Goal: Task Accomplishment & Management: Complete application form

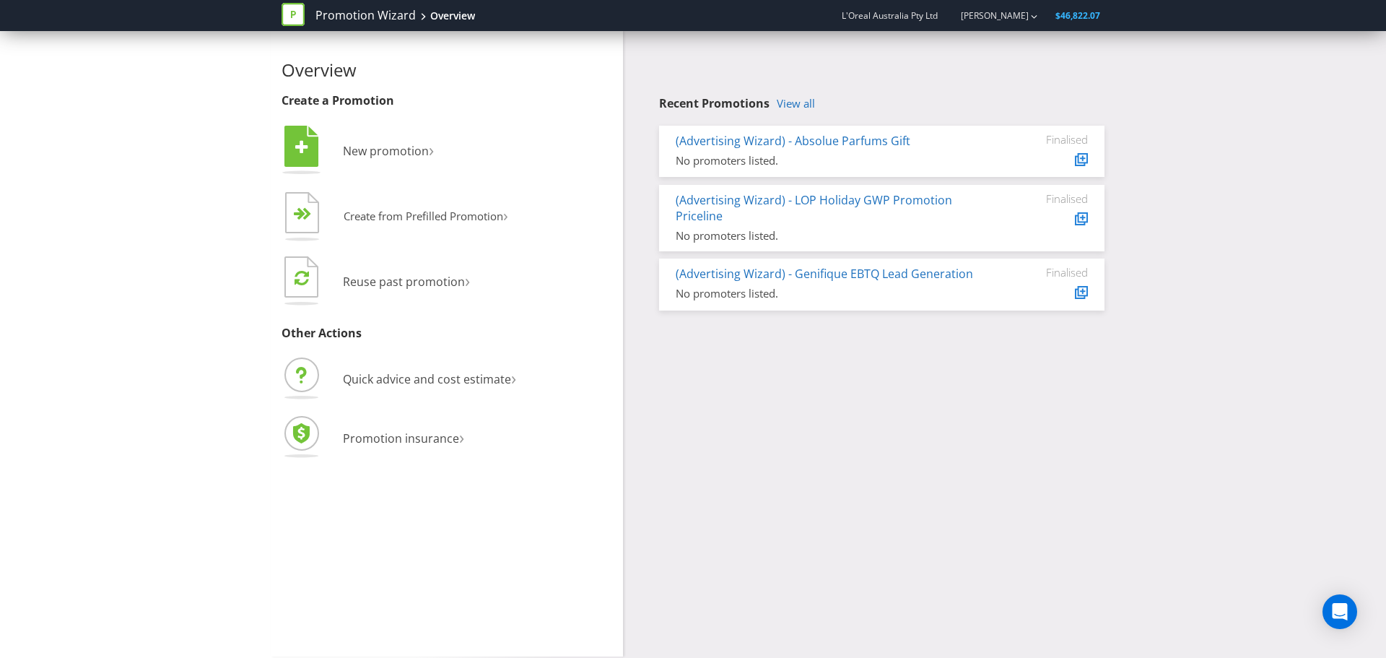
click at [384, 154] on span "New promotion" at bounding box center [386, 151] width 86 height 16
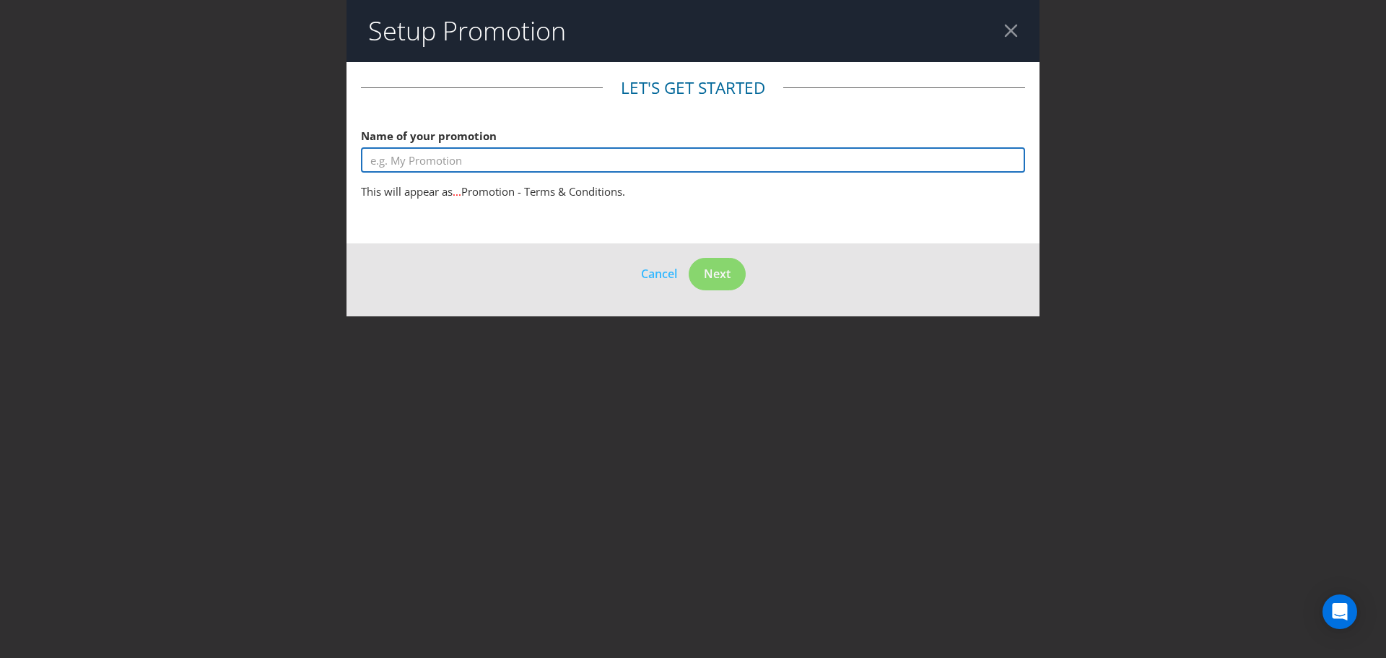
click at [437, 158] on input "text" at bounding box center [693, 159] width 664 height 25
type input "Redken Win a trip to Symposium"
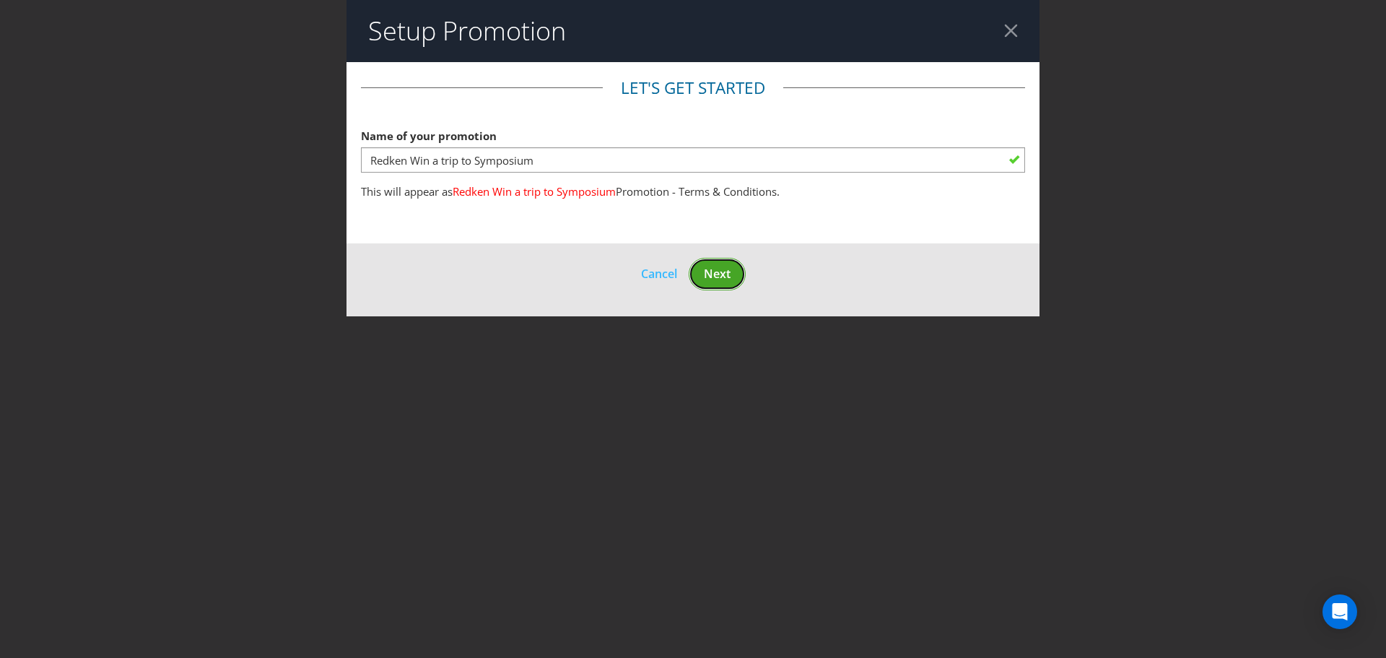
click at [716, 277] on span "Next" at bounding box center [717, 274] width 27 height 16
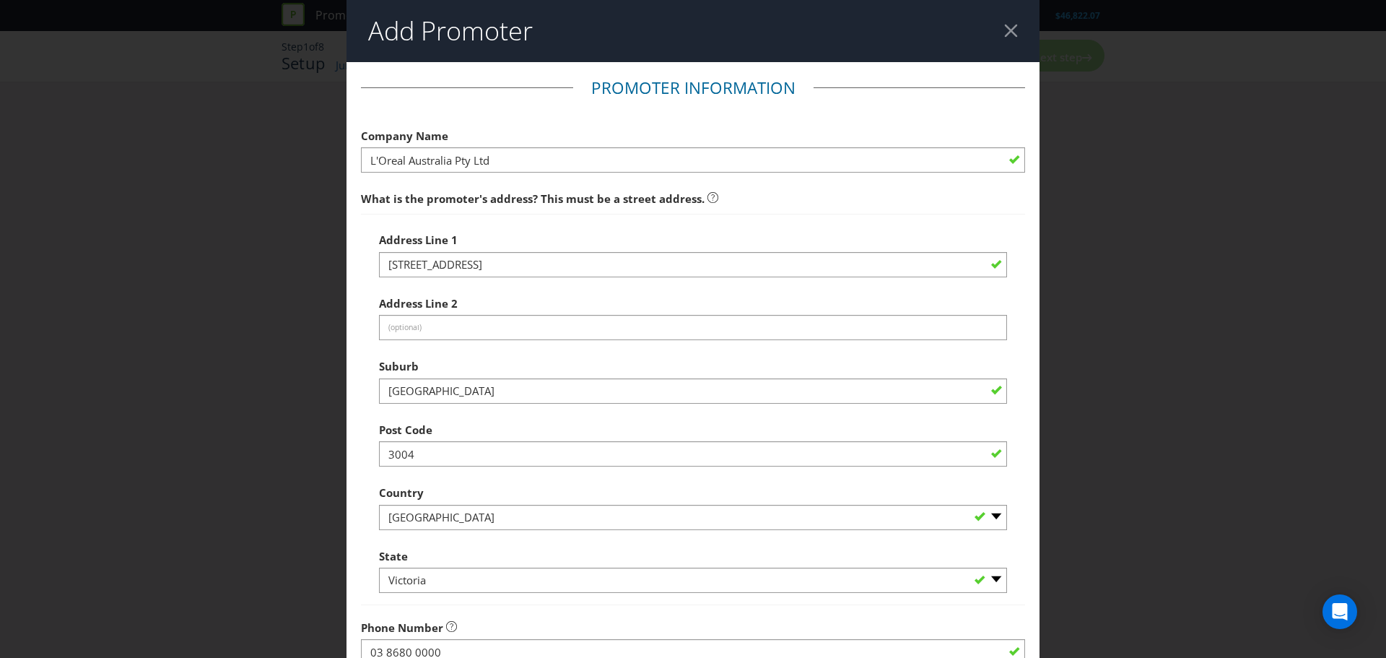
scroll to position [284, 0]
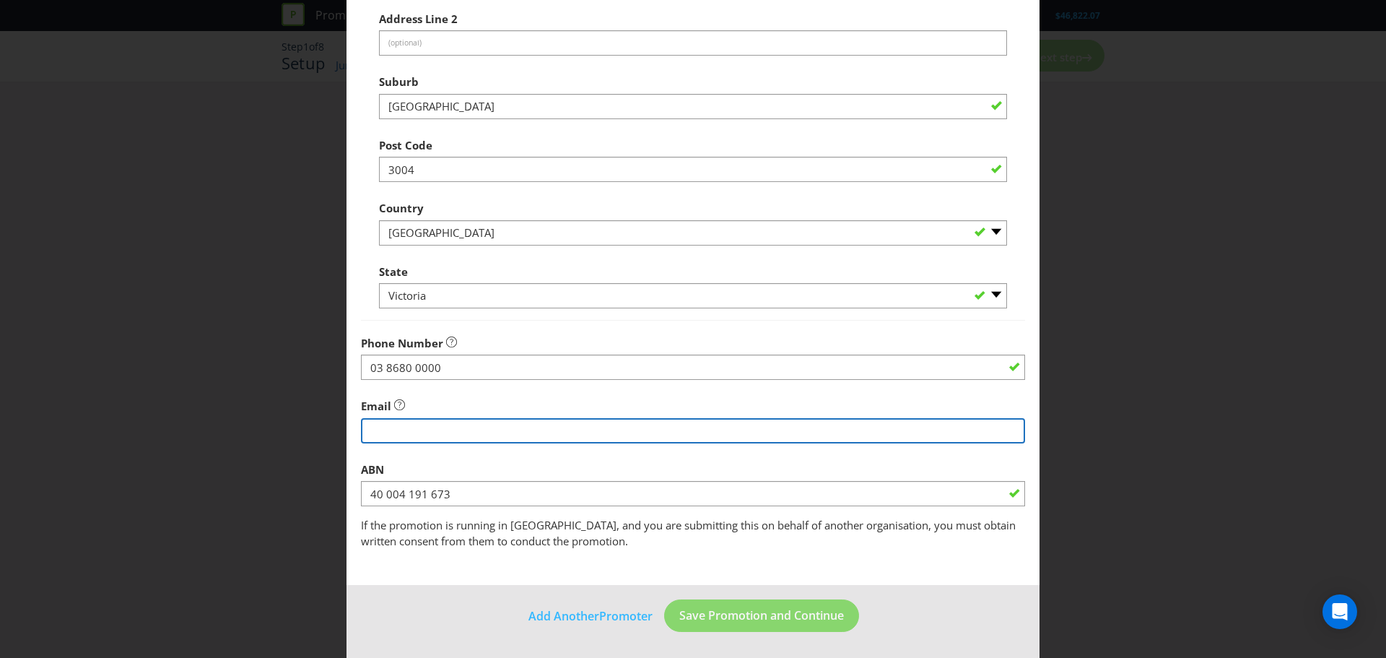
click at [381, 427] on input "string" at bounding box center [693, 430] width 664 height 25
type input "[PERSON_NAME][EMAIL_ADDRESS][DOMAIN_NAME]"
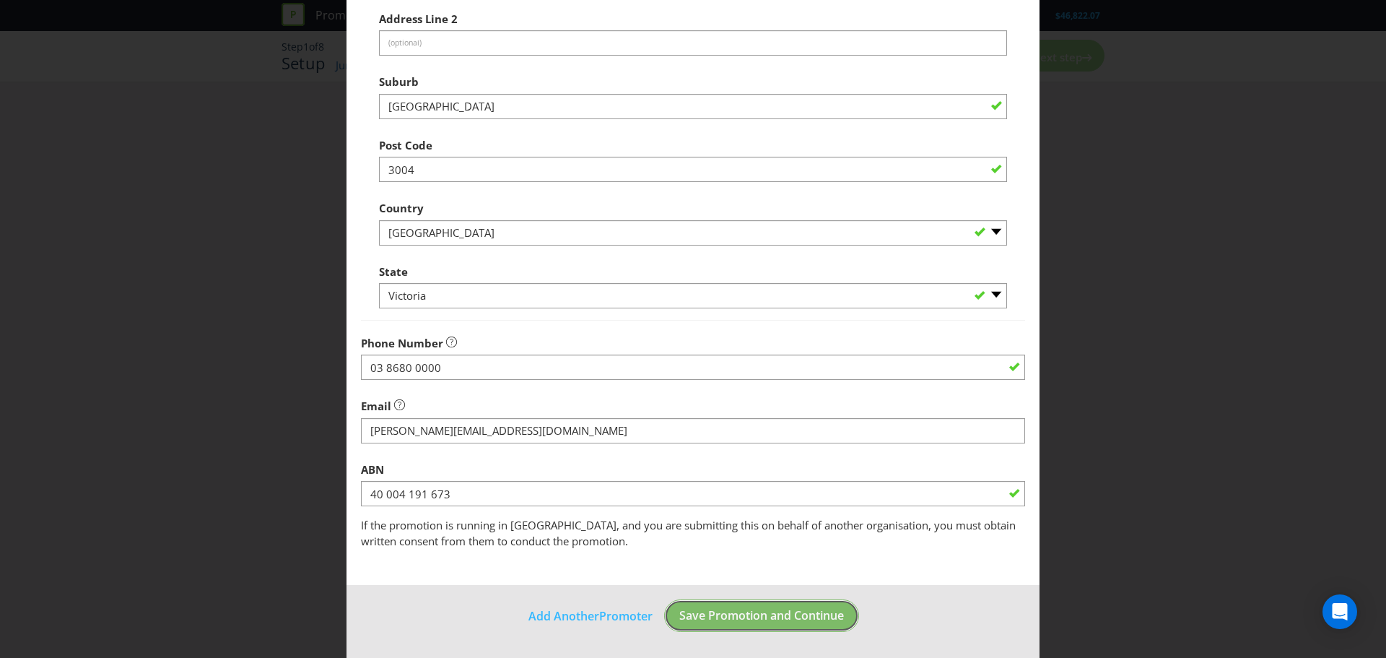
click at [799, 606] on button "Save Promotion and Continue" at bounding box center [761, 615] width 195 height 32
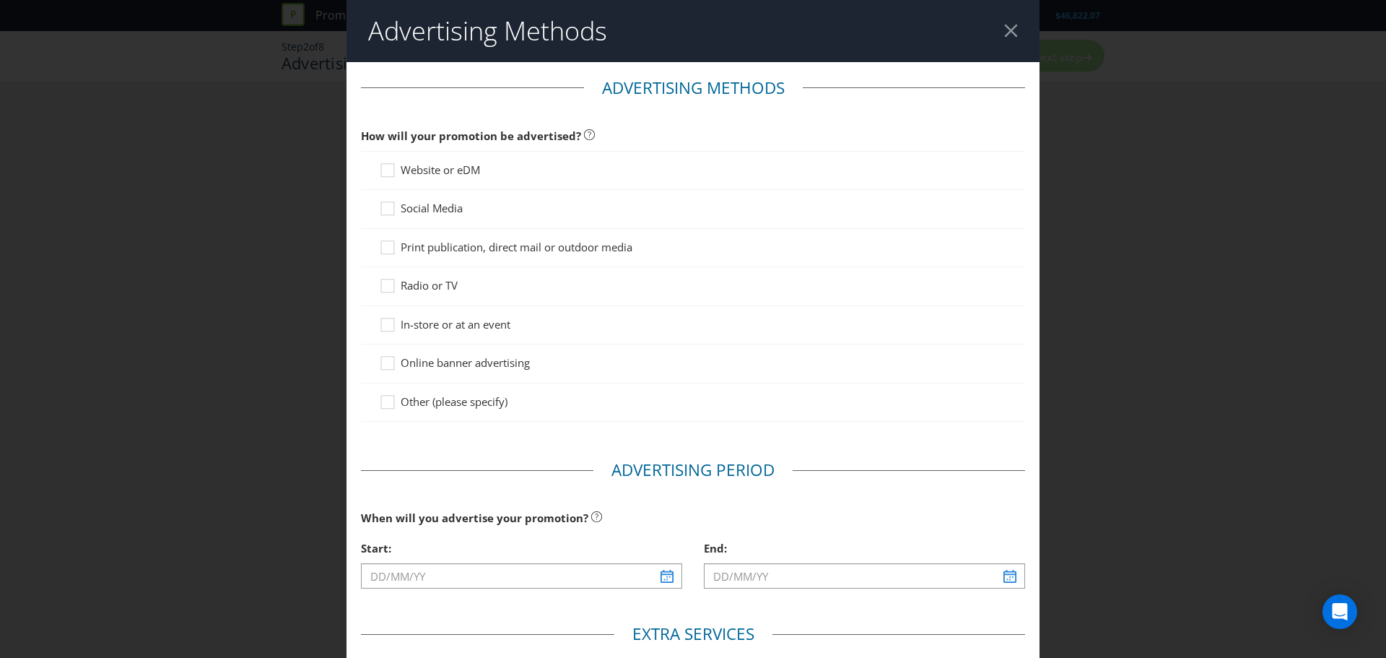
click at [448, 173] on span "Website or eDM" at bounding box center [440, 169] width 79 height 14
click at [0, 0] on input "Website or eDM" at bounding box center [0, 0] width 0 height 0
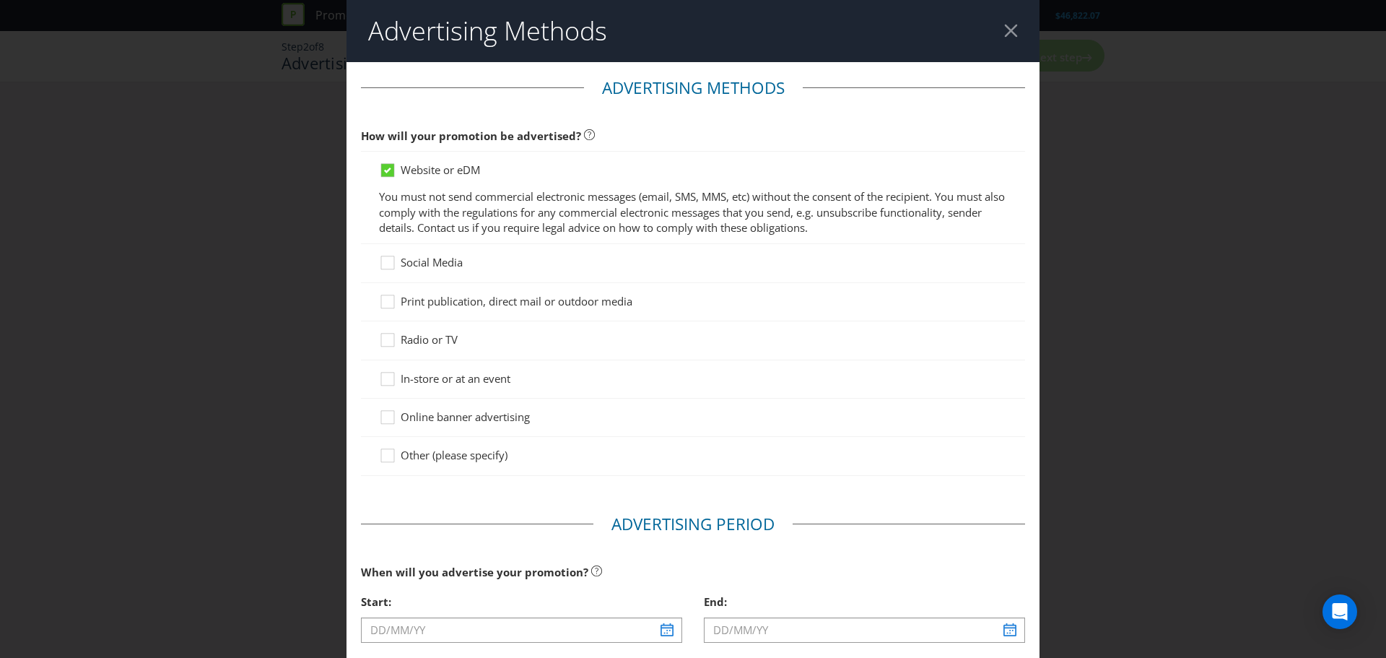
click at [422, 270] on div at bounding box center [693, 270] width 628 height 1
click at [420, 261] on span "Social Media" at bounding box center [432, 262] width 62 height 14
click at [0, 0] on input "Social Media" at bounding box center [0, 0] width 0 height 0
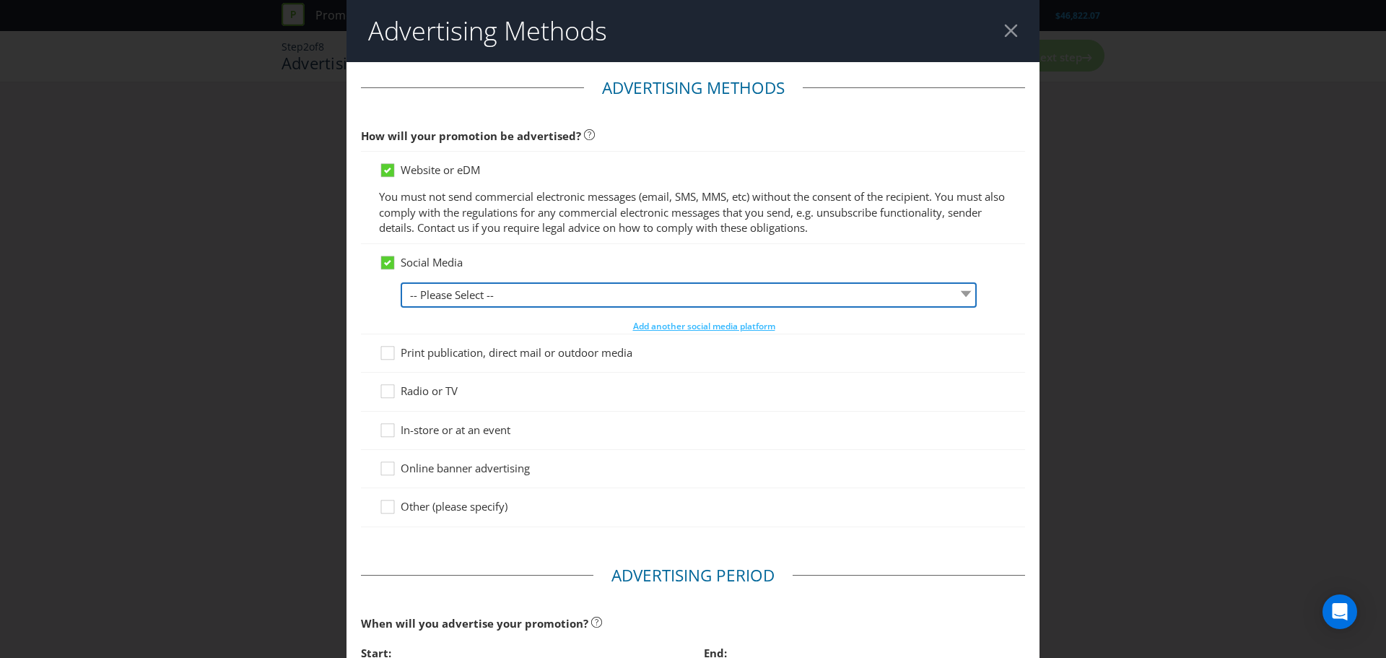
click at [438, 292] on select "-- Please Select -- Facebook X Instagram Snapchat LinkedIn Pinterest Tumblr You…" at bounding box center [689, 294] width 576 height 25
select select "INSTAGRAM"
click at [401, 282] on select "-- Please Select -- Facebook X Instagram Snapchat LinkedIn Pinterest Tumblr You…" at bounding box center [689, 294] width 576 height 25
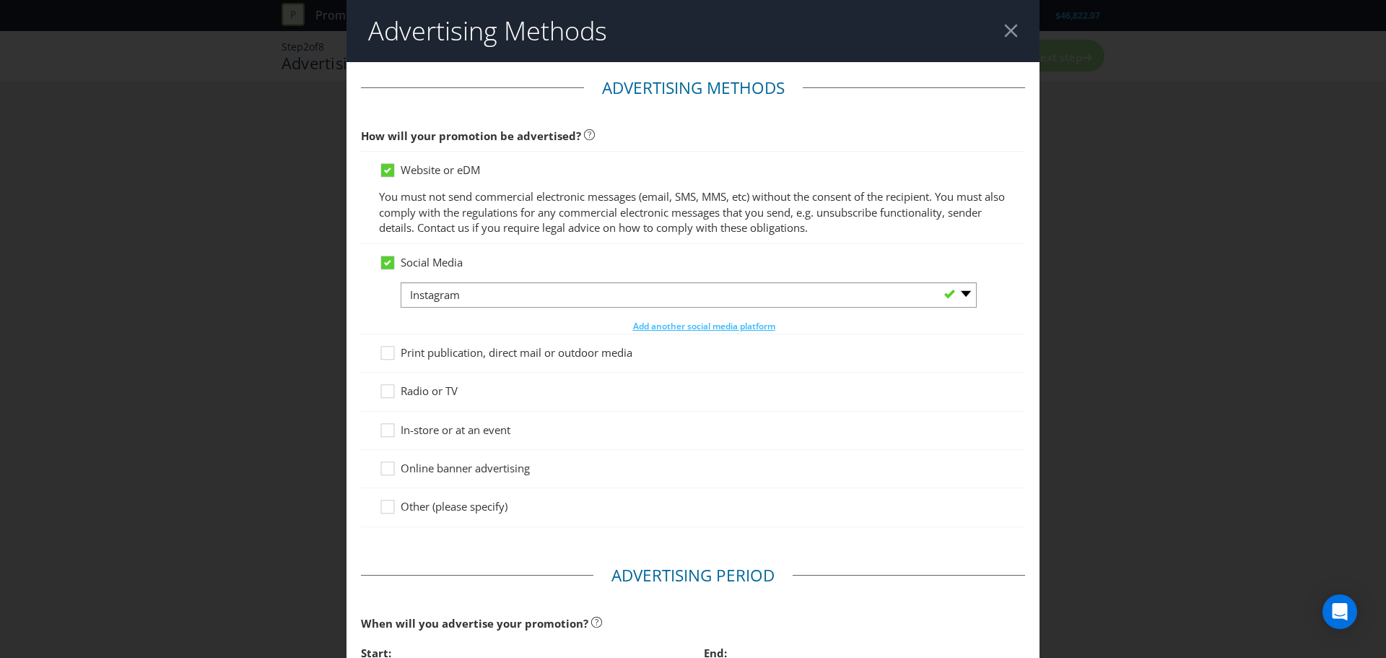
click at [483, 464] on span "Online banner advertising" at bounding box center [465, 468] width 129 height 14
click at [0, 0] on input "Online banner advertising" at bounding box center [0, 0] width 0 height 0
click at [512, 465] on span "Online banner advertising" at bounding box center [465, 468] width 129 height 14
click at [0, 0] on input "Online banner advertising" at bounding box center [0, 0] width 0 height 0
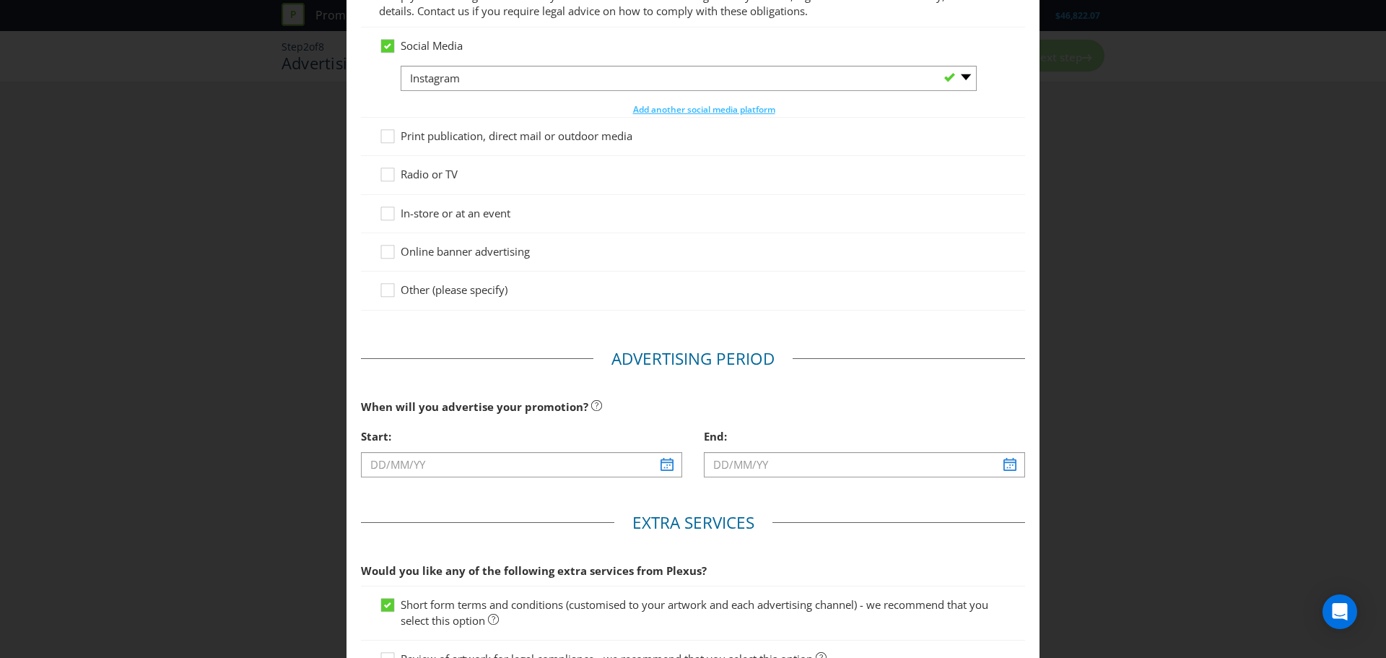
scroll to position [289, 0]
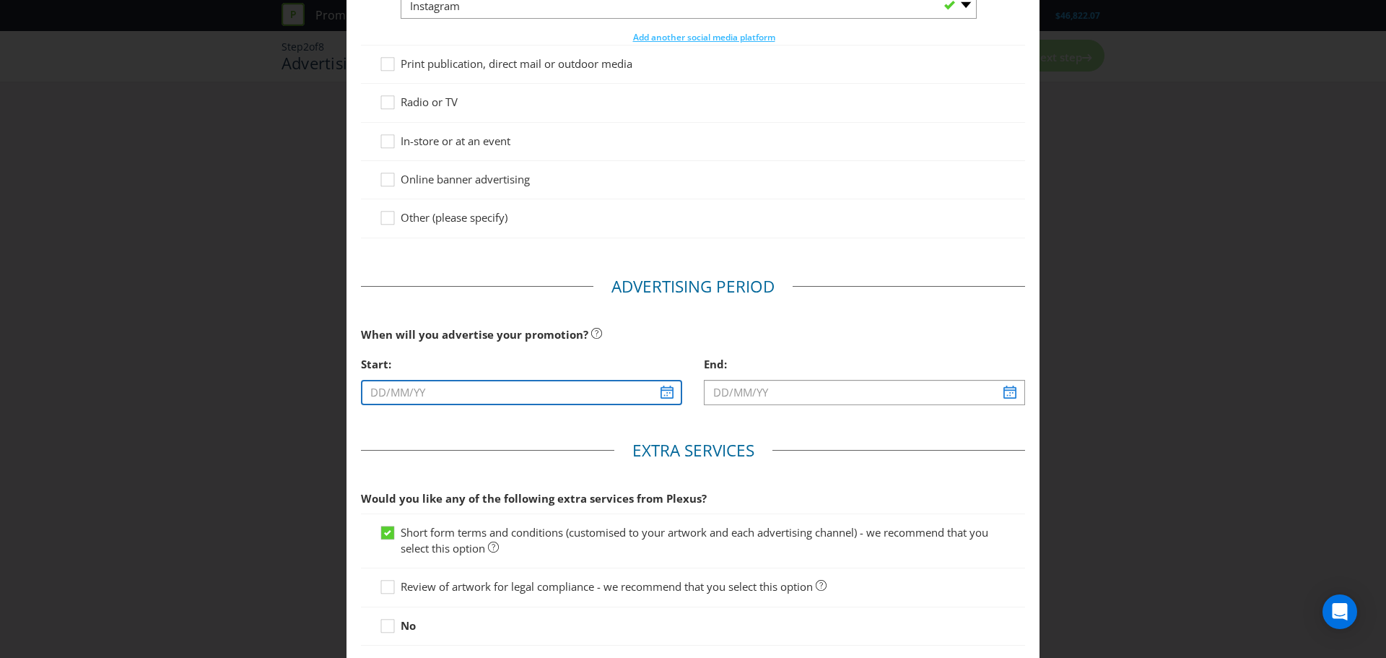
click at [661, 393] on input "text" at bounding box center [521, 392] width 321 height 25
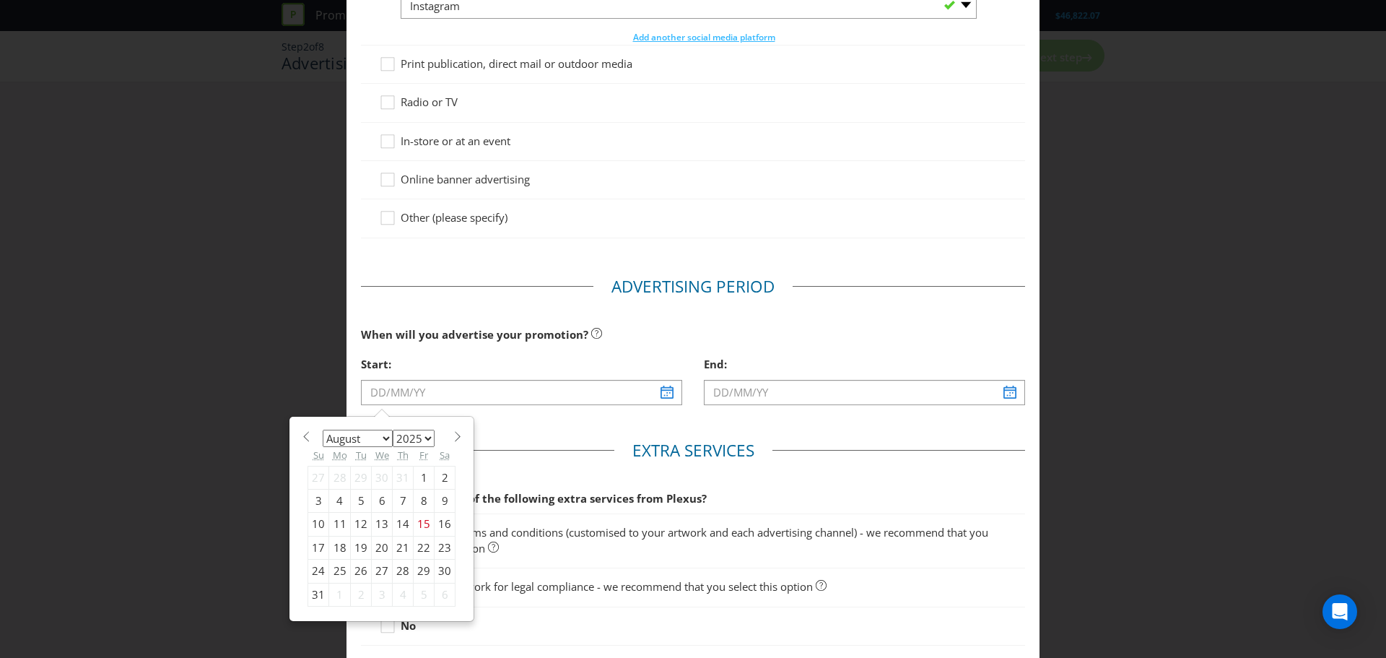
click at [336, 596] on div "1" at bounding box center [340, 594] width 22 height 23
type input "[DATE]"
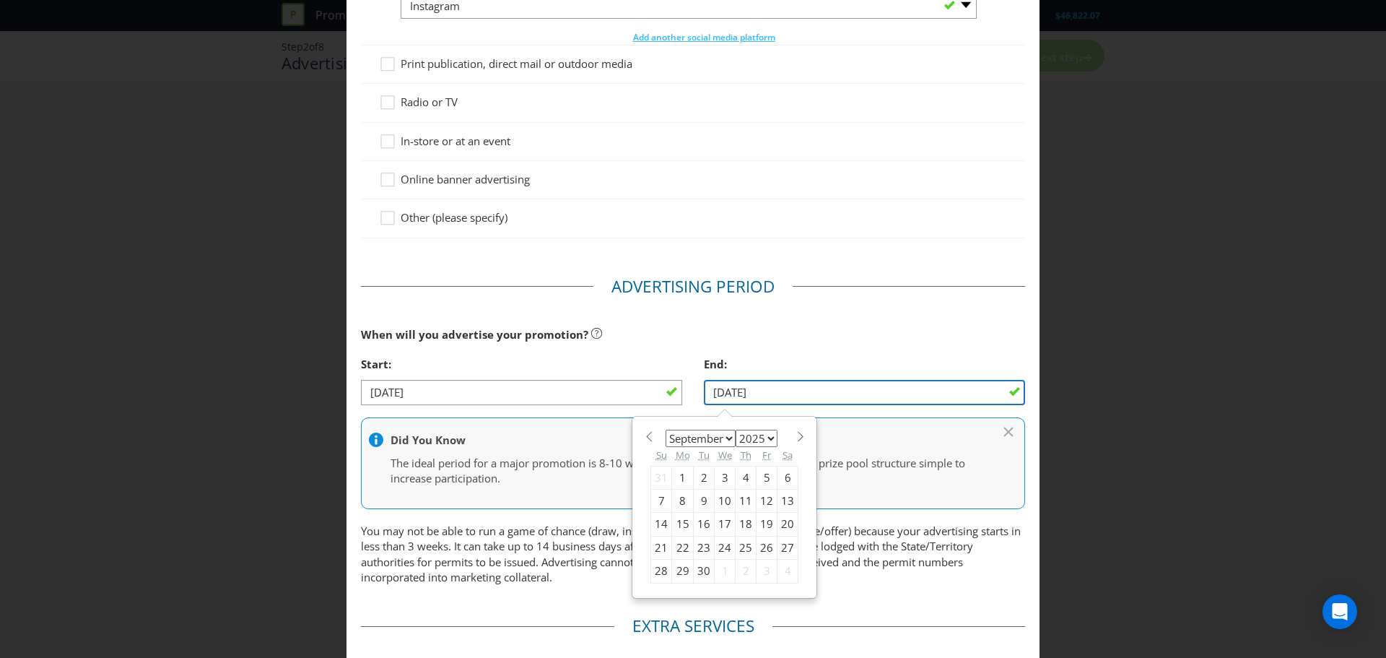
click at [765, 394] on input "[DATE]" at bounding box center [864, 392] width 321 height 25
click at [797, 433] on span at bounding box center [800, 436] width 11 height 11
select select "9"
click at [760, 567] on div "31" at bounding box center [767, 571] width 21 height 23
type input "[DATE]"
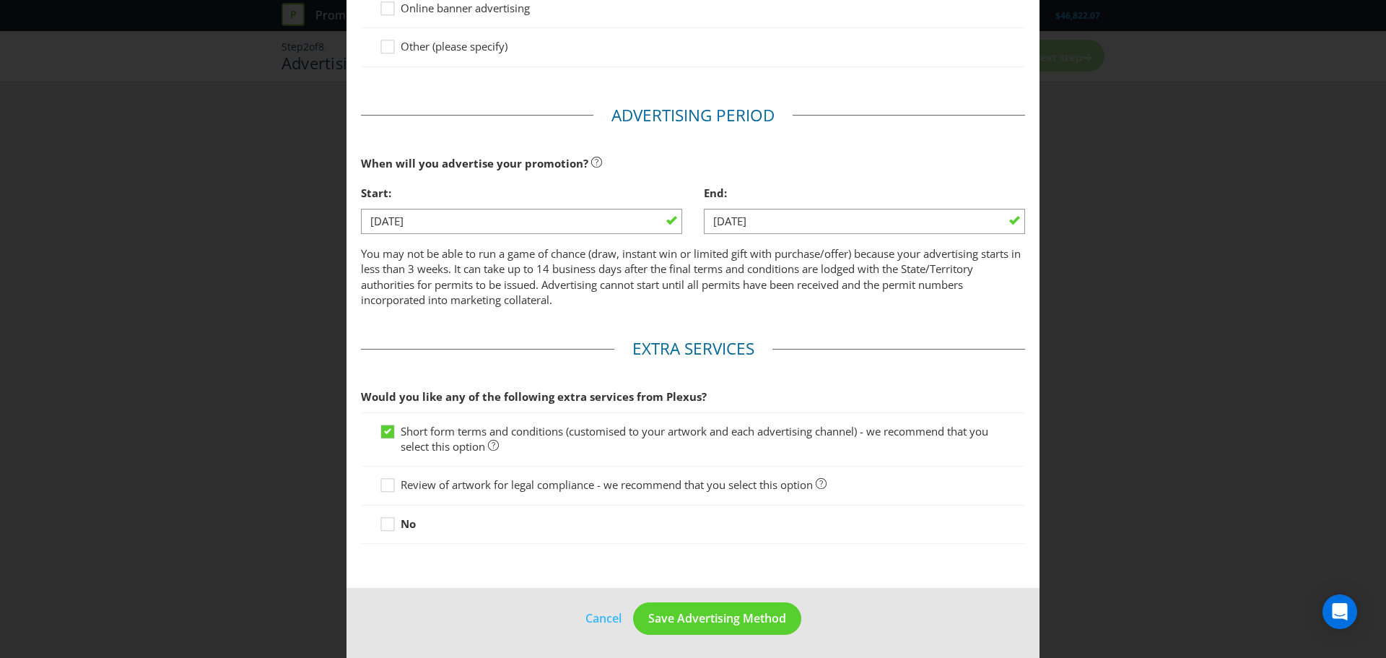
scroll to position [463, 0]
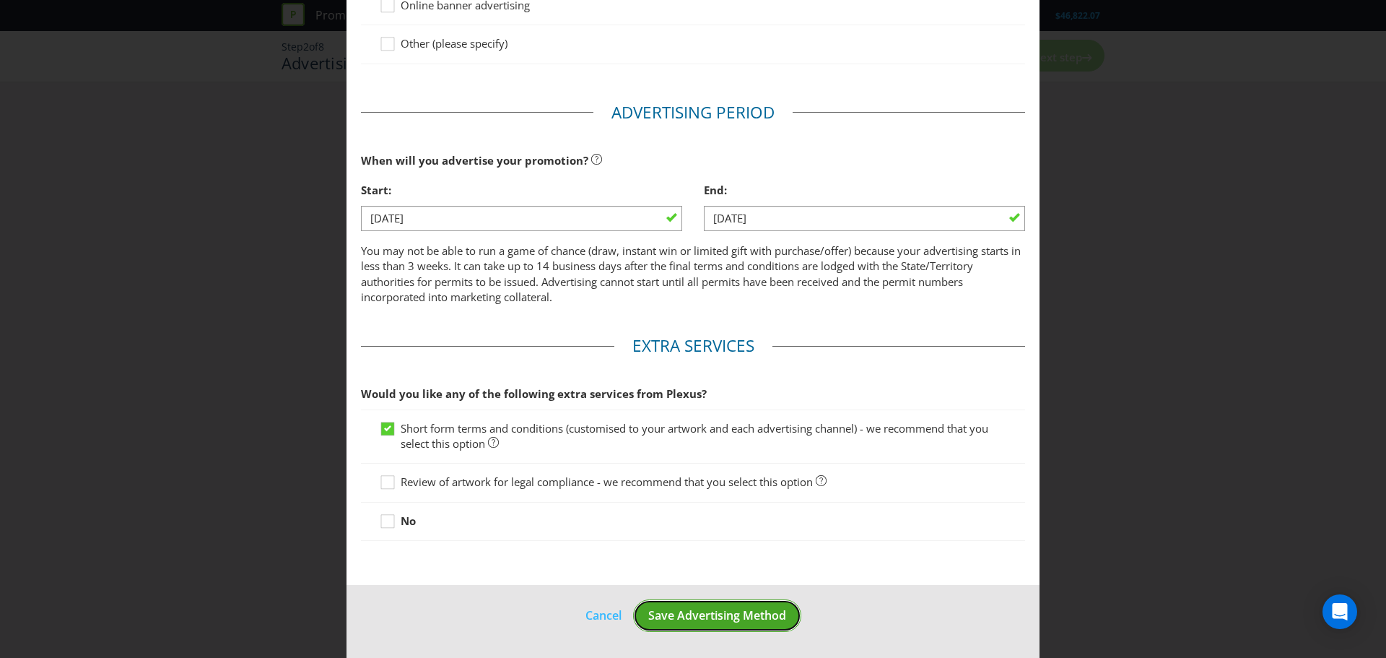
click at [744, 612] on span "Save Advertising Method" at bounding box center [717, 615] width 138 height 16
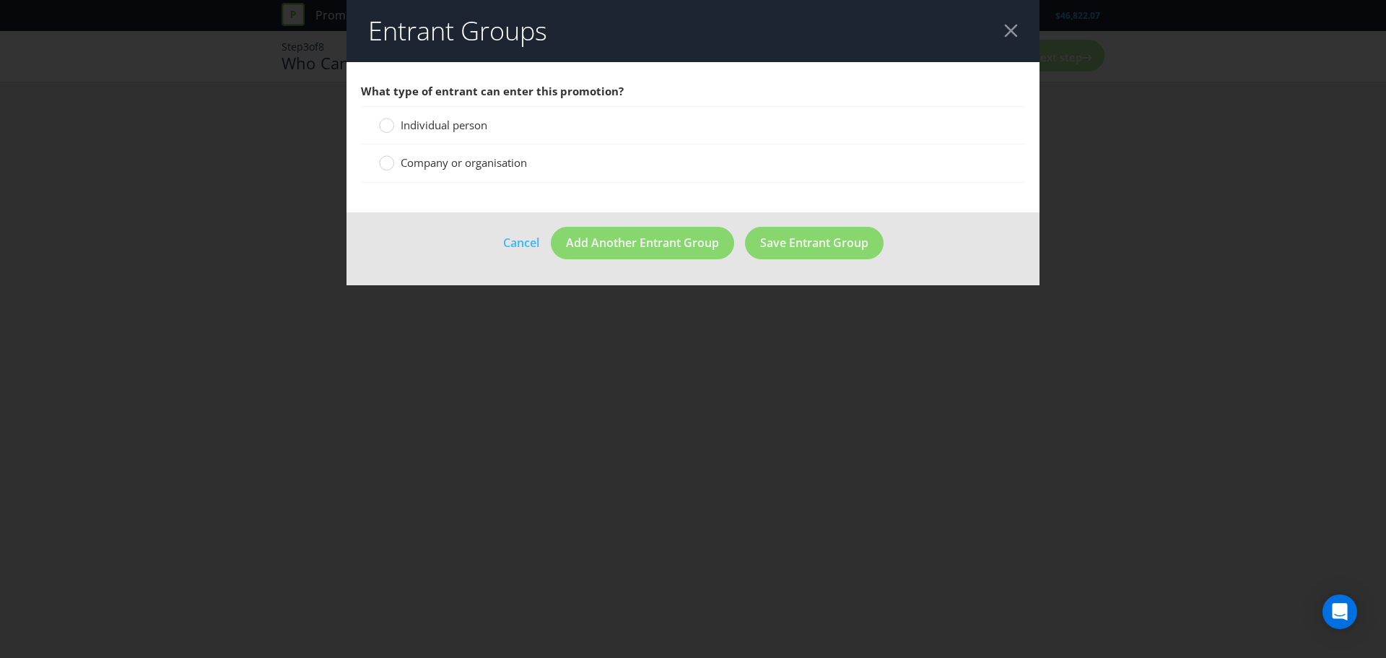
click at [432, 122] on span "Individual person" at bounding box center [444, 125] width 87 height 14
click at [0, 0] on input "Individual person" at bounding box center [0, 0] width 0 height 0
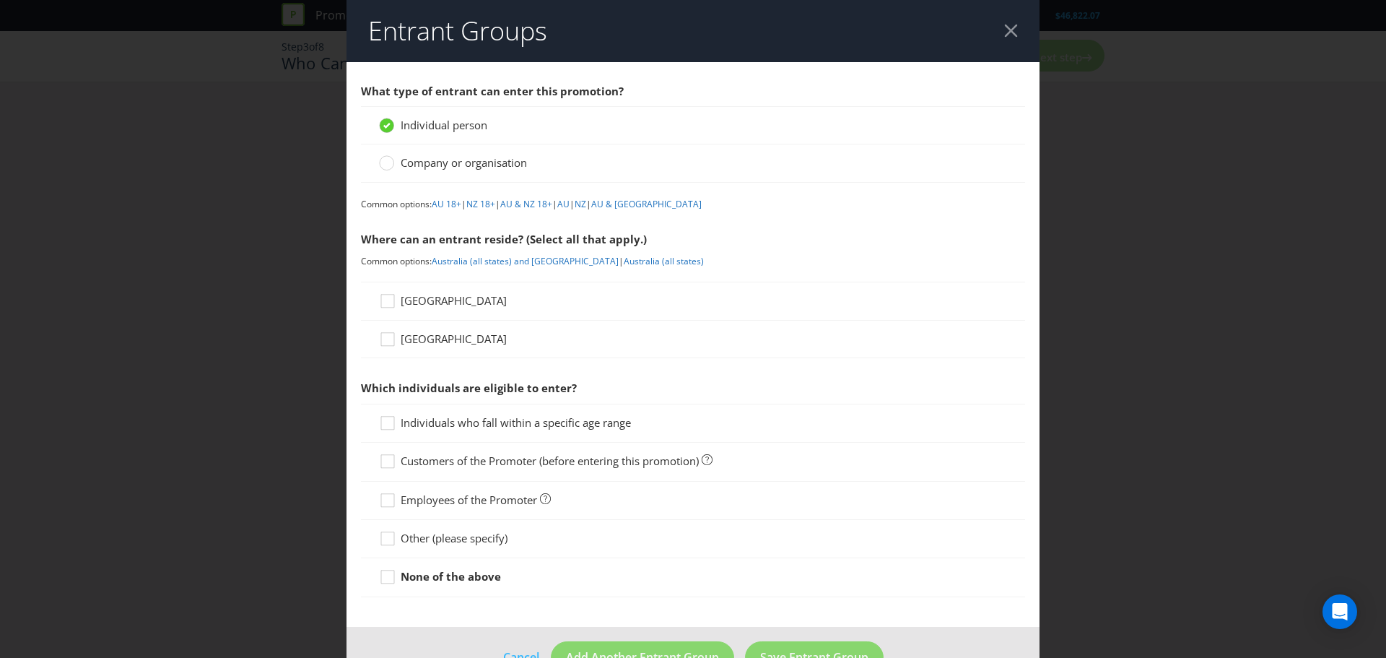
click at [410, 297] on span "[GEOGRAPHIC_DATA]" at bounding box center [454, 300] width 106 height 14
click at [0, 0] on input "[GEOGRAPHIC_DATA]" at bounding box center [0, 0] width 0 height 0
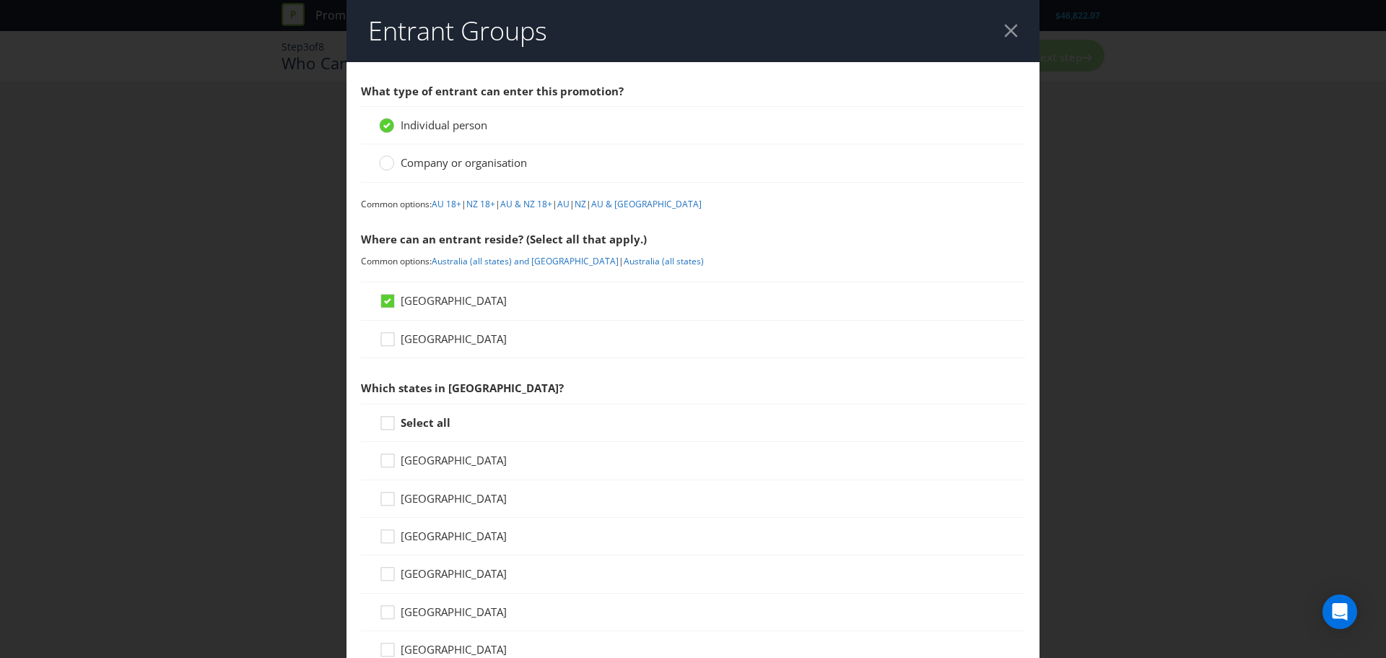
click at [412, 334] on span "[GEOGRAPHIC_DATA]" at bounding box center [454, 338] width 106 height 14
click at [0, 0] on input "[GEOGRAPHIC_DATA]" at bounding box center [0, 0] width 0 height 0
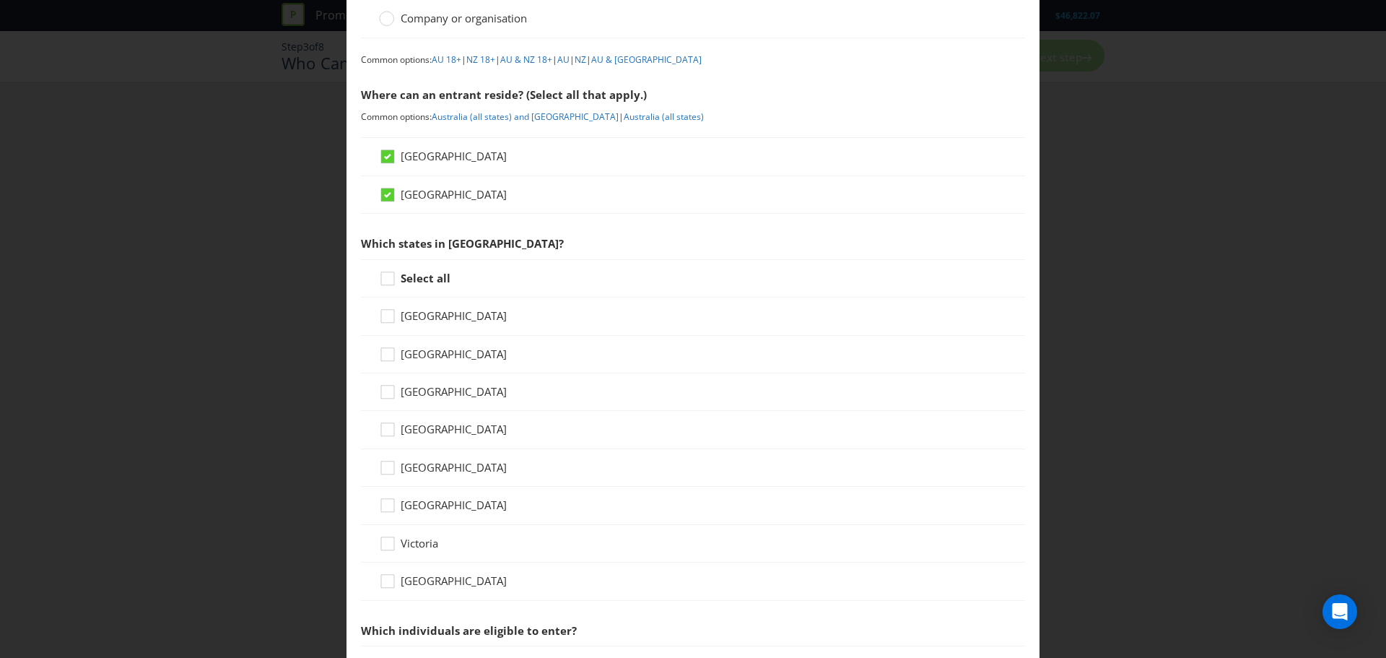
click at [431, 278] on strong "Select all" at bounding box center [426, 278] width 50 height 14
click at [0, 0] on input "Select all" at bounding box center [0, 0] width 0 height 0
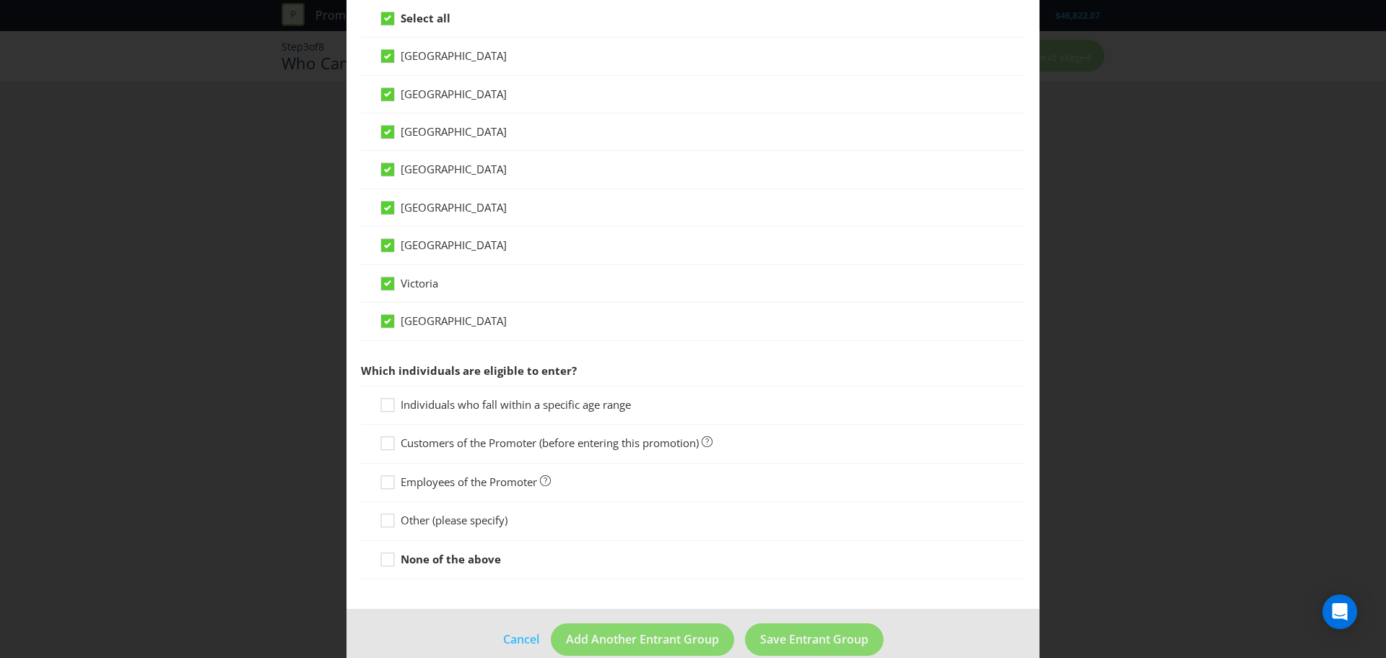
scroll to position [428, 0]
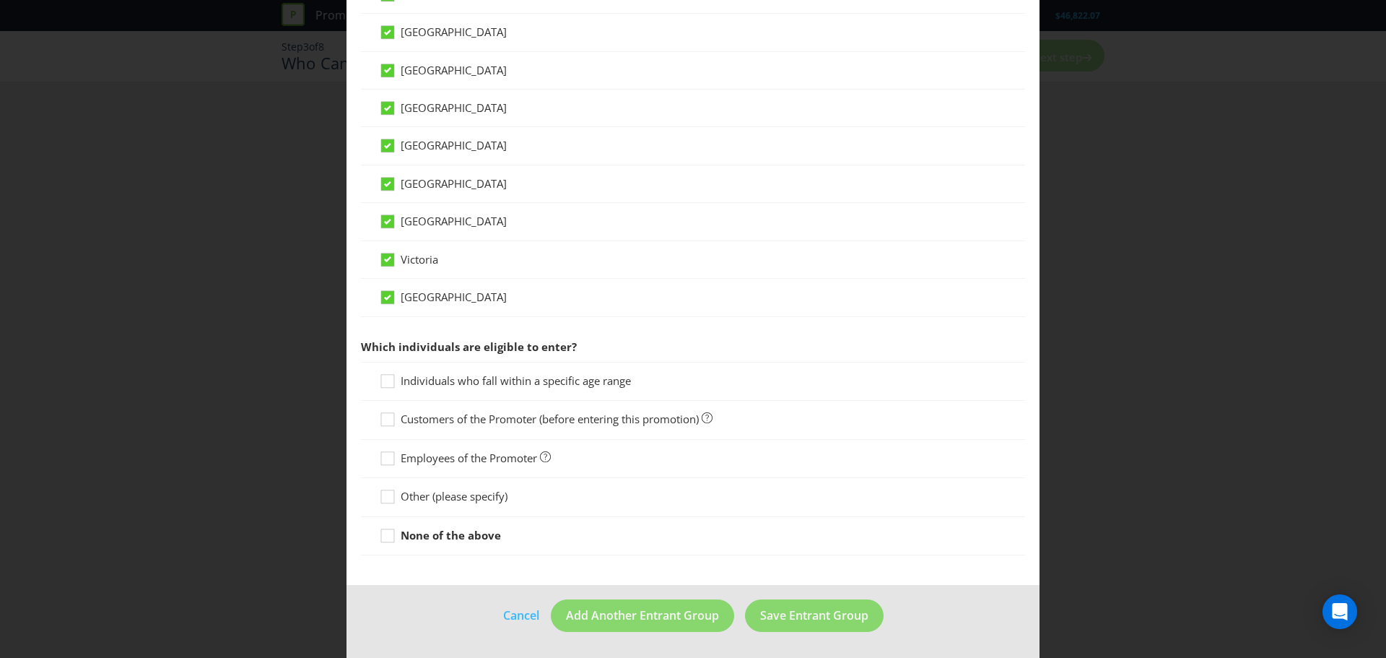
click at [497, 495] on span "Other (please specify)" at bounding box center [454, 496] width 107 height 14
click at [0, 0] on input "Other (please specify)" at bounding box center [0, 0] width 0 height 0
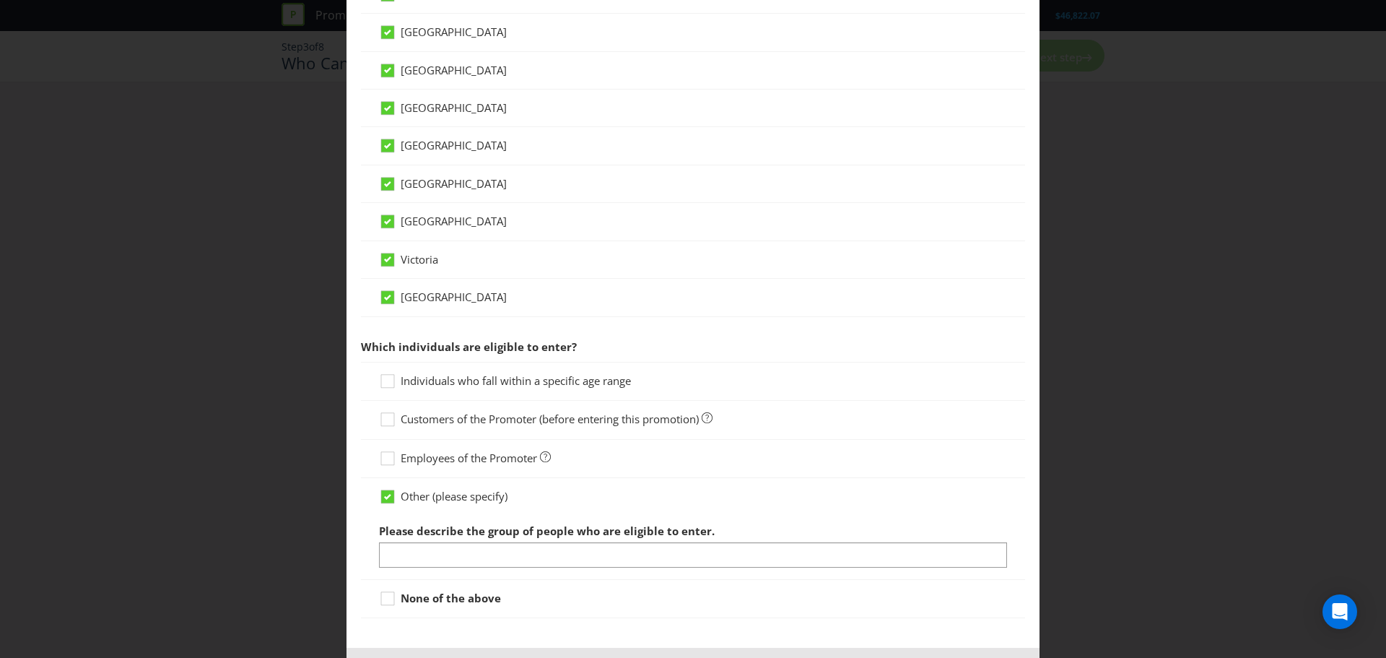
scroll to position [491, 0]
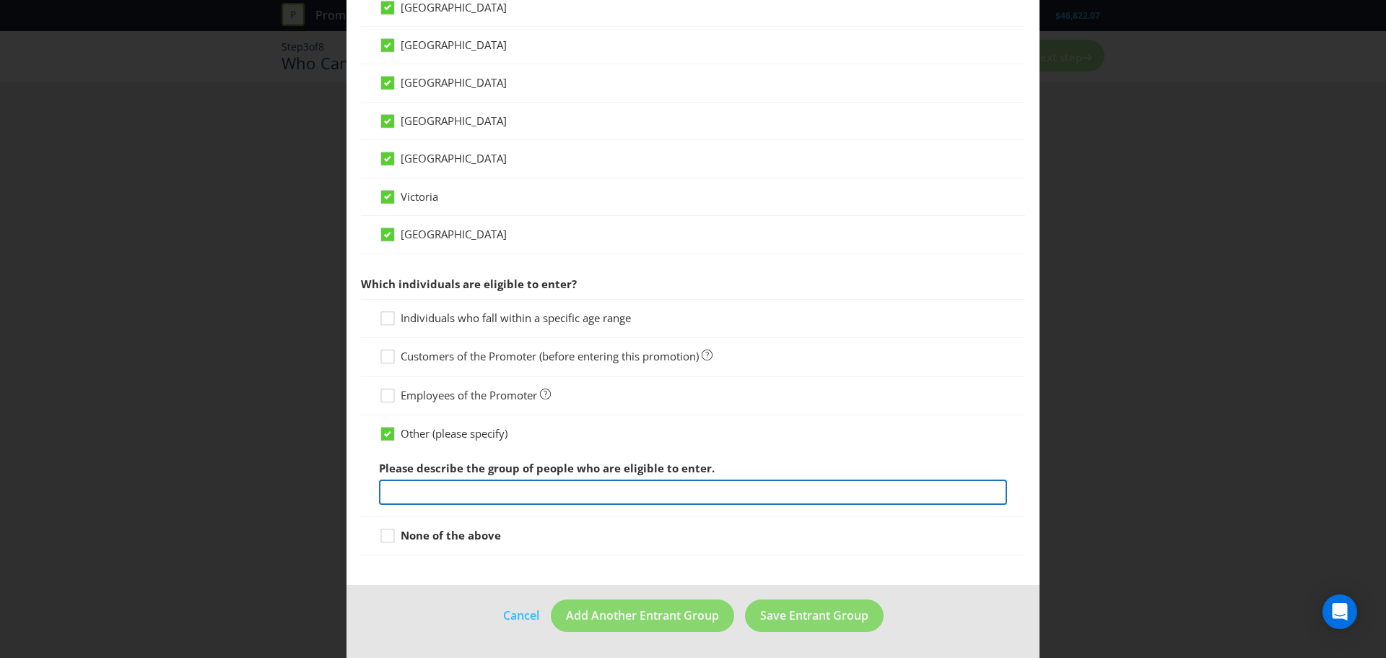
click at [579, 492] on input "text" at bounding box center [693, 491] width 628 height 25
click at [386, 488] on input "Salon customers who receive a shades EQ service" at bounding box center [693, 491] width 628 height 25
drag, startPoint x: 497, startPoint y: 490, endPoint x: 643, endPoint y: 490, distance: 145.1
click at [643, 490] on input "Salon customers who receive a shades EQ service" at bounding box center [693, 491] width 628 height 25
type input "Salon customers who purchase the shades EQ gloss parcel and post their shades E…"
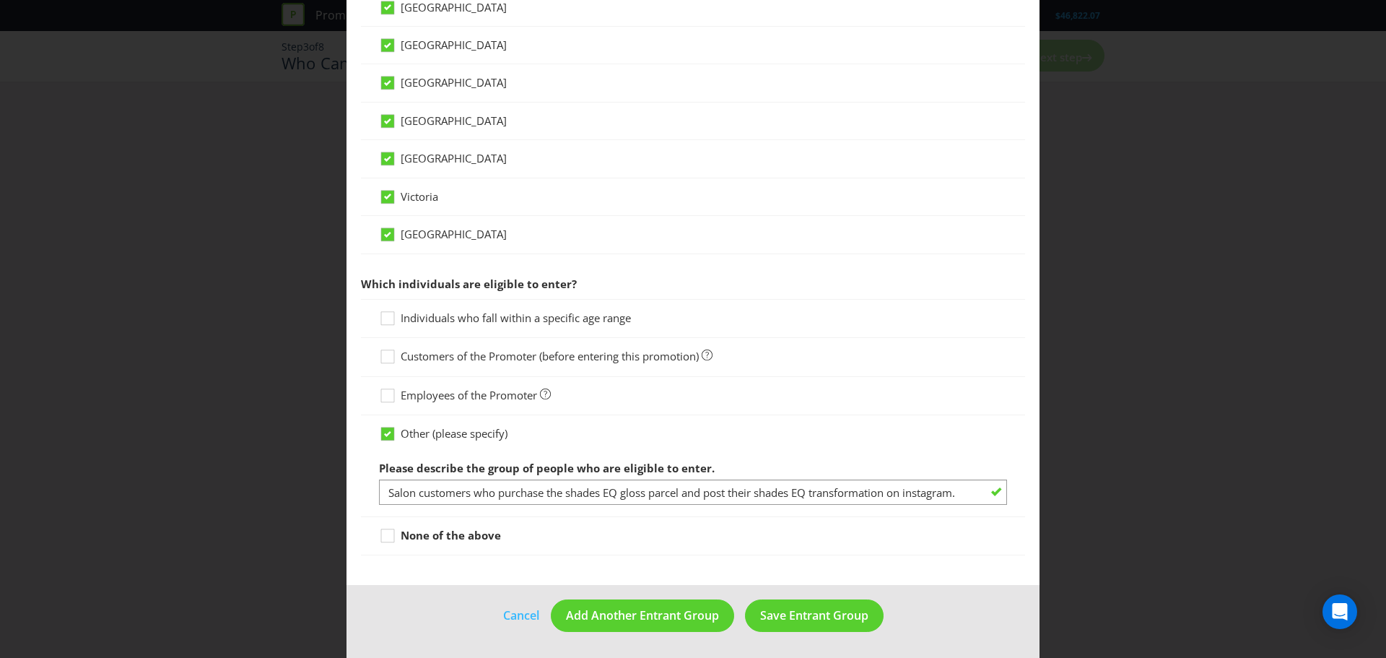
click at [561, 566] on main "What type of entrant can enter this promotion? Individual person Company or org…" at bounding box center [693, 78] width 693 height 1014
click at [778, 613] on span "Save Entrant Group" at bounding box center [814, 615] width 108 height 16
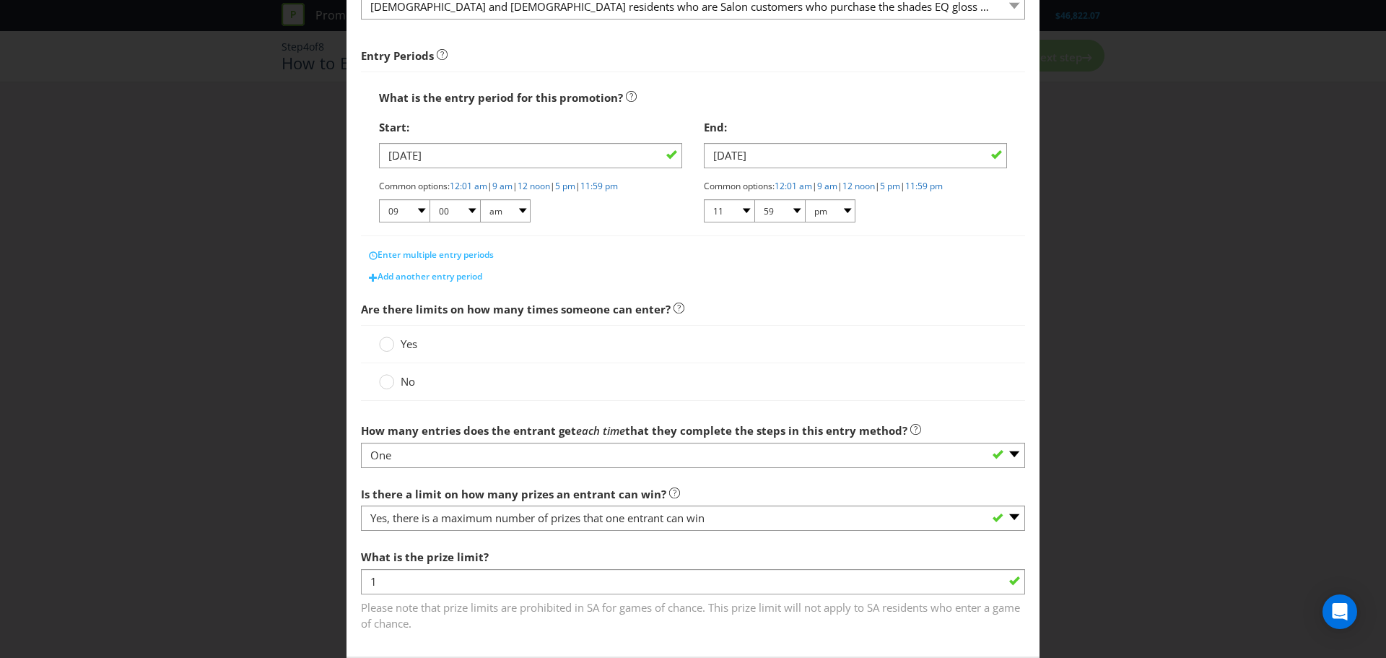
scroll to position [217, 0]
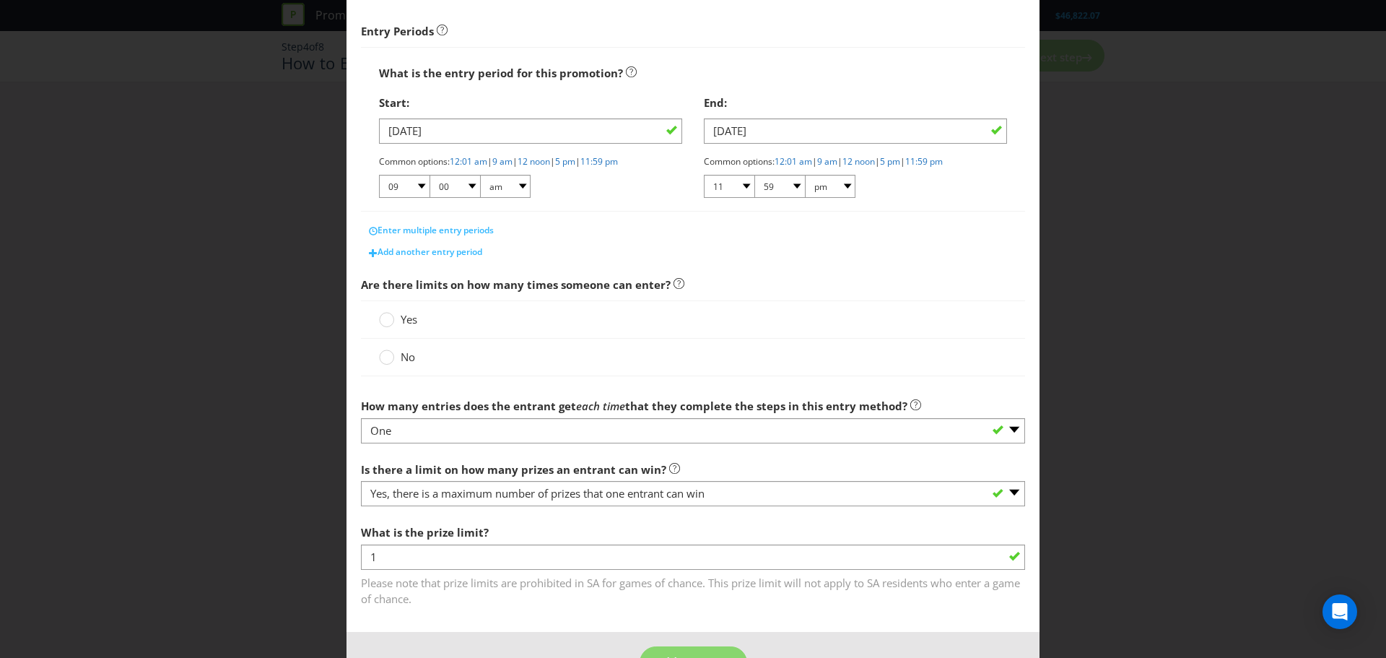
click at [408, 355] on span "No" at bounding box center [408, 356] width 14 height 14
click at [0, 0] on input "No" at bounding box center [0, 0] width 0 height 0
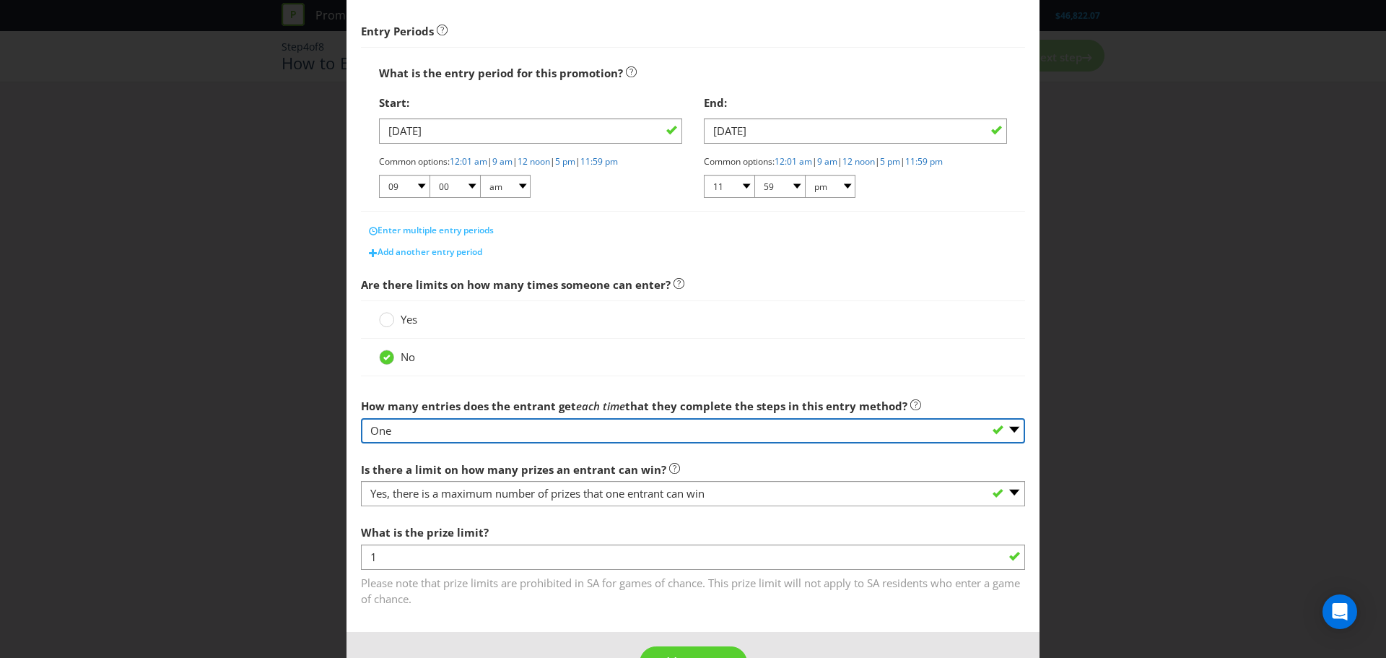
click at [419, 432] on select "-- Please select -- One More than one Other (please specify) Not applicable - g…" at bounding box center [693, 430] width 664 height 25
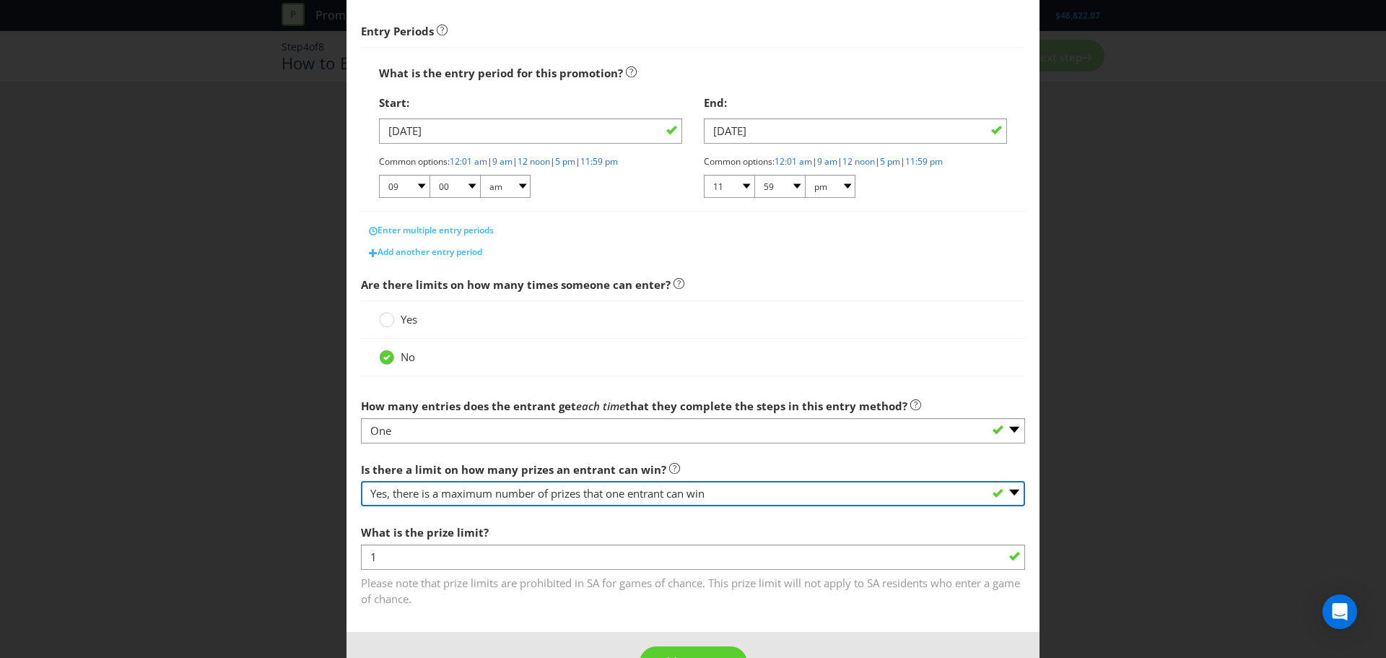
click at [638, 495] on select "-- Please select -- Yes, there is a maximum number of prizes that one entrant c…" at bounding box center [693, 493] width 664 height 25
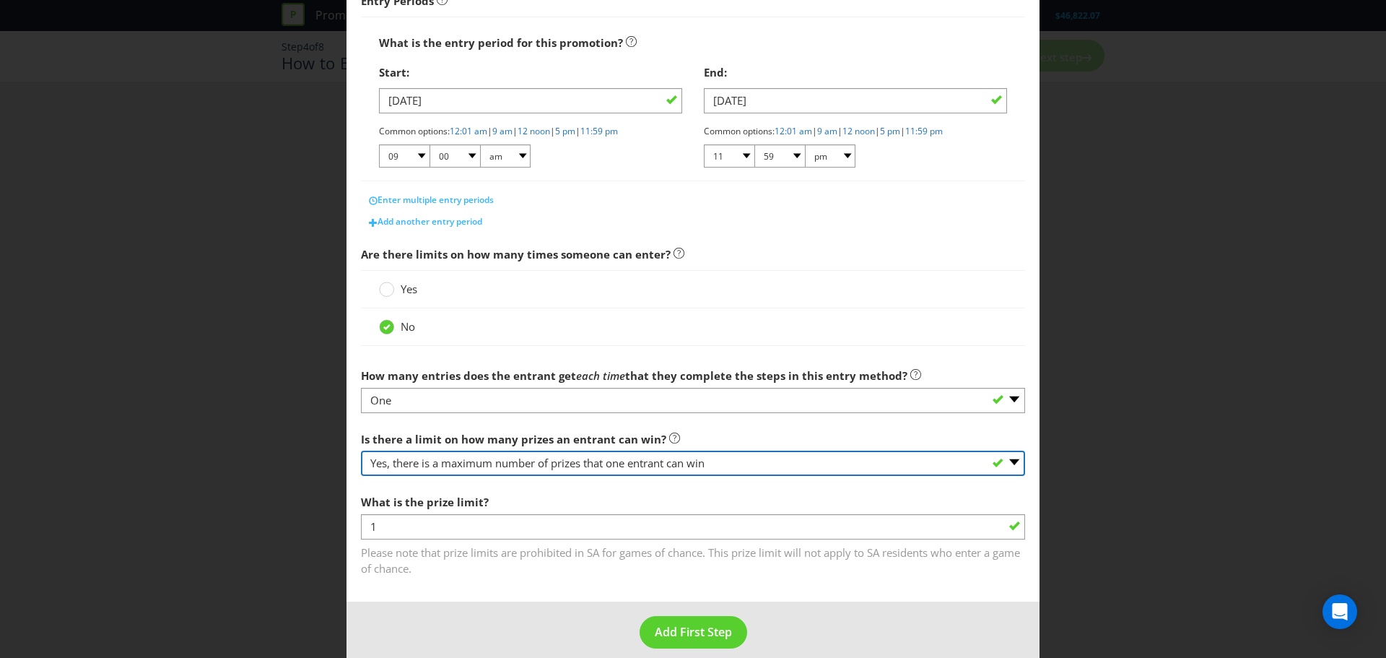
scroll to position [264, 0]
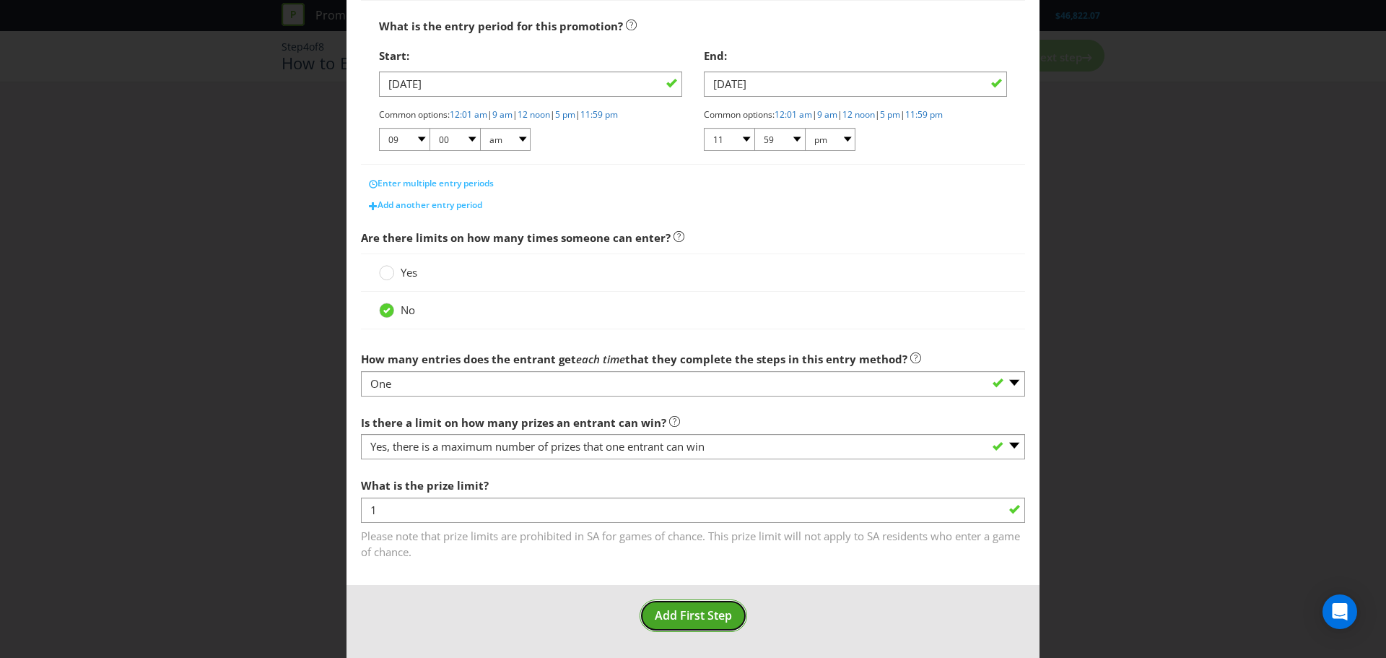
click at [677, 605] on button "Add First Step" at bounding box center [694, 615] width 108 height 32
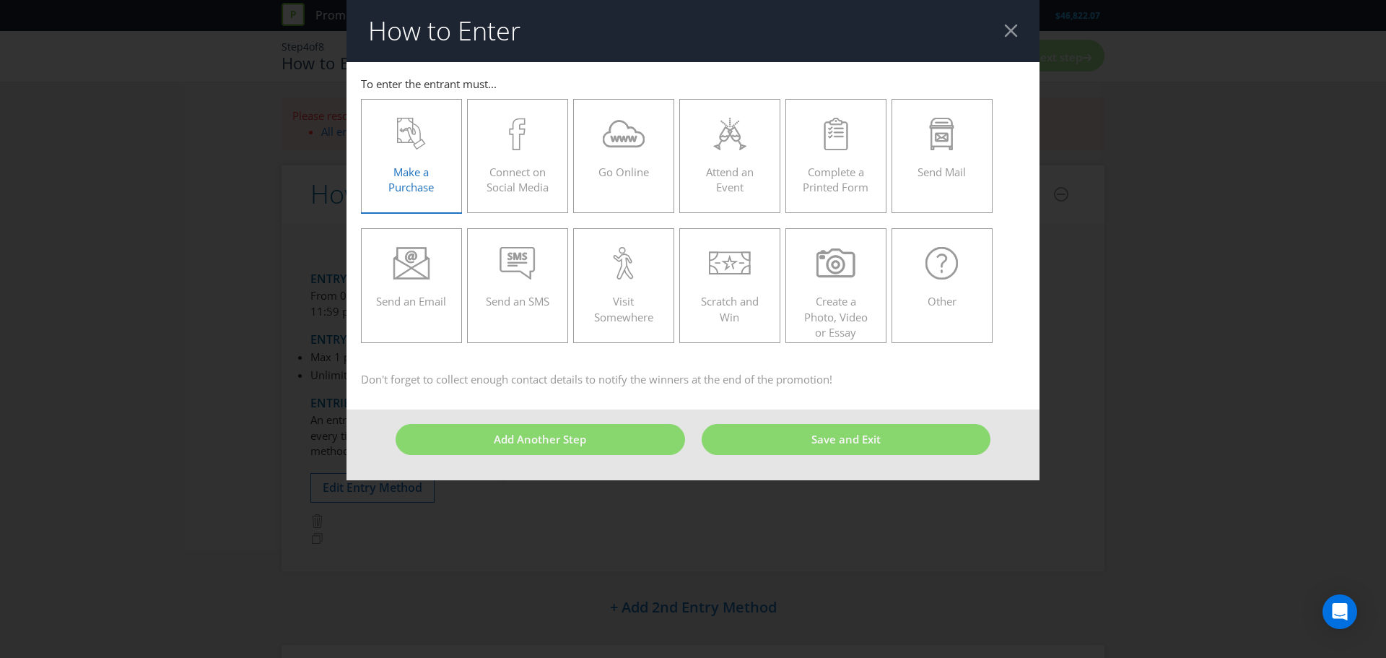
click at [450, 169] on label "Make a Purchase" at bounding box center [411, 156] width 101 height 114
click at [0, 0] on input "Make a Purchase" at bounding box center [0, 0] width 0 height 0
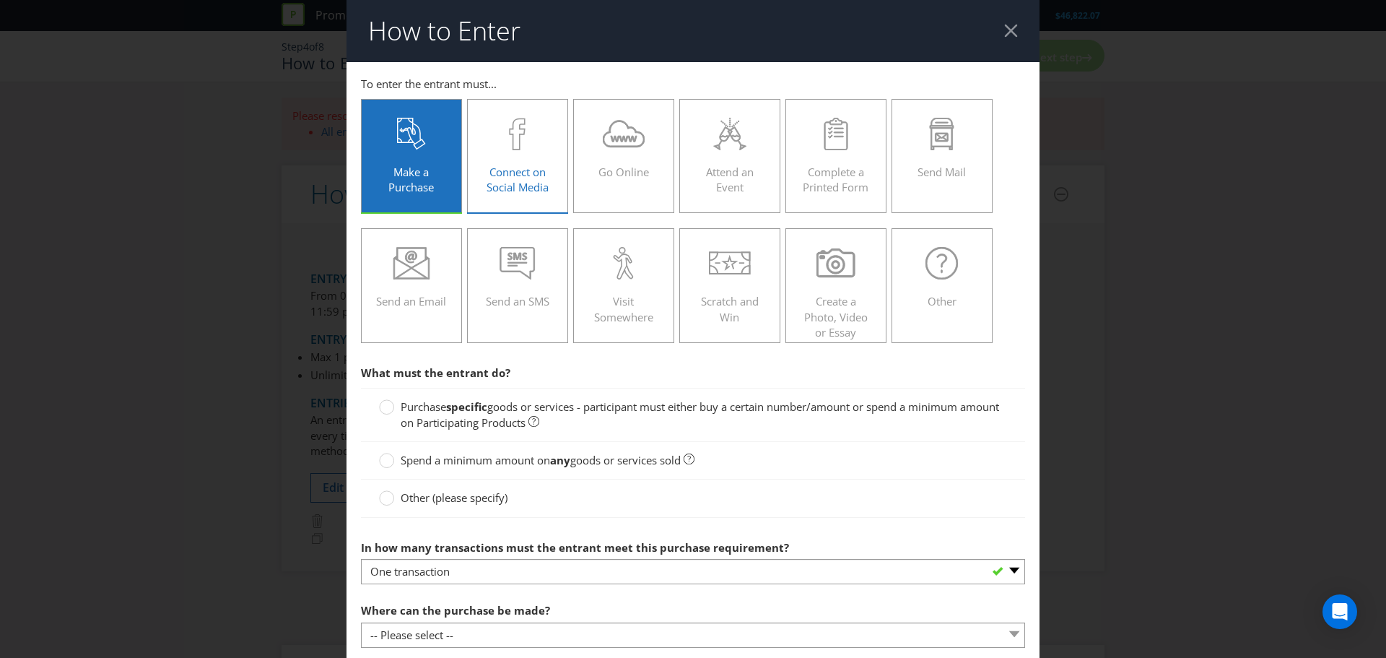
click at [514, 165] on span "Connect on Social Media" at bounding box center [518, 180] width 62 height 30
click at [0, 0] on input "Connect on Social Media" at bounding box center [0, 0] width 0 height 0
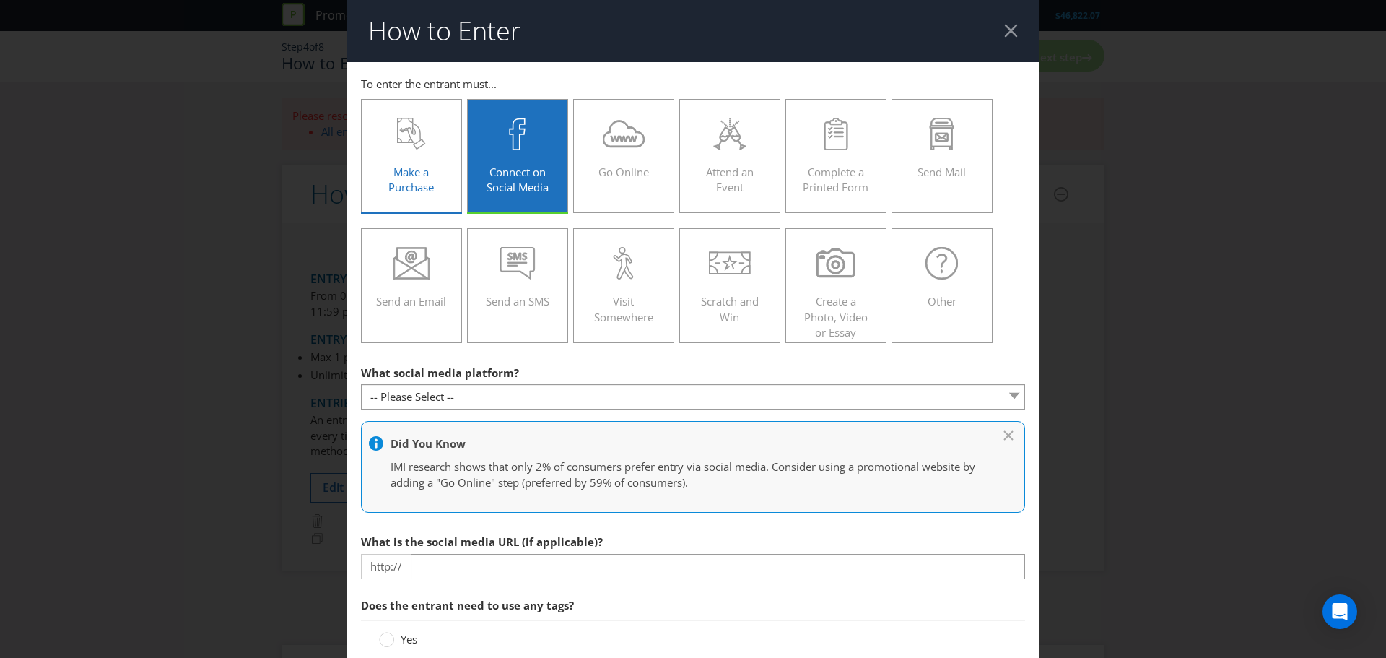
click at [401, 170] on span "Make a Purchase" at bounding box center [410, 180] width 45 height 30
click at [0, 0] on input "Make a Purchase" at bounding box center [0, 0] width 0 height 0
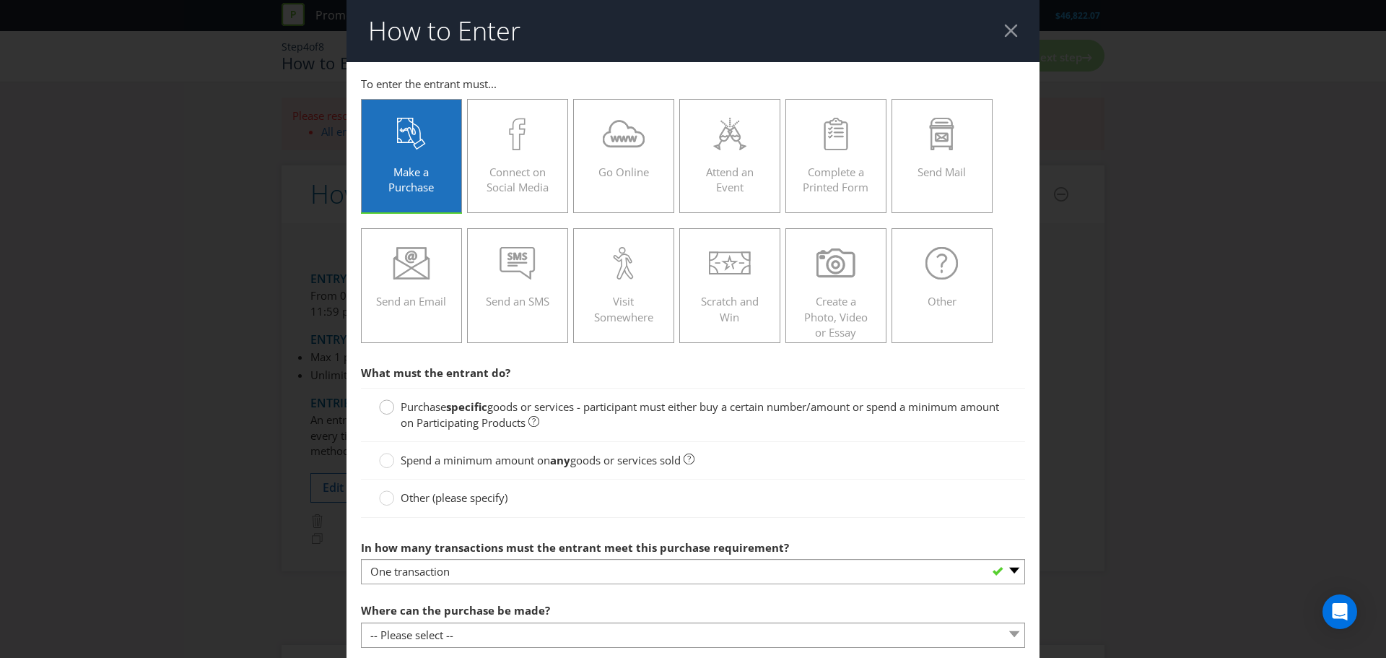
click at [388, 407] on circle at bounding box center [387, 407] width 14 height 14
click at [0, 0] on input "Purchase specific goods or services - participant must either buy a certain num…" at bounding box center [0, 0] width 0 height 0
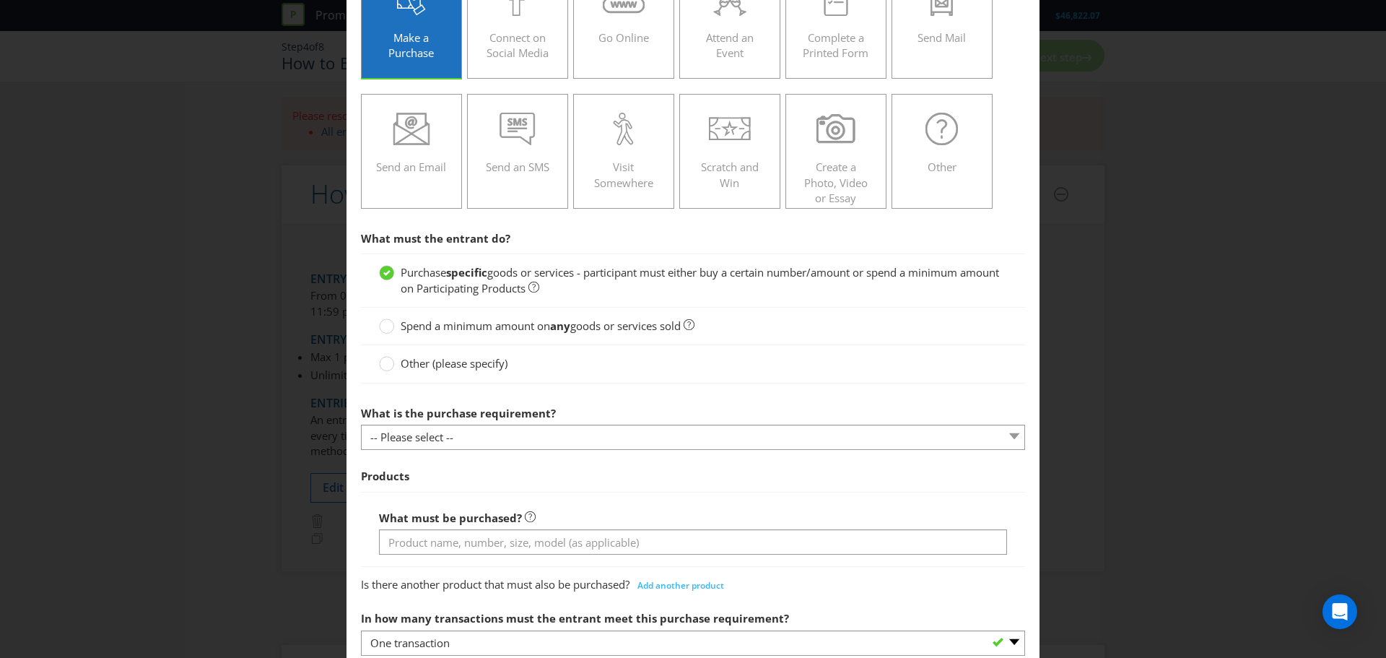
scroll to position [144, 0]
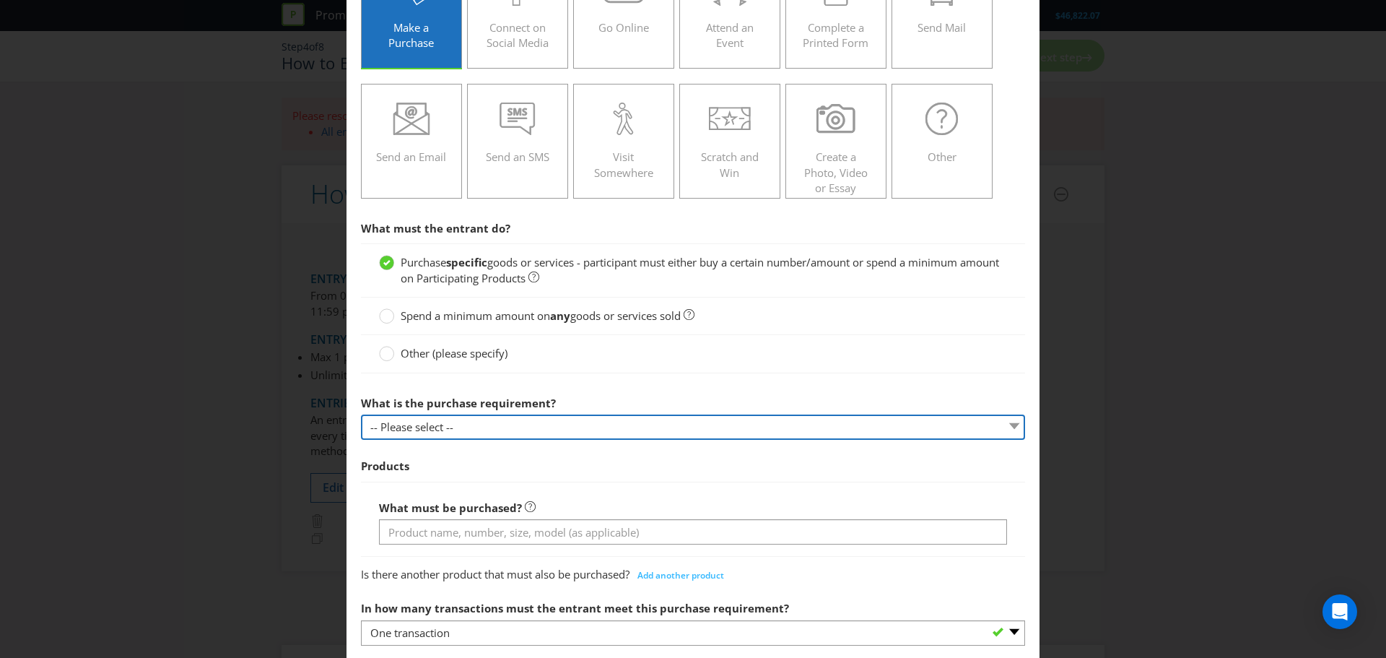
click at [600, 417] on select "-- Please select -- Buy a certain number of these products or services Spend a …" at bounding box center [693, 426] width 664 height 25
select select "MINIMUM_QUANTITY"
click at [361, 414] on select "-- Please select -- Buy a certain number of these products or services Spend a …" at bounding box center [693, 426] width 664 height 25
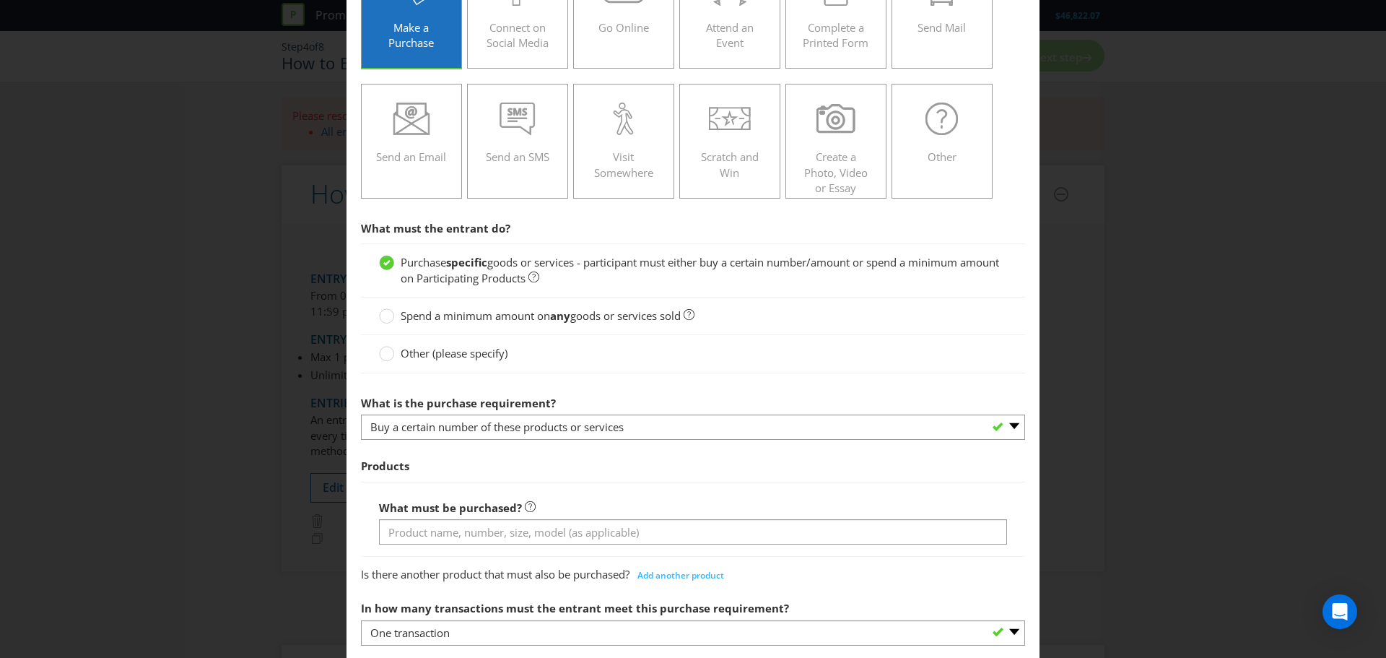
click at [625, 469] on span "Products" at bounding box center [693, 466] width 664 height 30
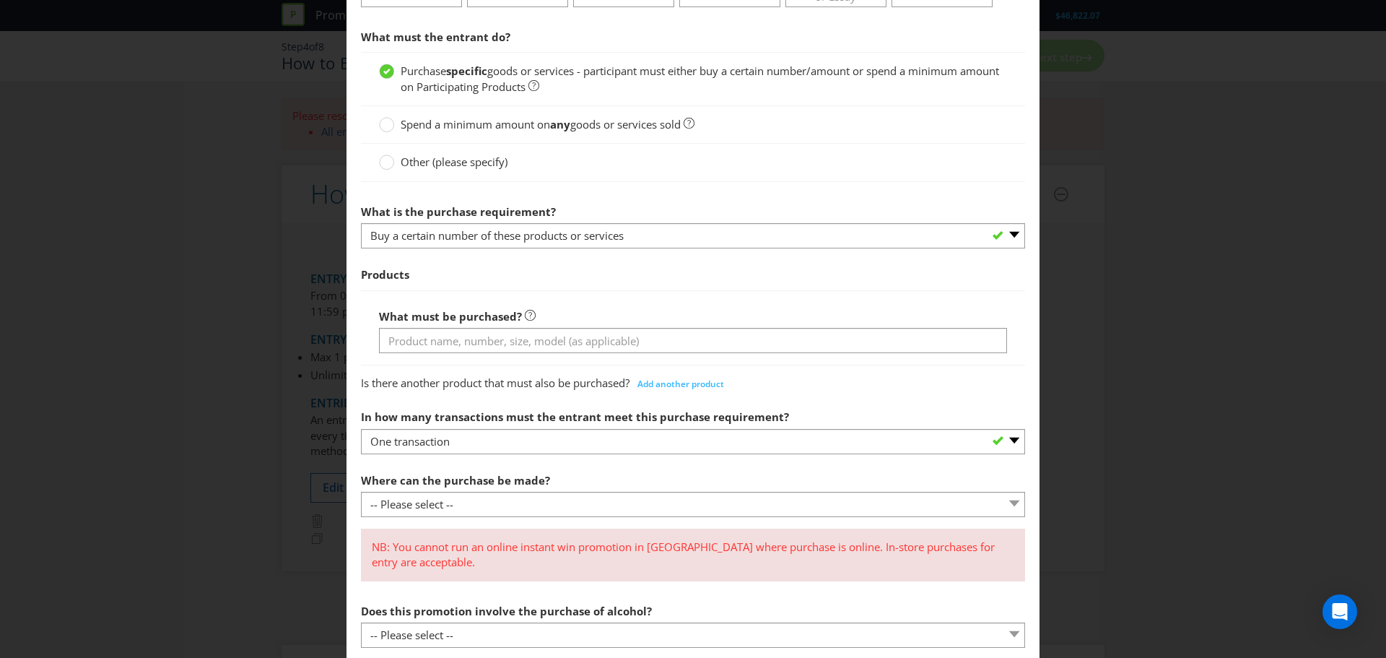
scroll to position [361, 0]
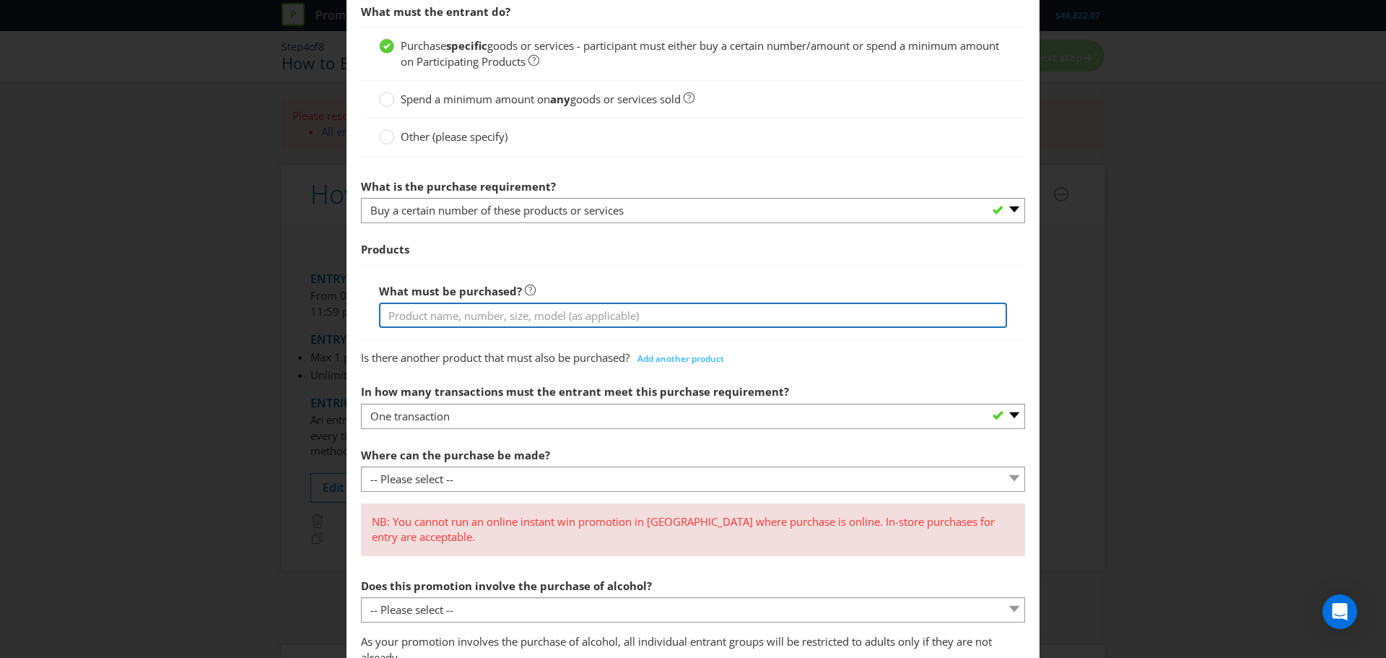
click at [479, 305] on input "text" at bounding box center [693, 315] width 628 height 25
type input "30 units of Redken Shades EQ"
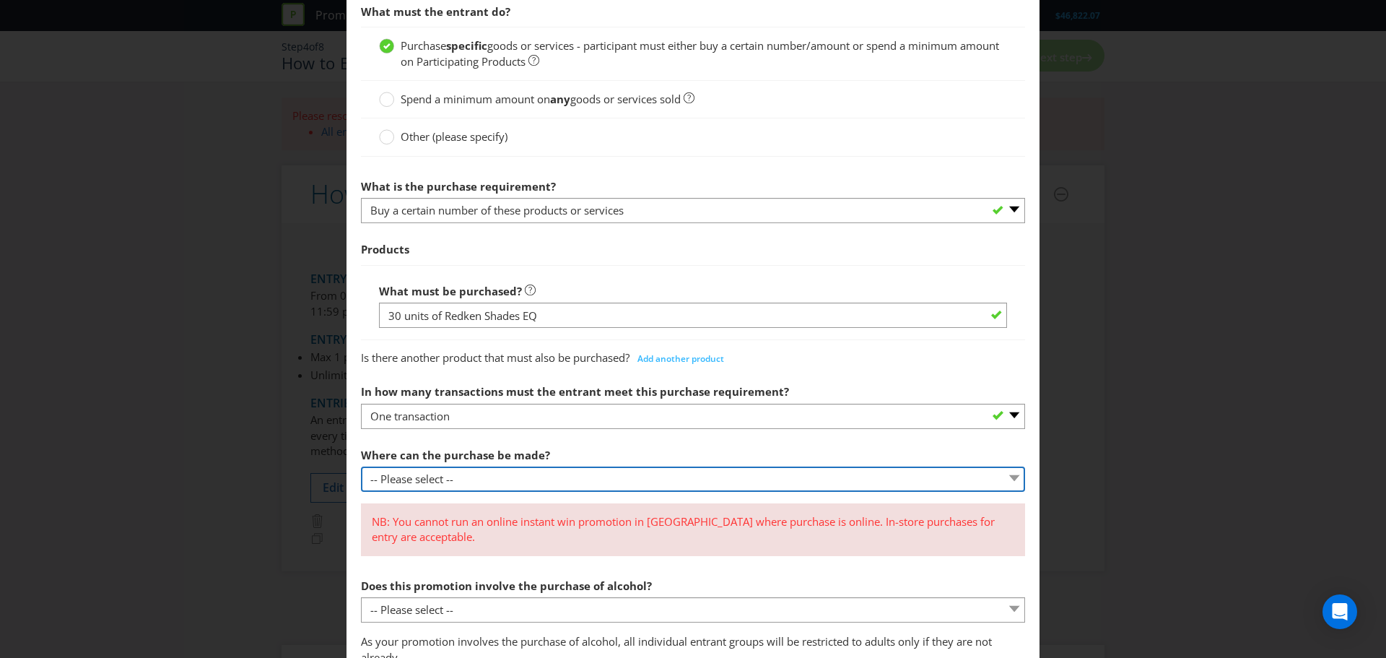
click at [401, 481] on select "-- Please select -- Any stores displaying promotional material (including onlin…" at bounding box center [693, 478] width 664 height 25
select select "SPECIFIC"
click at [361, 466] on select "-- Please select -- Any stores displaying promotional material (including onlin…" at bounding box center [693, 478] width 664 height 25
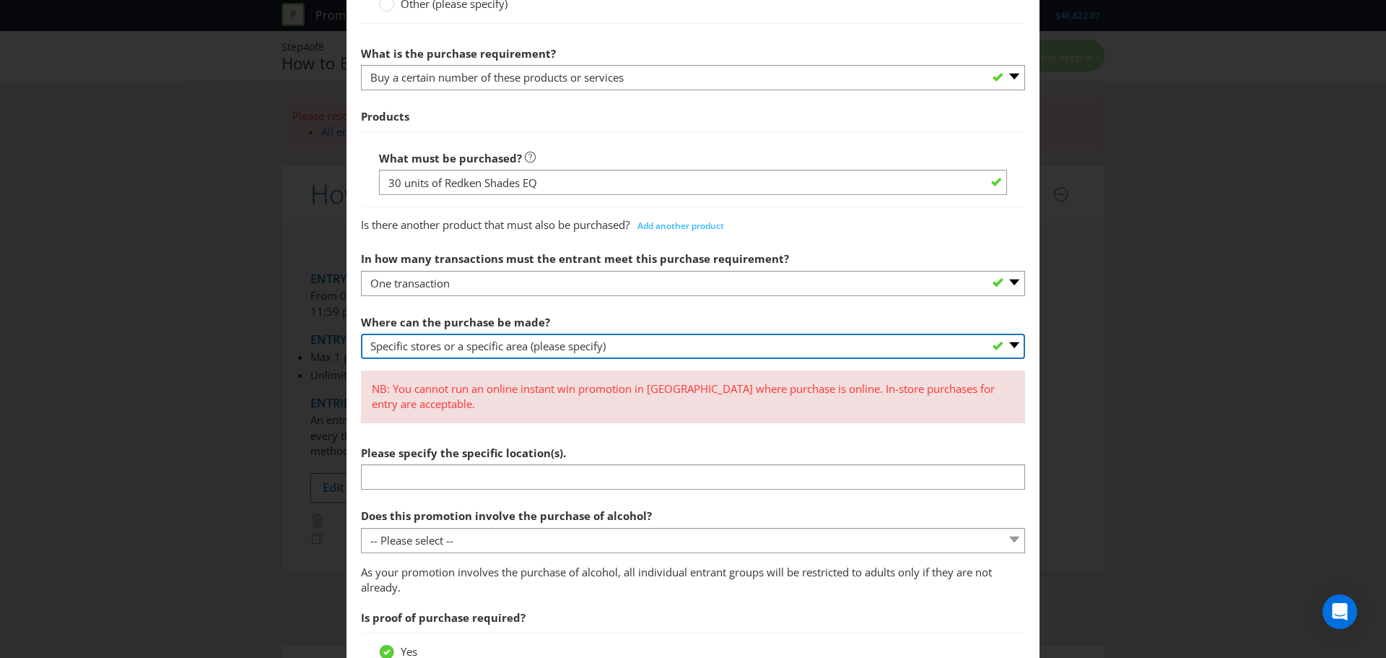
scroll to position [505, 0]
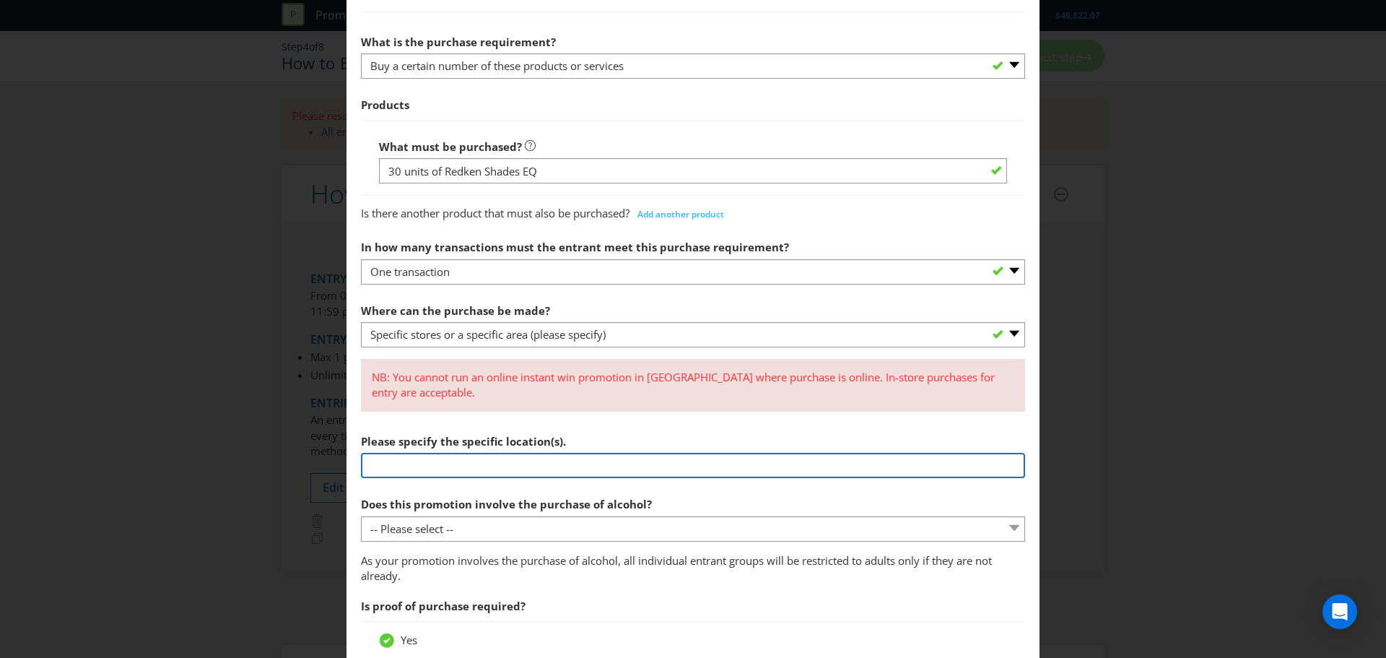
click at [464, 462] on input "text" at bounding box center [693, 465] width 664 height 25
paste input "[URL][DOMAIN_NAME]"
type input "L'Oreal Partner Shop [URL][DOMAIN_NAME]"
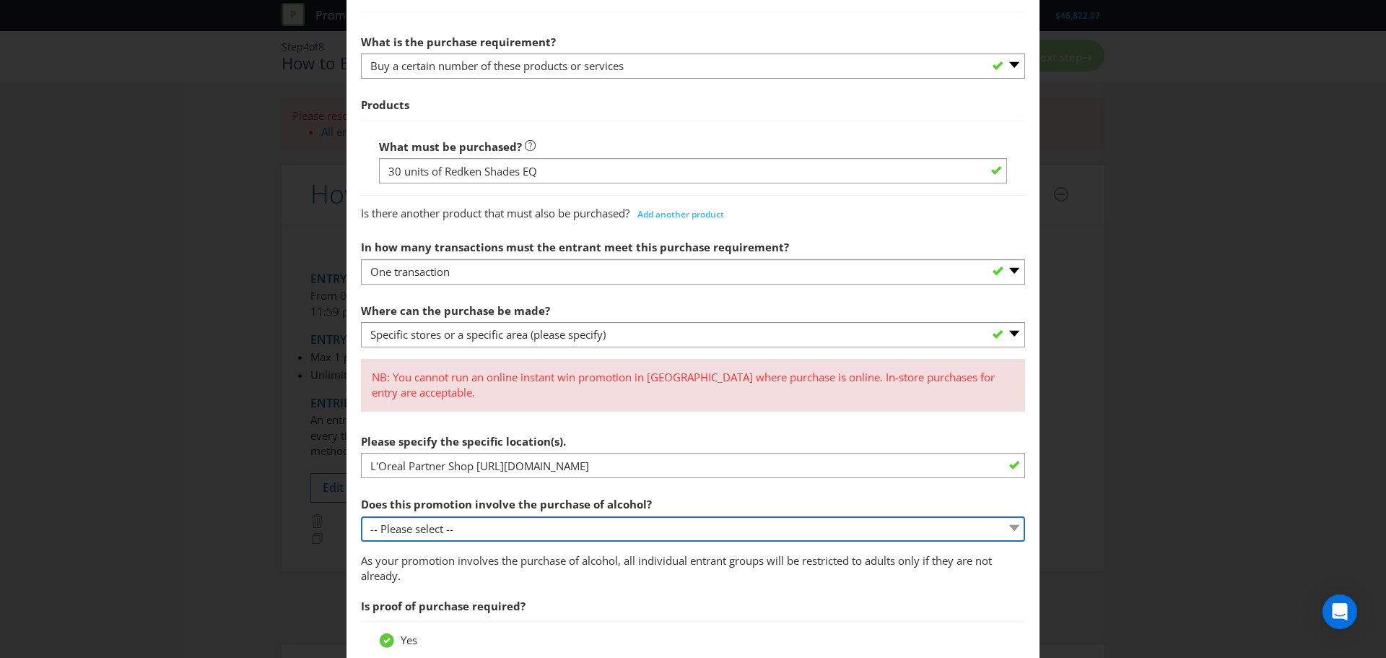
click at [488, 529] on select "-- Please select -- Yes, for on-premises consumption Yes, for off-premises cons…" at bounding box center [693, 528] width 664 height 25
select select "NO"
click at [361, 516] on select "-- Please select -- Yes, for on-premises consumption Yes, for off-premises cons…" at bounding box center [693, 528] width 664 height 25
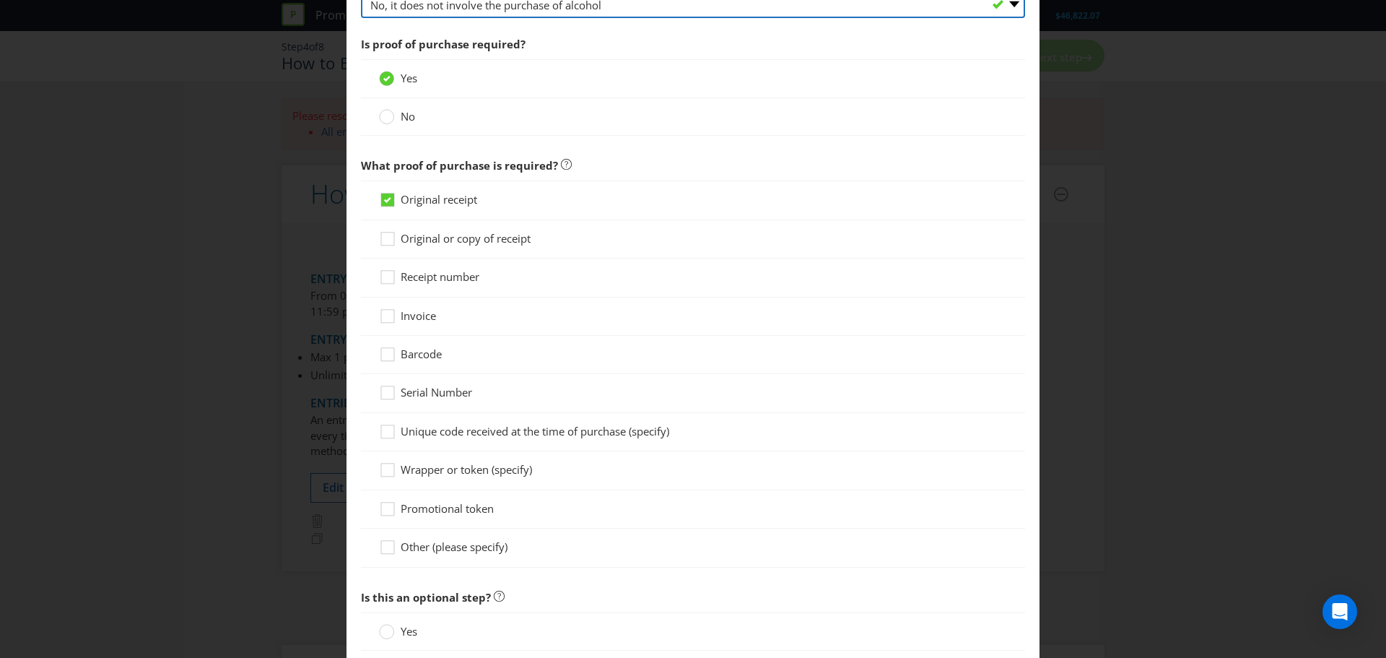
scroll to position [1160, 0]
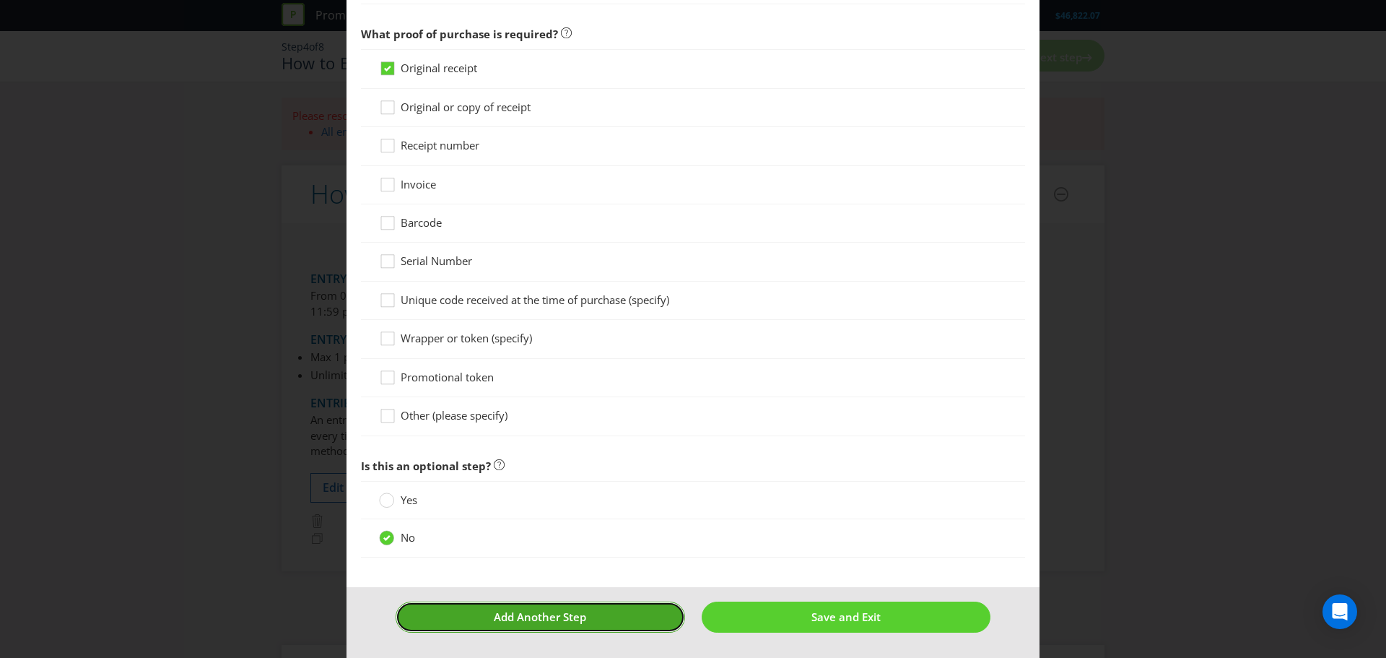
click at [617, 616] on button "Add Another Step" at bounding box center [541, 616] width 290 height 31
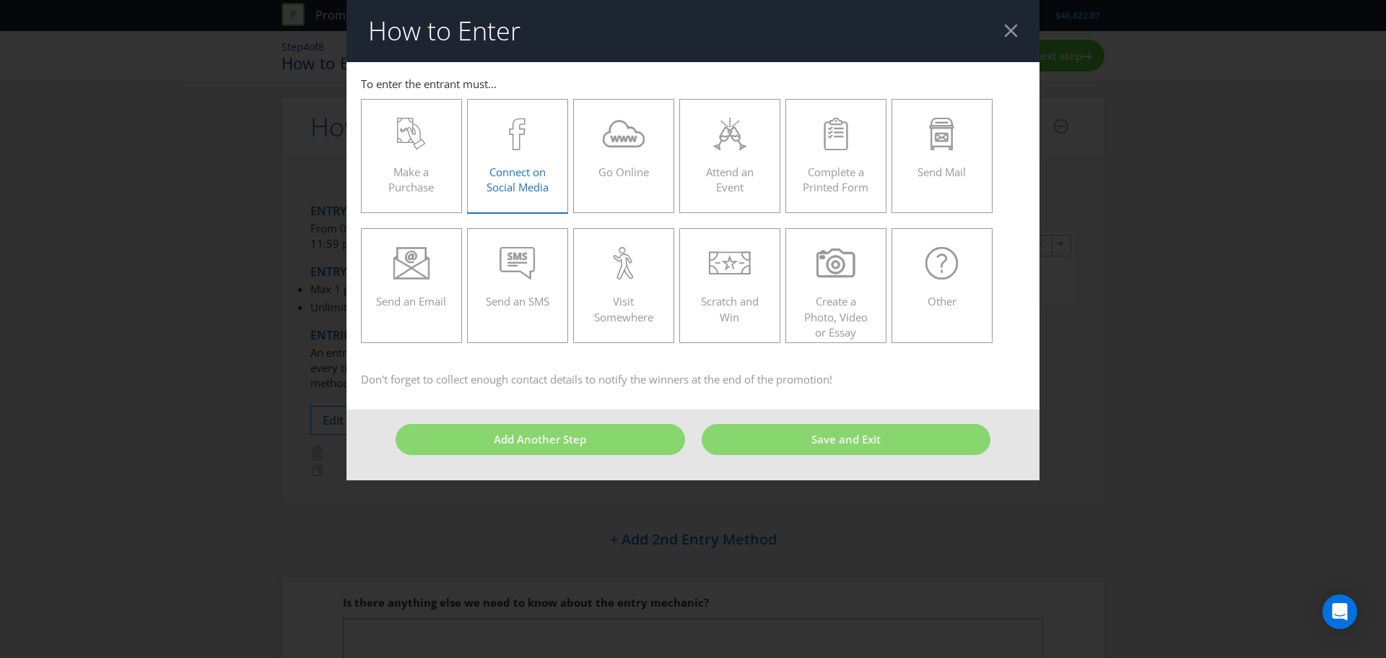
click at [516, 167] on span "Connect on Social Media" at bounding box center [518, 180] width 62 height 30
click at [0, 0] on input "Connect on Social Media" at bounding box center [0, 0] width 0 height 0
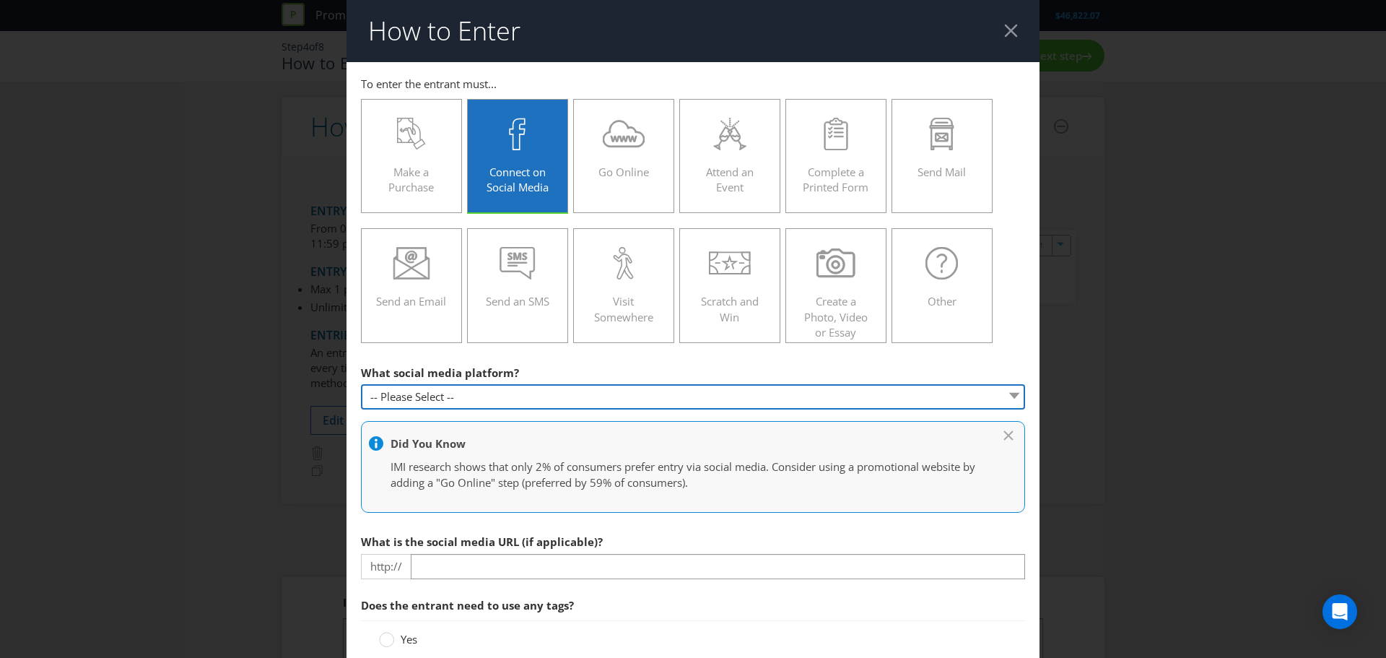
click at [461, 395] on select "-- Please Select -- Facebook X Instagram Snapchat Pinterest Tumblr Youtube Othe…" at bounding box center [693, 396] width 664 height 25
select select "INSTAGRAM"
click at [361, 384] on select "-- Please Select -- Facebook X Instagram Snapchat Pinterest Tumblr Youtube Othe…" at bounding box center [693, 396] width 664 height 25
type input "[DOMAIN_NAME][URL]"
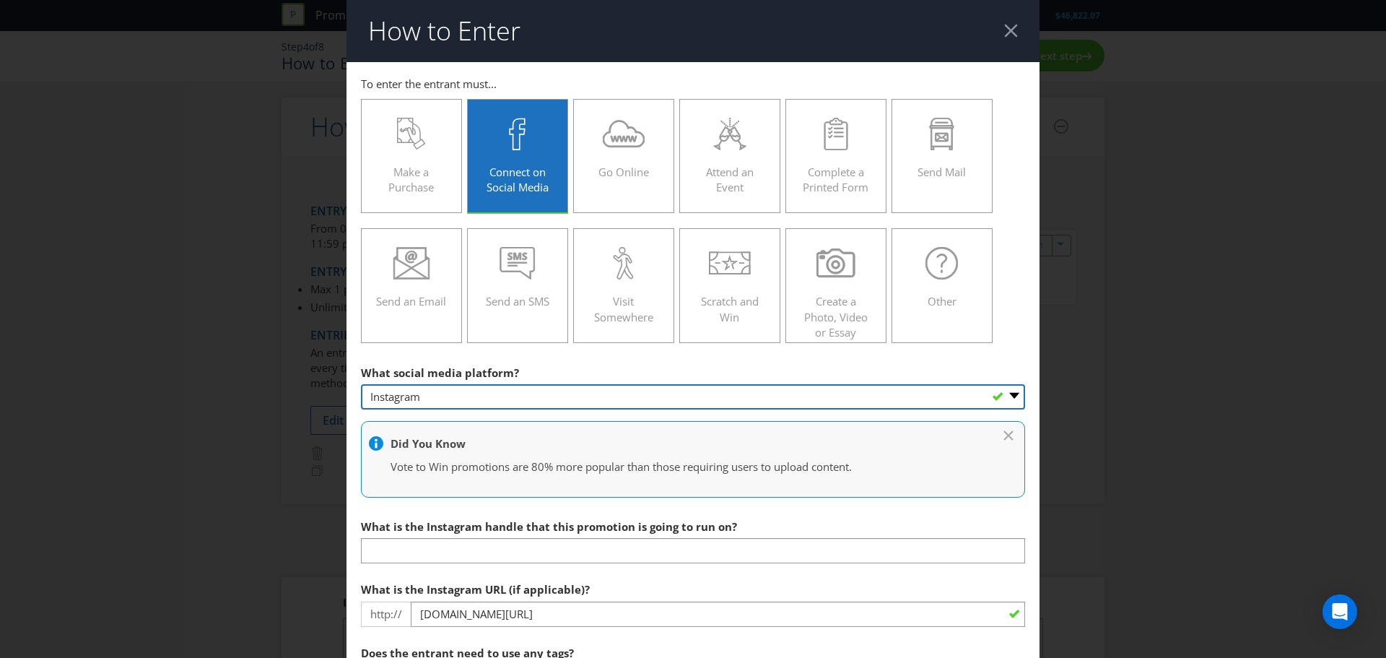
scroll to position [72, 0]
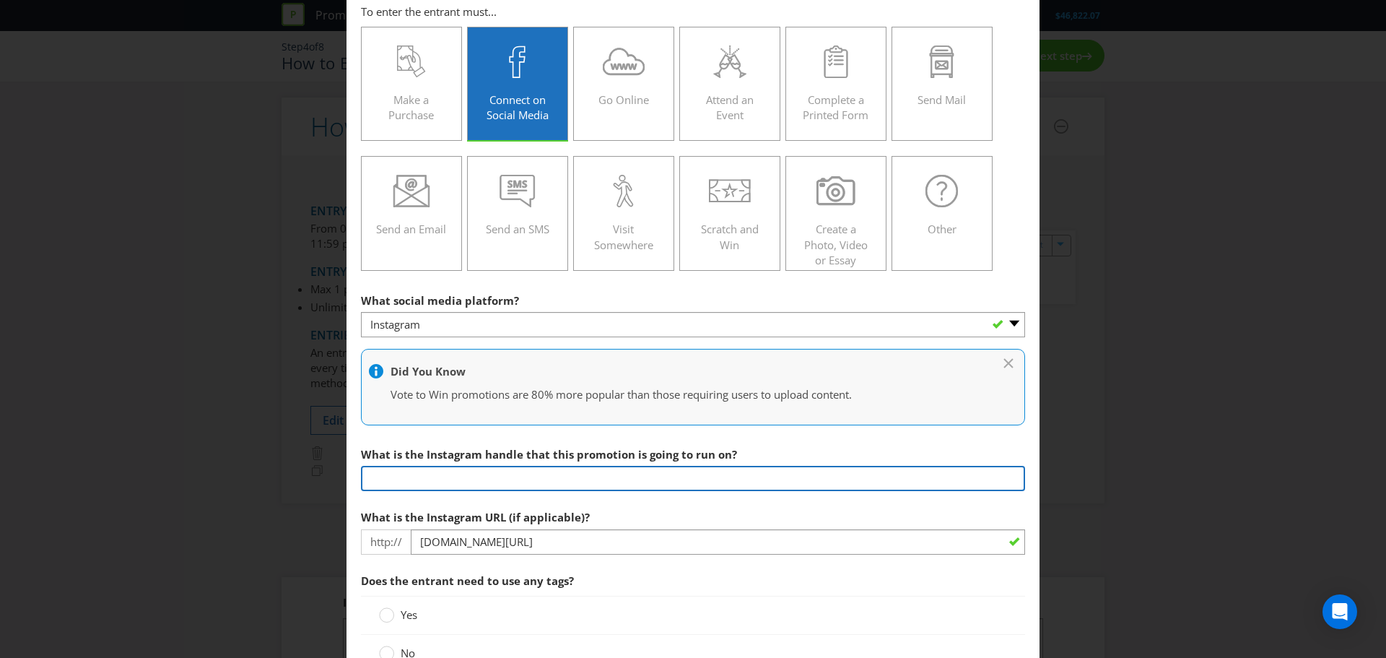
click at [407, 480] on input "text" at bounding box center [693, 478] width 664 height 25
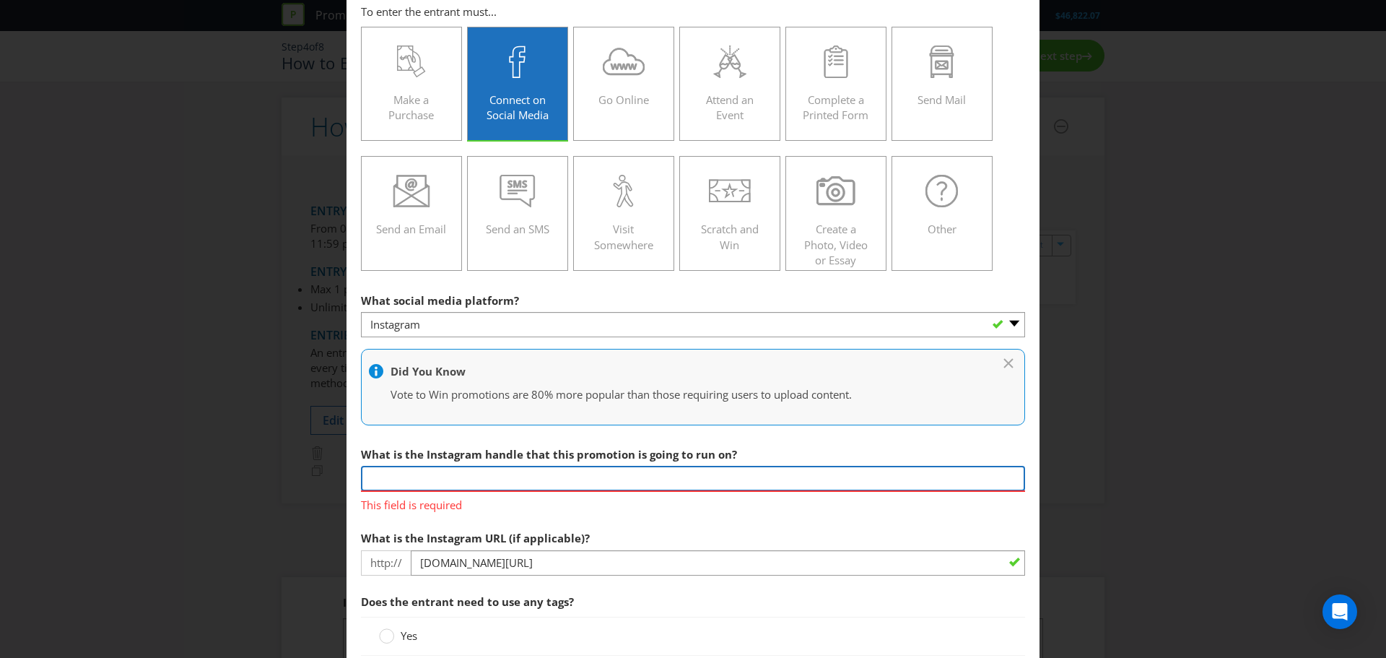
click at [464, 483] on input "text" at bounding box center [693, 478] width 664 height 25
paste input "SHADESEQGLOSSBOSSAUNZ"
type input "SHADESEQGLOSSBOSSAUNZ"
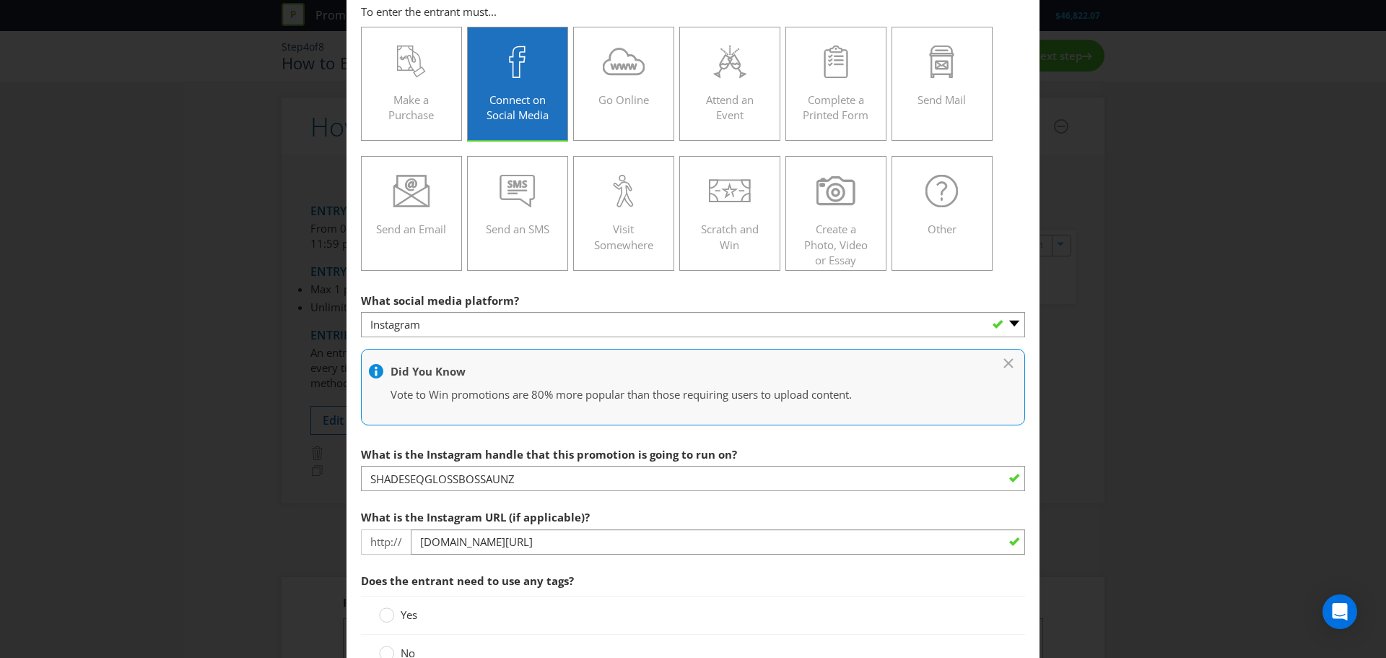
click at [1084, 484] on div "How to Enter To enter the entrant must... Make a Purchase Connect on Social Med…" at bounding box center [693, 329] width 1386 height 658
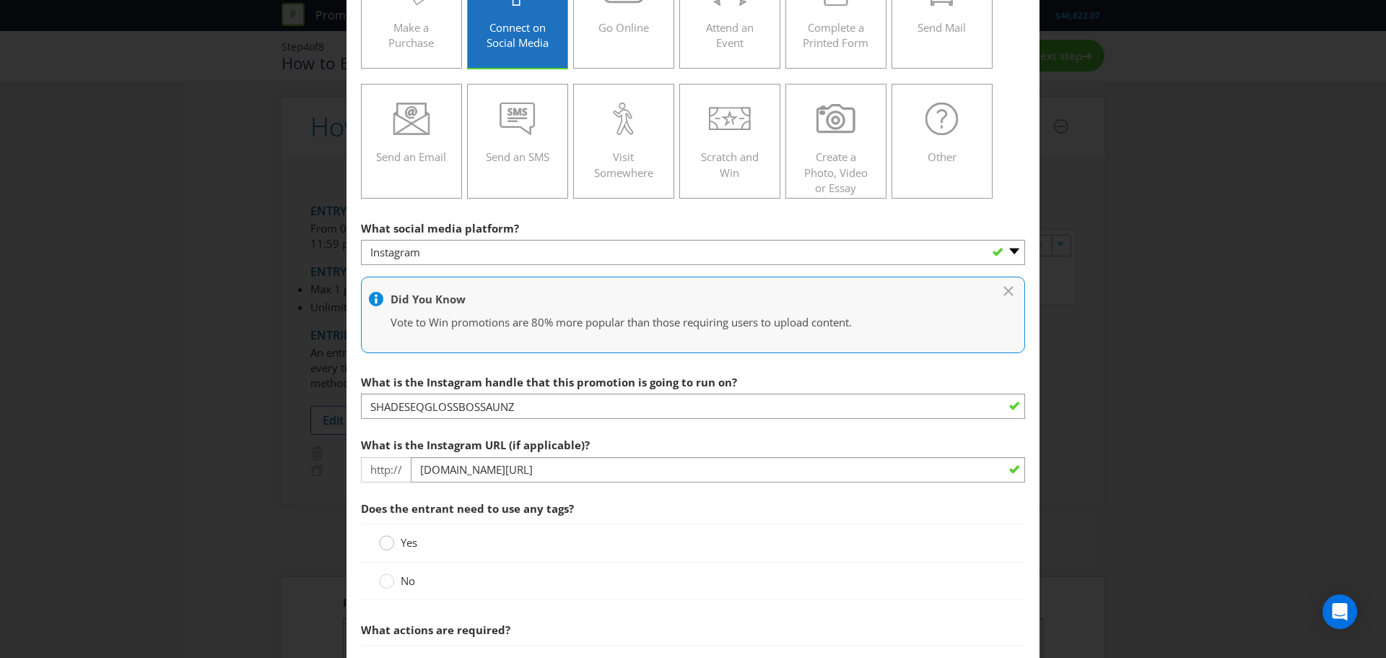
click at [386, 545] on circle at bounding box center [387, 543] width 14 height 14
click at [0, 0] on input "Yes" at bounding box center [0, 0] width 0 height 0
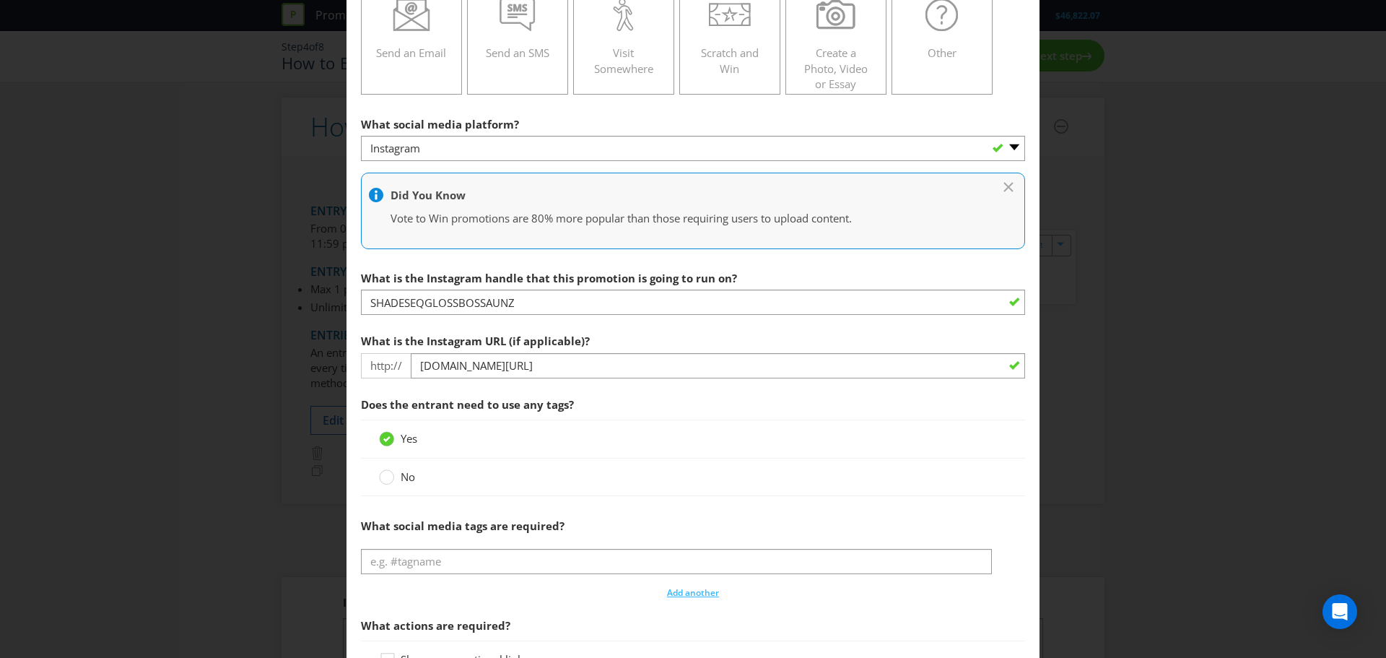
scroll to position [289, 0]
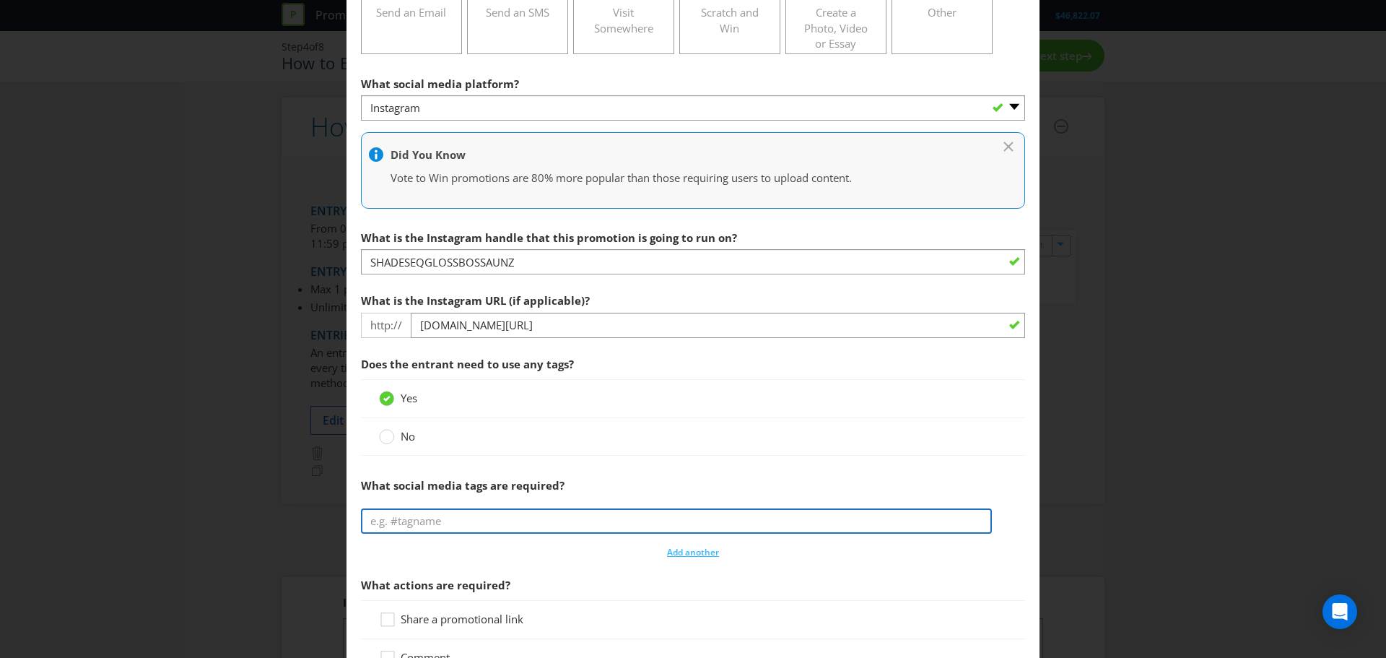
click at [492, 518] on input "text" at bounding box center [676, 520] width 631 height 25
paste input "SHADESEQGLOSSBOSSAUNZ"
type input "SHADESEQGLOSSBOSSAUNZ"
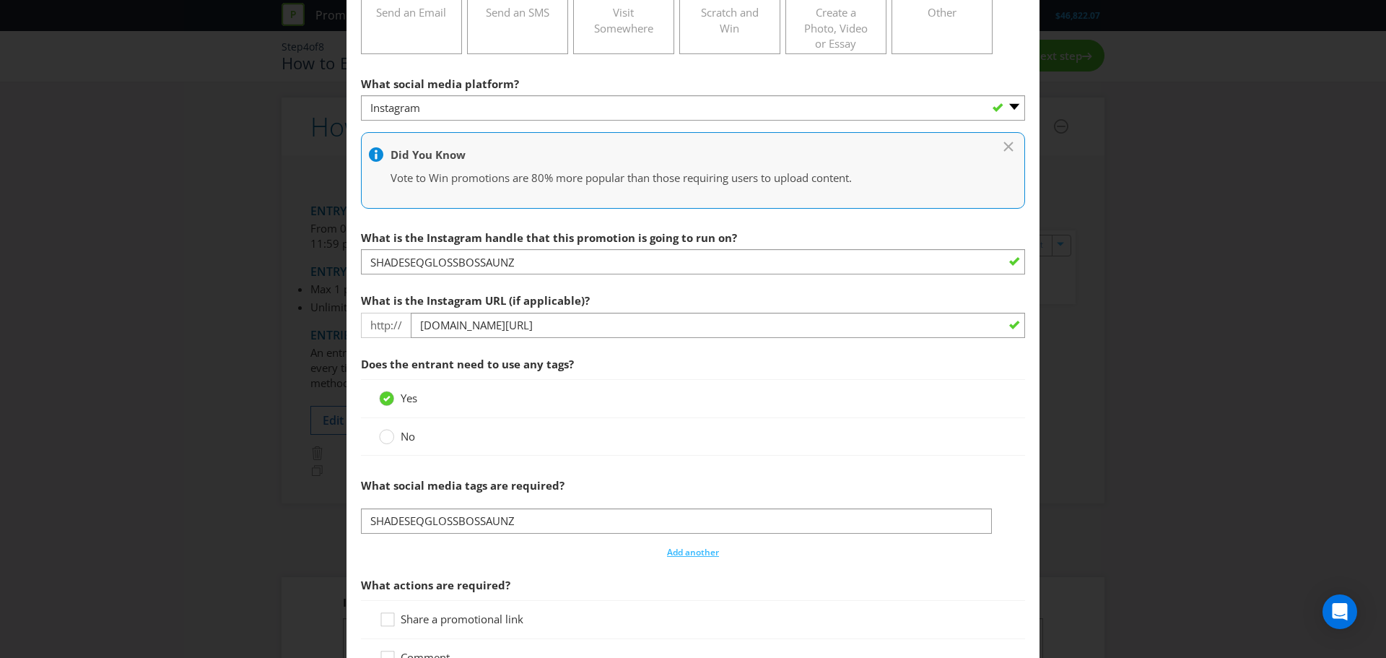
click at [1107, 399] on div "How to Enter To enter the entrant must... Make a Purchase Connect on Social Med…" at bounding box center [693, 329] width 1386 height 658
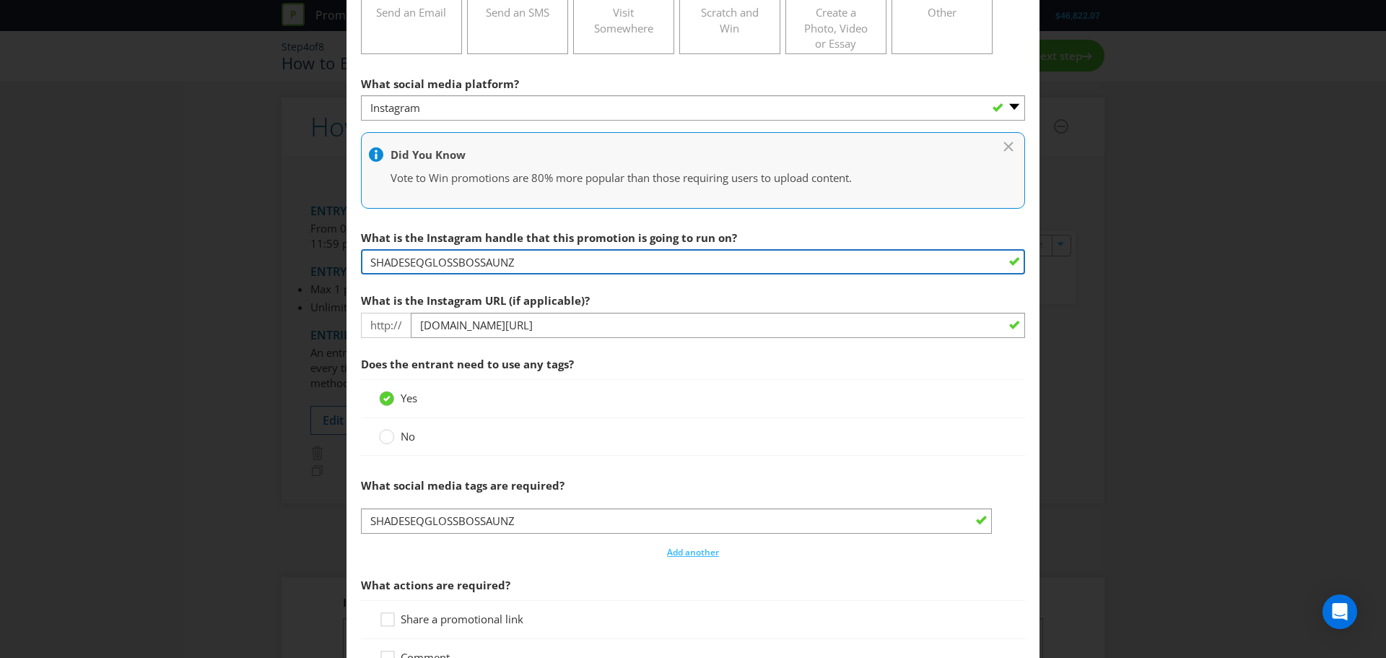
drag, startPoint x: 530, startPoint y: 261, endPoint x: 326, endPoint y: 258, distance: 204.3
click at [326, 258] on div "How to Enter To enter the entrant must... Make a Purchase Connect on Social Med…" at bounding box center [693, 329] width 1386 height 658
paste input "[URL][DOMAIN_NAME]"
type input "[URL][DOMAIN_NAME]"
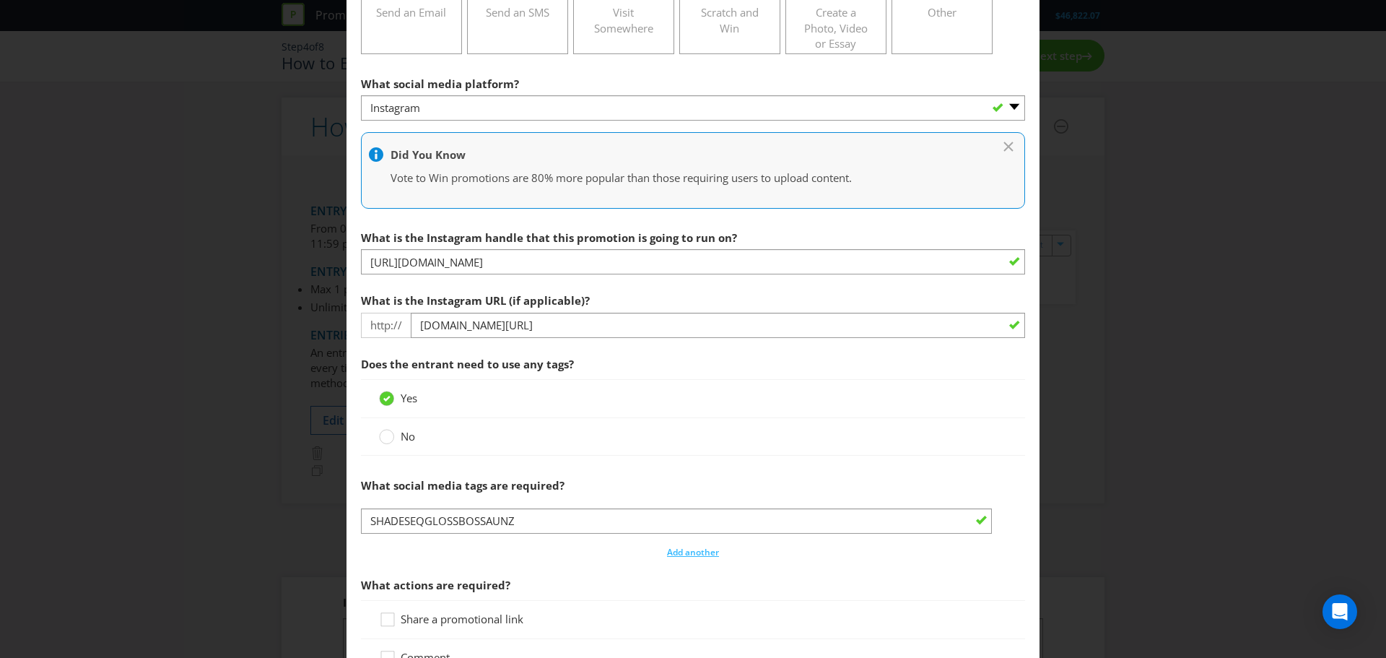
click at [1141, 433] on div "How to Enter To enter the entrant must... Make a Purchase Connect on Social Med…" at bounding box center [693, 329] width 1386 height 658
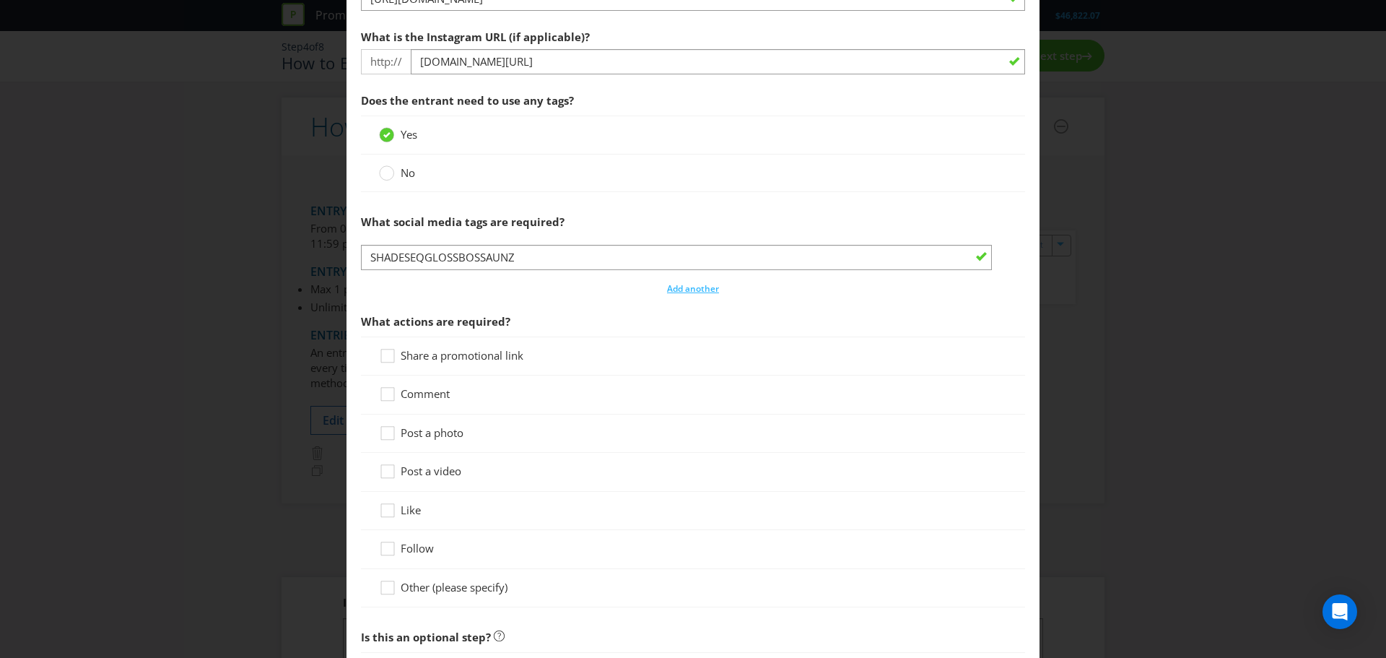
scroll to position [578, 0]
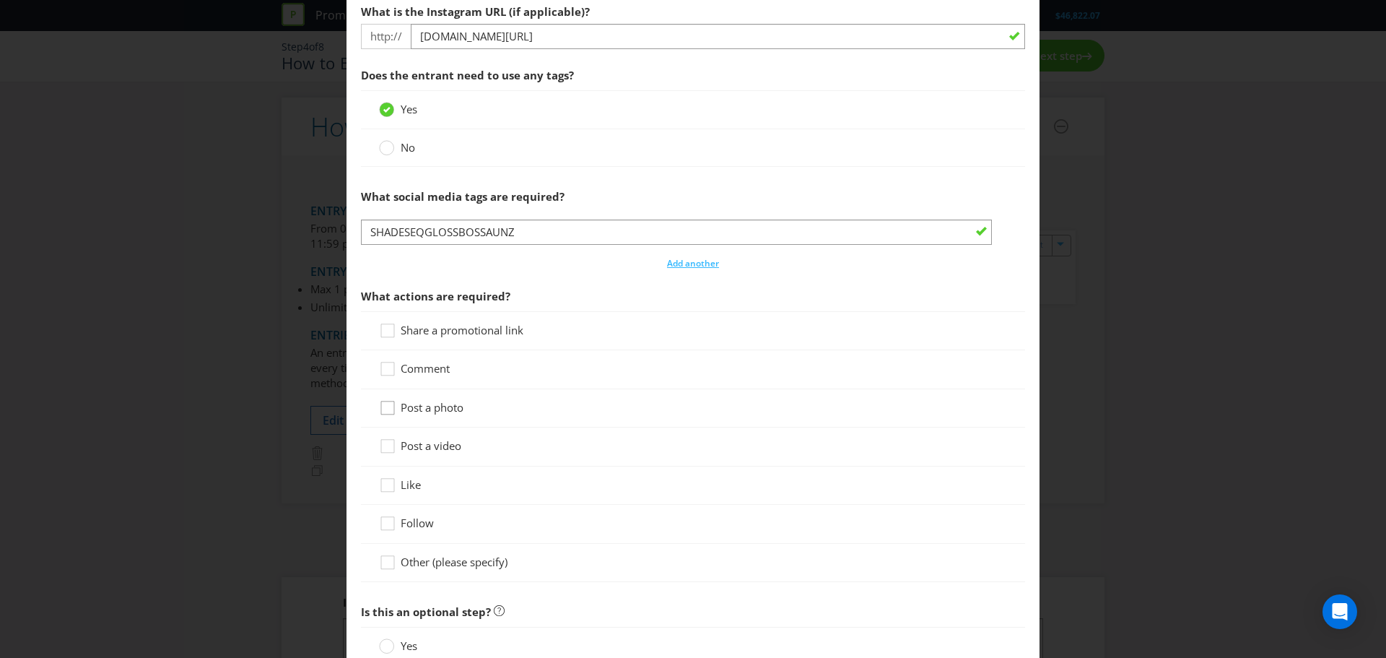
click at [391, 406] on icon at bounding box center [387, 407] width 13 height 13
click at [0, 0] on input "Post a photo" at bounding box center [0, 0] width 0 height 0
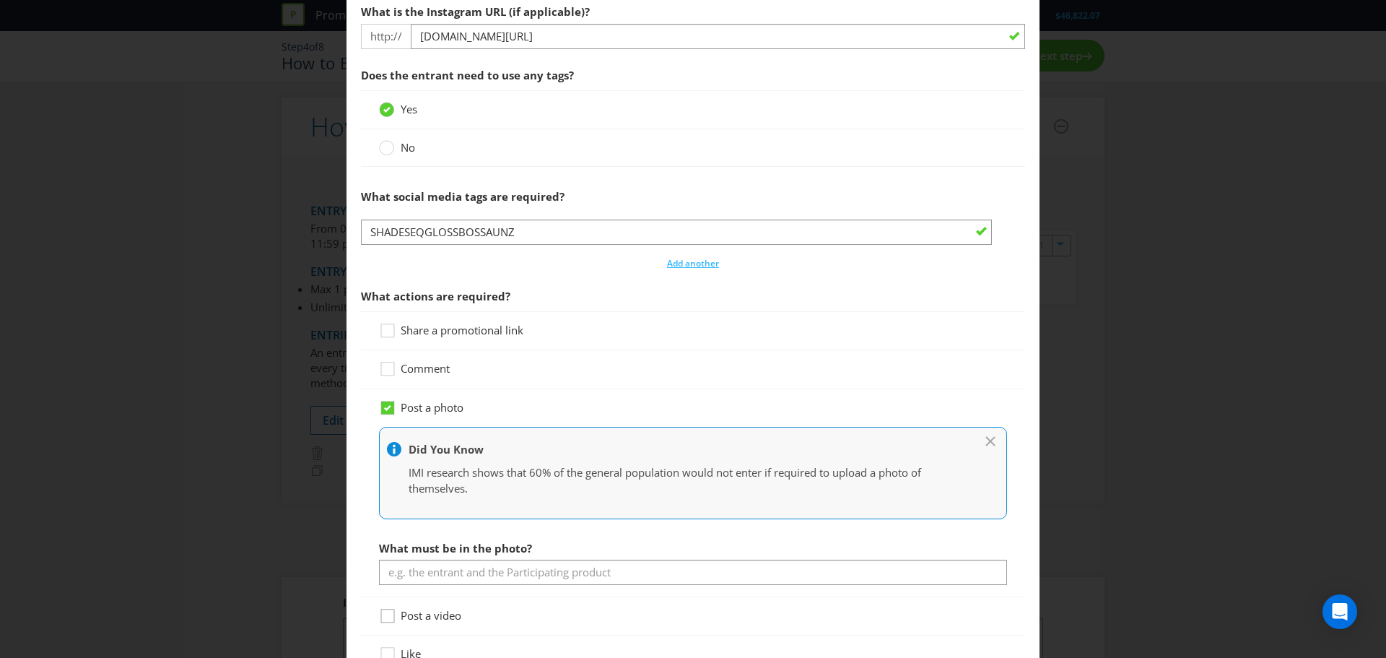
click at [383, 617] on icon at bounding box center [390, 619] width 22 height 22
click at [0, 0] on input "Post a video" at bounding box center [0, 0] width 0 height 0
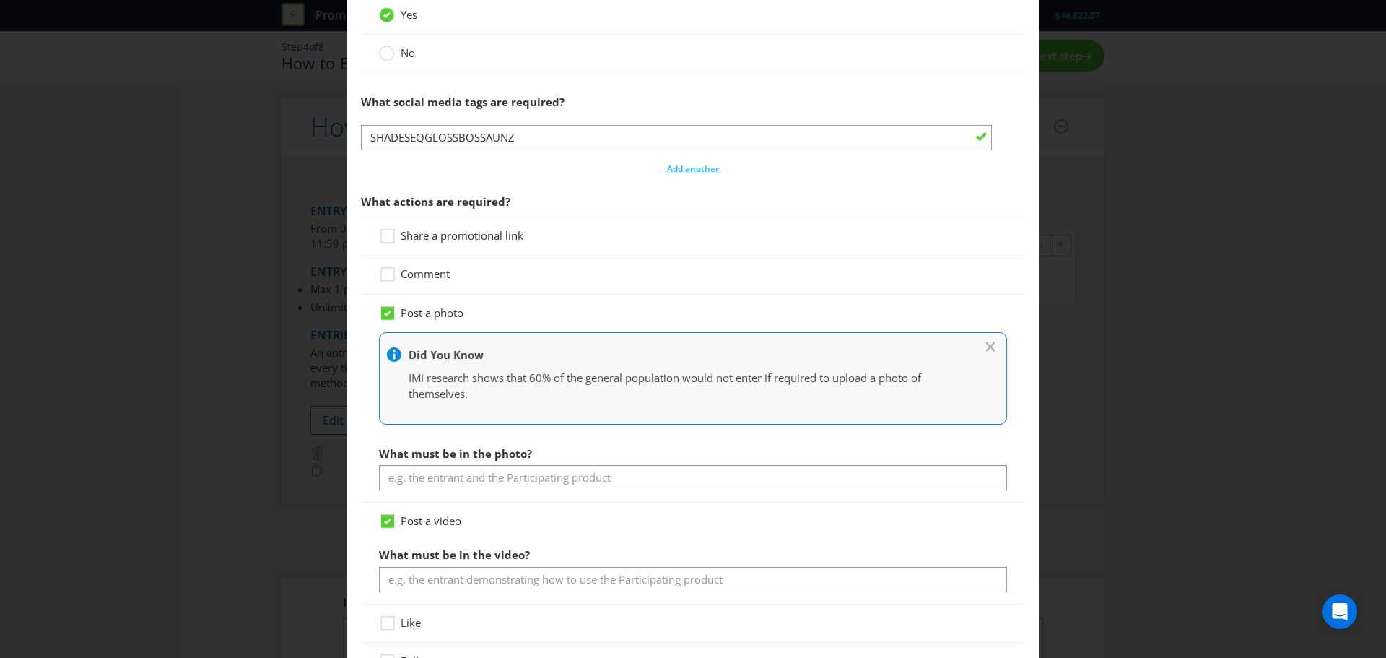
scroll to position [650, 0]
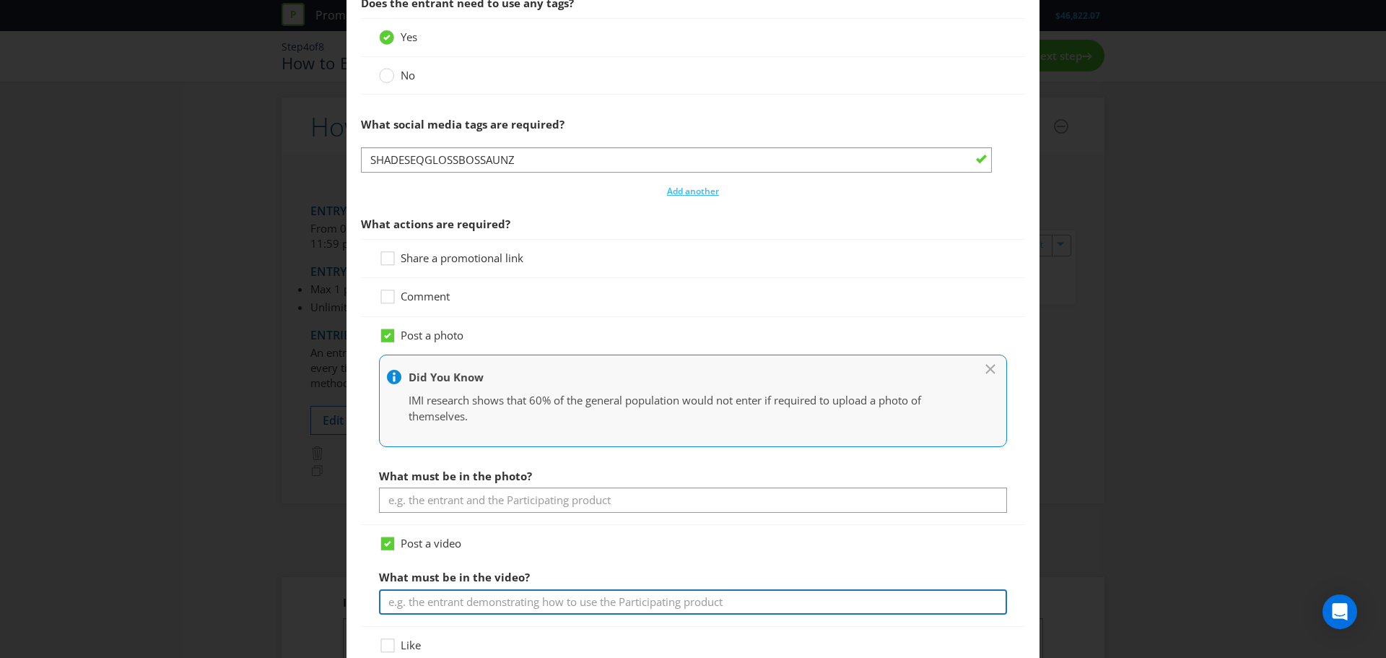
click at [492, 599] on input "text" at bounding box center [693, 601] width 628 height 25
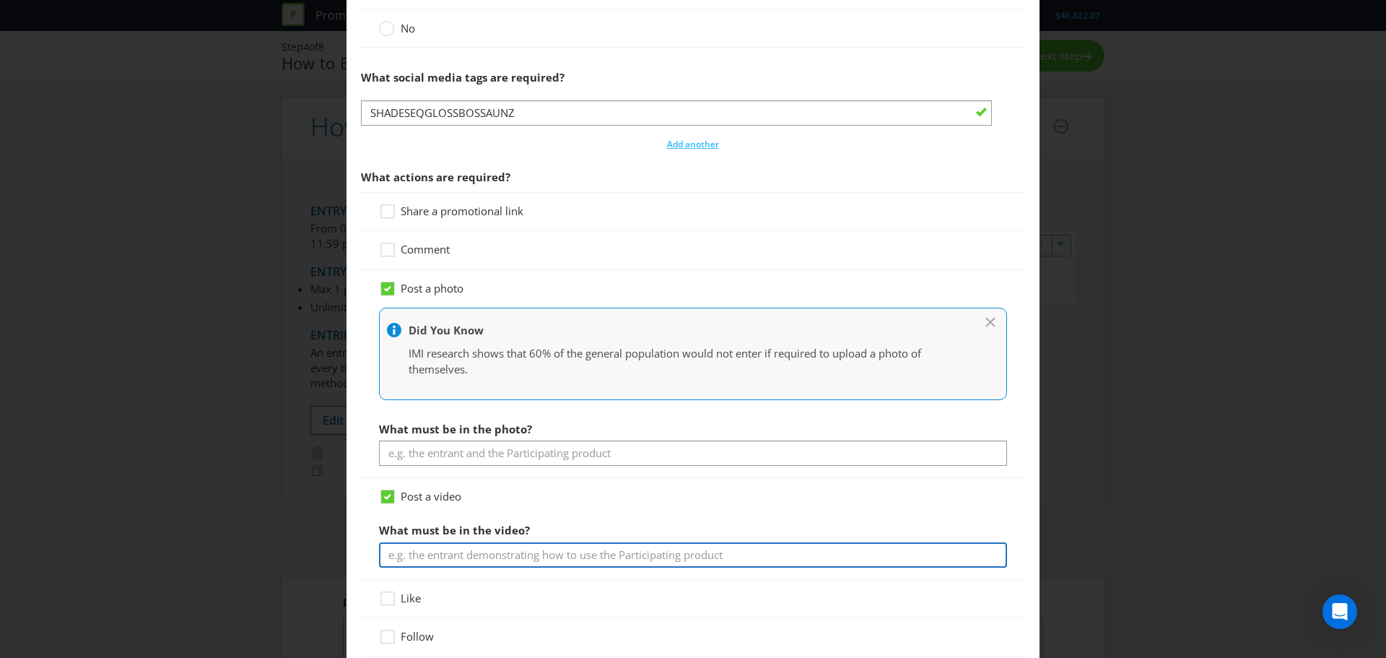
scroll to position [722, 0]
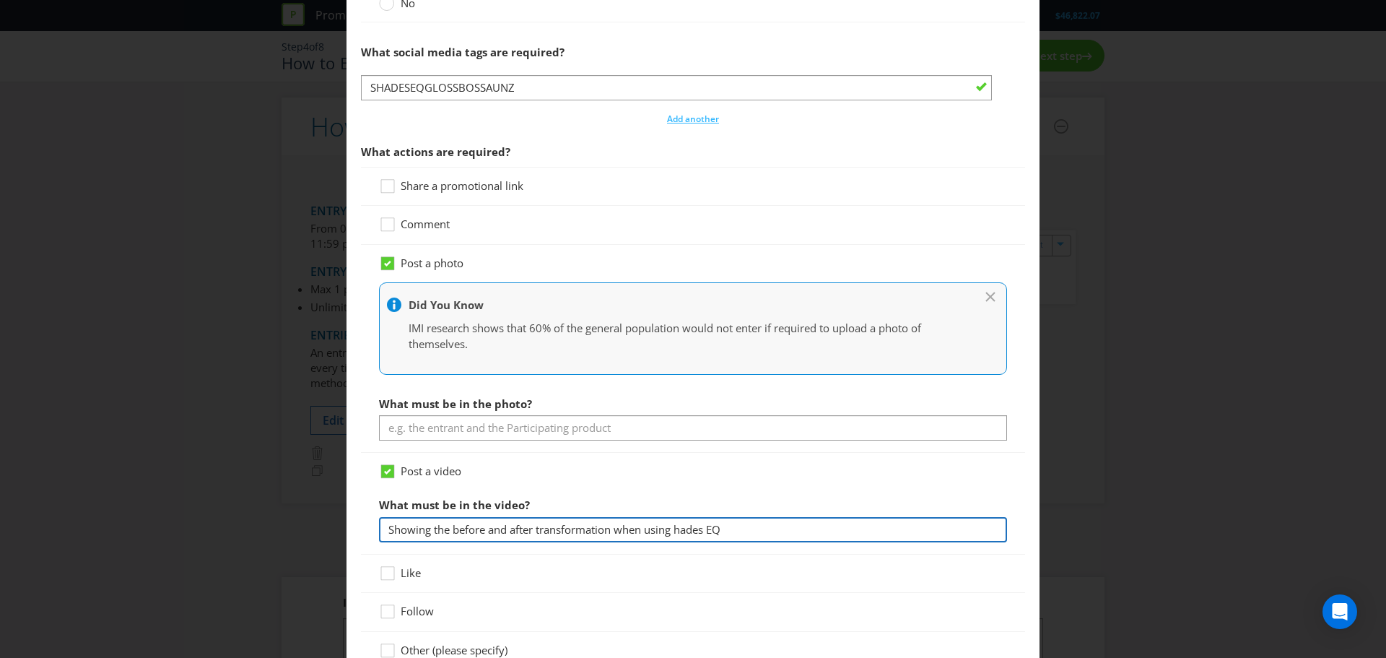
drag, startPoint x: 388, startPoint y: 529, endPoint x: 763, endPoint y: 529, distance: 374.7
click at [763, 529] on input "Showing the before and after transformation when using hades EQ" at bounding box center [693, 529] width 628 height 25
type input "Showing the before and after transformation when using hades EQ"
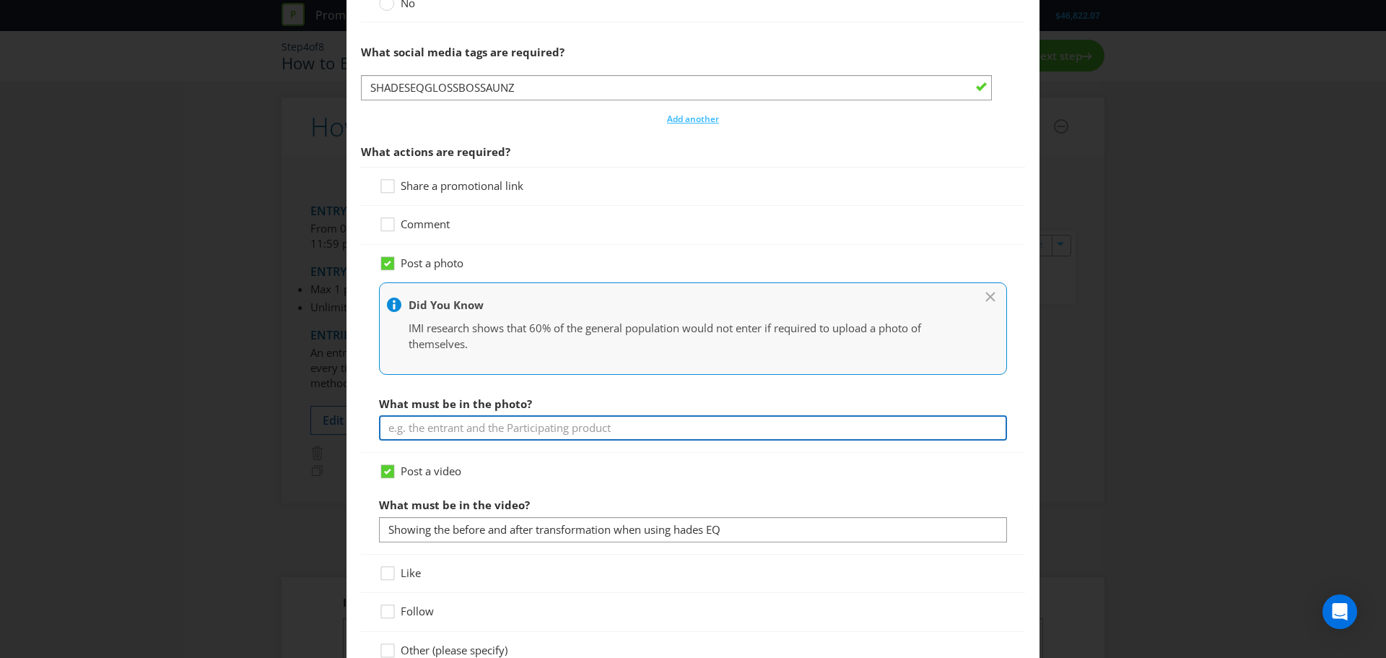
click at [483, 427] on input "text" at bounding box center [693, 427] width 628 height 25
paste input "Showing the before and after transformation when using hades EQ"
drag, startPoint x: 505, startPoint y: 430, endPoint x: 452, endPoint y: 430, distance: 53.4
click at [452, 430] on input "Showing the before and after transformation when using hades EQ" at bounding box center [693, 427] width 628 height 25
drag, startPoint x: 479, startPoint y: 428, endPoint x: 448, endPoint y: 429, distance: 31.8
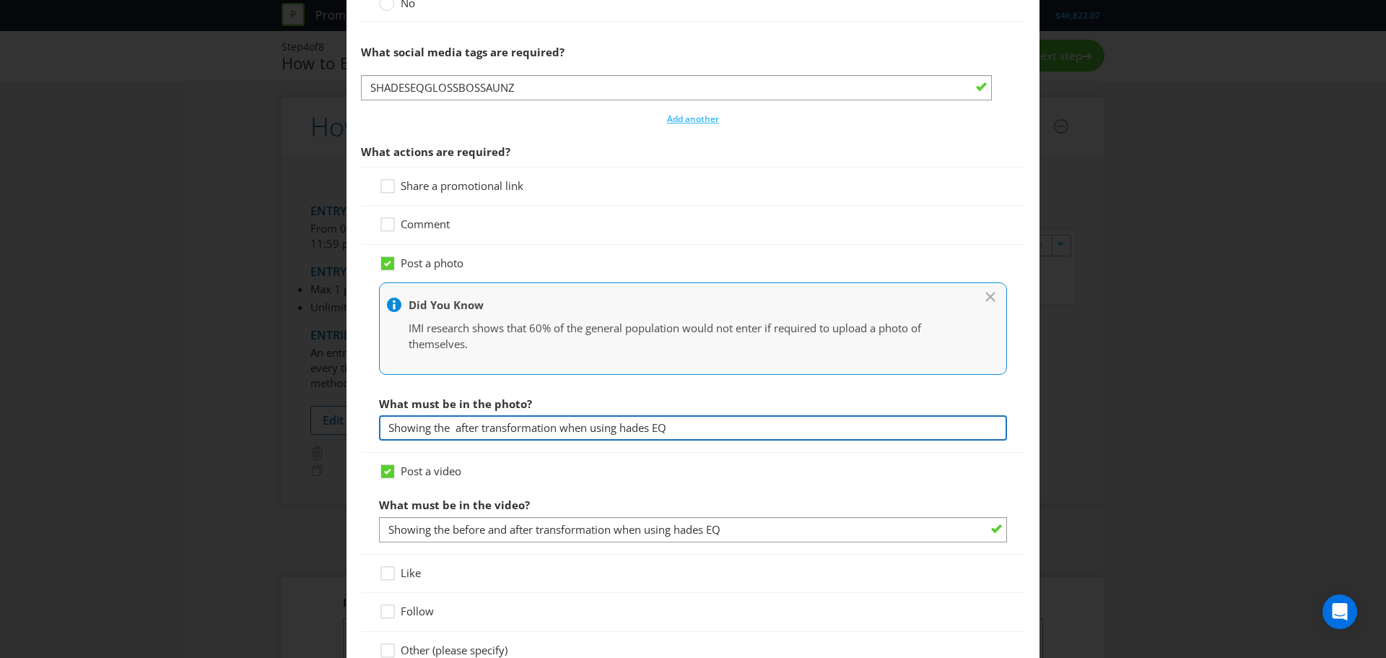
click at [448, 429] on input "Showing the after transformation when using hades EQ" at bounding box center [693, 427] width 628 height 25
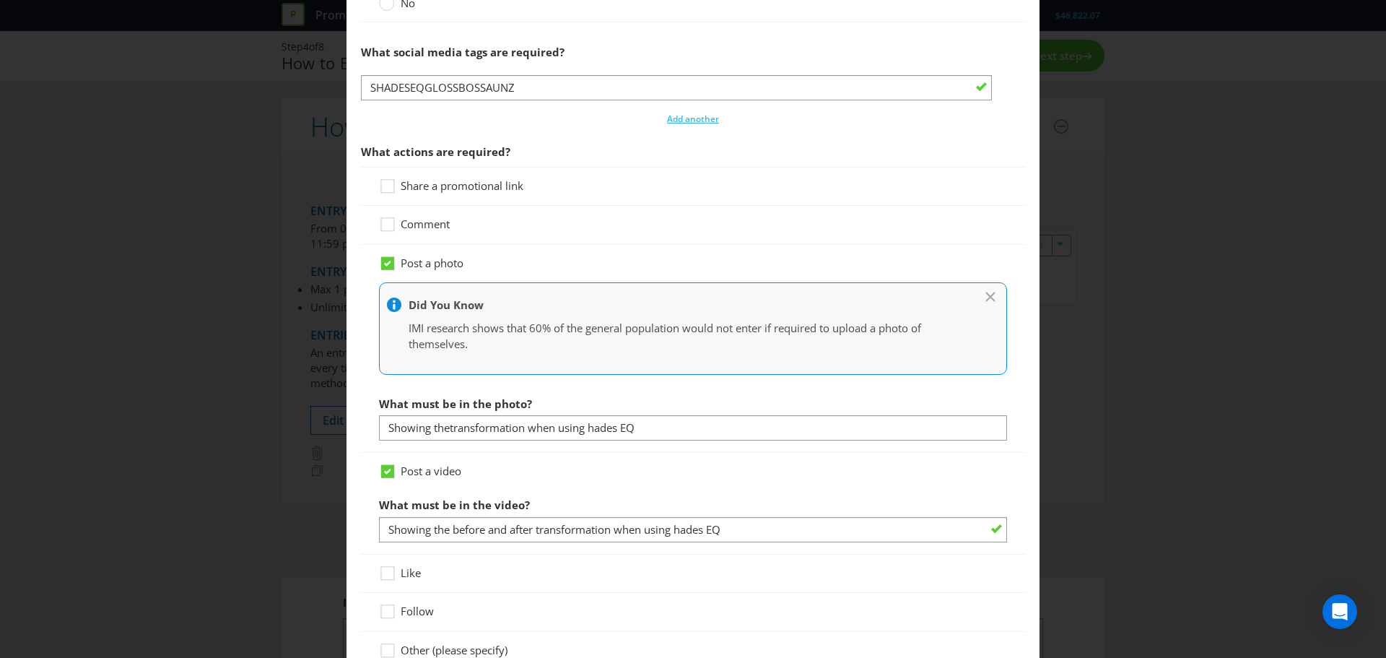
click at [1045, 468] on div "How to Enter To enter the entrant must... Make a Purchase Connect on Social Med…" at bounding box center [693, 329] width 1386 height 658
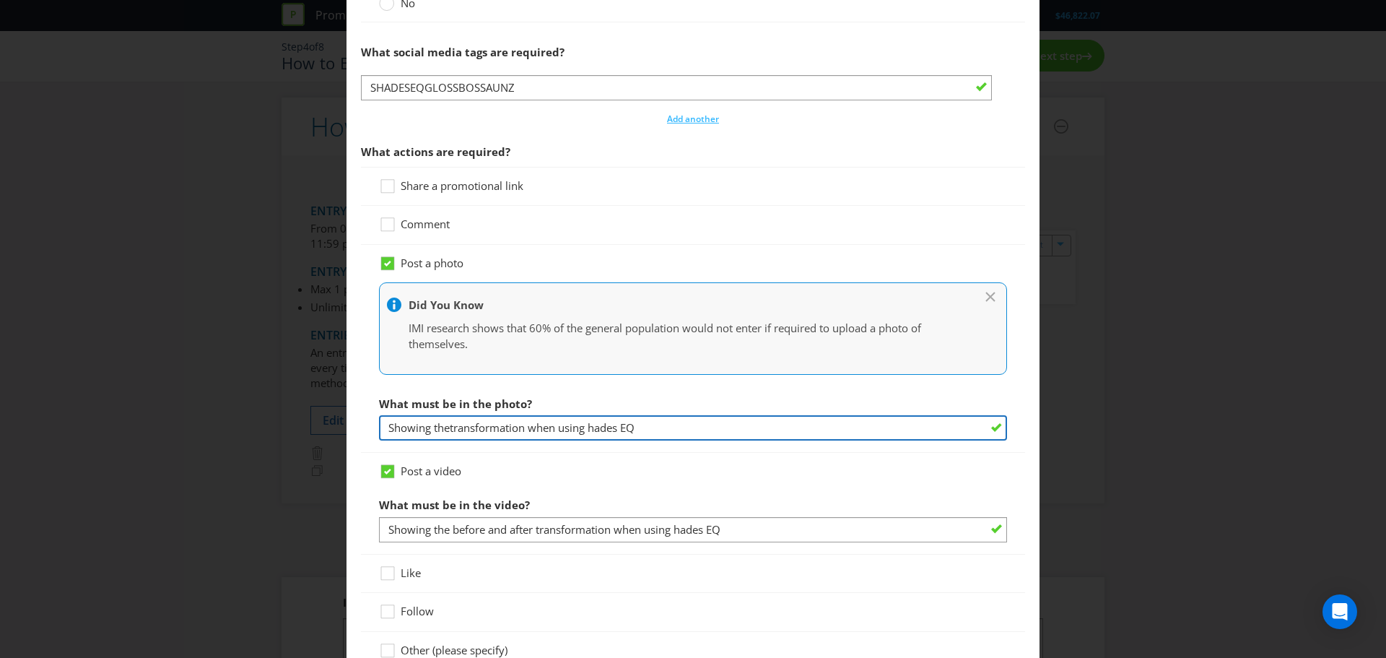
click at [589, 427] on input "Showing thetransformation when using hades EQ" at bounding box center [693, 427] width 628 height 25
click at [448, 430] on input "Showing thetransformation when using shades EQ" at bounding box center [693, 427] width 628 height 25
drag, startPoint x: 684, startPoint y: 427, endPoint x: 365, endPoint y: 425, distance: 318.4
click at [365, 425] on div "Post a photo Did You Know IMI research shows that 60% of the general population…" at bounding box center [693, 349] width 664 height 208
type input "Showing the transformation when using shades EQ"
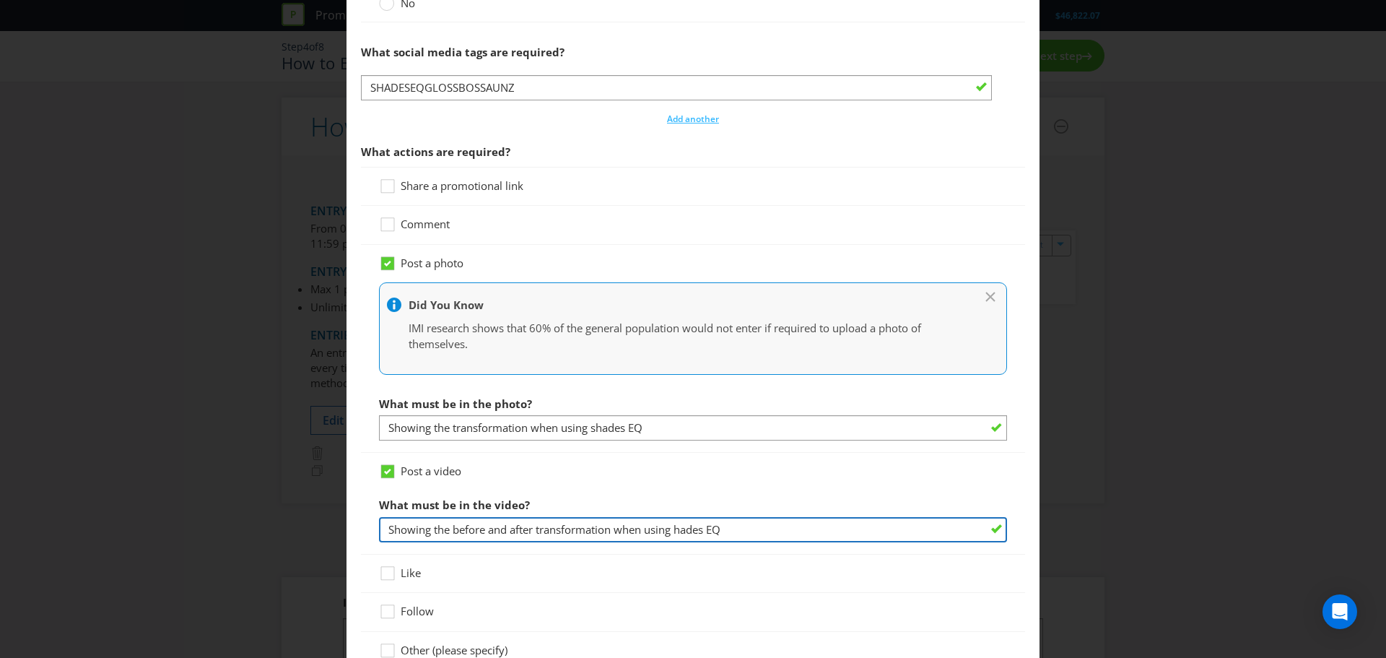
drag, startPoint x: 729, startPoint y: 527, endPoint x: 362, endPoint y: 526, distance: 366.8
click at [362, 526] on div "Post a video What must be in the video? Showing the before and after transforma…" at bounding box center [693, 504] width 664 height 102
paste input "transformation when using s"
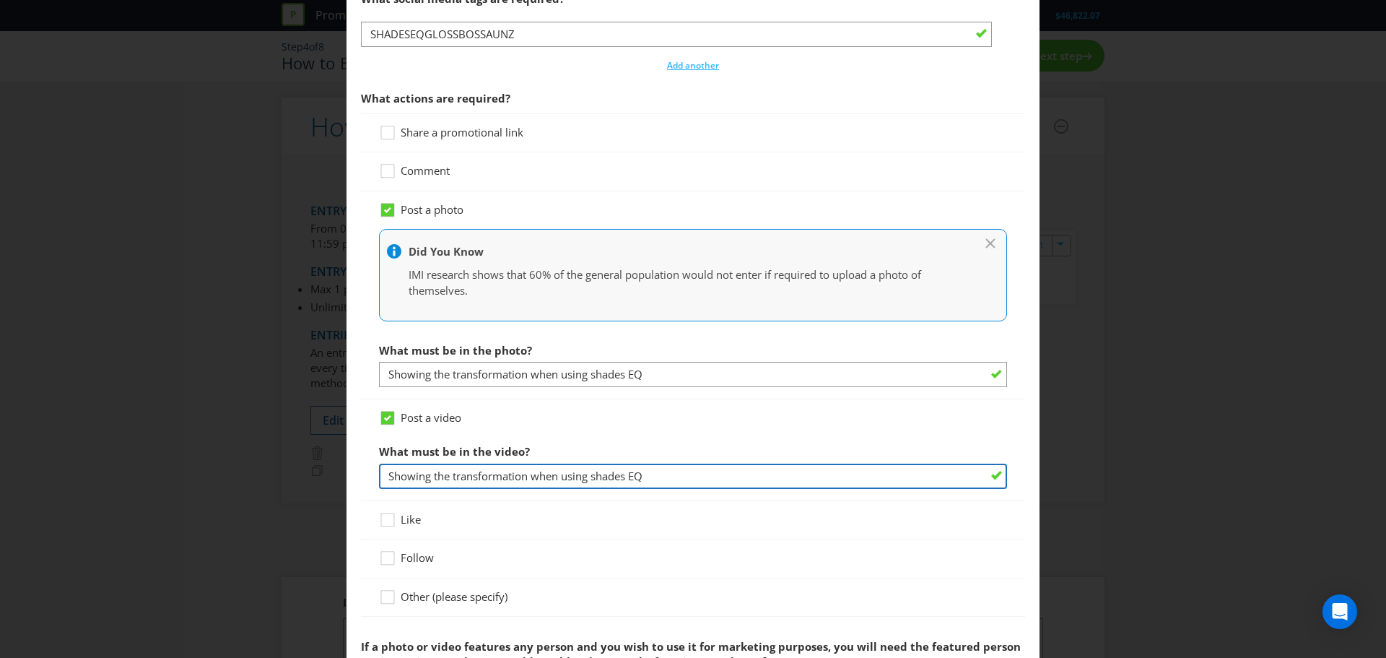
scroll to position [1011, 0]
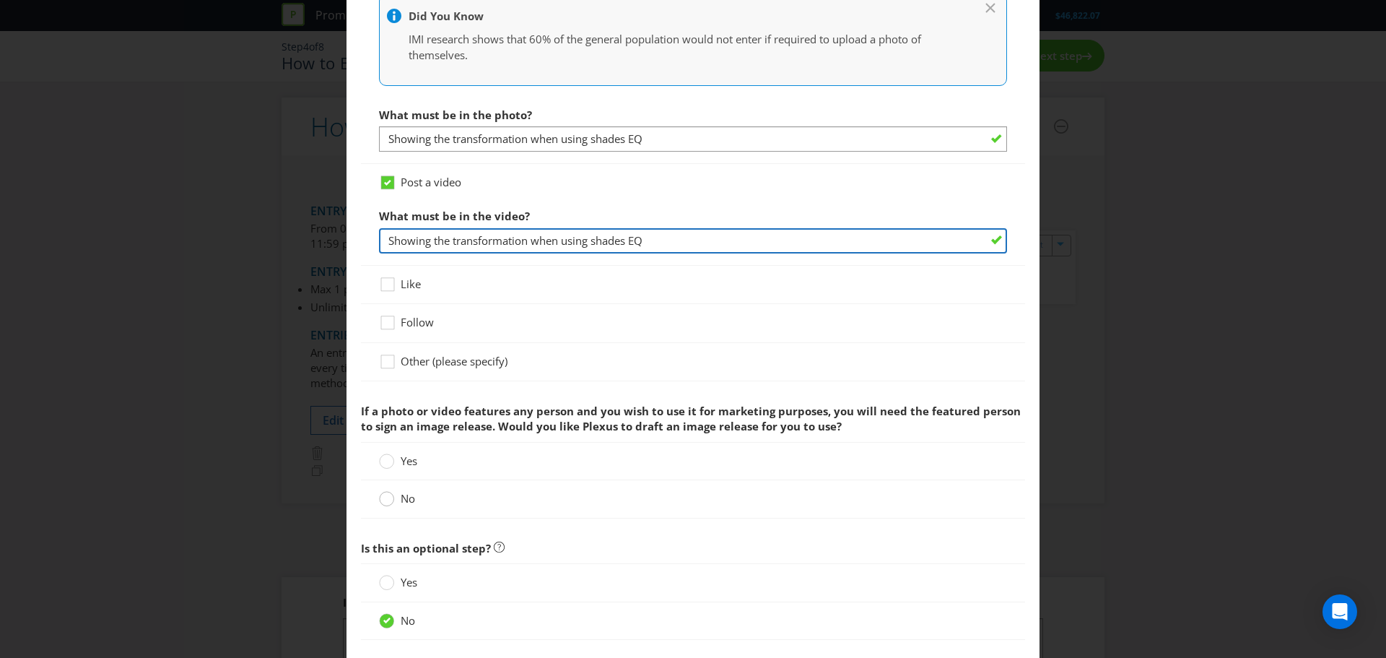
type input "Showing the transformation when using shades EQ"
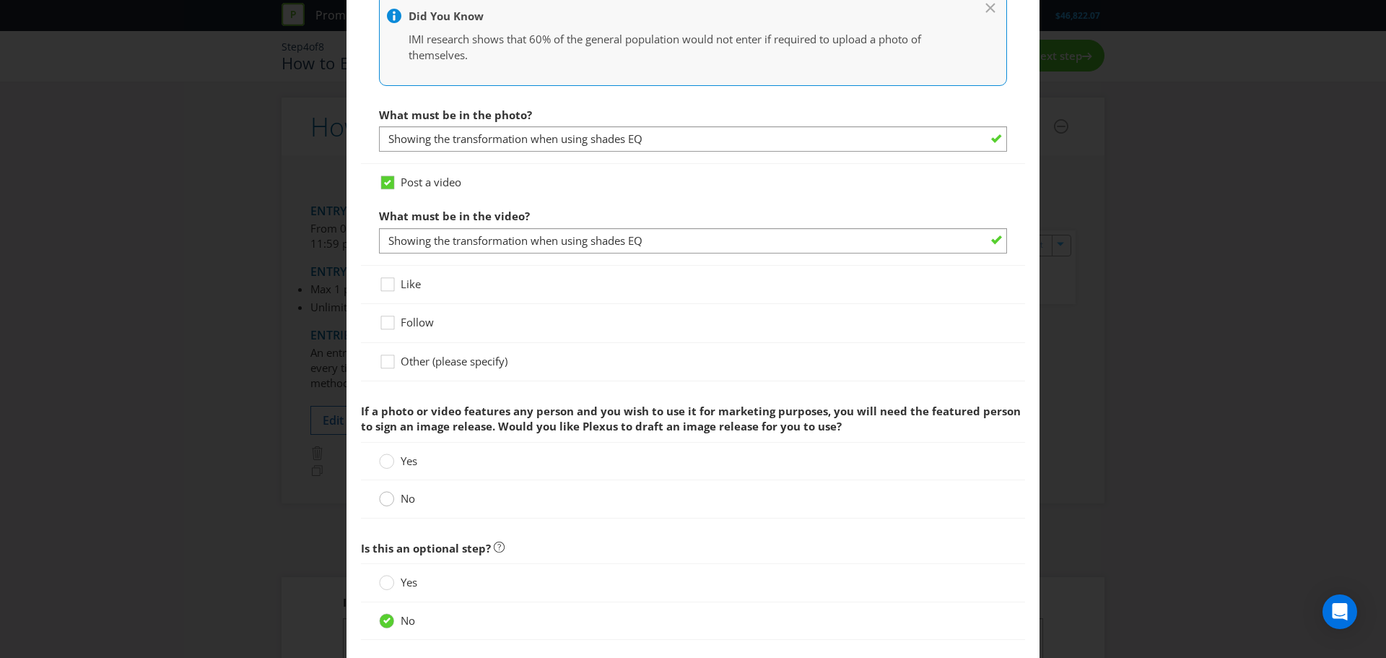
click at [387, 497] on div at bounding box center [386, 493] width 7 height 7
click at [0, 0] on input "No" at bounding box center [0, 0] width 0 height 0
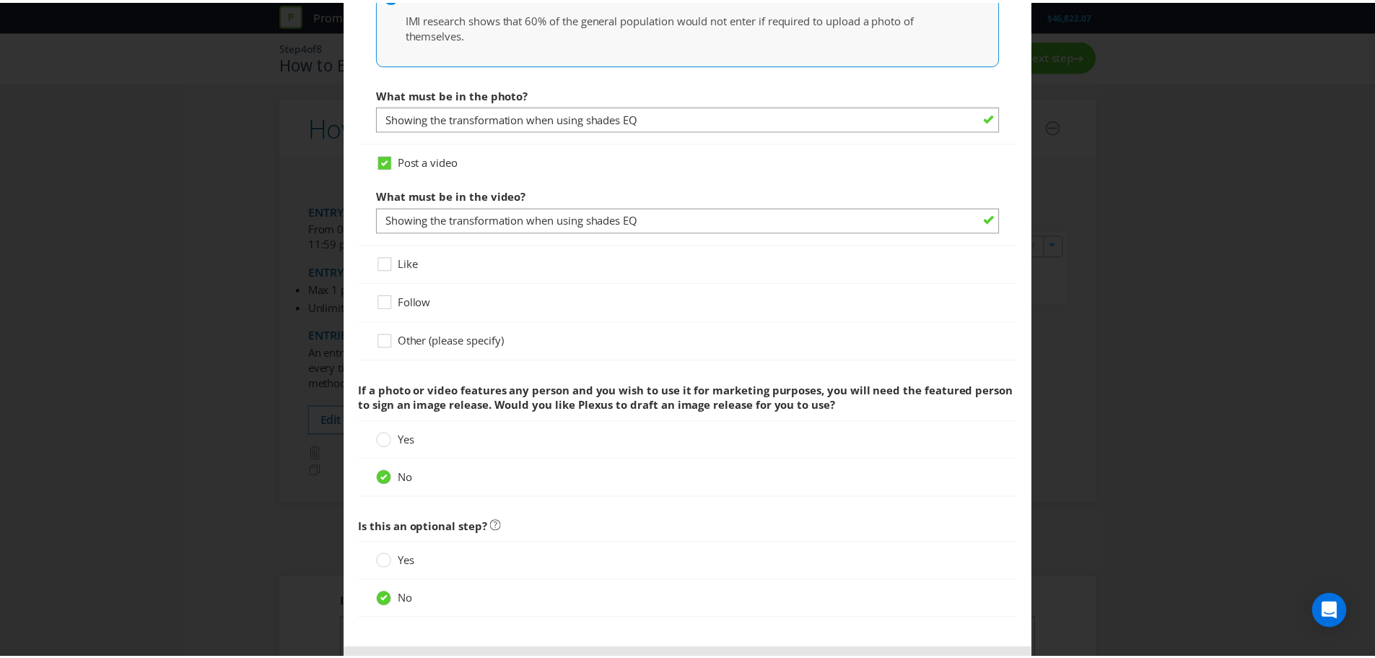
scroll to position [1093, 0]
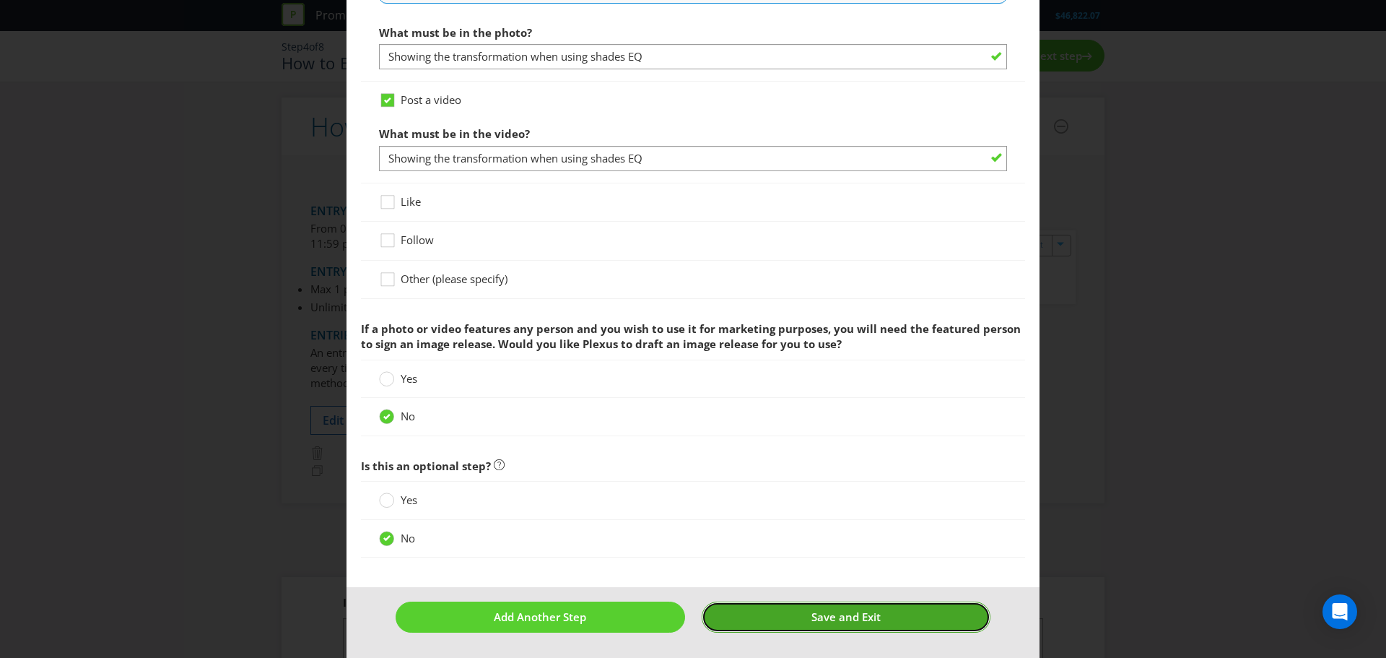
click at [915, 617] on button "Save and Exit" at bounding box center [847, 616] width 290 height 31
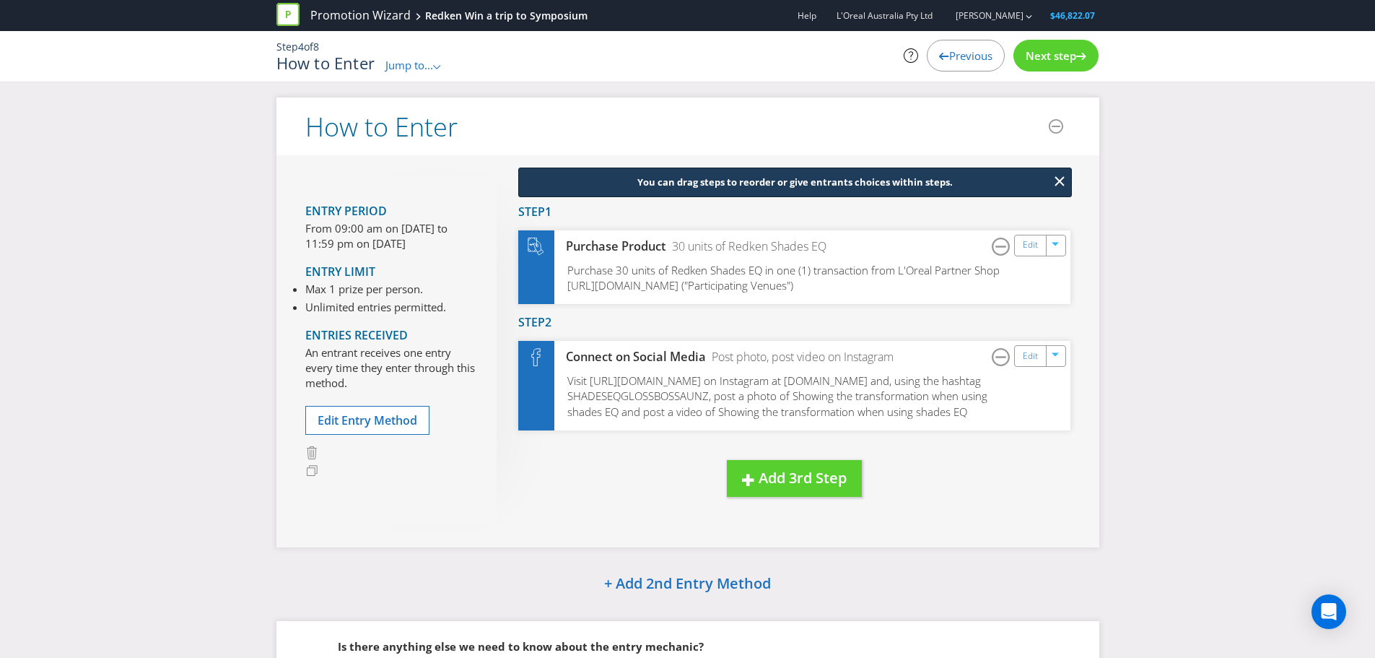
click at [1044, 64] on div "Next step" at bounding box center [1056, 56] width 85 height 32
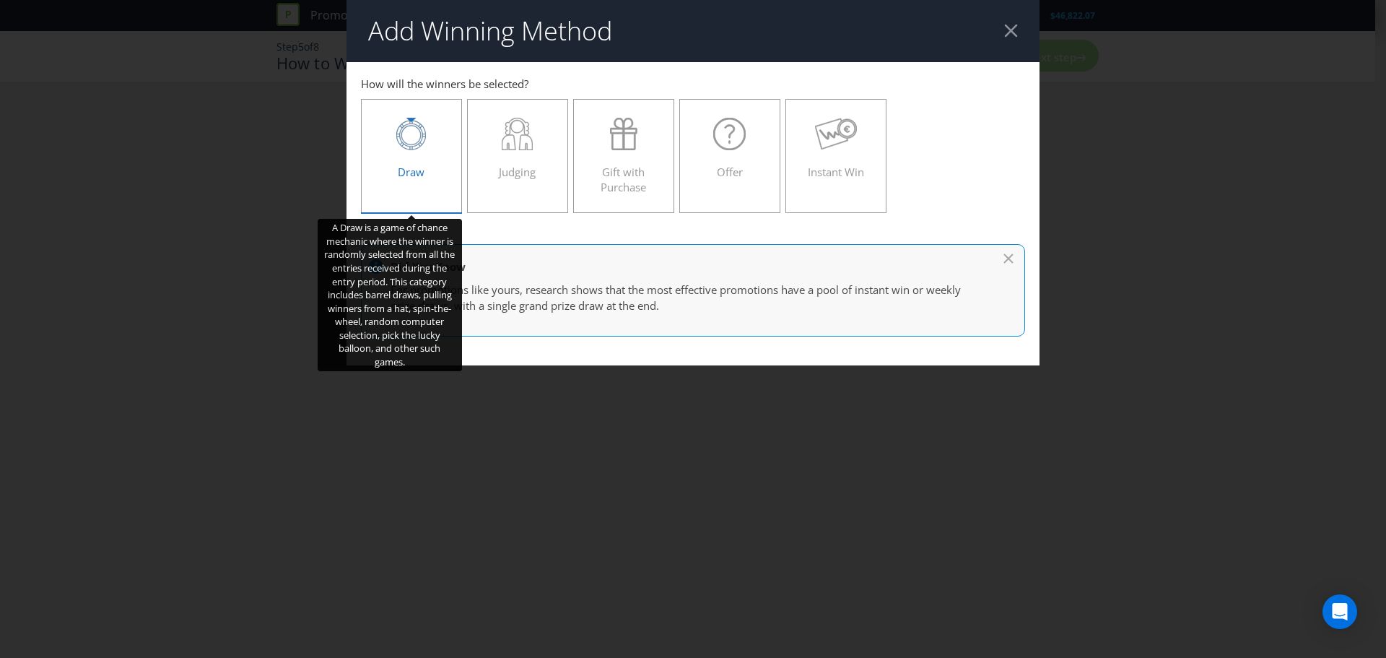
click at [421, 170] on span "Draw" at bounding box center [411, 172] width 27 height 14
click at [0, 0] on input "Draw" at bounding box center [0, 0] width 0 height 0
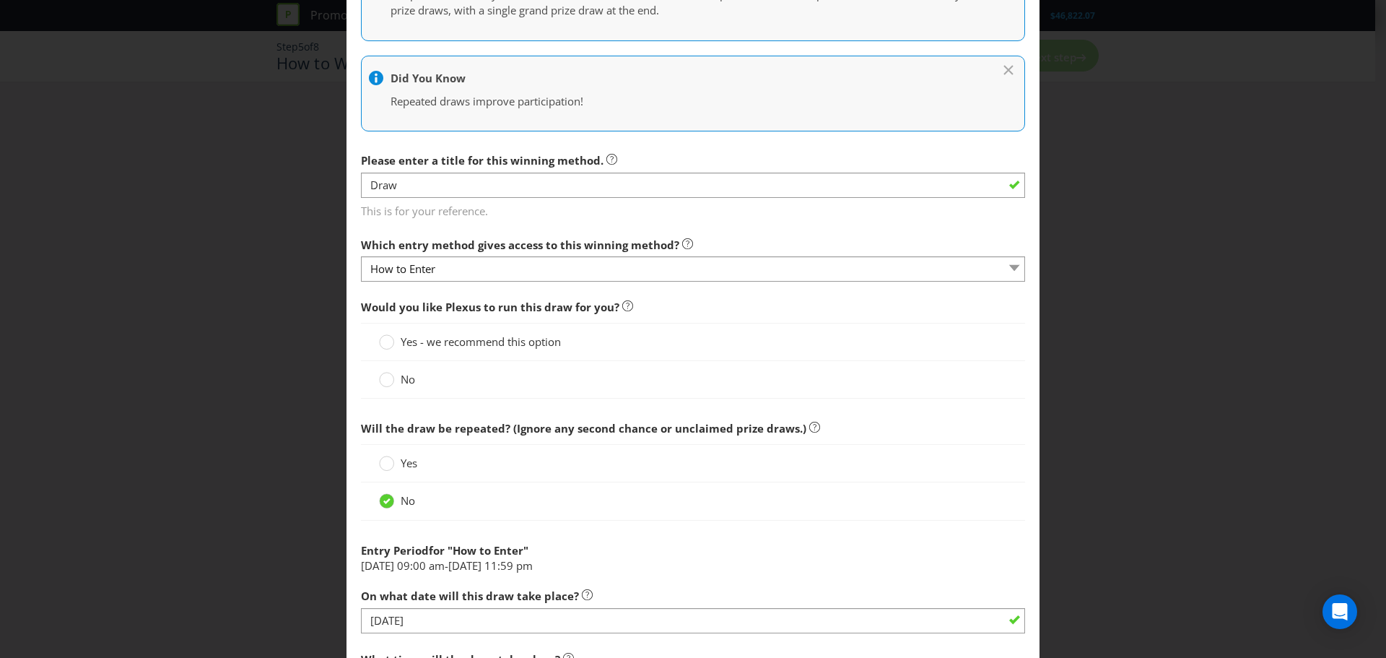
scroll to position [289, 0]
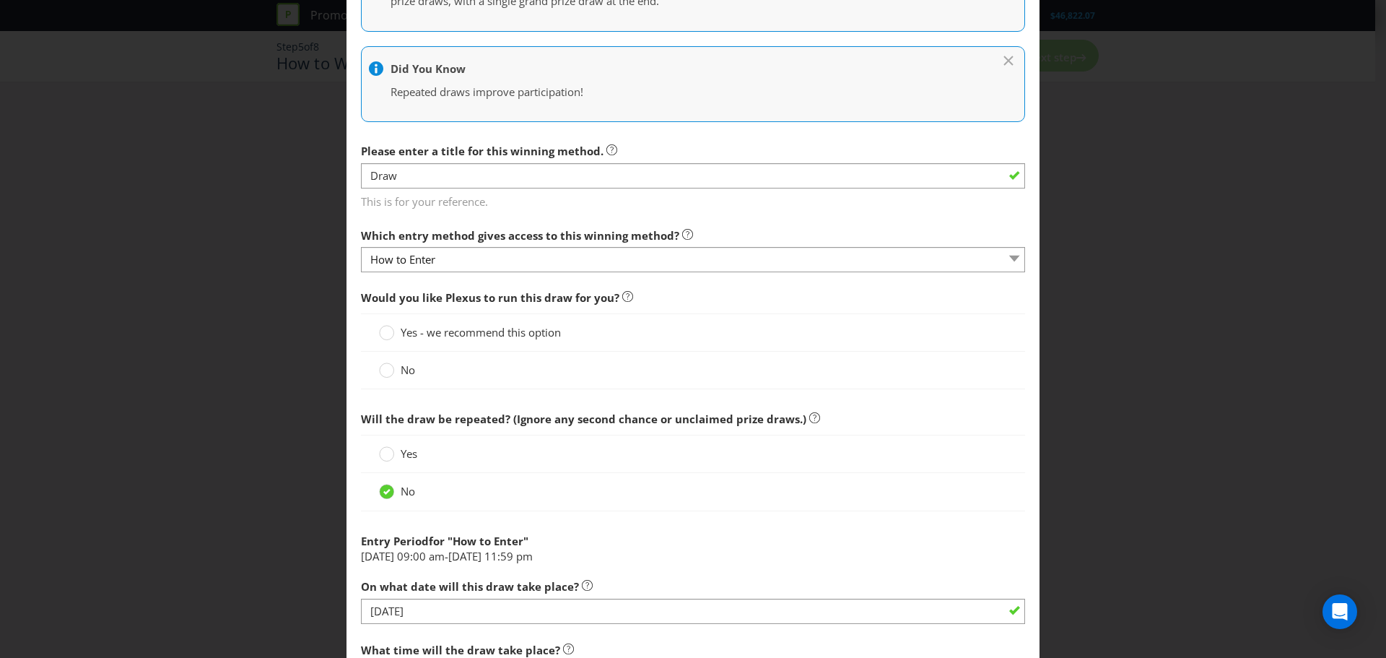
click at [536, 331] on span "Yes - we recommend this option" at bounding box center [481, 332] width 160 height 14
click at [0, 0] on input "Yes - we recommend this option" at bounding box center [0, 0] width 0 height 0
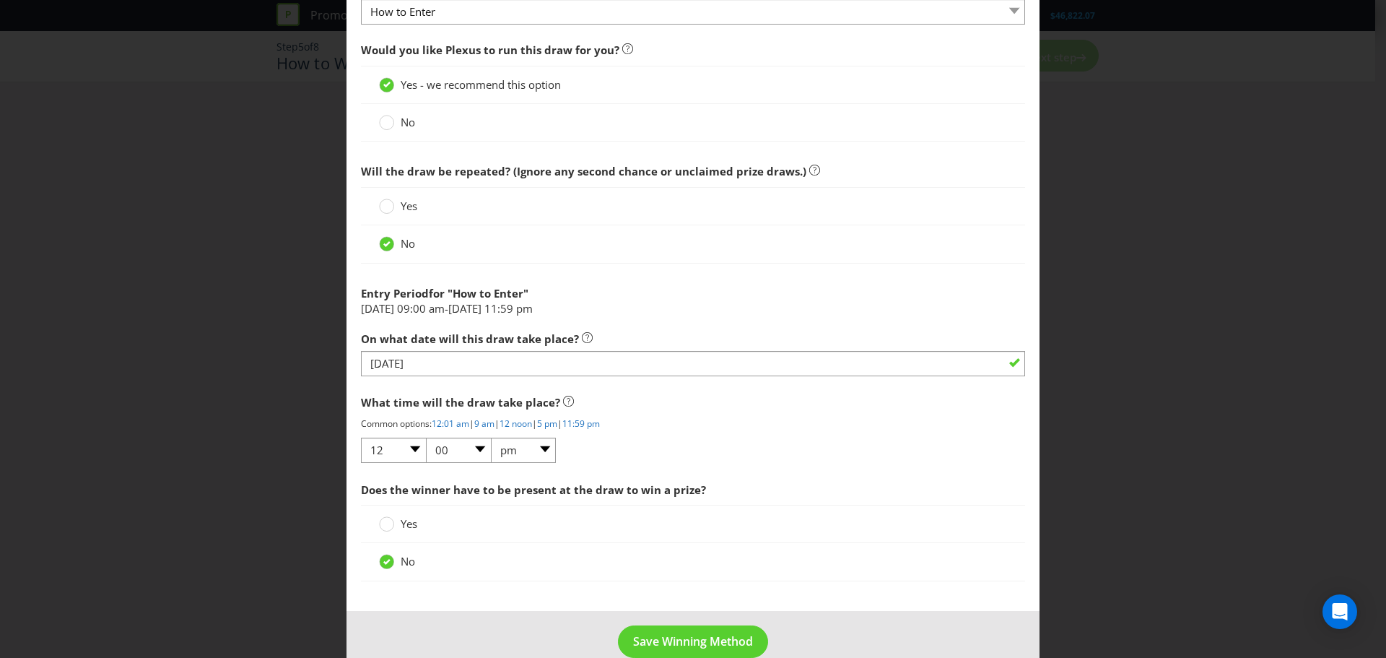
scroll to position [562, 0]
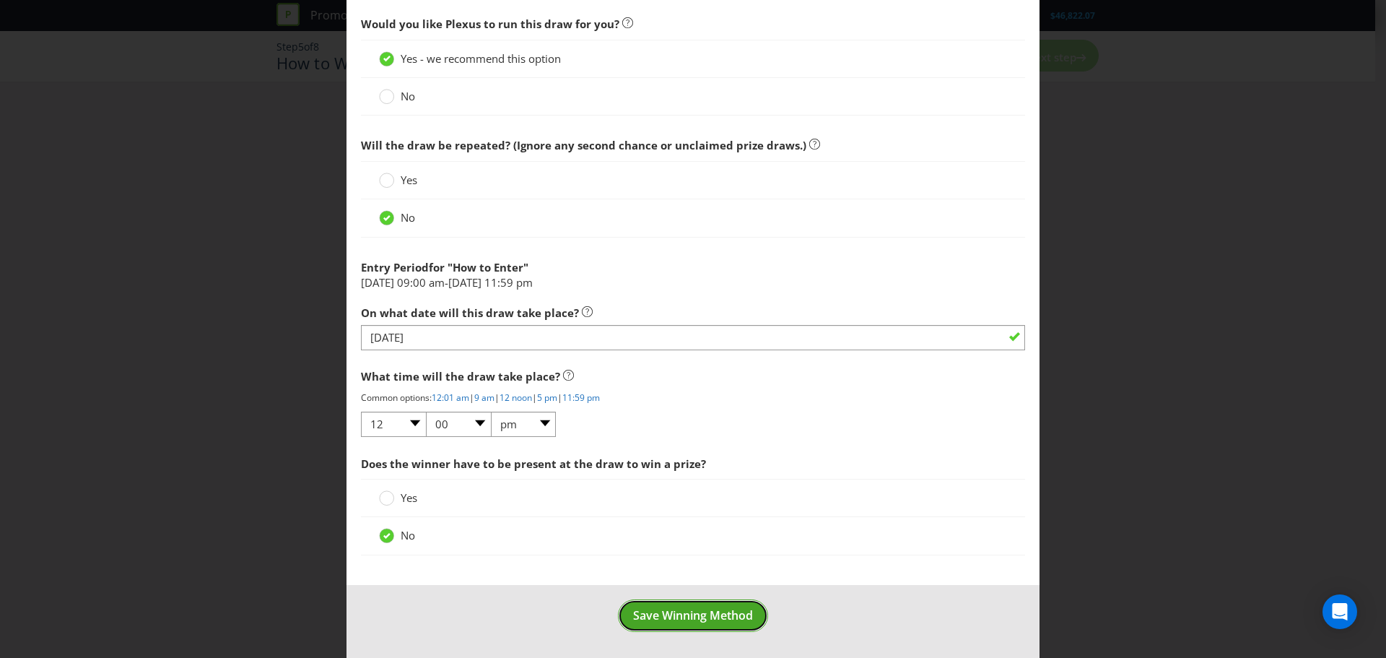
click at [684, 611] on span "Save Winning Method" at bounding box center [693, 615] width 120 height 16
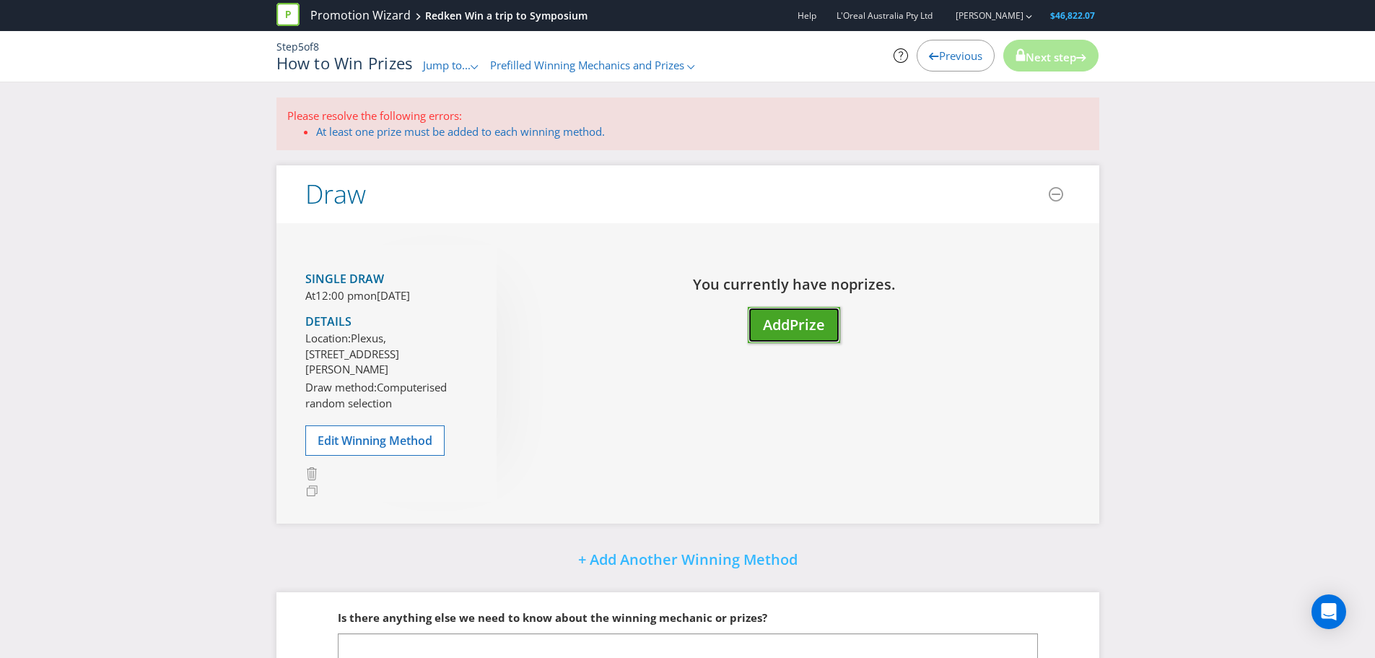
click at [790, 331] on span "Add" at bounding box center [776, 324] width 27 height 19
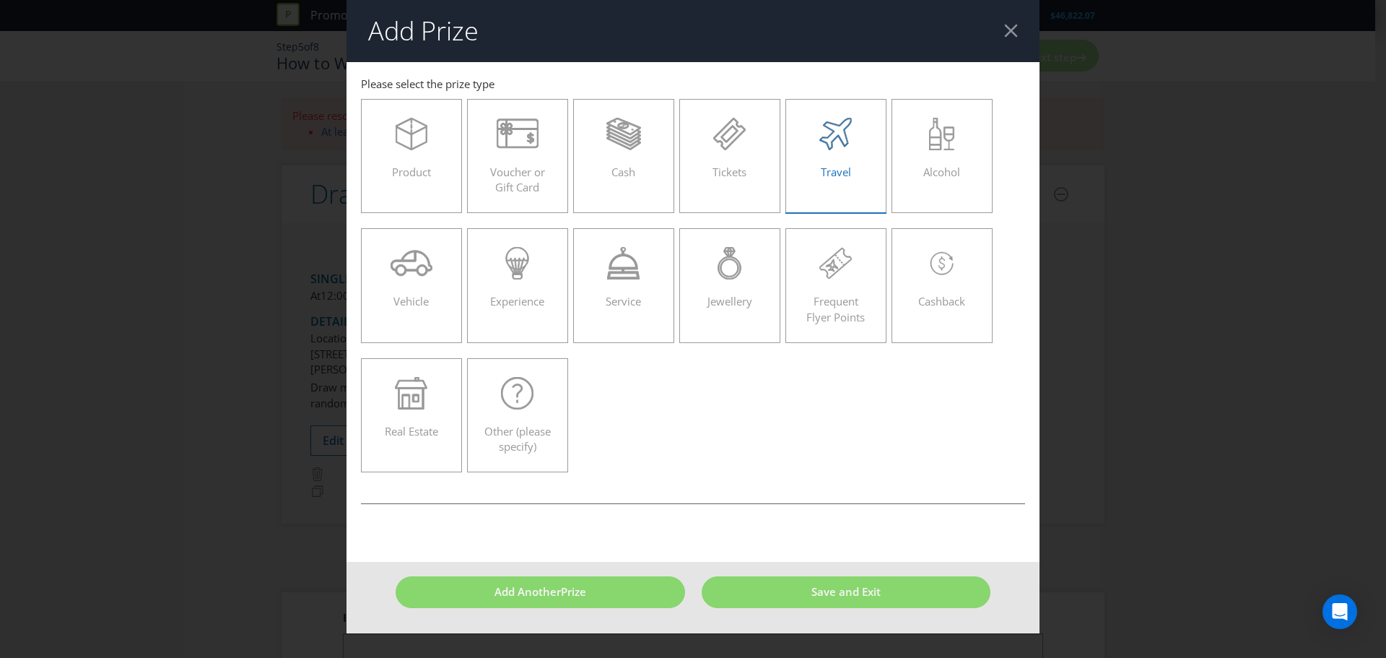
click at [832, 175] on span "Travel" at bounding box center [836, 172] width 30 height 14
click at [0, 0] on input "Travel" at bounding box center [0, 0] width 0 height 0
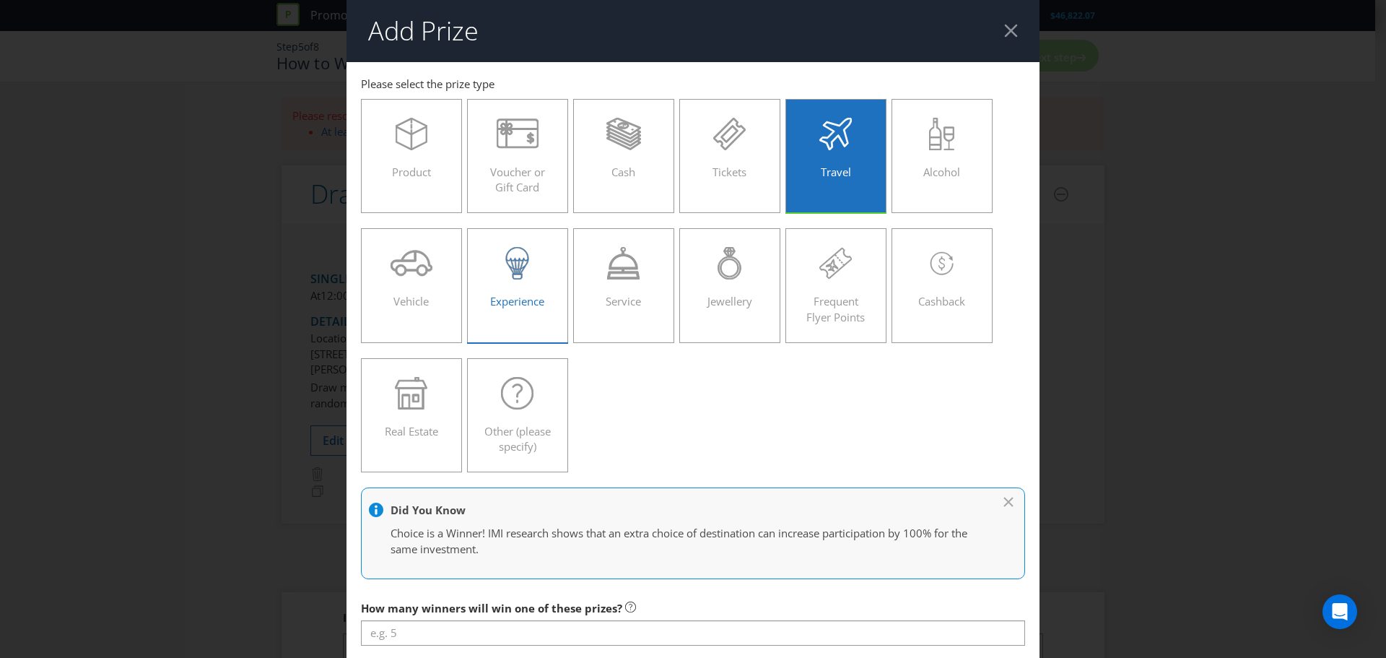
click at [535, 285] on div "Experience" at bounding box center [517, 279] width 71 height 65
click at [0, 0] on input "Experience" at bounding box center [0, 0] width 0 height 0
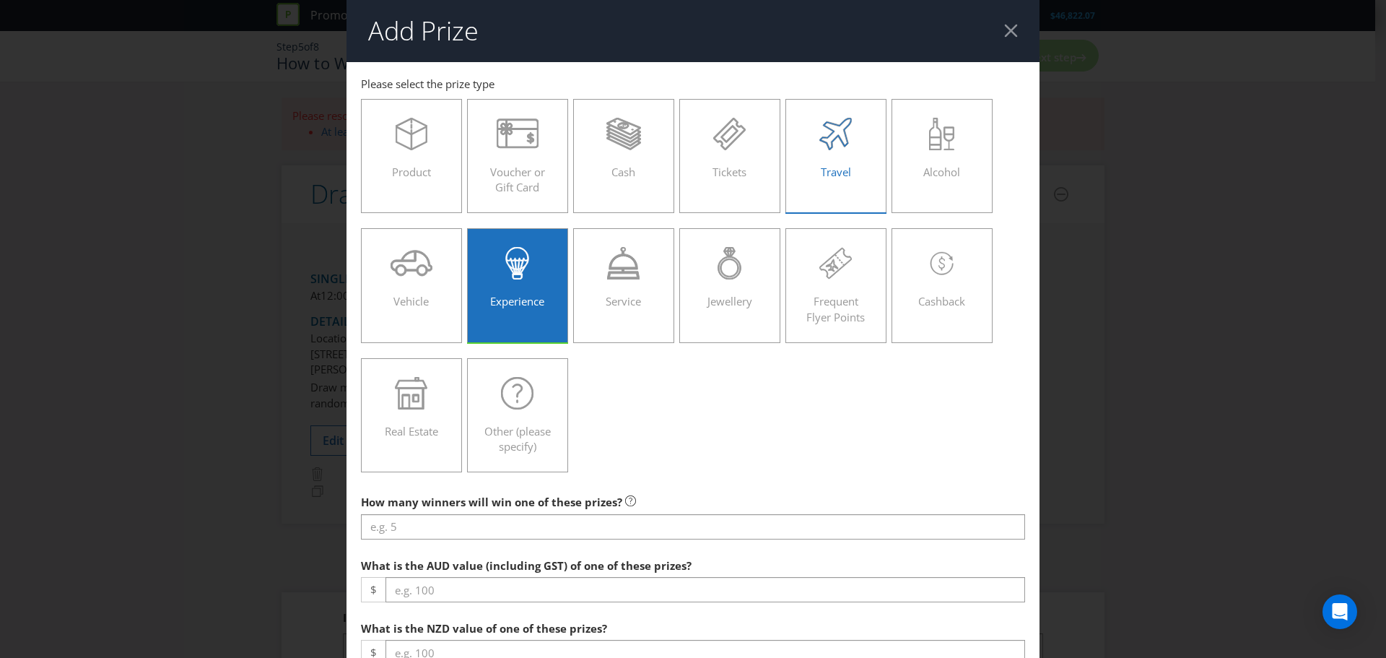
click at [828, 160] on div "Travel" at bounding box center [836, 150] width 71 height 65
click at [0, 0] on input "Travel" at bounding box center [0, 0] width 0 height 0
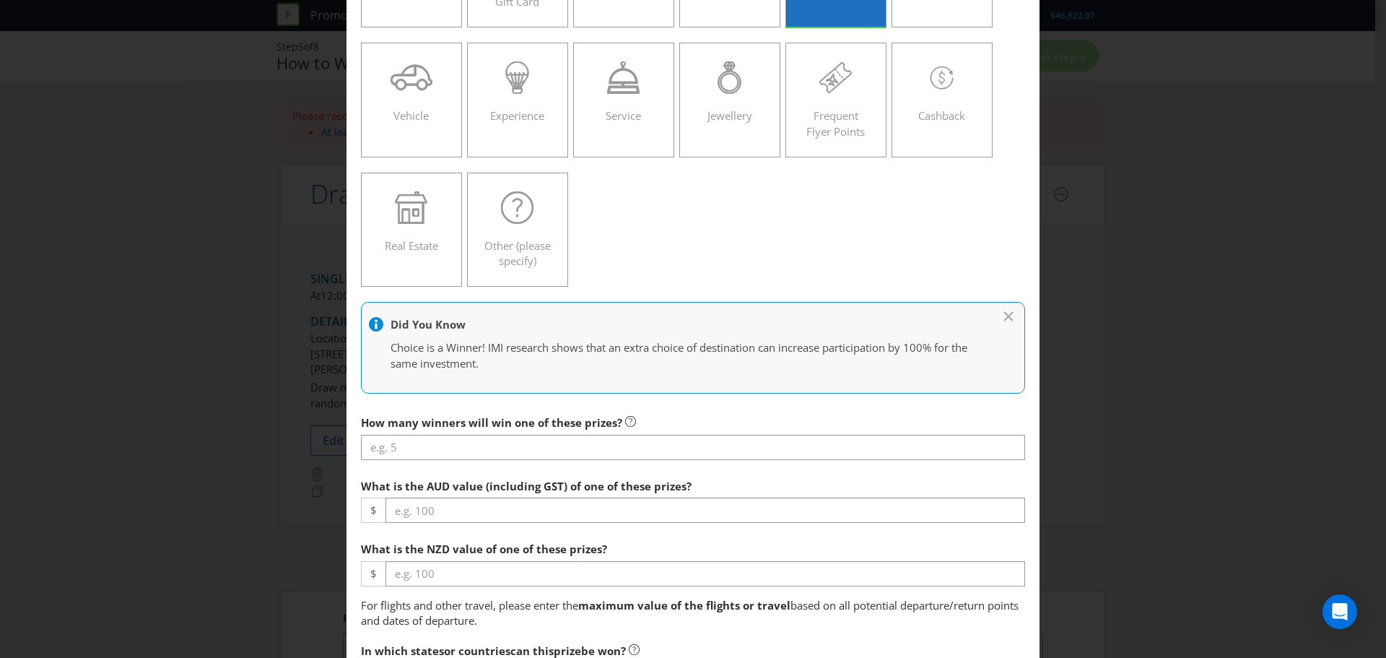
scroll to position [217, 0]
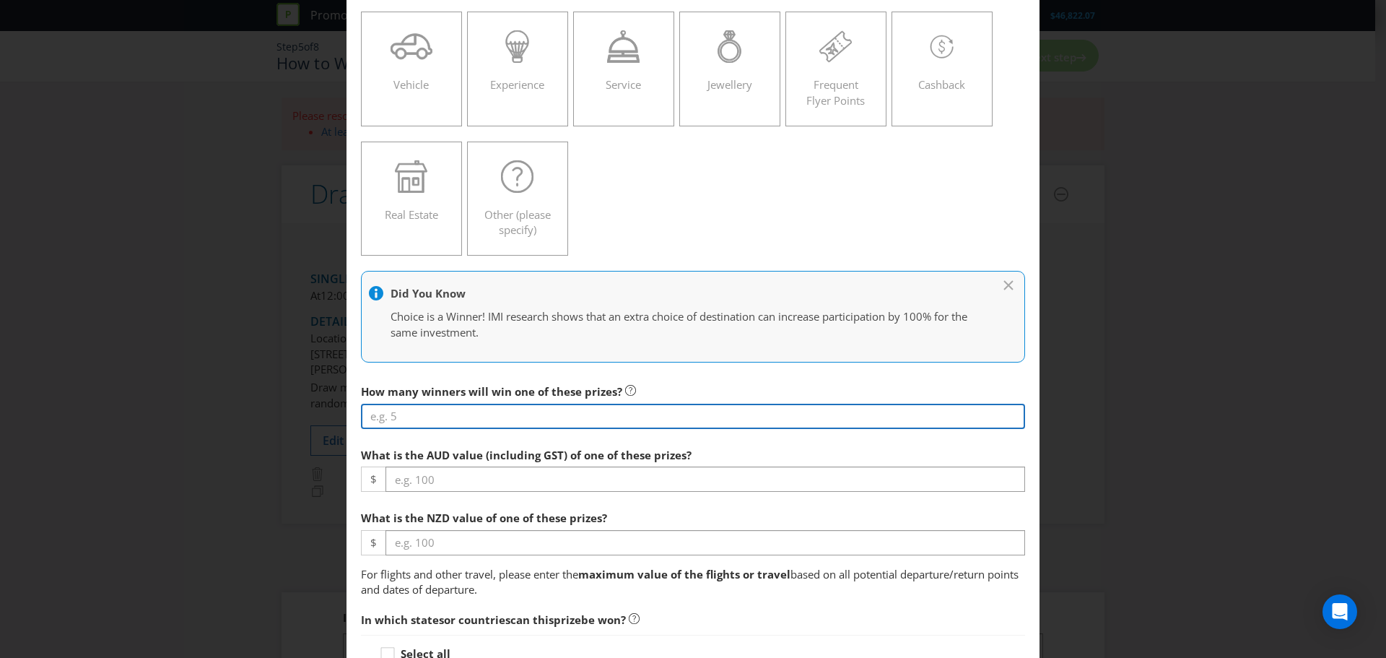
click at [528, 417] on input "number" at bounding box center [693, 416] width 664 height 25
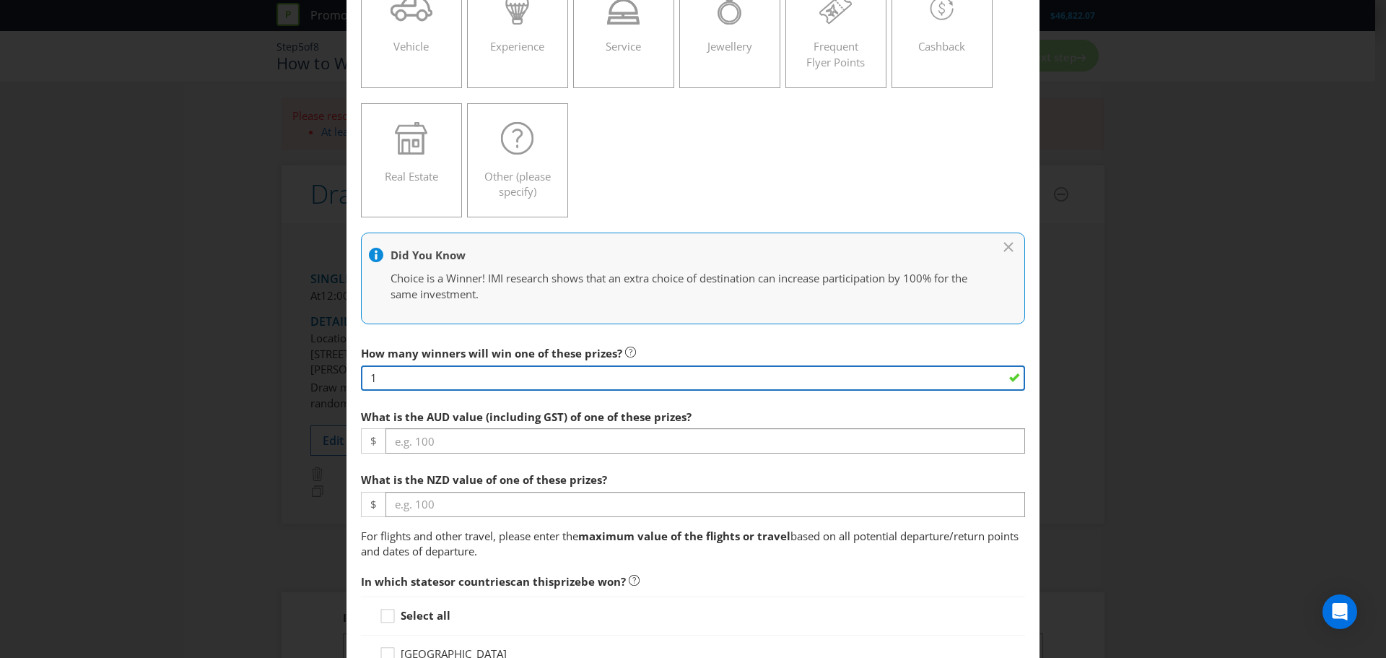
scroll to position [361, 0]
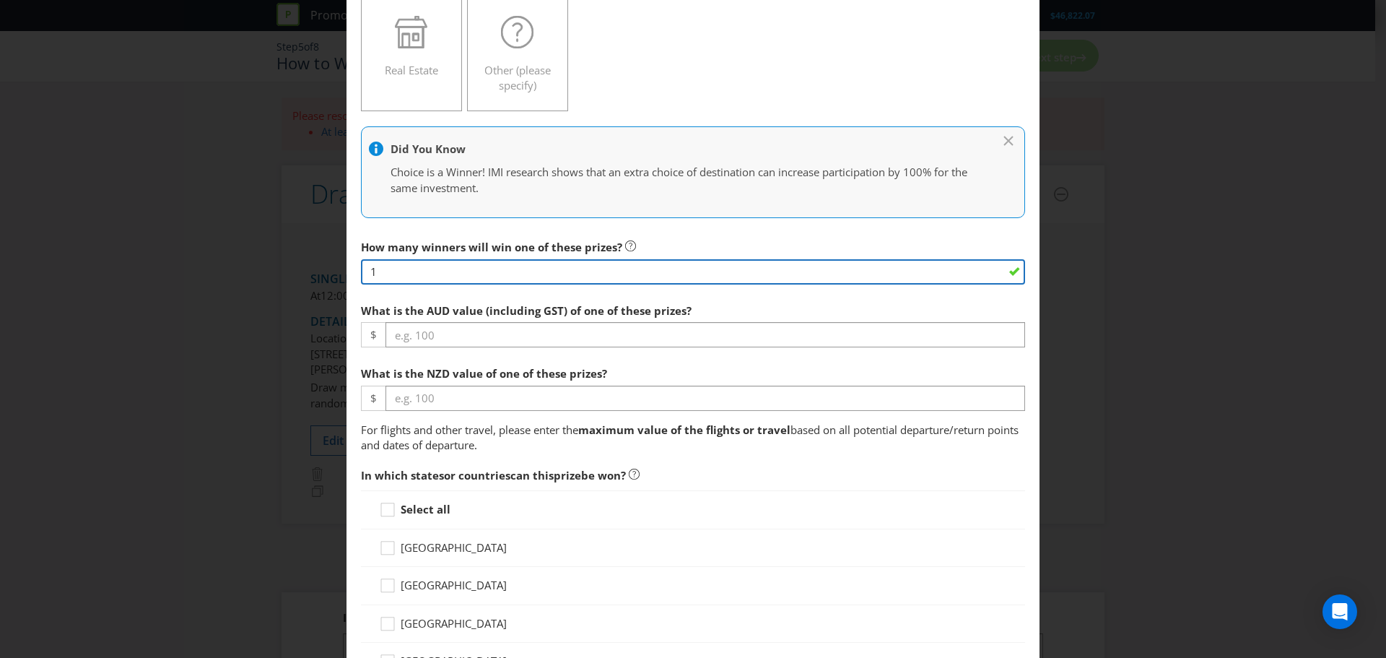
type input "1"
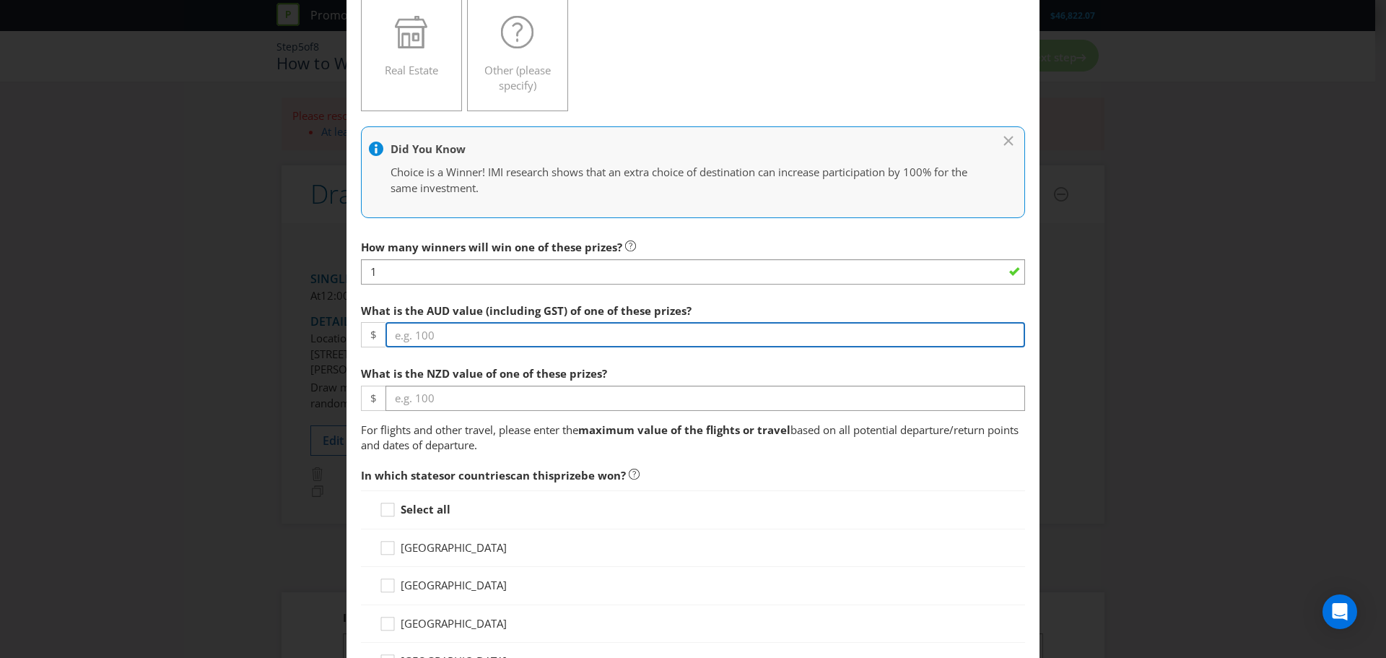
click at [400, 334] on input "number" at bounding box center [706, 334] width 640 height 25
type input "10000"
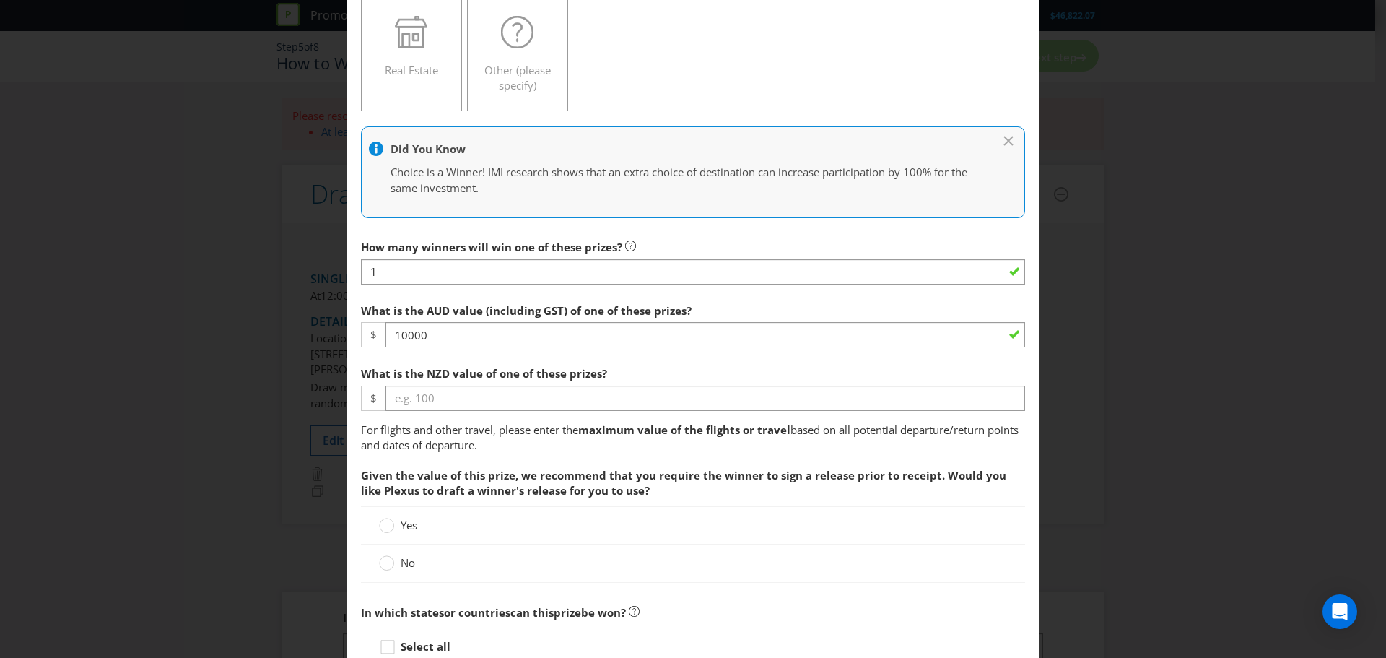
click at [422, 360] on label "What is the NZD value of one of these prizes?" at bounding box center [485, 370] width 249 height 22
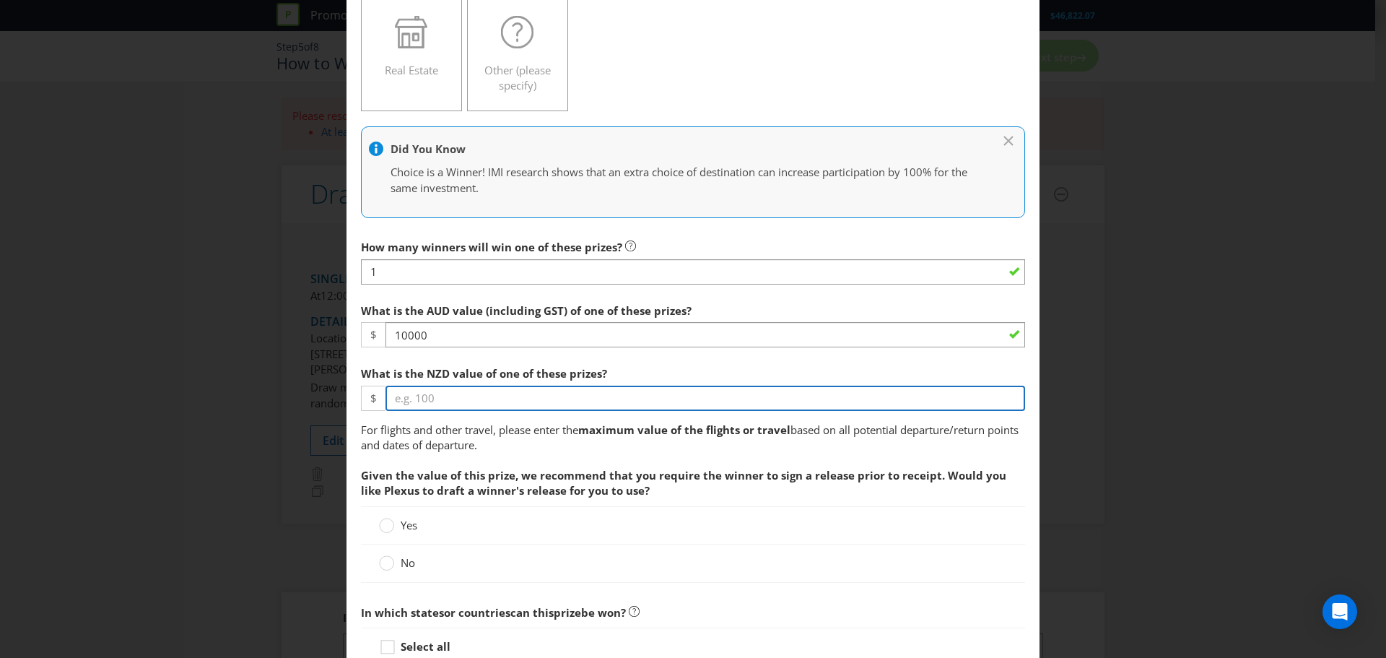
click at [430, 394] on input "number" at bounding box center [706, 398] width 640 height 25
type input "11000"
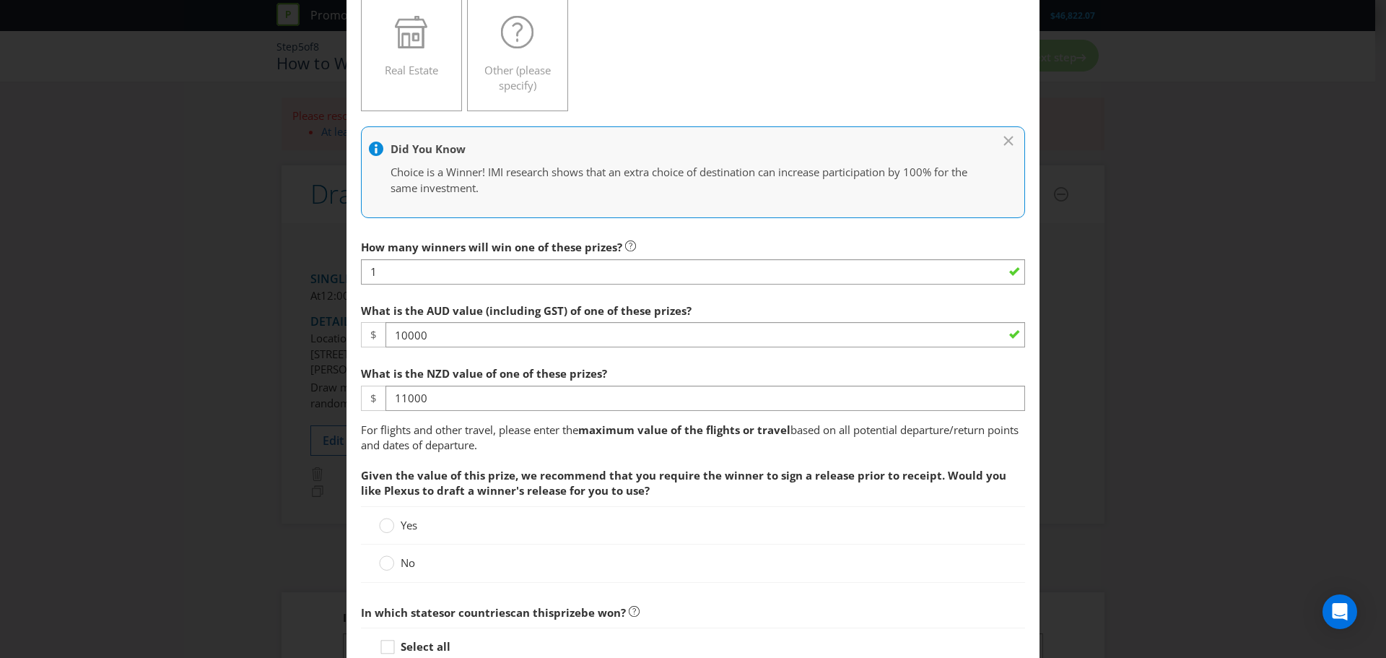
click at [1114, 458] on div "Add Prize [GEOGRAPHIC_DATA] [GEOGRAPHIC_DATA] [GEOGRAPHIC_DATA] [GEOGRAPHIC_DAT…" at bounding box center [693, 329] width 1386 height 658
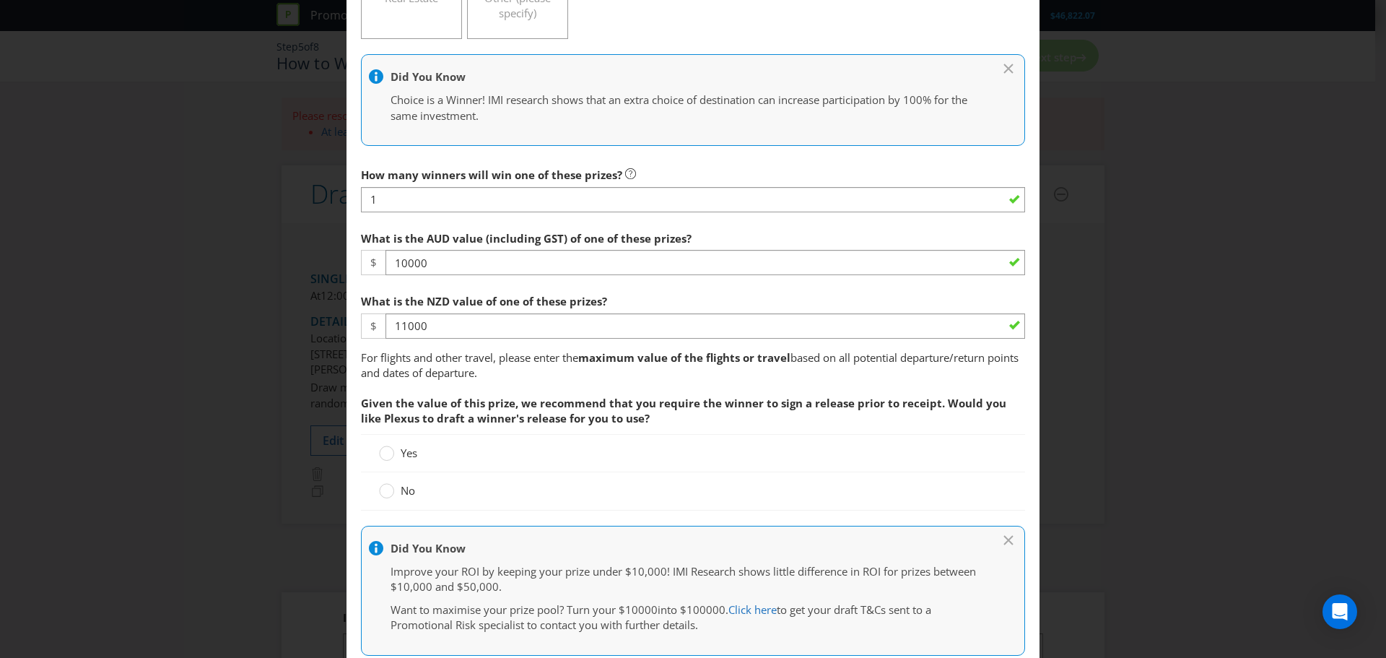
scroll to position [578, 0]
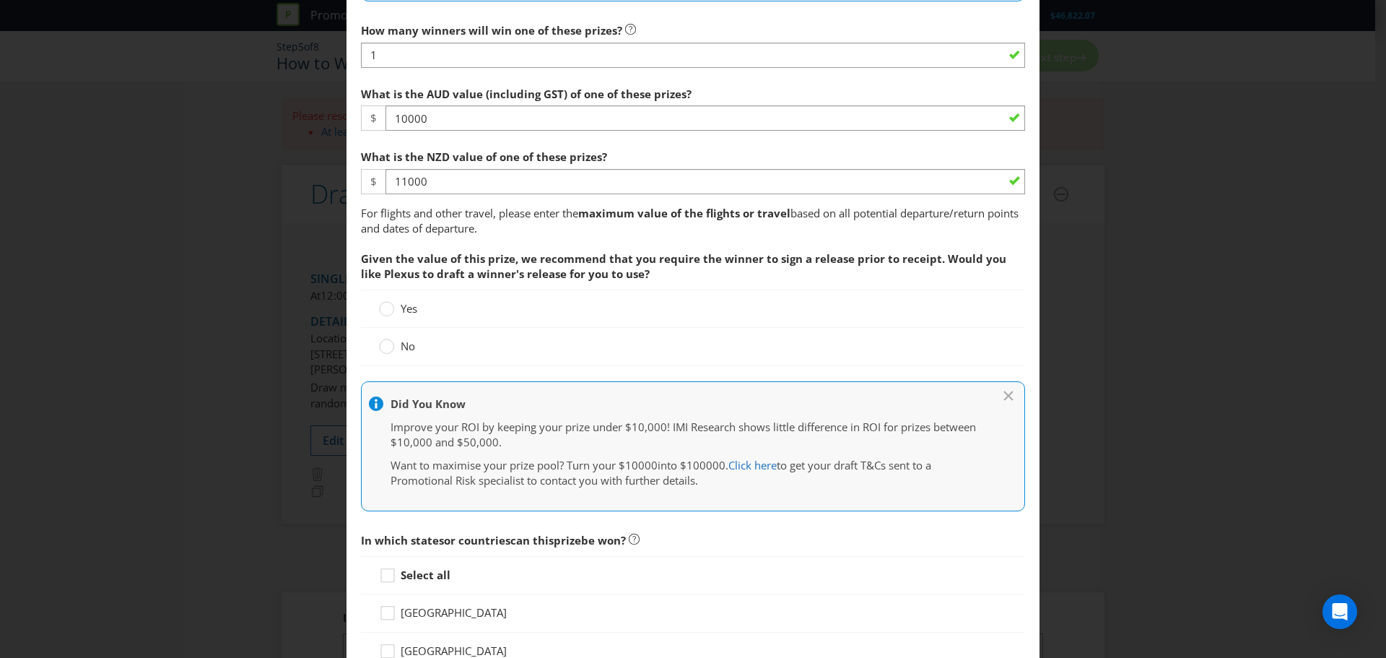
click at [394, 308] on label "Yes" at bounding box center [399, 308] width 41 height 15
click at [0, 0] on input "Yes" at bounding box center [0, 0] width 0 height 0
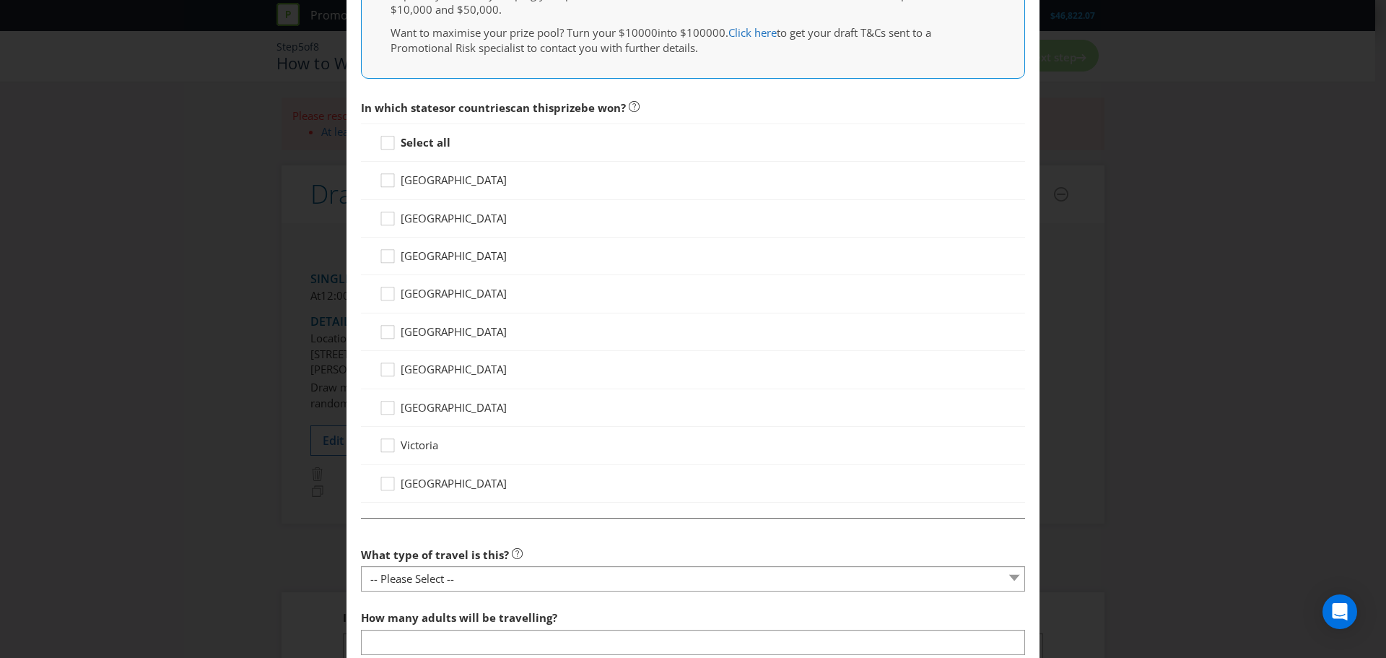
scroll to position [1011, 0]
click at [427, 143] on strong "Select all" at bounding box center [426, 141] width 50 height 14
click at [0, 0] on input "Select all" at bounding box center [0, 0] width 0 height 0
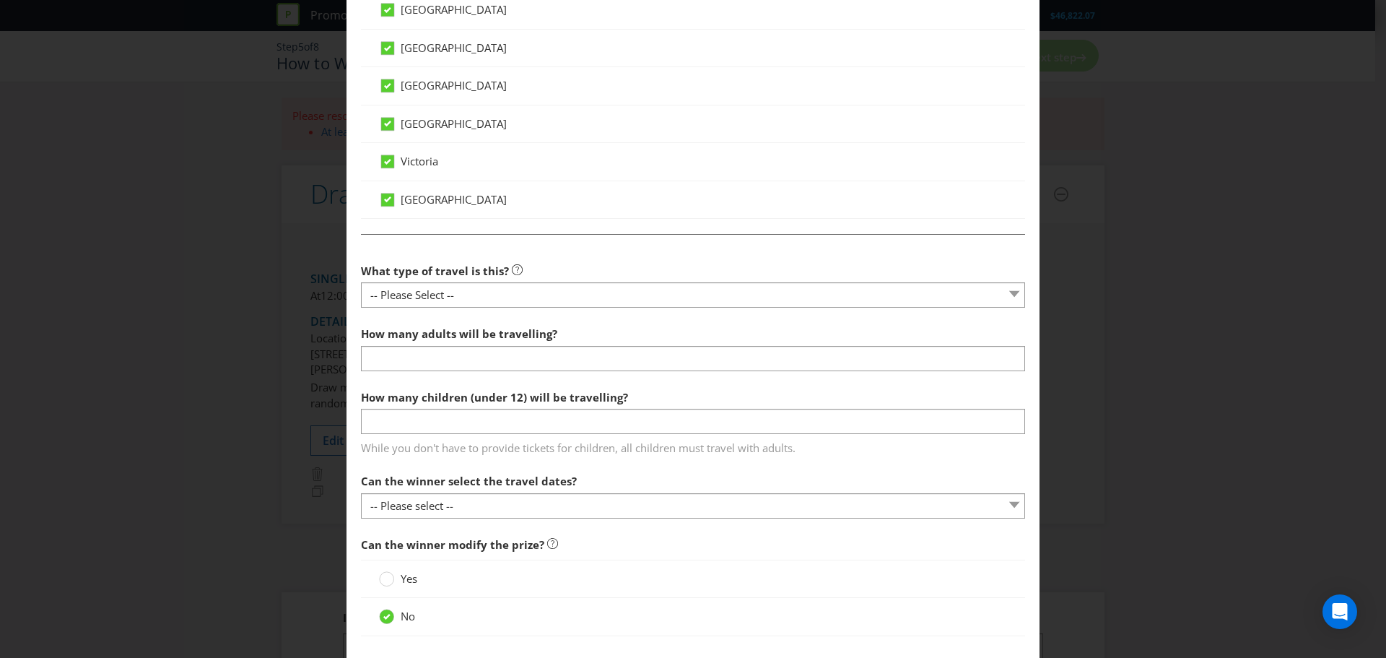
scroll to position [1300, 0]
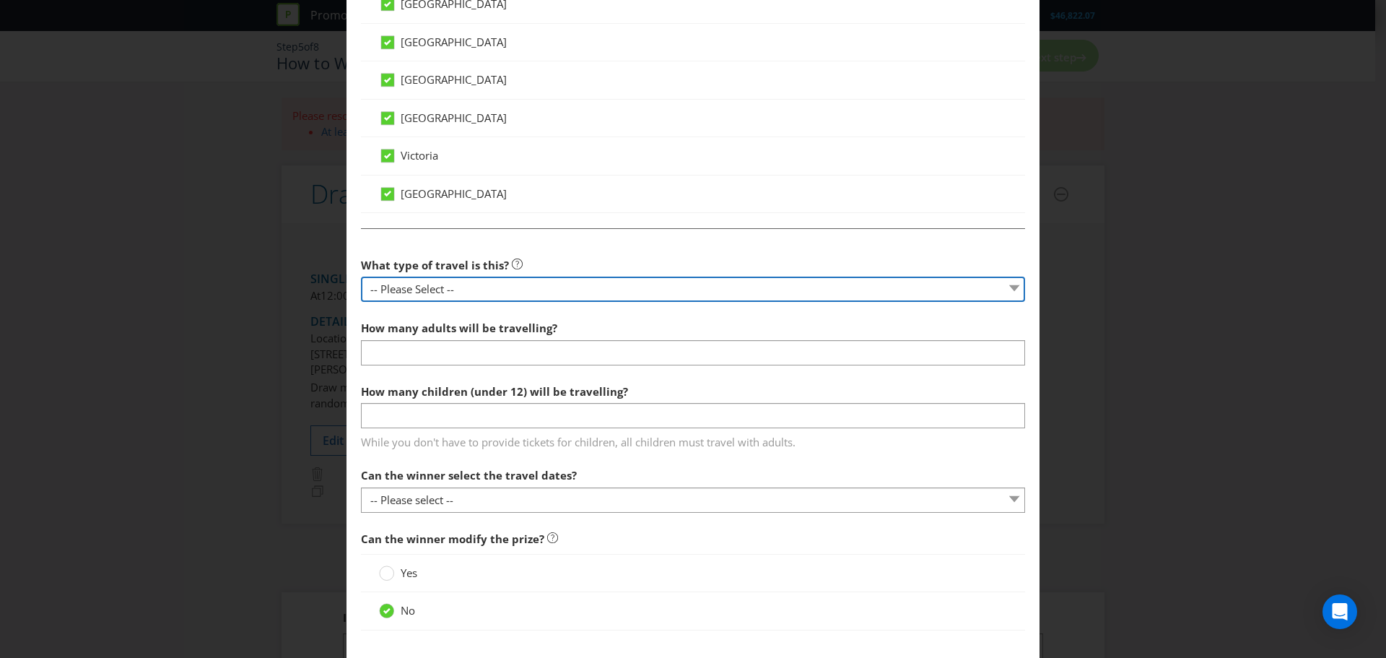
click at [578, 292] on select "-- Please Select -- Flight Accommodation Car Hire Bus Train Cruise Transfers Ot…" at bounding box center [693, 289] width 664 height 25
select select "FLIGHTS"
click at [361, 277] on select "-- Please Select -- Flight Accommodation Car Hire Bus Train Cruise Transfers Ot…" at bounding box center [693, 289] width 664 height 25
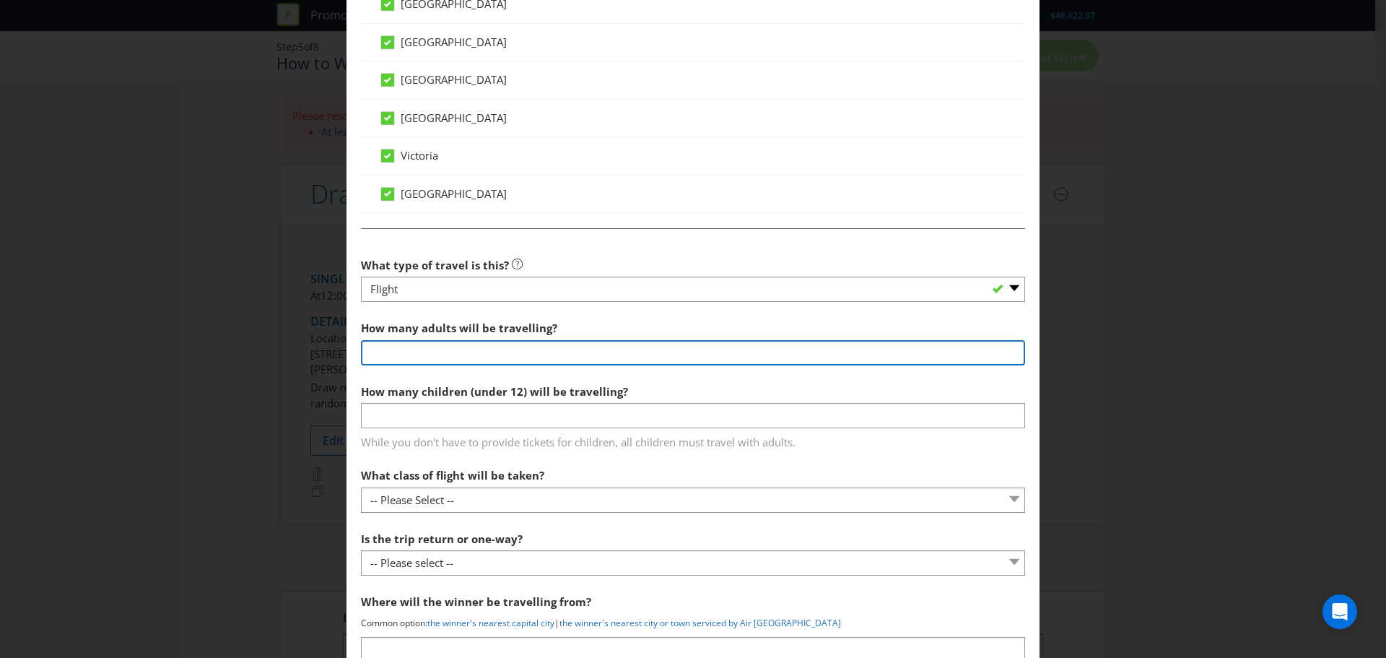
click at [554, 354] on input "number" at bounding box center [693, 352] width 664 height 25
type input "2"
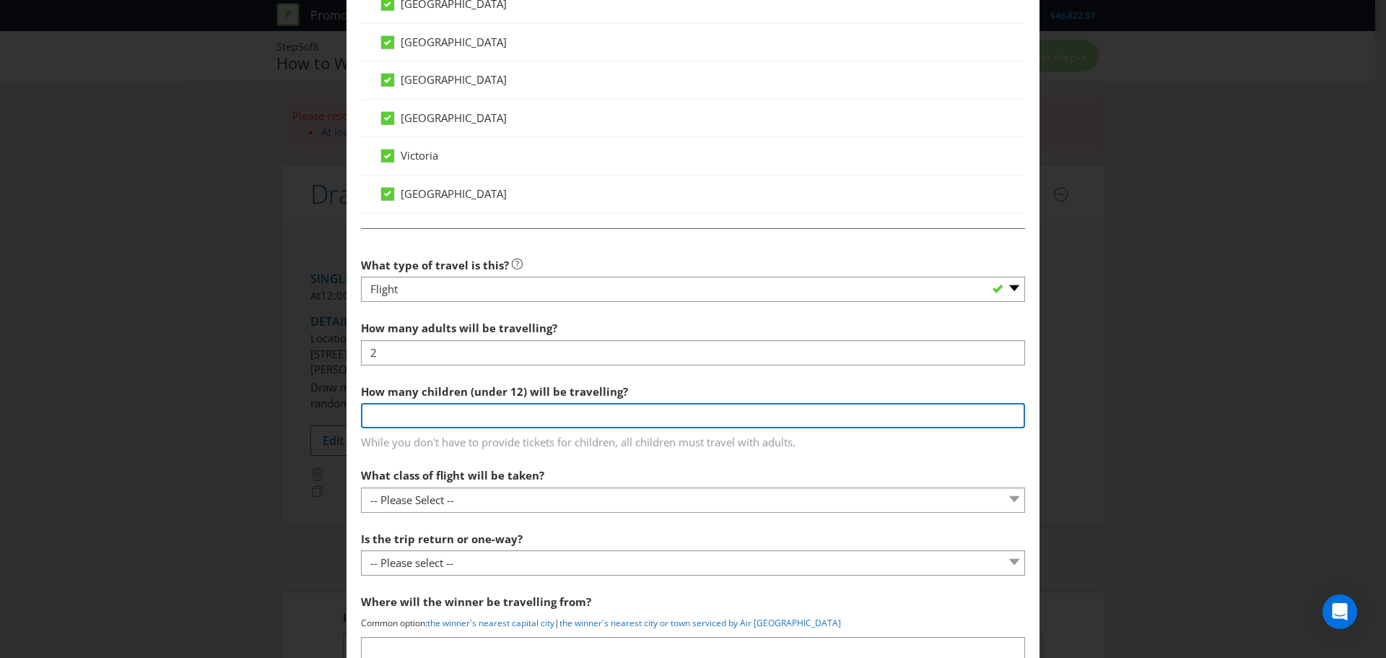
click at [529, 417] on input "number" at bounding box center [693, 415] width 664 height 25
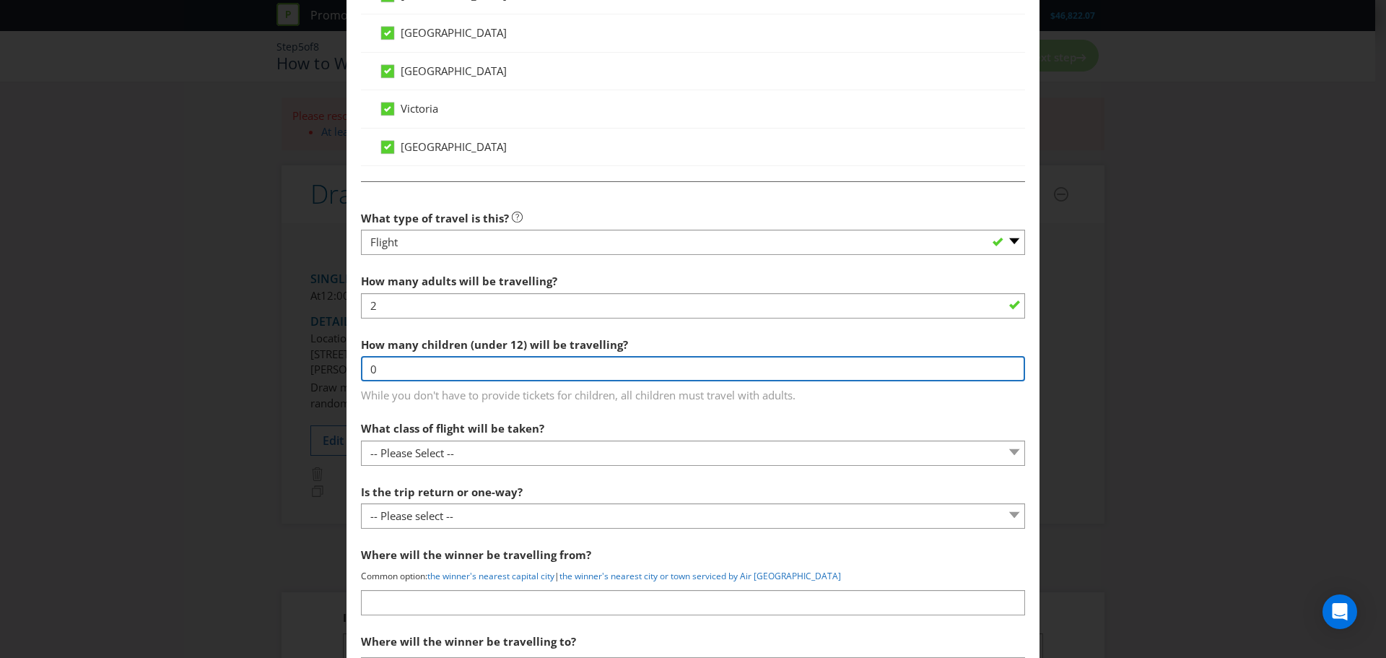
scroll to position [1372, 0]
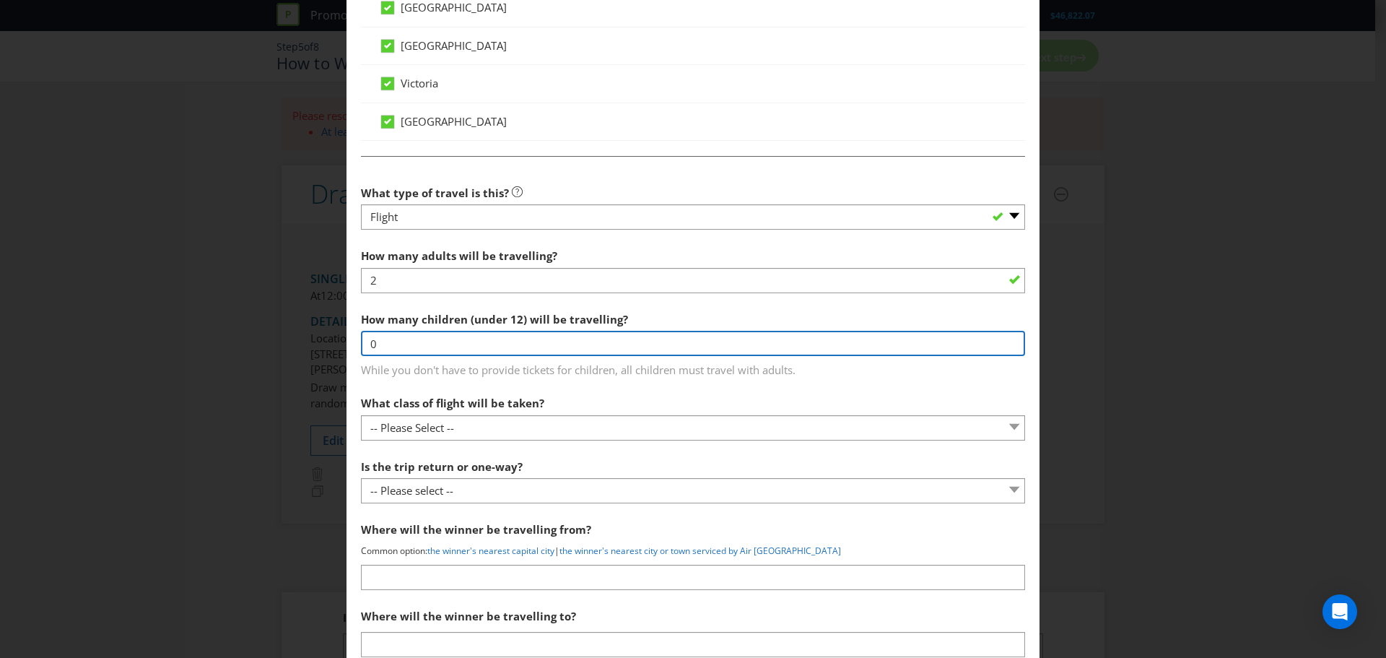
type input "0"
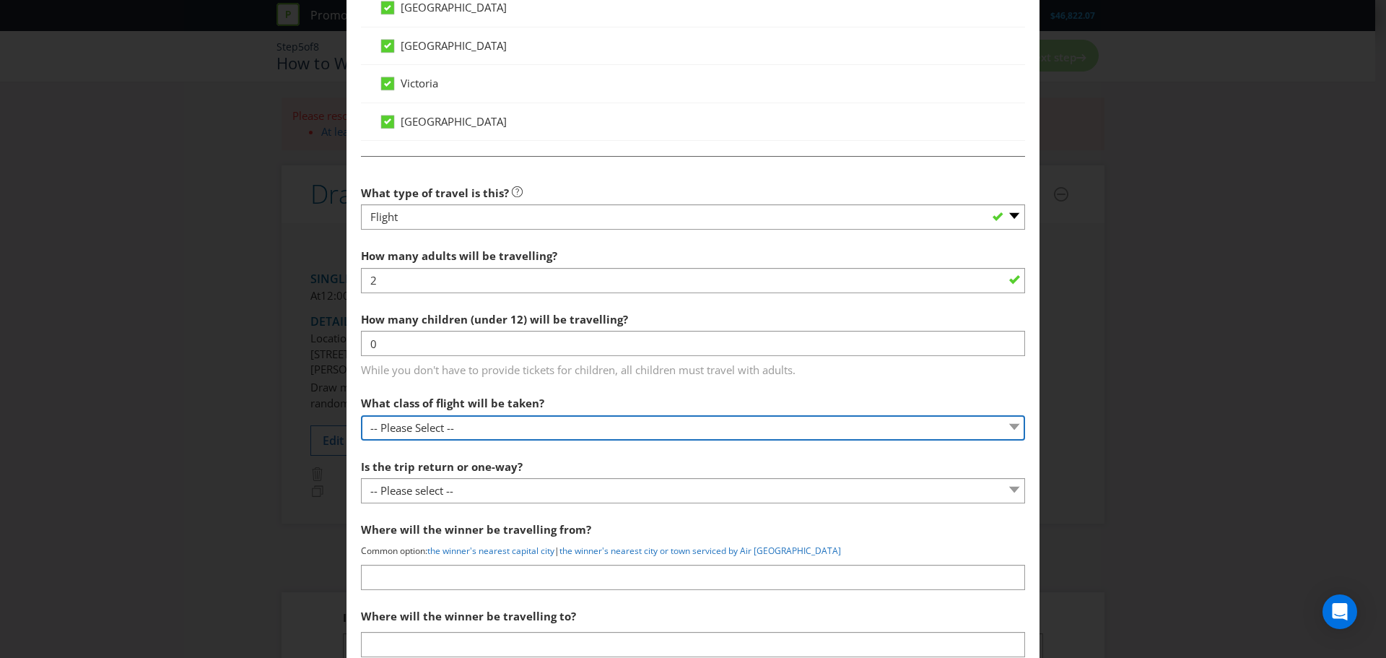
click at [518, 425] on select "-- Please Select -- Economy class Premium economy class Business class First cl…" at bounding box center [693, 427] width 664 height 25
select select "ECONOMY"
click at [361, 415] on select "-- Please Select -- Economy class Premium economy class Business class First cl…" at bounding box center [693, 427] width 664 height 25
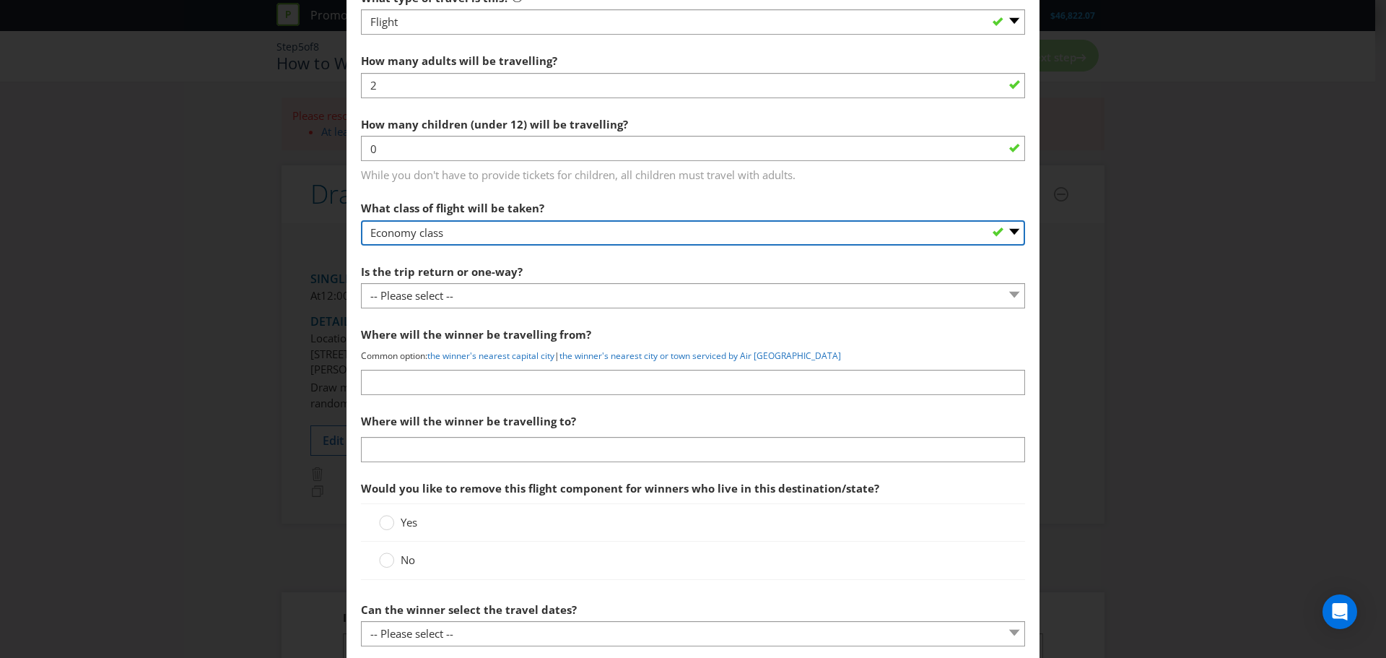
scroll to position [1588, 0]
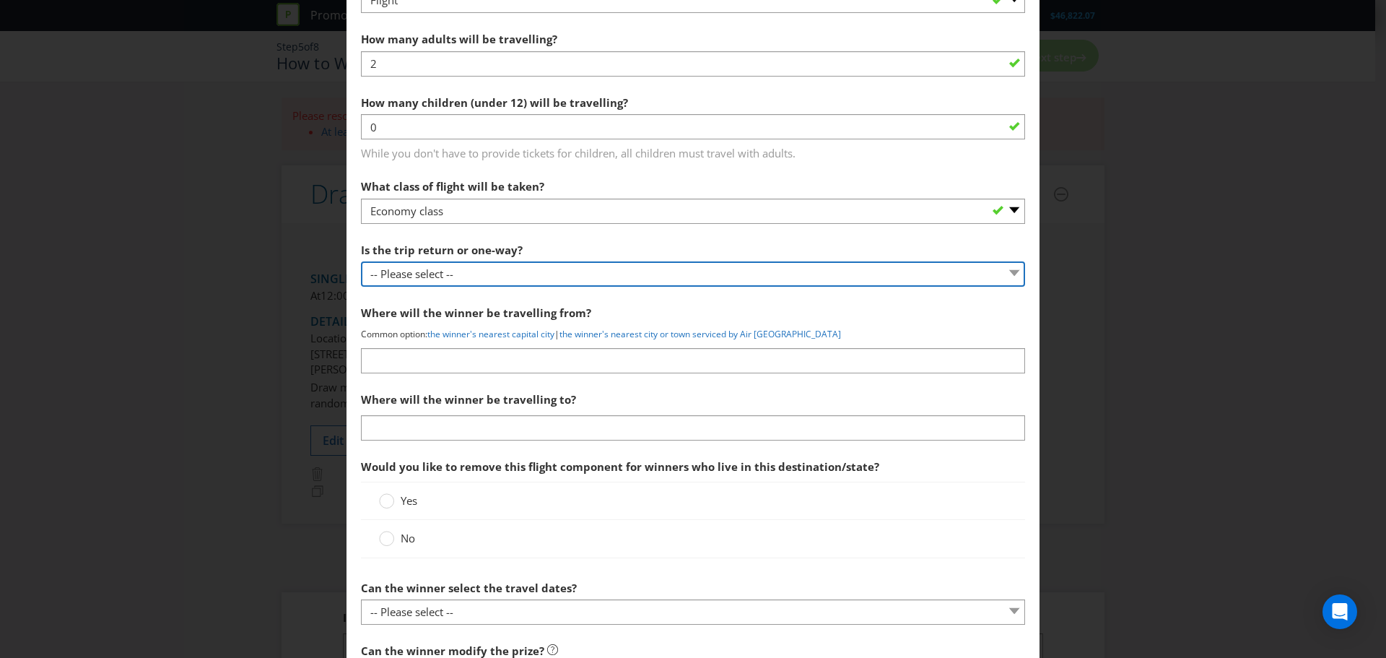
click at [456, 274] on select "-- Please select -- One way Return Other (please specify)" at bounding box center [693, 273] width 664 height 25
select select "RETURN"
click at [361, 261] on select "-- Please select -- One way Return Other (please specify)" at bounding box center [693, 273] width 664 height 25
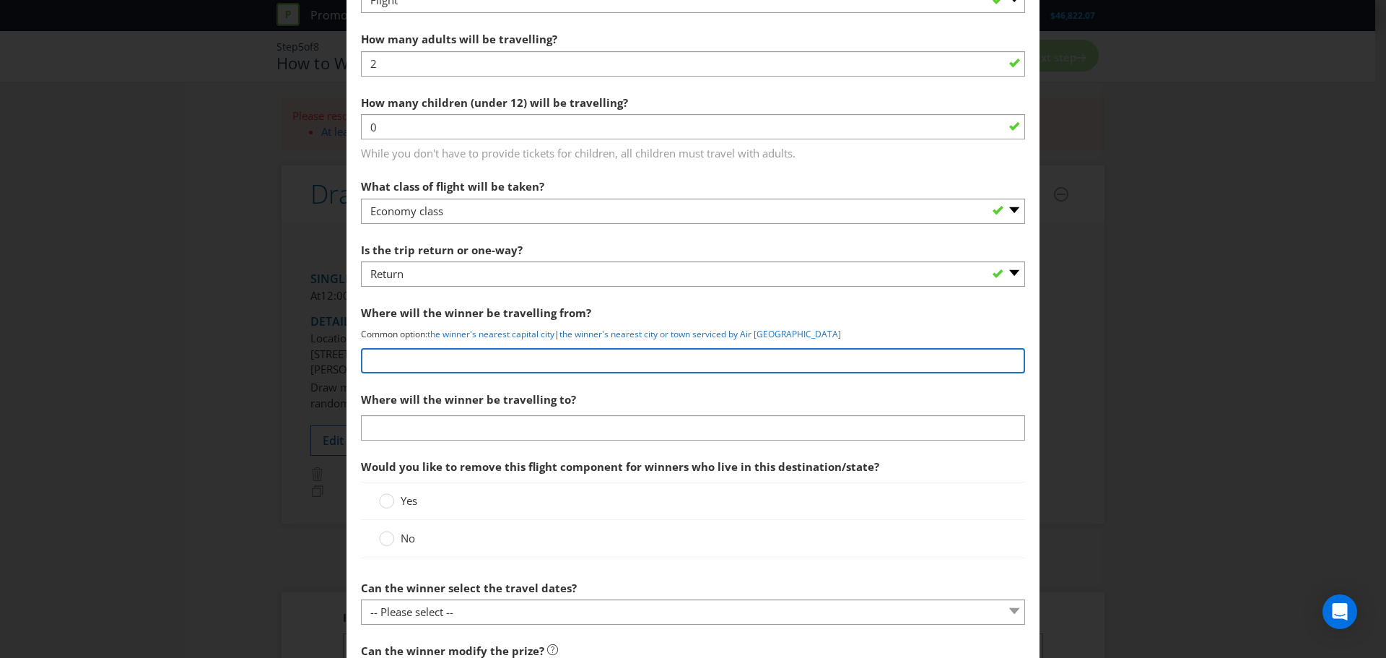
click at [549, 359] on input "text" at bounding box center [693, 360] width 664 height 25
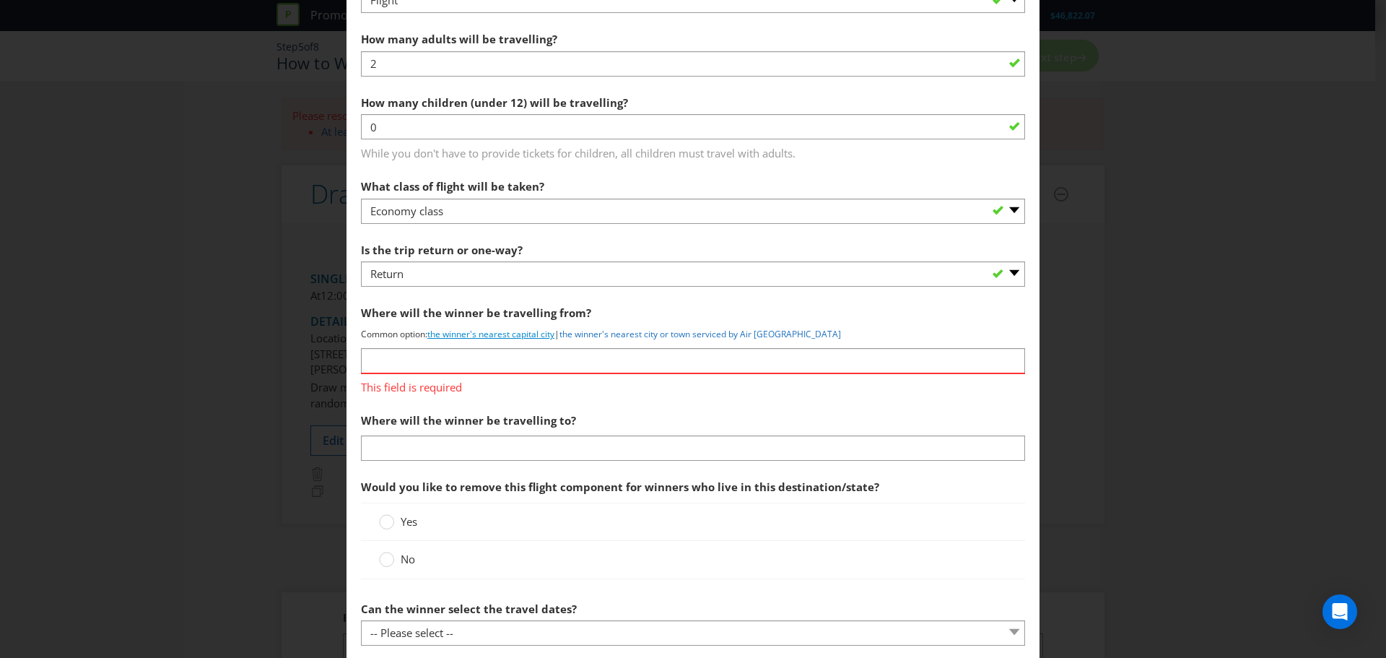
click at [526, 334] on link "the winner's nearest capital city" at bounding box center [490, 334] width 127 height 12
type input "the winner's nearest capital city"
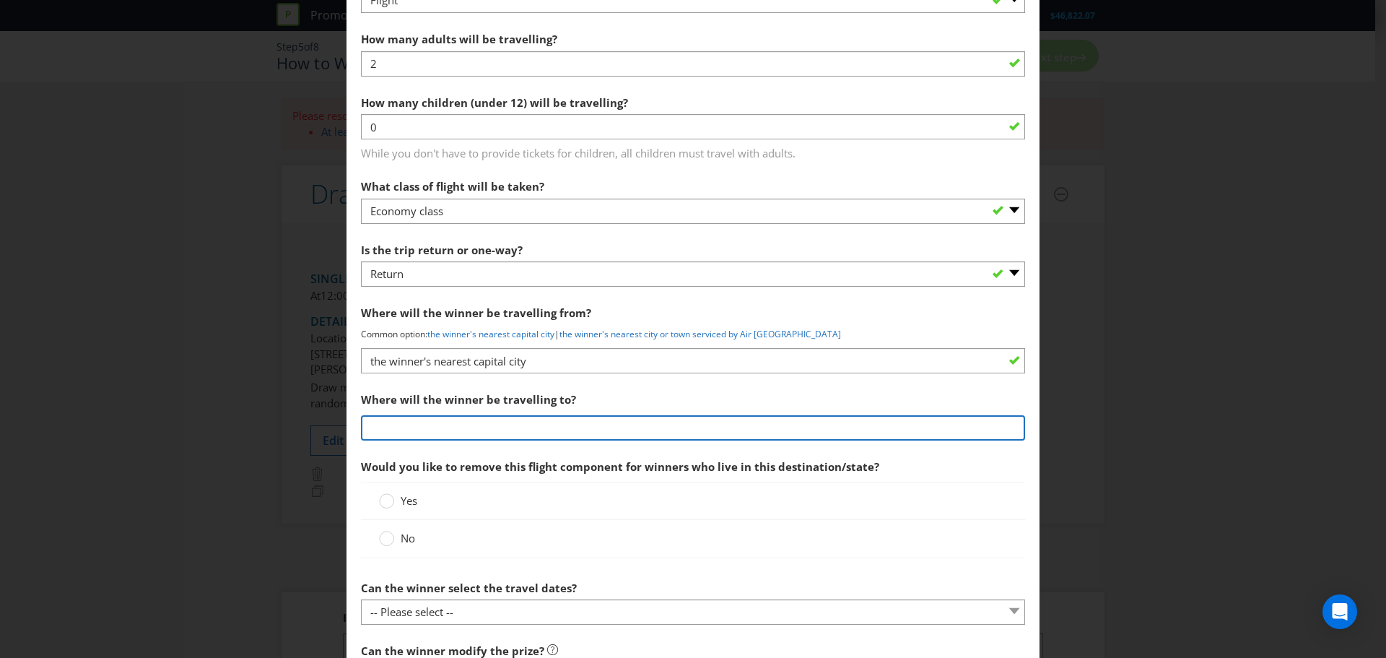
click at [448, 427] on input "text" at bounding box center [693, 427] width 664 height 25
type input "[GEOGRAPHIC_DATA], [US_STATE], [GEOGRAPHIC_DATA]"
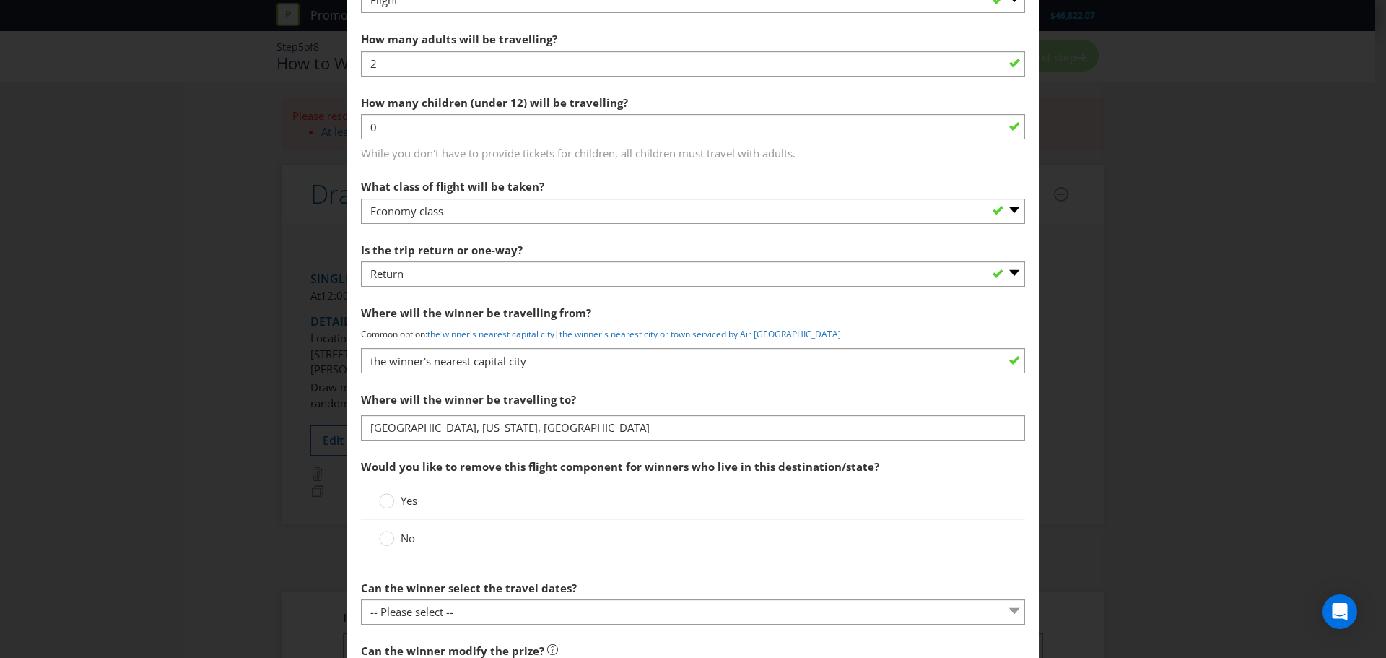
click at [403, 538] on span "No" at bounding box center [408, 538] width 14 height 14
click at [0, 0] on input "No" at bounding box center [0, 0] width 0 height 0
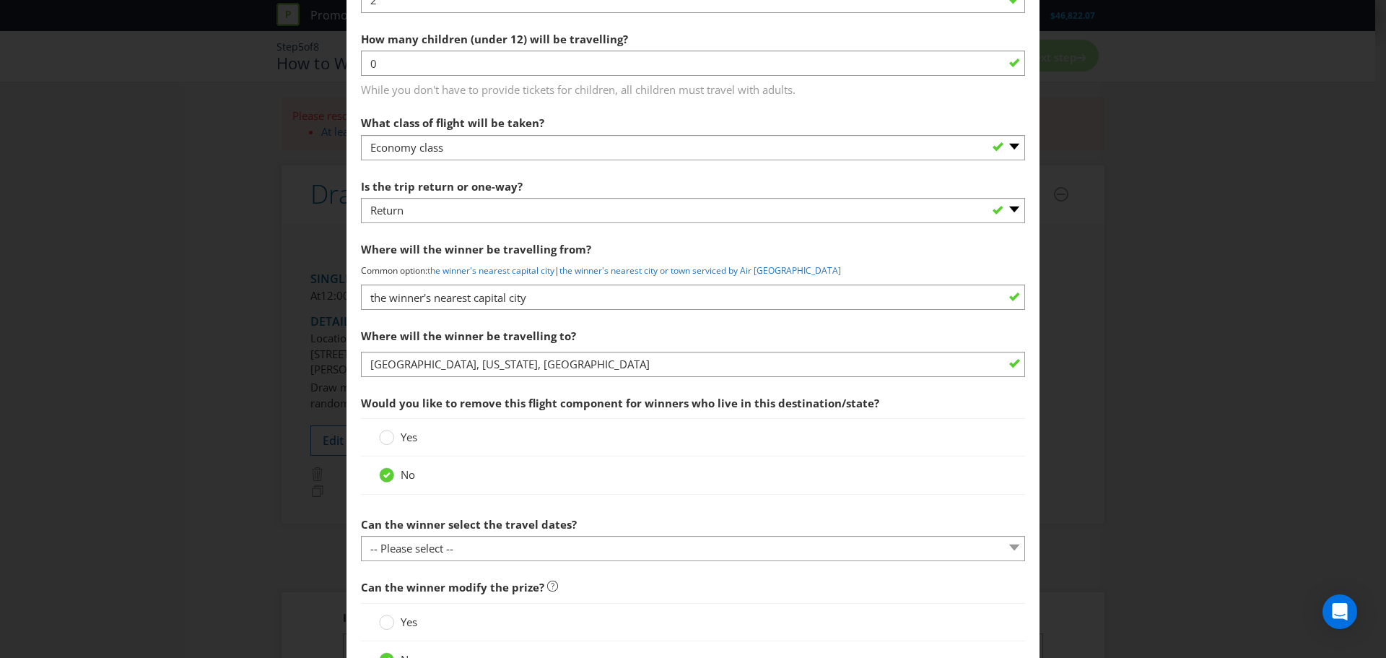
scroll to position [1733, 0]
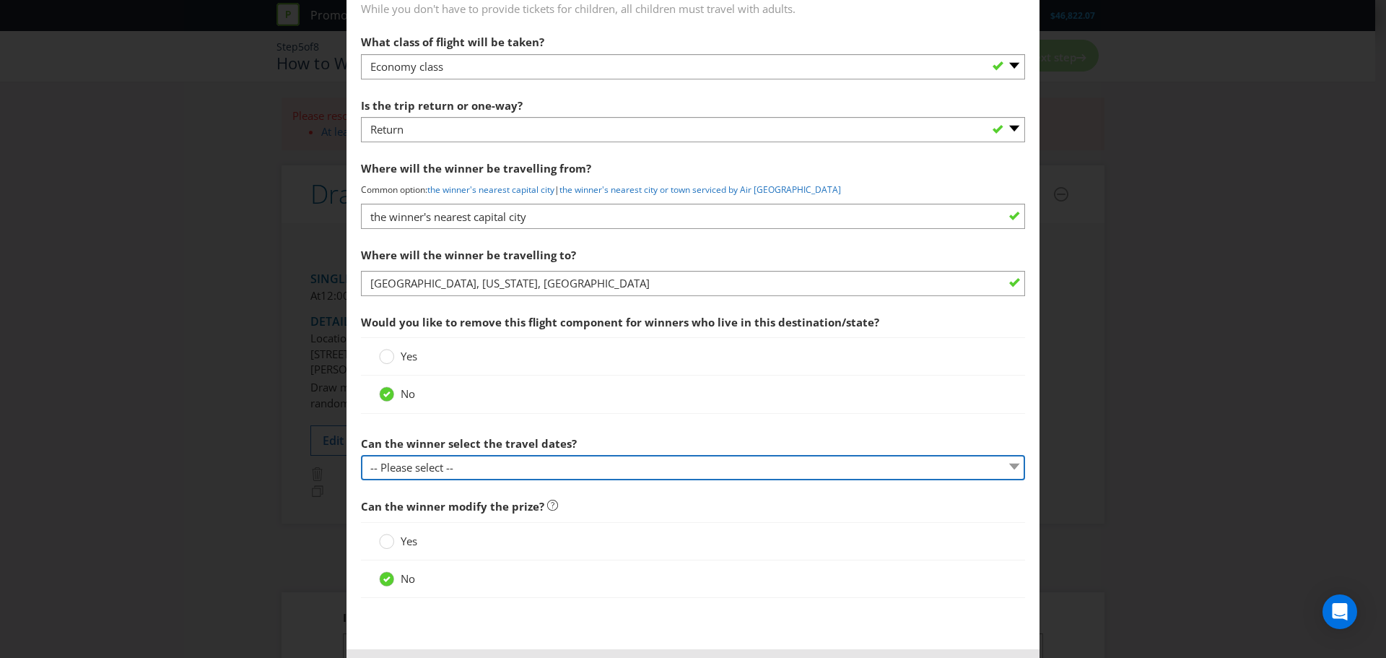
click at [566, 468] on select "-- Please select -- Yes No, travel must be taken on specific dates No, the Prom…" at bounding box center [693, 467] width 664 height 25
select select "NO_SPECIFIC_DATES"
click at [361, 455] on select "-- Please select -- Yes No, travel must be taken on specific dates No, the Prom…" at bounding box center [693, 467] width 664 height 25
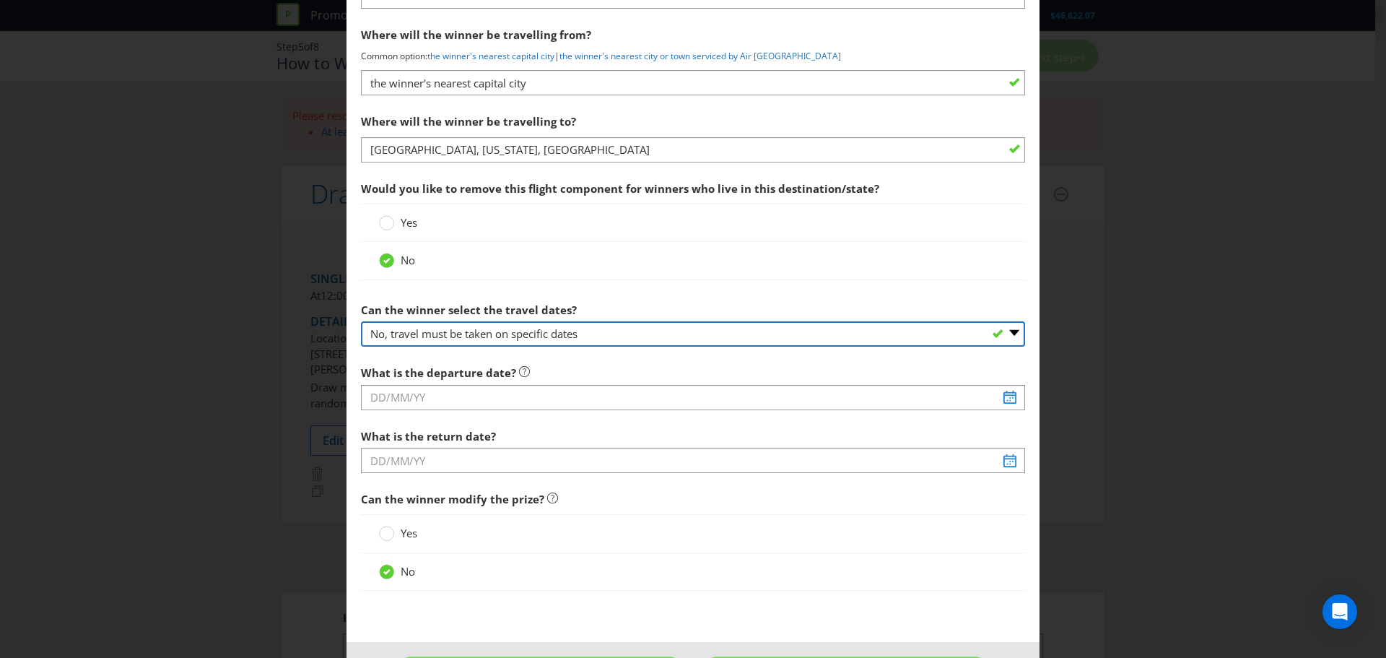
scroll to position [1877, 0]
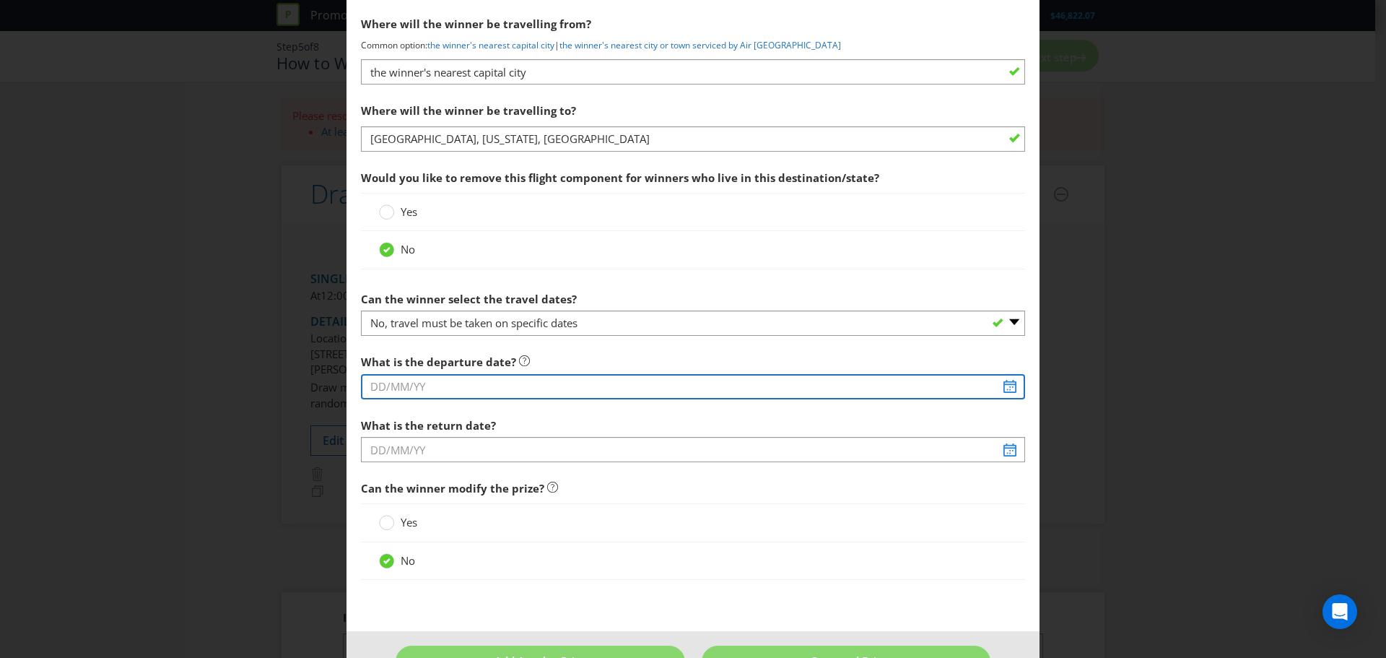
click at [999, 388] on input "text" at bounding box center [693, 386] width 664 height 25
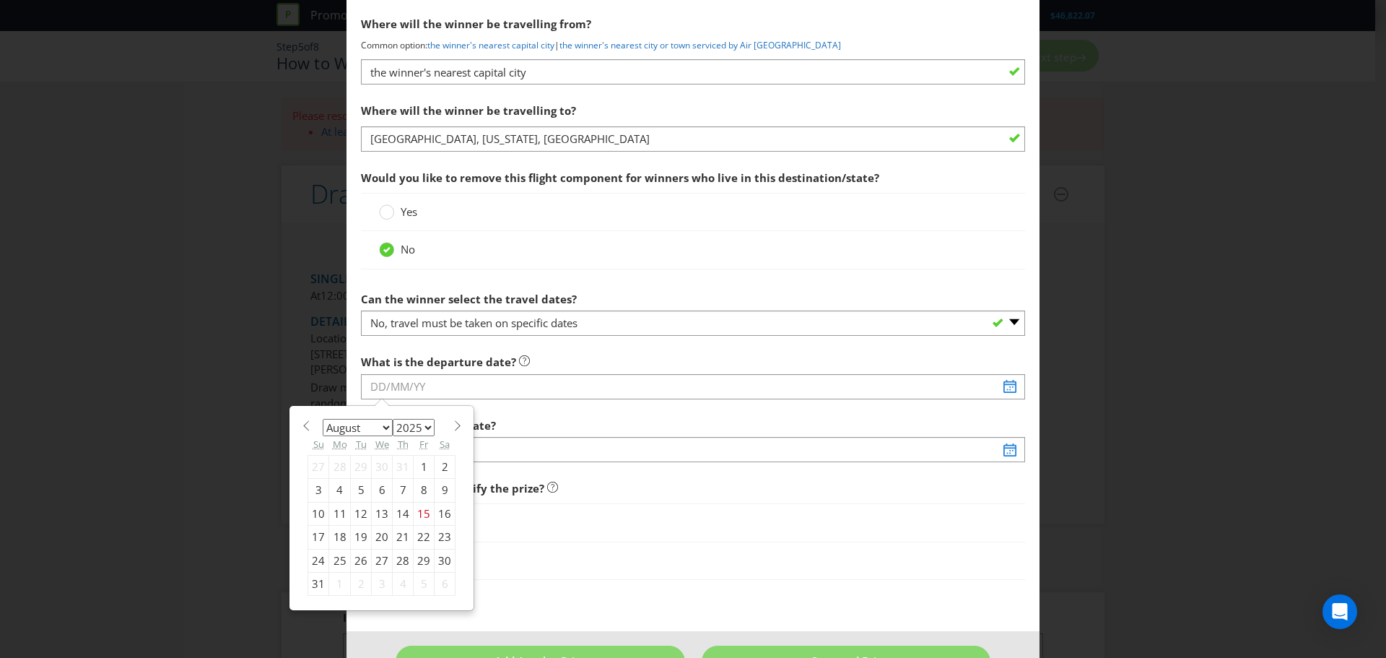
click at [454, 425] on span at bounding box center [457, 425] width 11 height 11
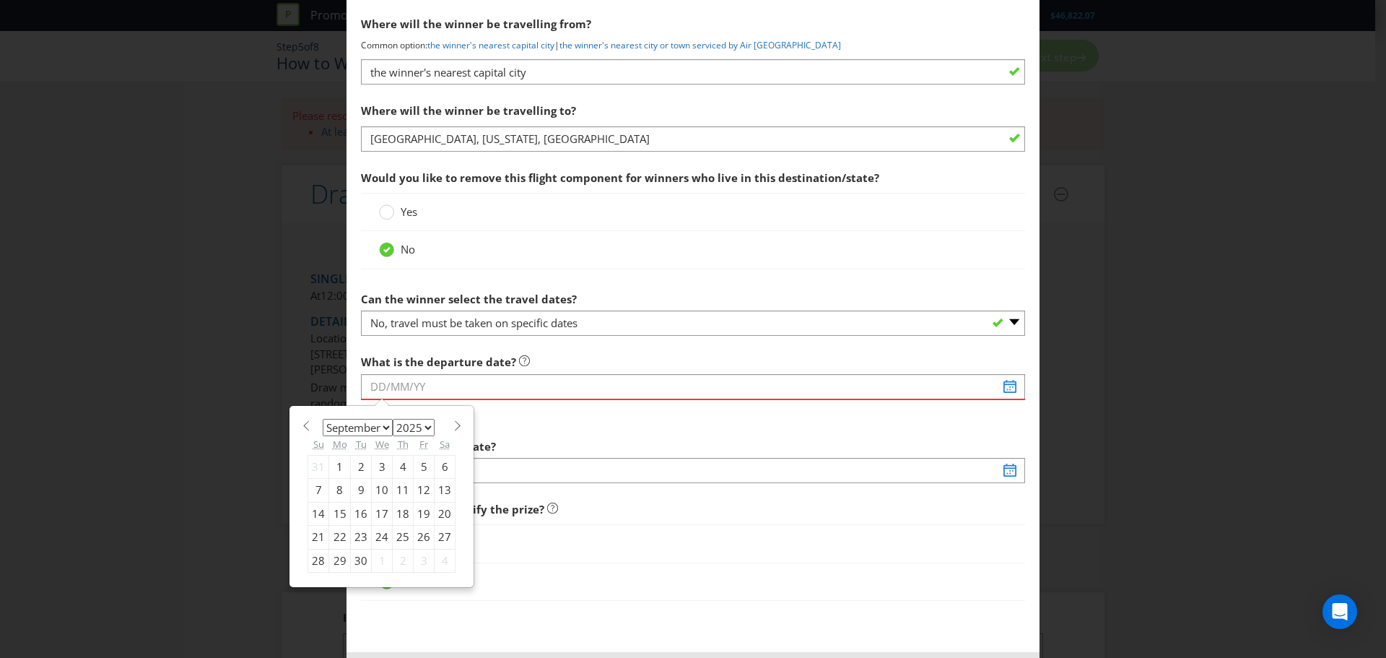
click at [301, 424] on span at bounding box center [305, 425] width 11 height 11
click at [452, 428] on span at bounding box center [457, 425] width 11 height 11
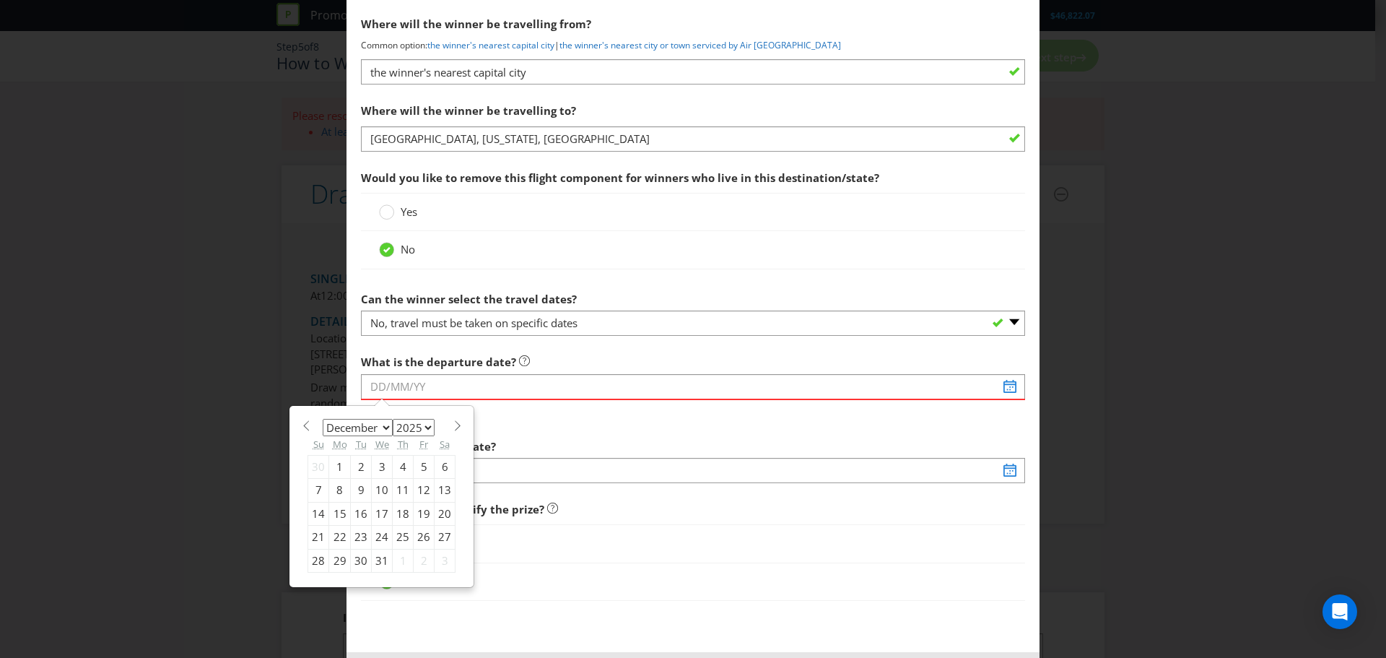
click at [452, 428] on span at bounding box center [457, 425] width 11 height 11
select select "0"
select select "2026"
click at [452, 428] on span at bounding box center [457, 425] width 11 height 11
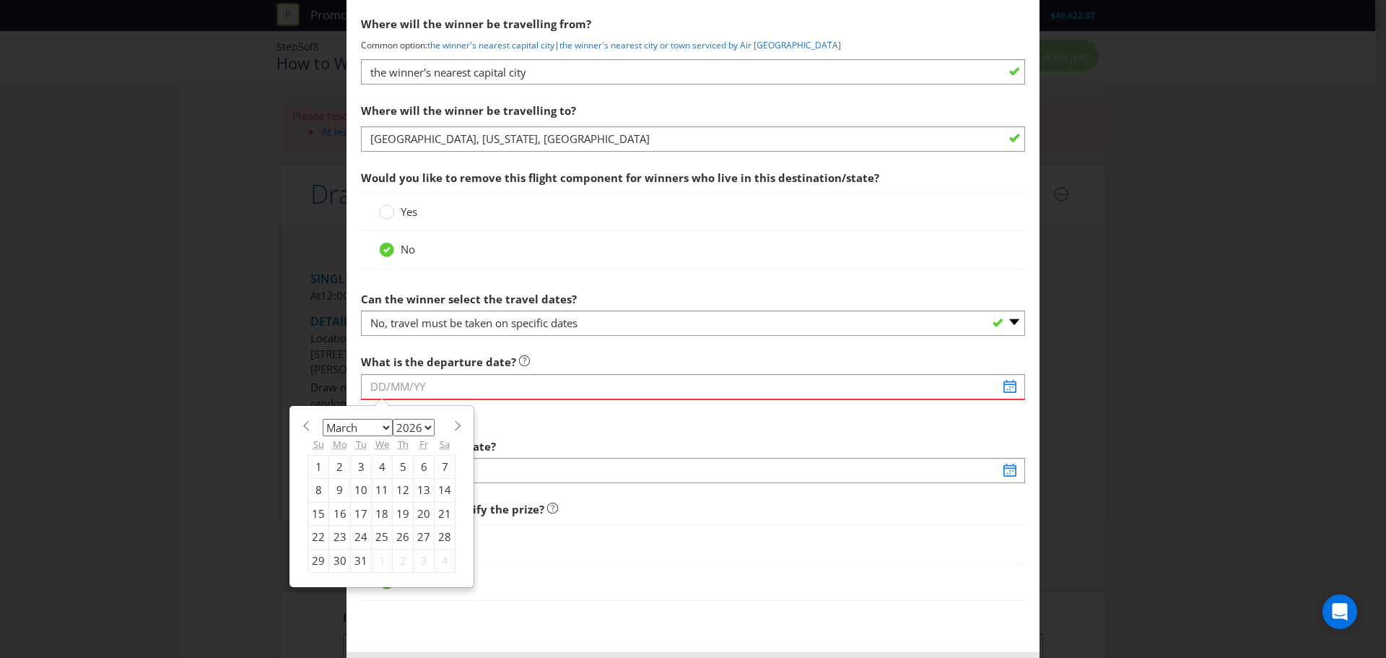
click at [452, 428] on span at bounding box center [457, 425] width 11 height 11
select select "5"
click at [424, 489] on div "12" at bounding box center [424, 490] width 21 height 23
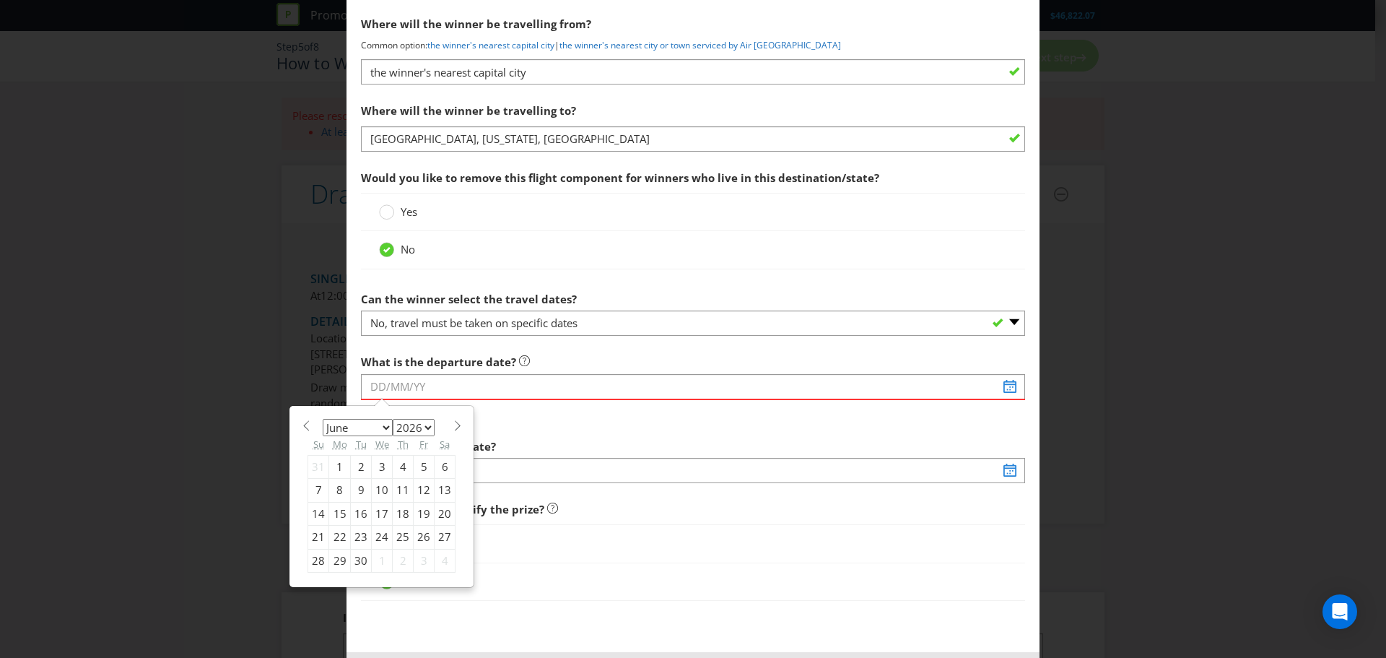
type input "[DATE]"
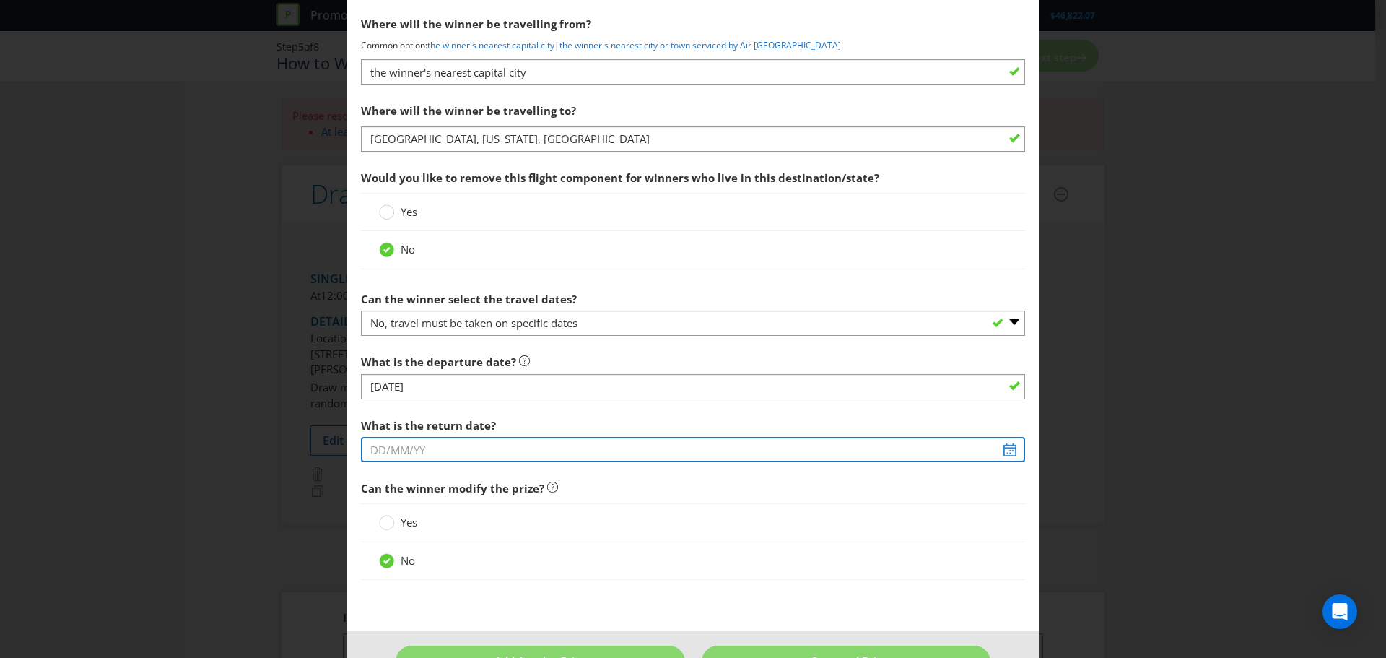
click at [997, 451] on input "text" at bounding box center [693, 449] width 664 height 25
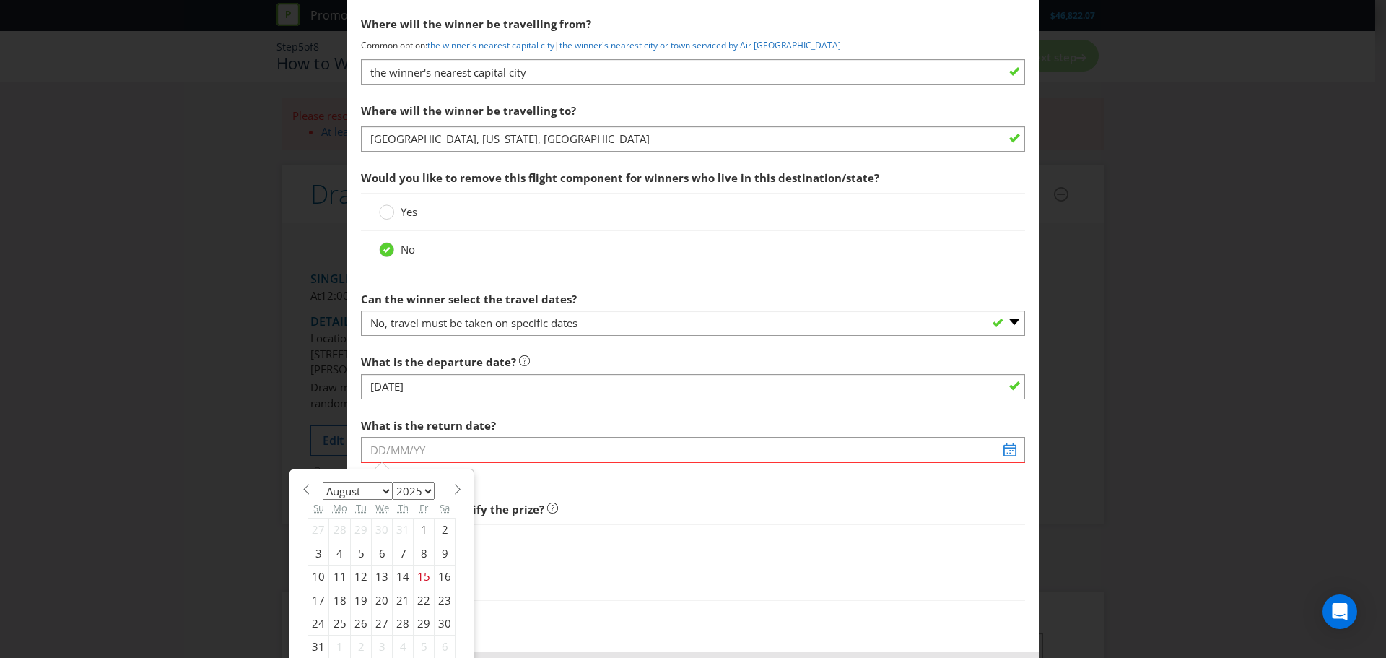
click at [452, 487] on span at bounding box center [457, 489] width 11 height 11
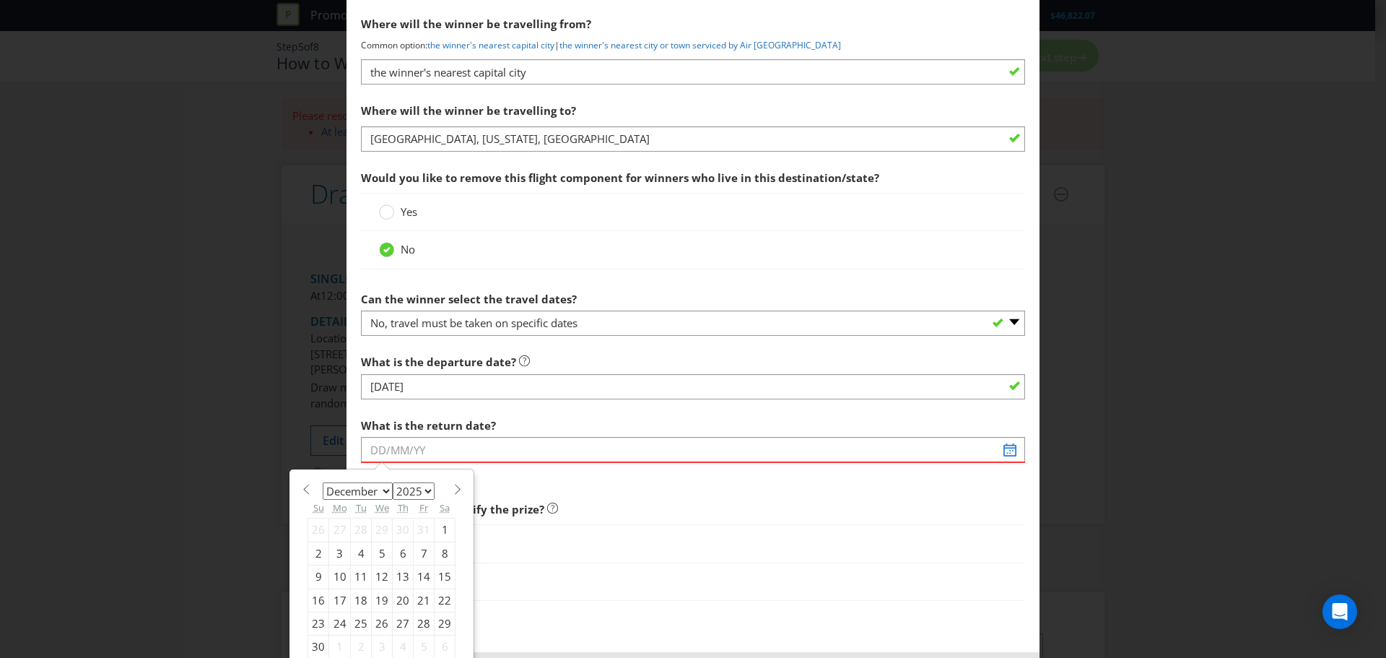
select select "0"
select select "2026"
click at [452, 487] on span at bounding box center [457, 489] width 11 height 11
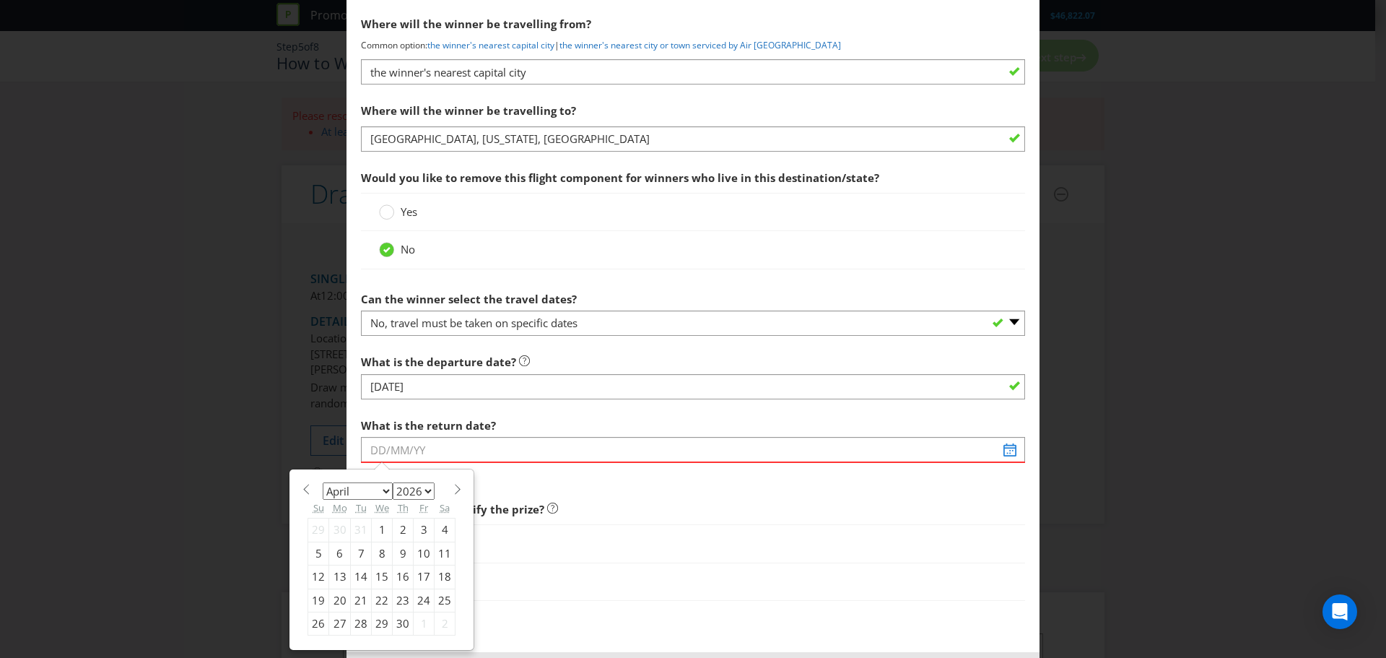
click at [452, 487] on span at bounding box center [457, 489] width 11 height 11
select select "5"
click at [334, 572] on div "15" at bounding box center [340, 576] width 22 height 23
type input "[DATE]"
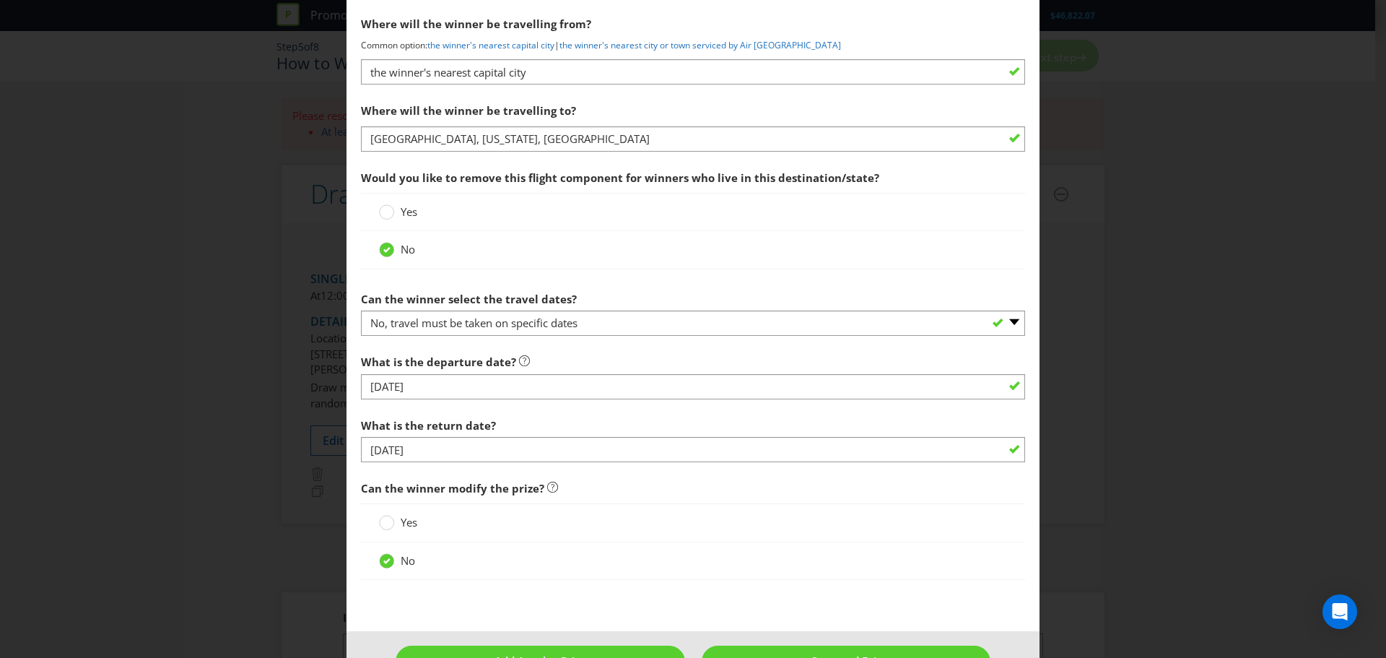
click at [666, 487] on span "Can the winner modify the prize?" at bounding box center [693, 489] width 664 height 30
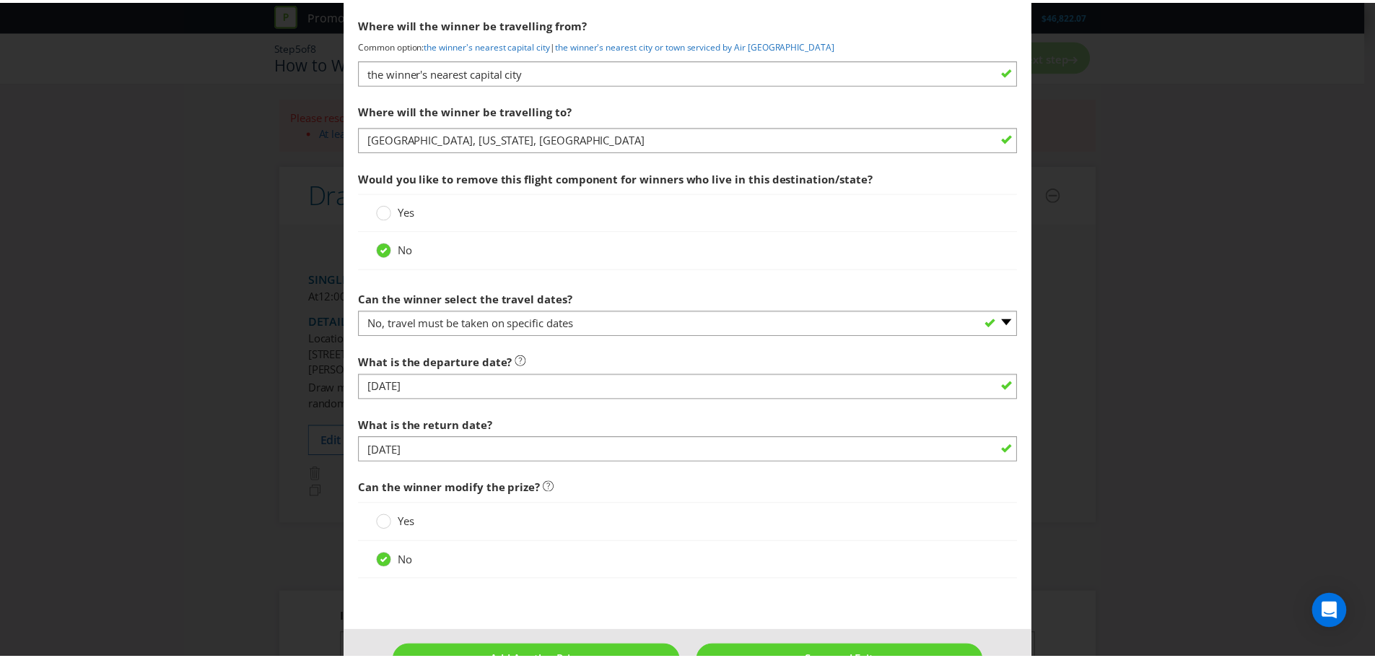
scroll to position [1922, 0]
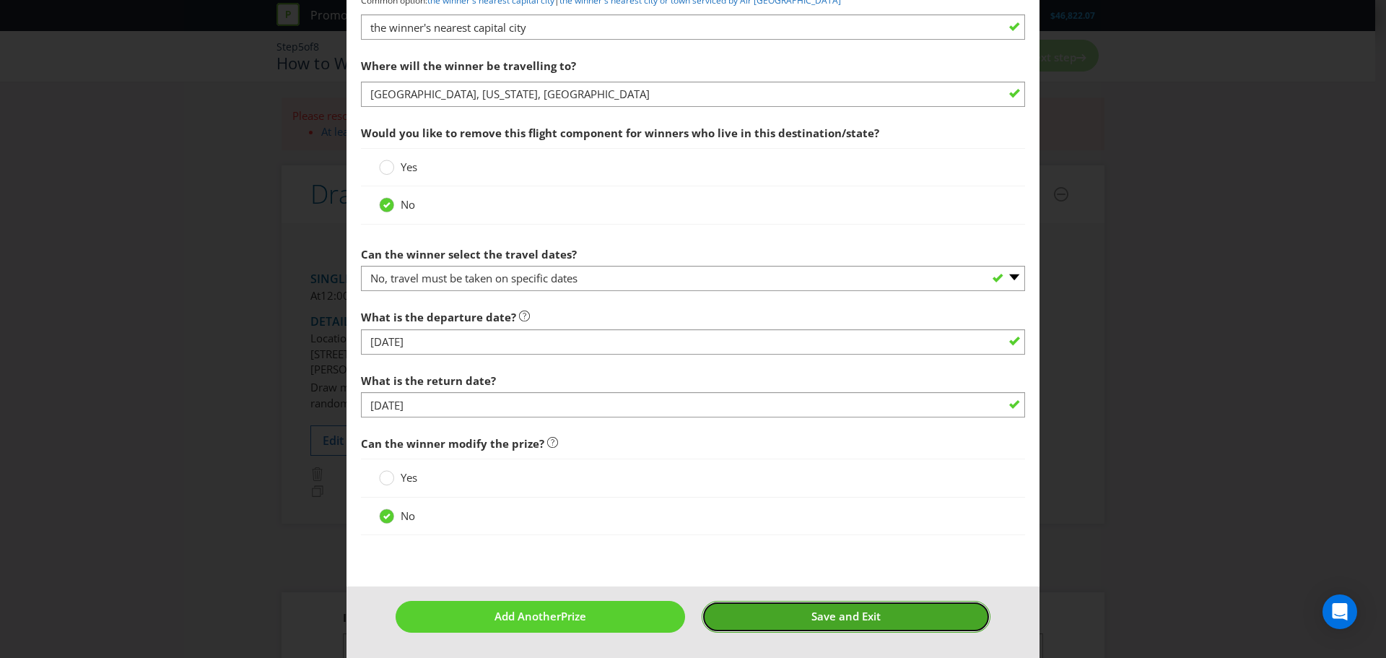
click at [812, 607] on button "Save and Exit" at bounding box center [847, 616] width 290 height 31
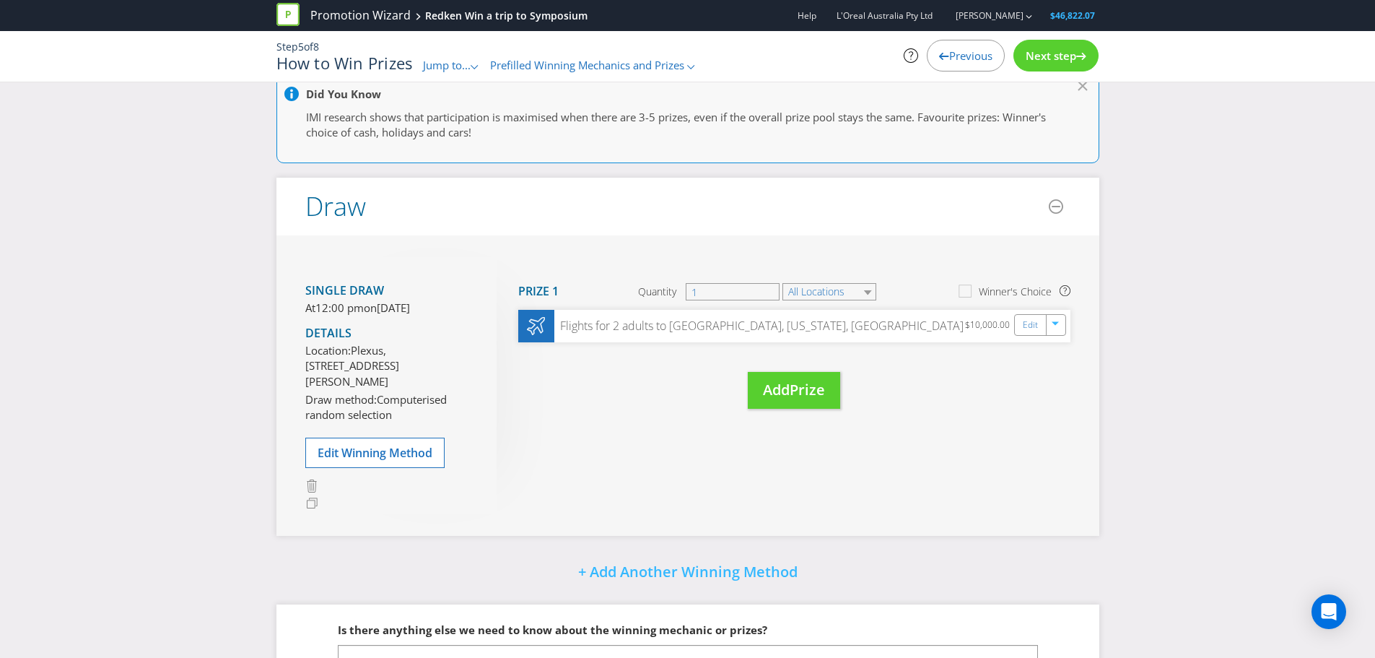
scroll to position [144, 0]
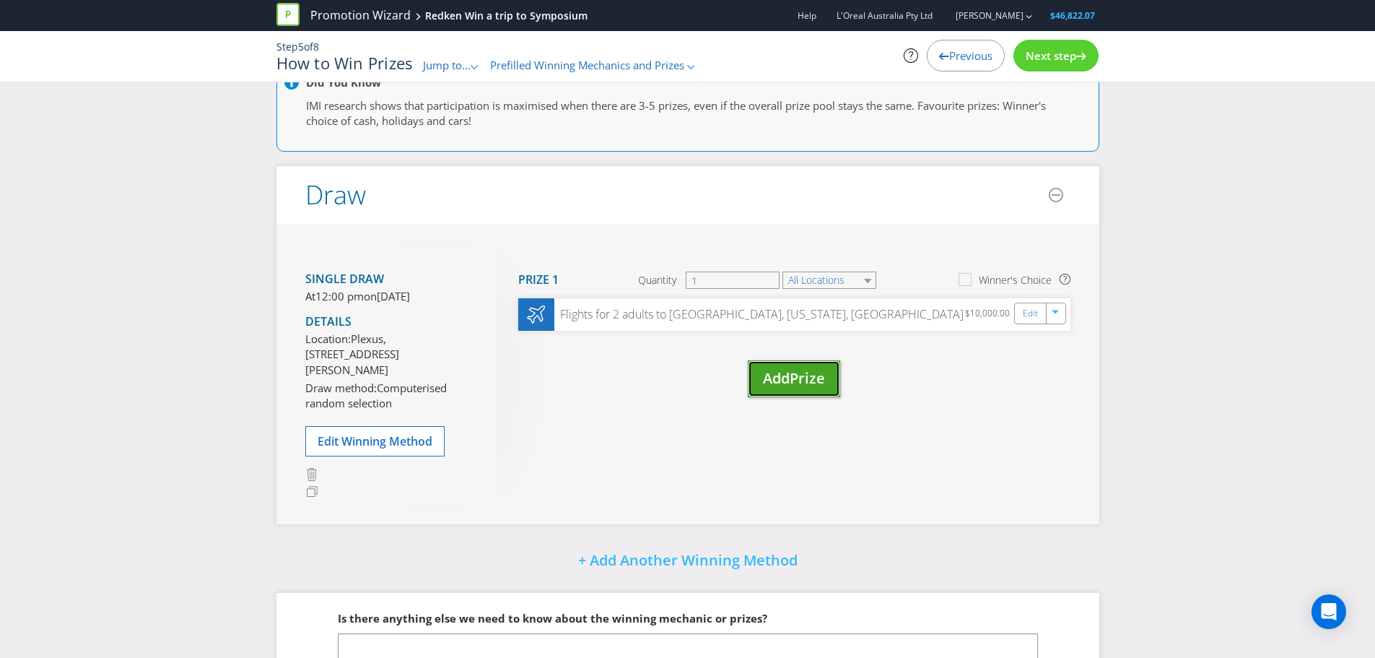
click at [778, 369] on span "Add" at bounding box center [776, 377] width 27 height 19
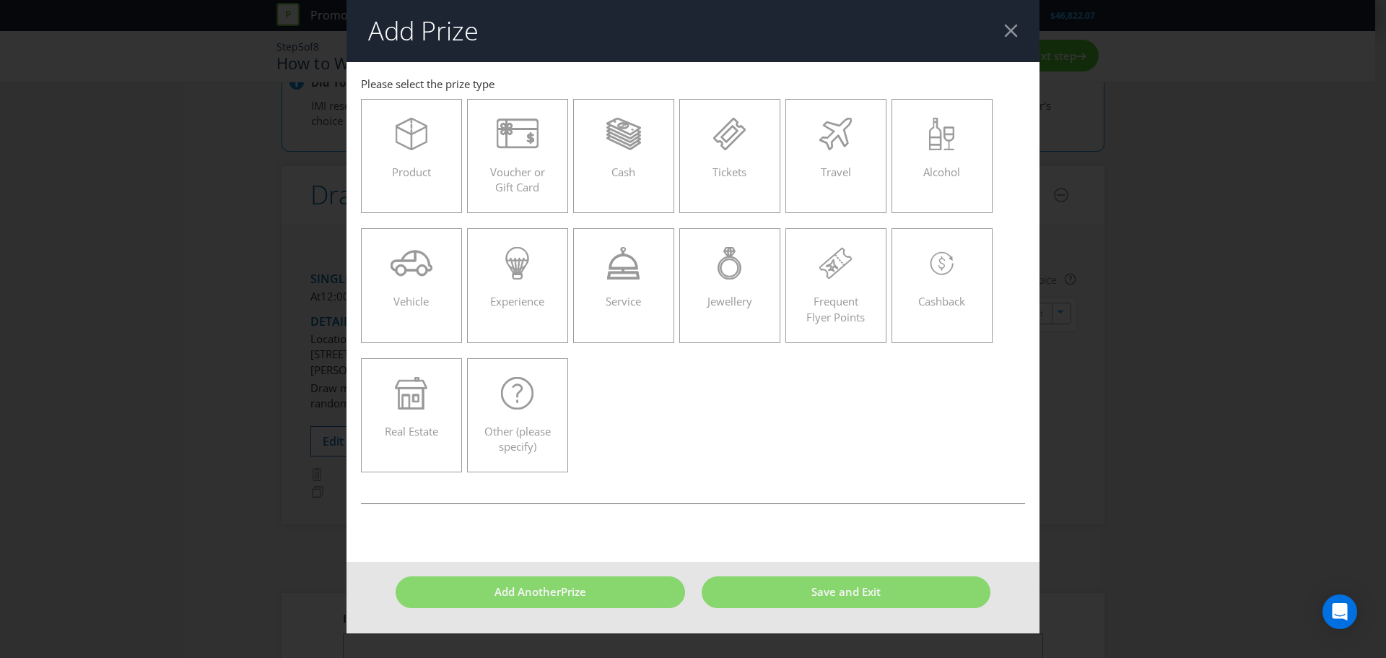
click at [1014, 33] on div at bounding box center [1011, 31] width 14 height 14
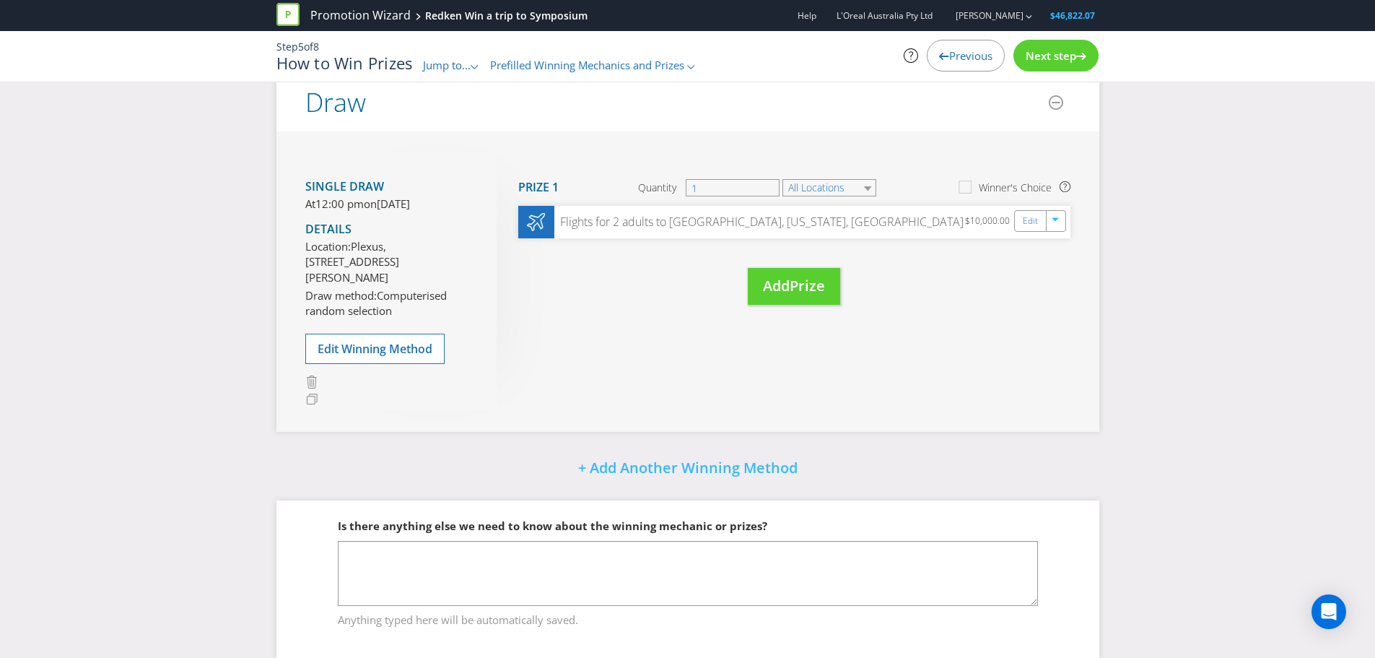
scroll to position [277, 0]
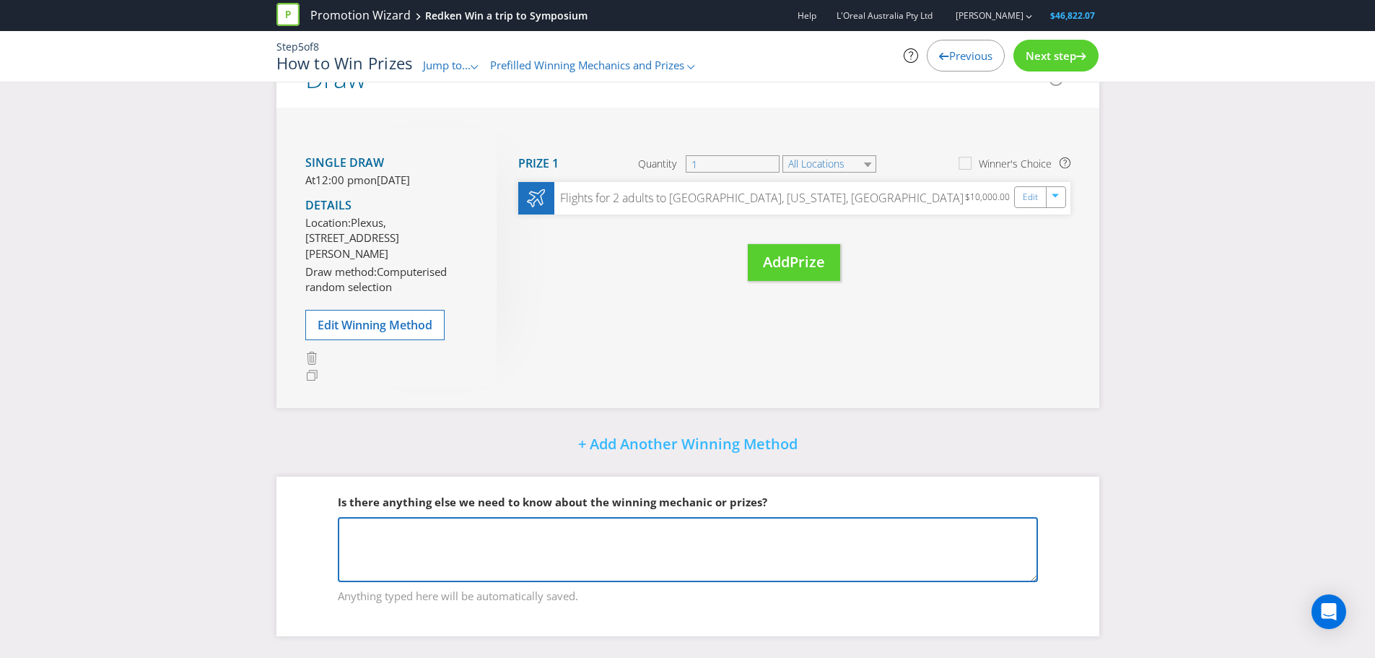
click at [530, 566] on textarea at bounding box center [688, 549] width 700 height 65
click at [632, 531] on textarea "The prize value of $10k included flights, accommodation, tickets to [GEOGRAPHIC…" at bounding box center [688, 549] width 700 height 65
click at [772, 531] on textarea "The prize value of $10k included flights, accommodation and tickets to [GEOGRAP…" at bounding box center [688, 549] width 700 height 65
type textarea "The prize value of $10k included flights, accommodation and tickets to Redken S…"
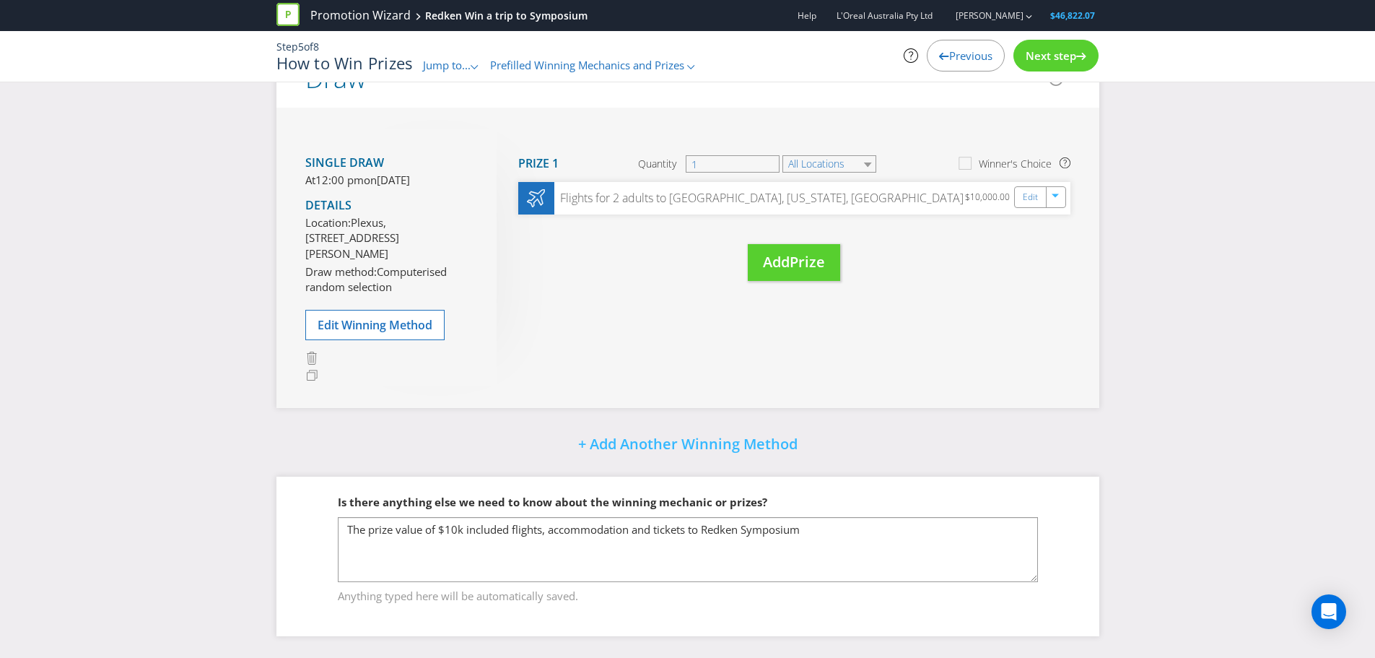
click at [1094, 531] on div "Is there anything else we need to know about the winning mechanic or prizes? Th…" at bounding box center [688, 557] width 823 height 160
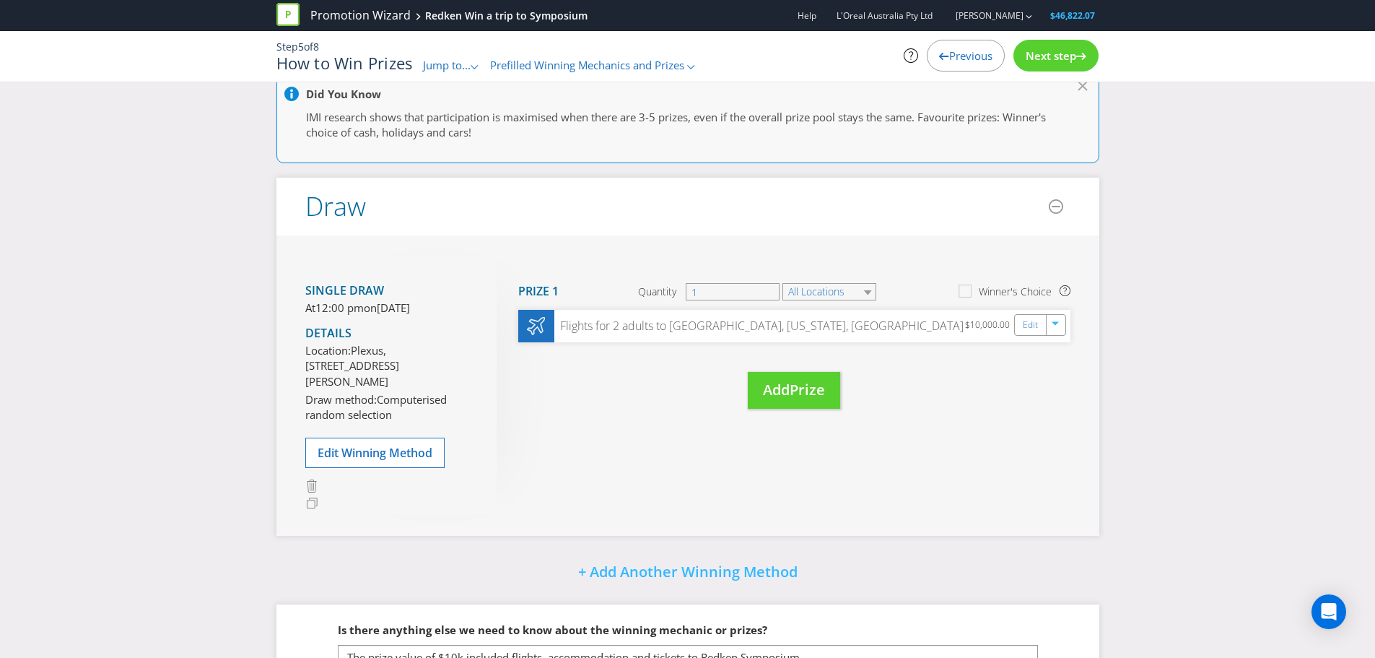
scroll to position [60, 0]
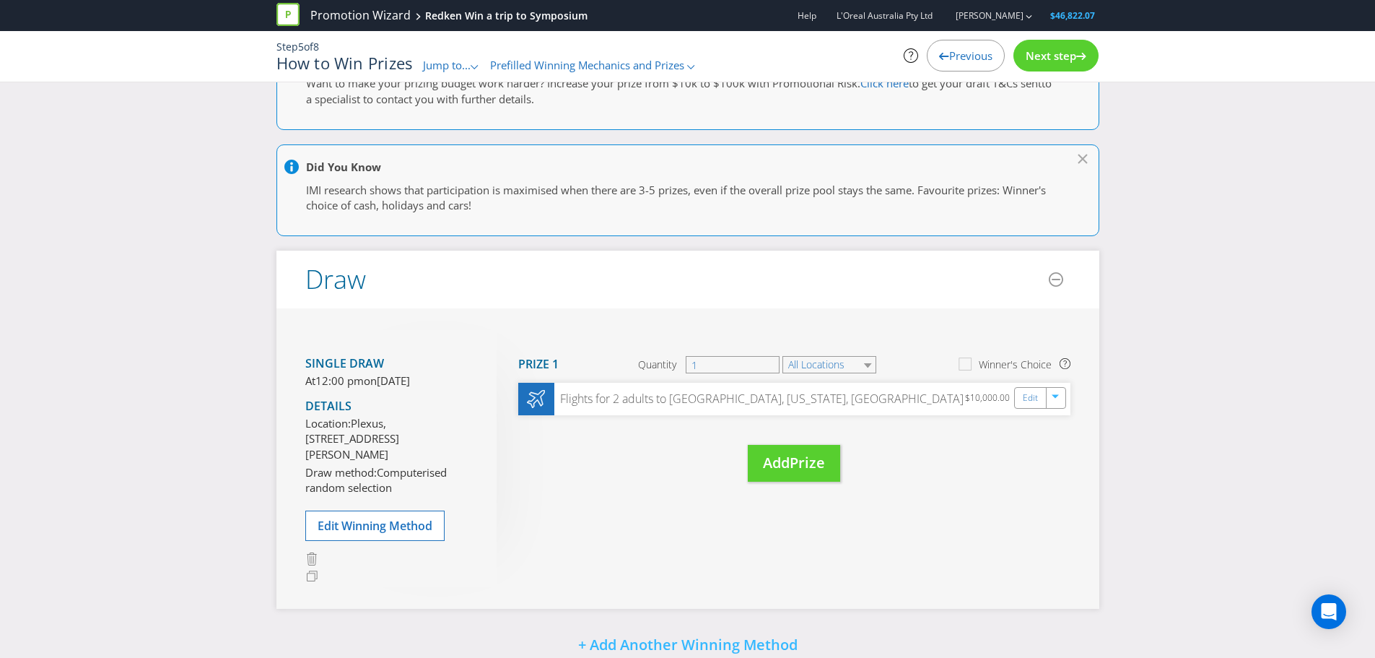
click at [1053, 58] on span "Next step" at bounding box center [1051, 55] width 51 height 14
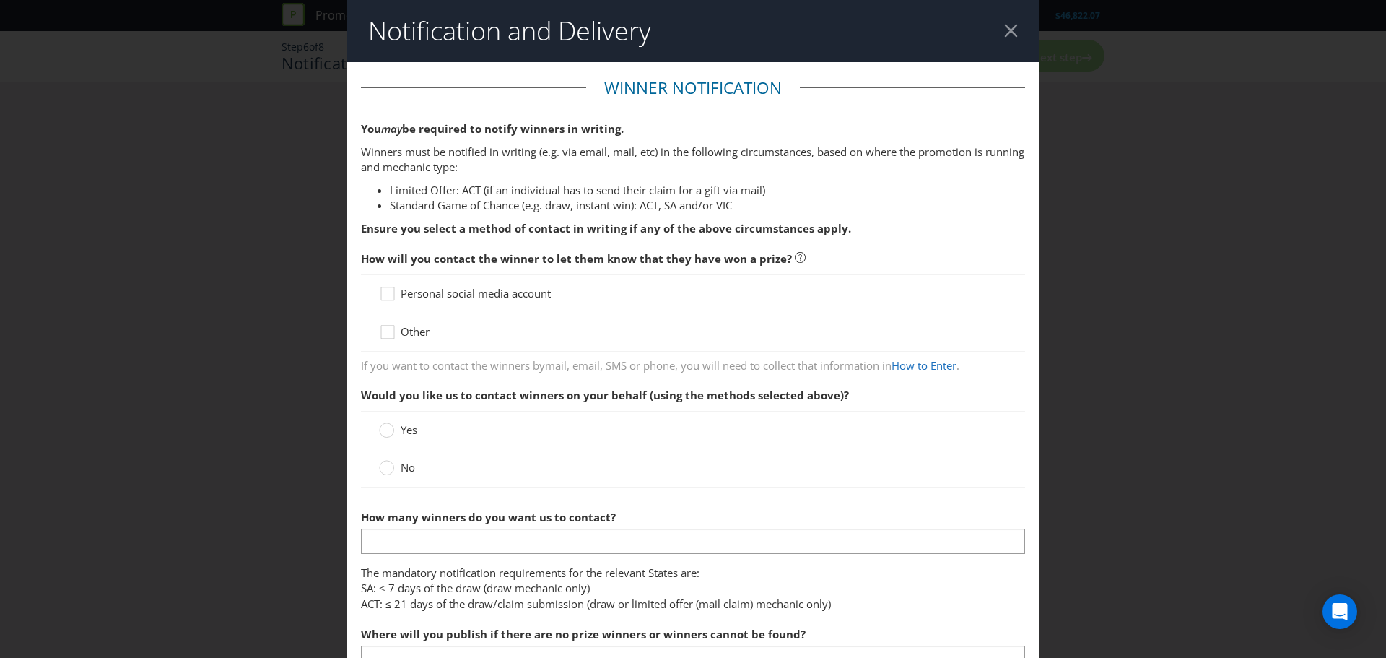
click at [414, 334] on span "Other" at bounding box center [415, 331] width 29 height 14
click at [0, 0] on input "Other" at bounding box center [0, 0] width 0 height 0
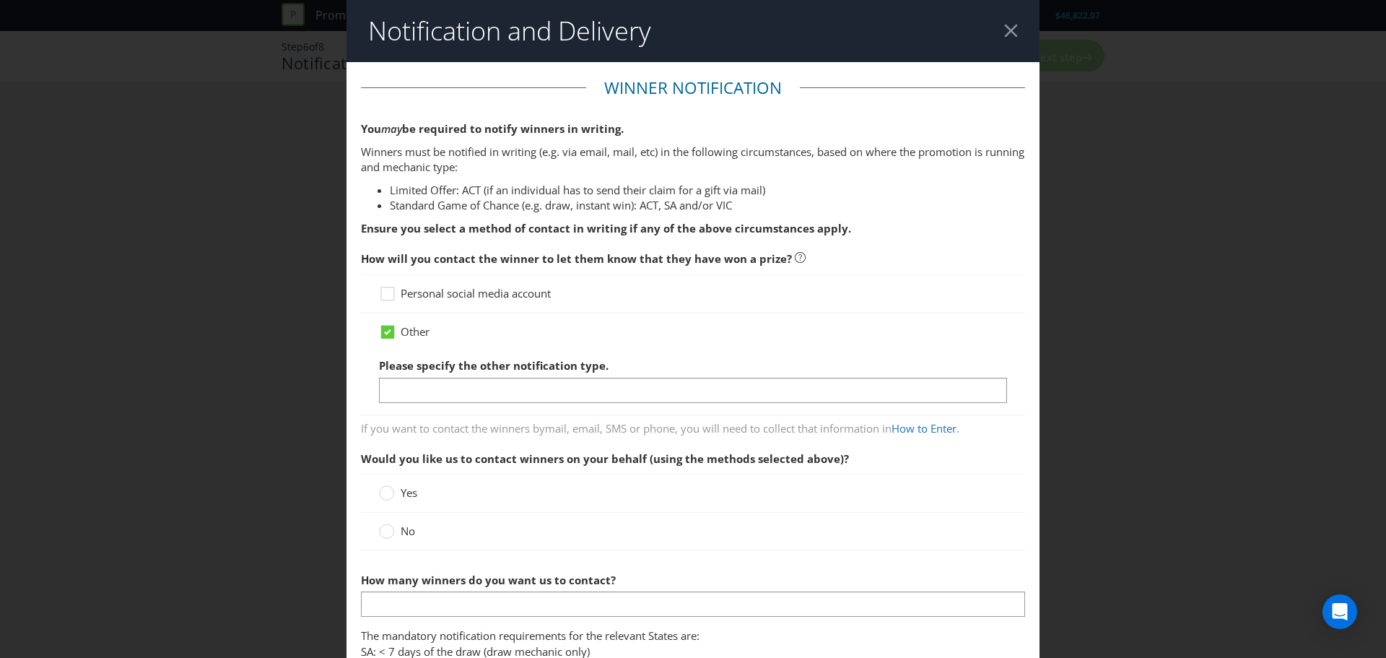
click at [422, 297] on span "Personal social media account" at bounding box center [476, 293] width 150 height 14
click at [0, 0] on input "Personal social media account" at bounding box center [0, 0] width 0 height 0
click at [414, 332] on span "Other" at bounding box center [415, 331] width 29 height 14
click at [0, 0] on input "Other" at bounding box center [0, 0] width 0 height 0
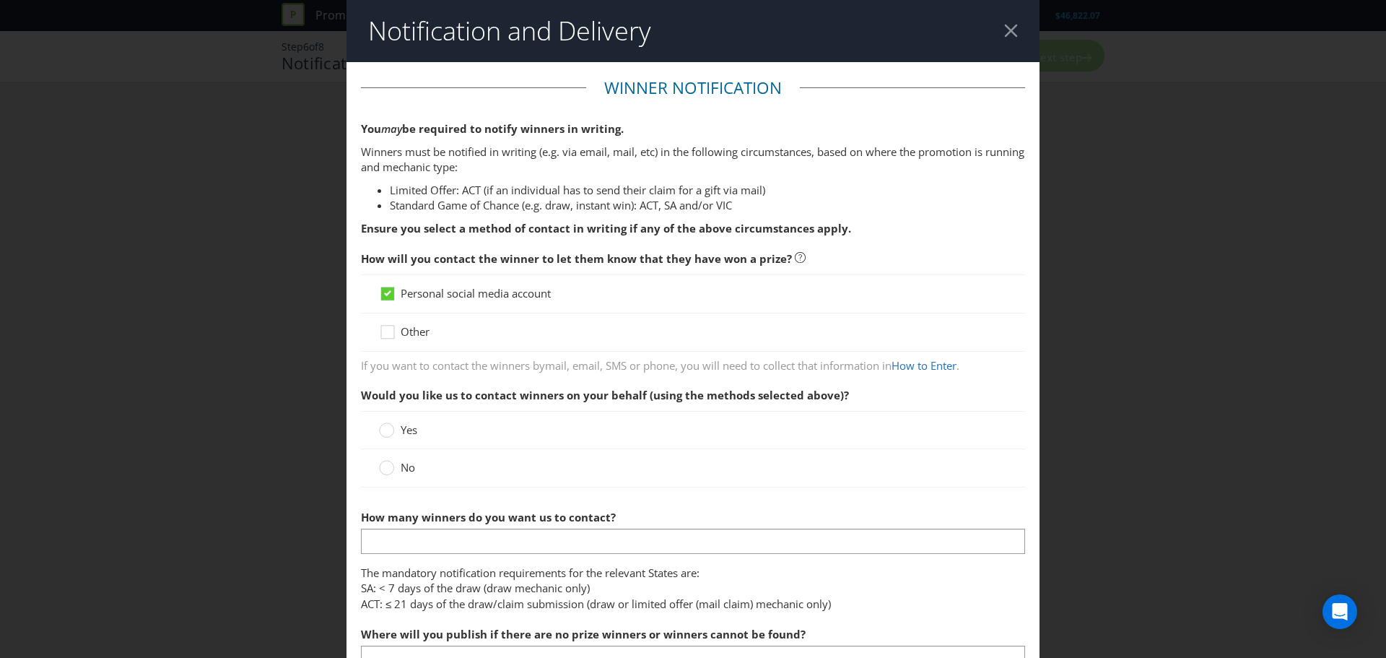
click at [417, 432] on span at bounding box center [418, 429] width 3 height 14
click at [0, 0] on input "Yes" at bounding box center [0, 0] width 0 height 0
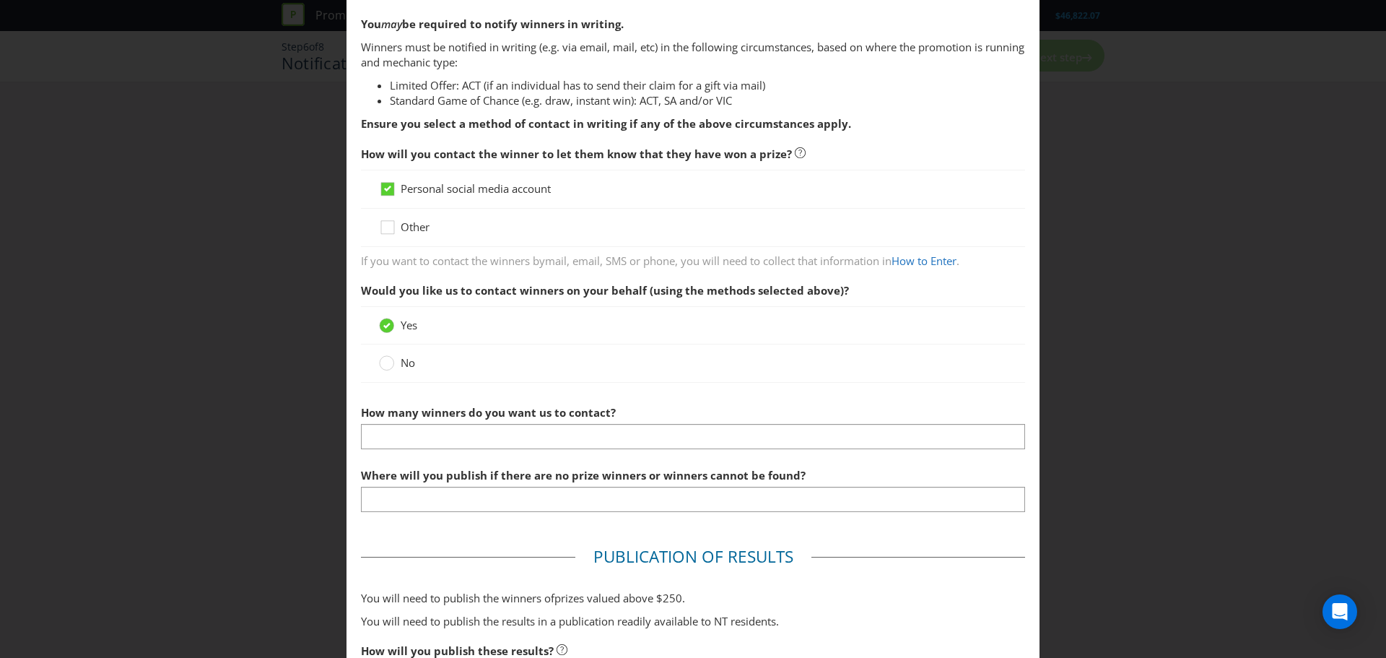
scroll to position [144, 0]
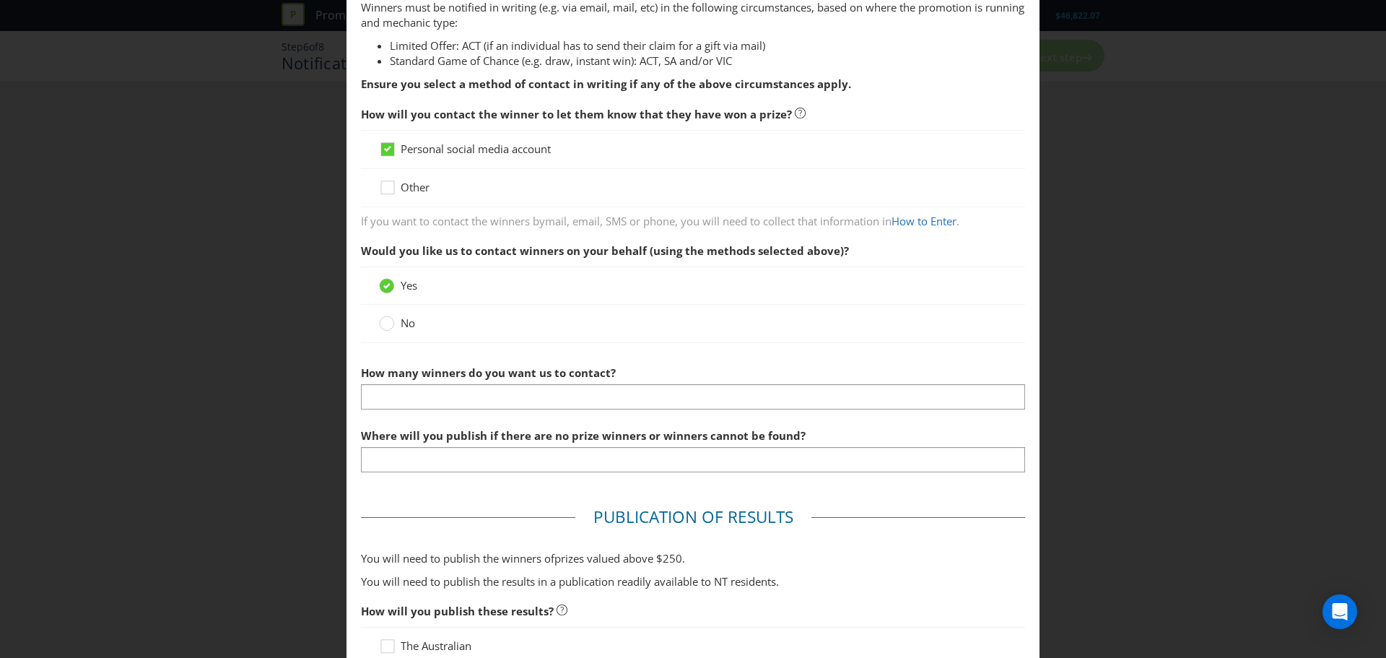
click at [403, 326] on span "No" at bounding box center [408, 323] width 14 height 14
click at [0, 0] on input "No" at bounding box center [0, 0] width 0 height 0
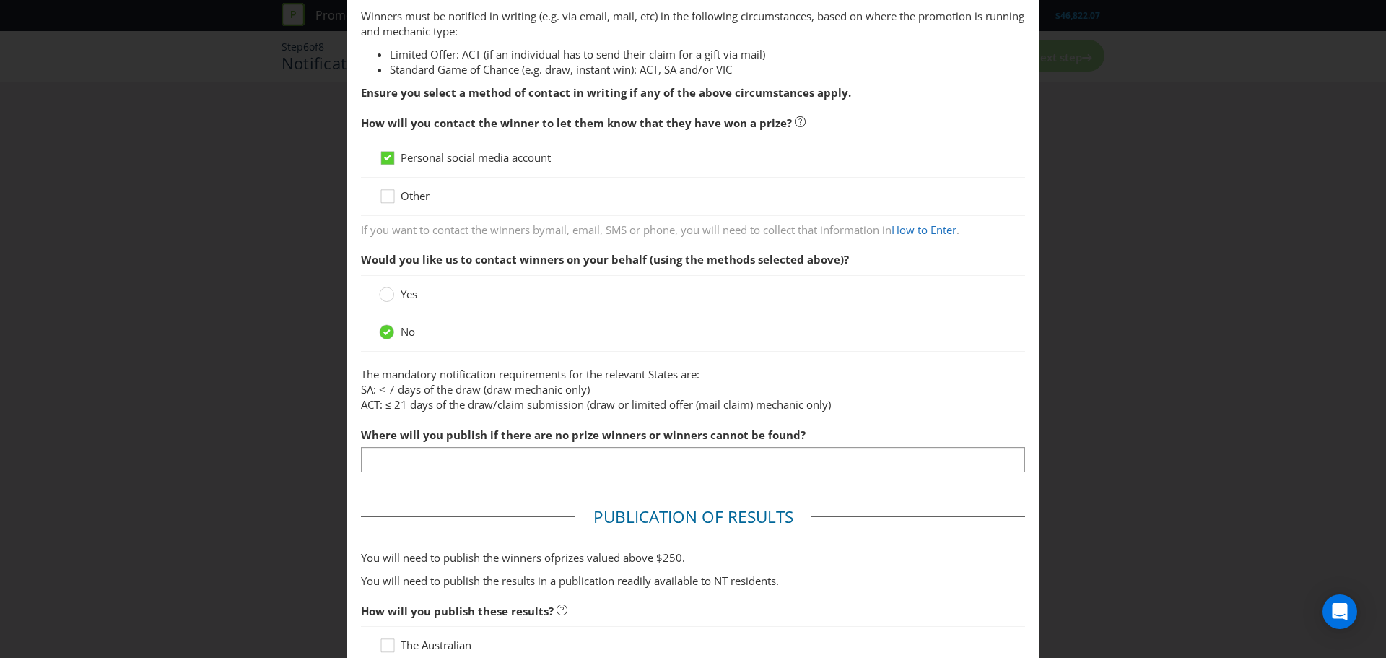
scroll to position [208, 0]
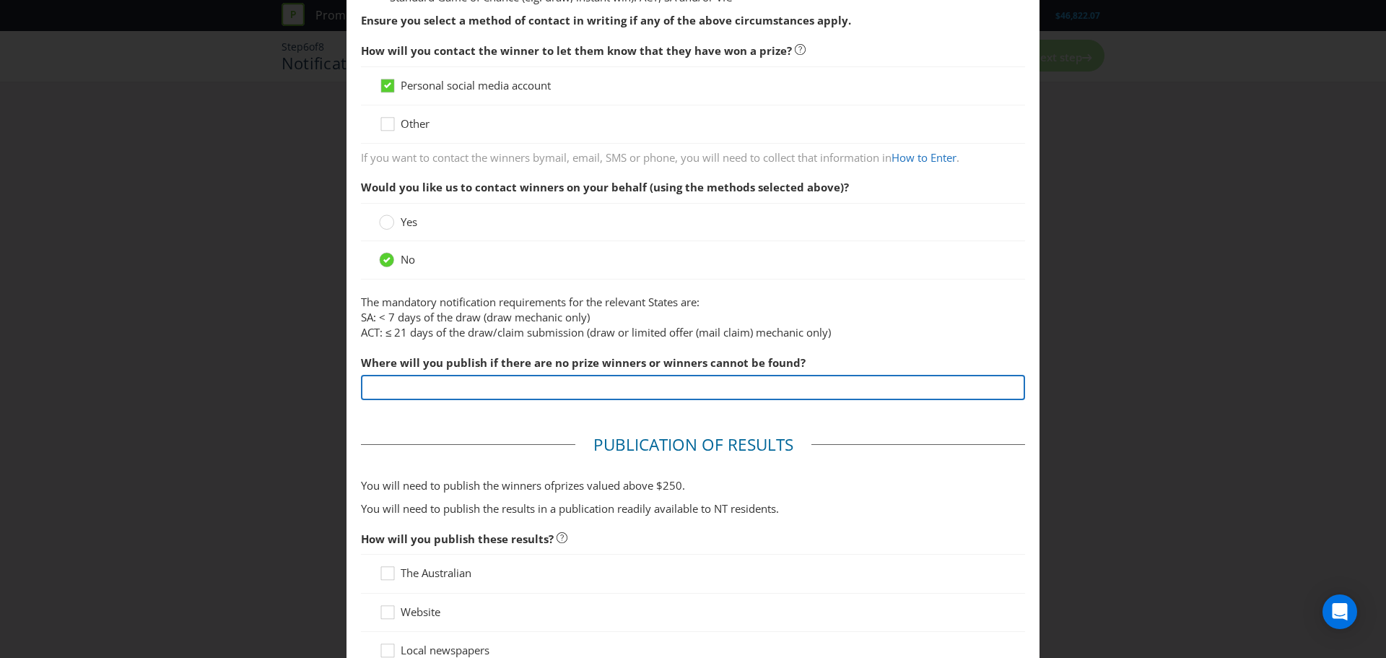
click at [508, 392] on input "text" at bounding box center [693, 387] width 664 height 25
drag, startPoint x: 545, startPoint y: 391, endPoint x: 313, endPoint y: 387, distance: 232.5
click at [313, 387] on div "Notification and Delivery Winner Notification You may be required to notify win…" at bounding box center [693, 329] width 1386 height 658
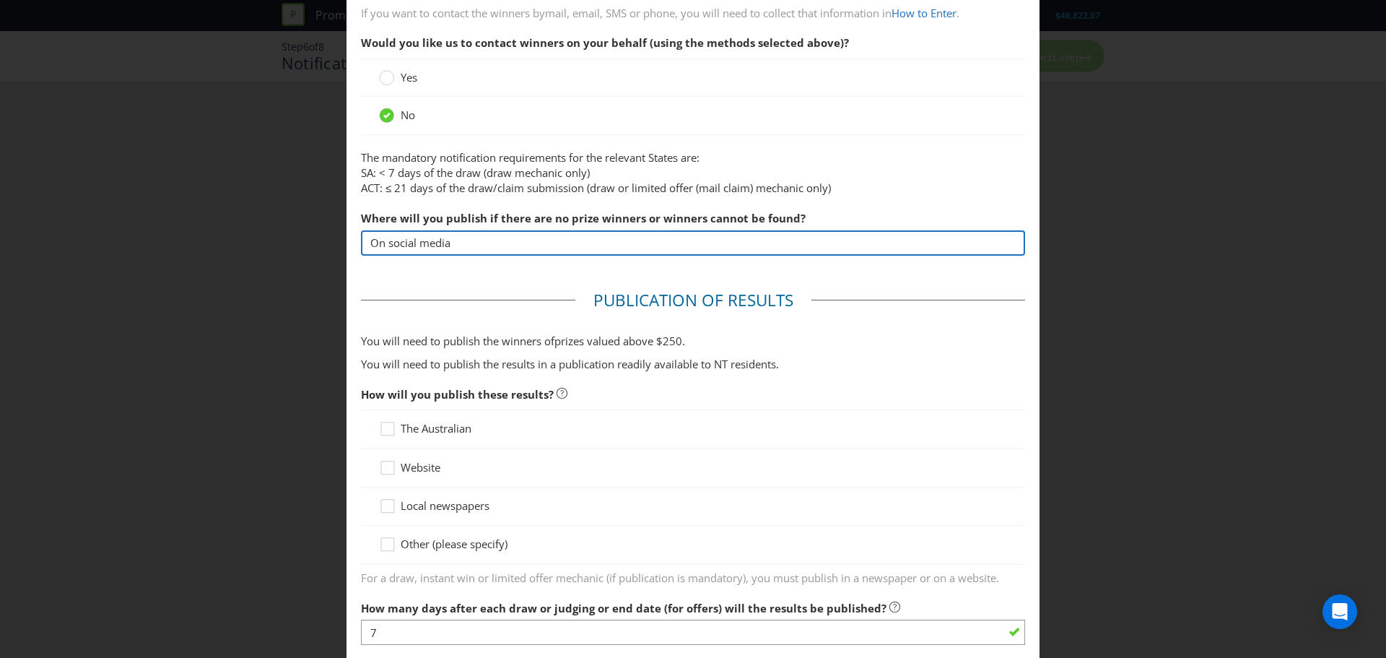
scroll to position [425, 0]
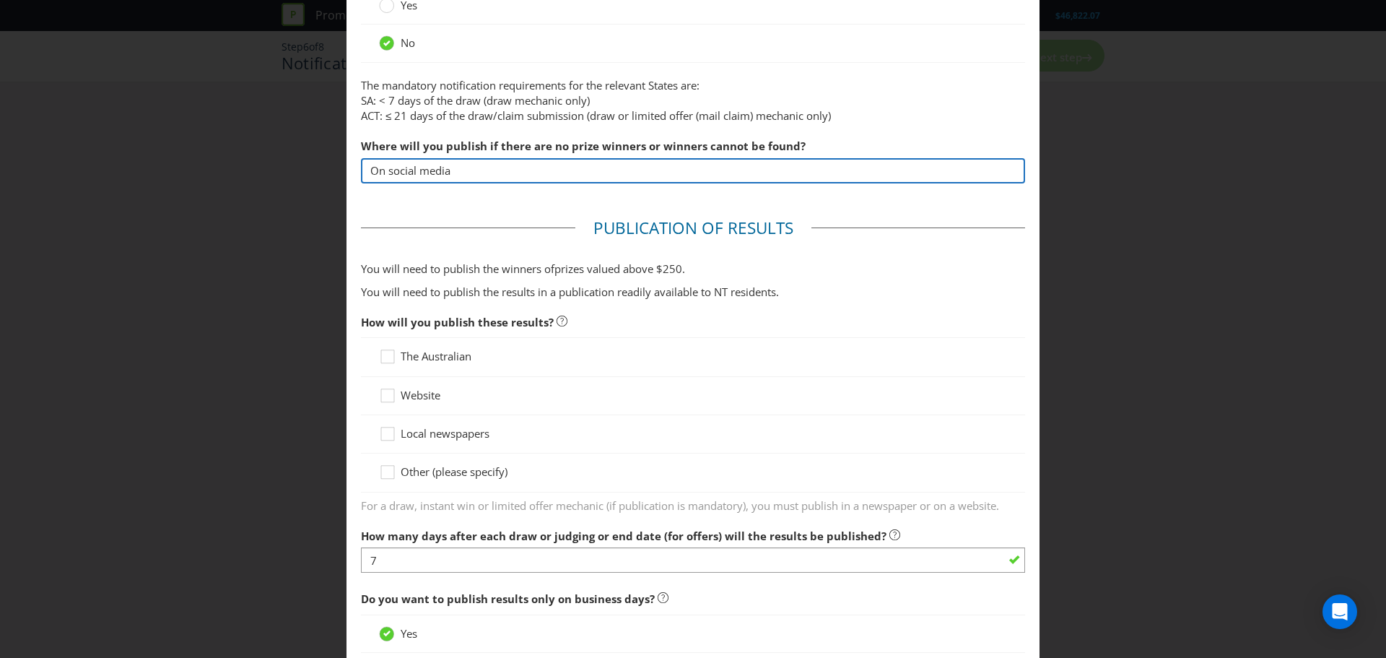
type input "On social media"
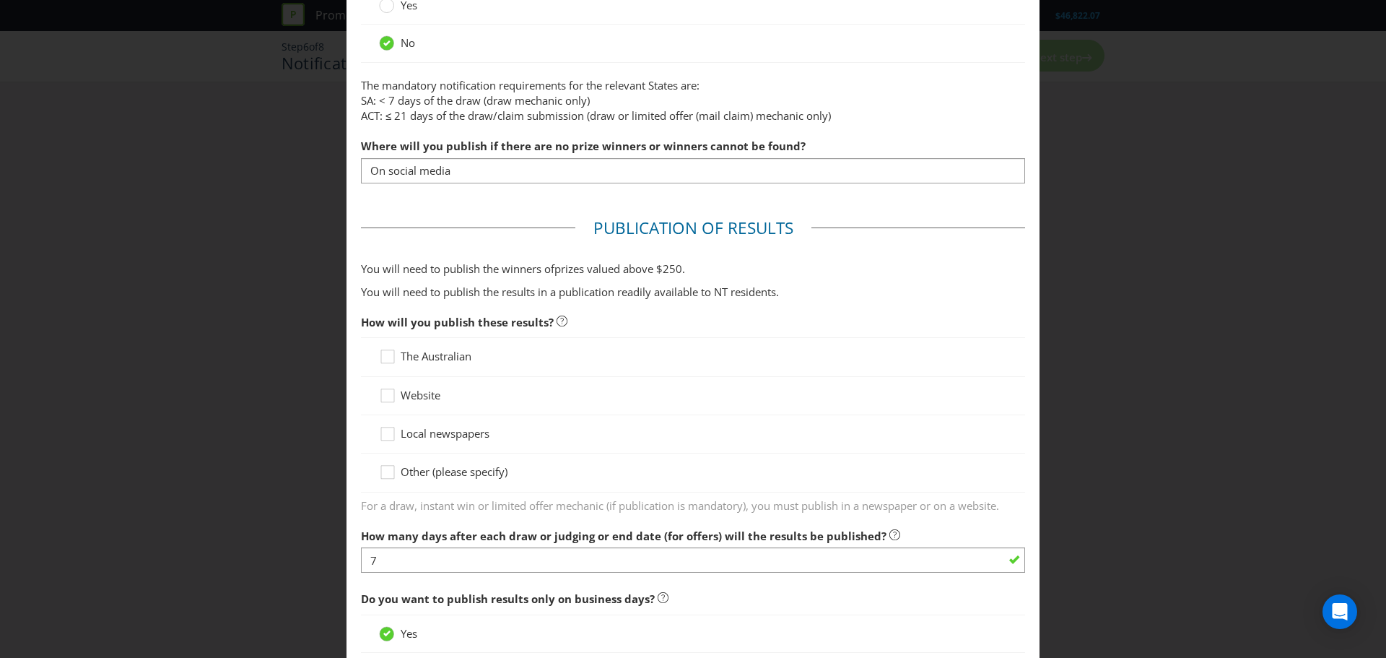
click at [409, 390] on span "Website" at bounding box center [421, 395] width 40 height 14
click at [0, 0] on input "Website" at bounding box center [0, 0] width 0 height 0
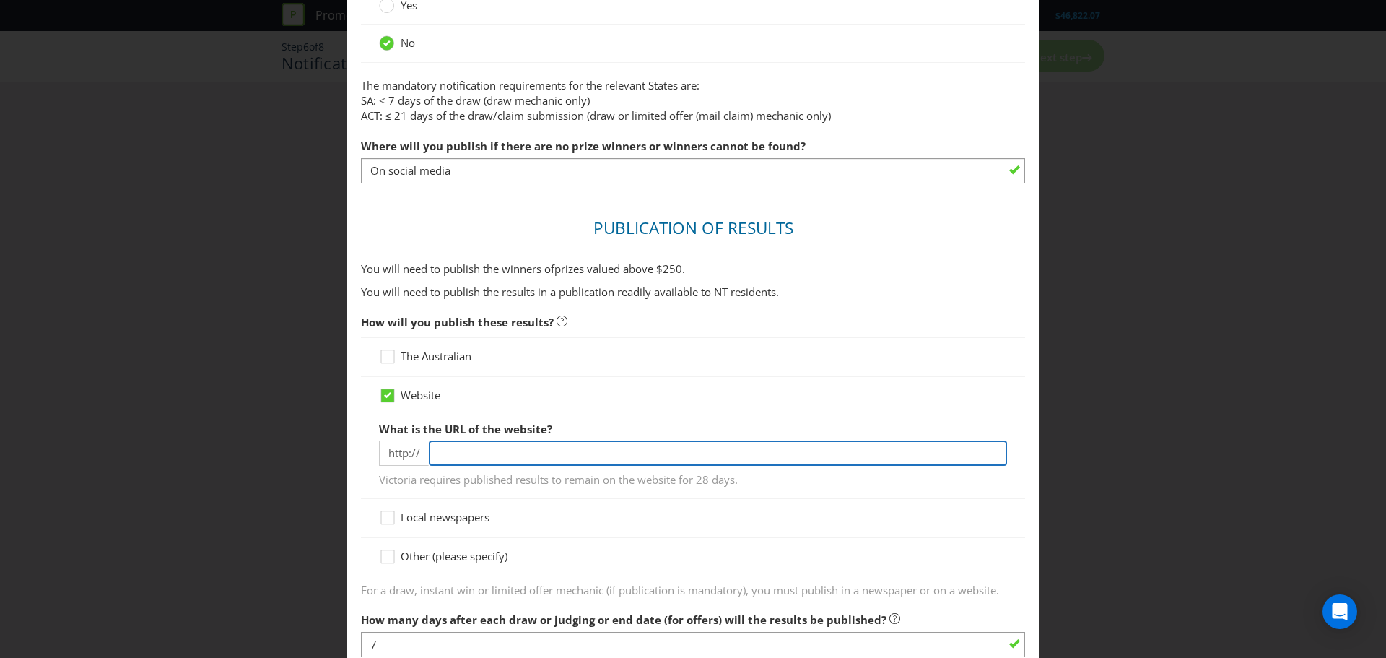
click at [477, 453] on input "text" at bounding box center [718, 452] width 578 height 25
paste input "[URL][DOMAIN_NAME]"
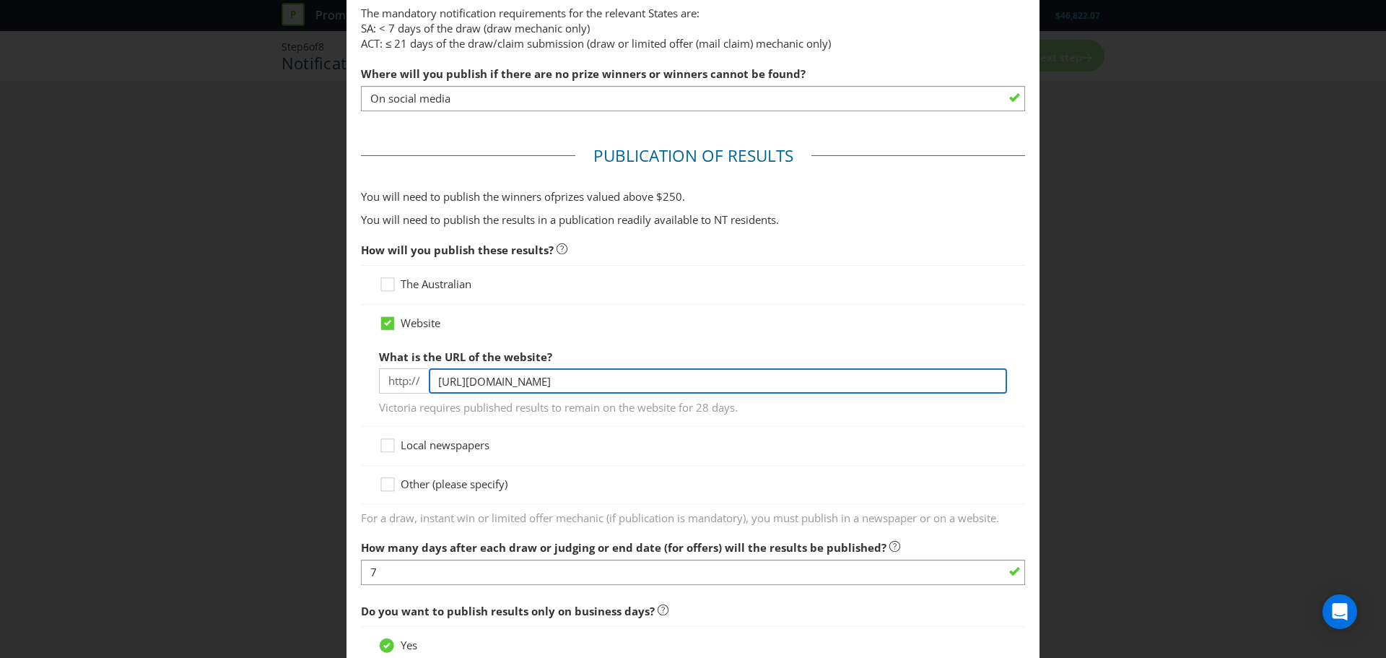
click at [472, 380] on input "[URL][DOMAIN_NAME]" at bounding box center [718, 380] width 578 height 25
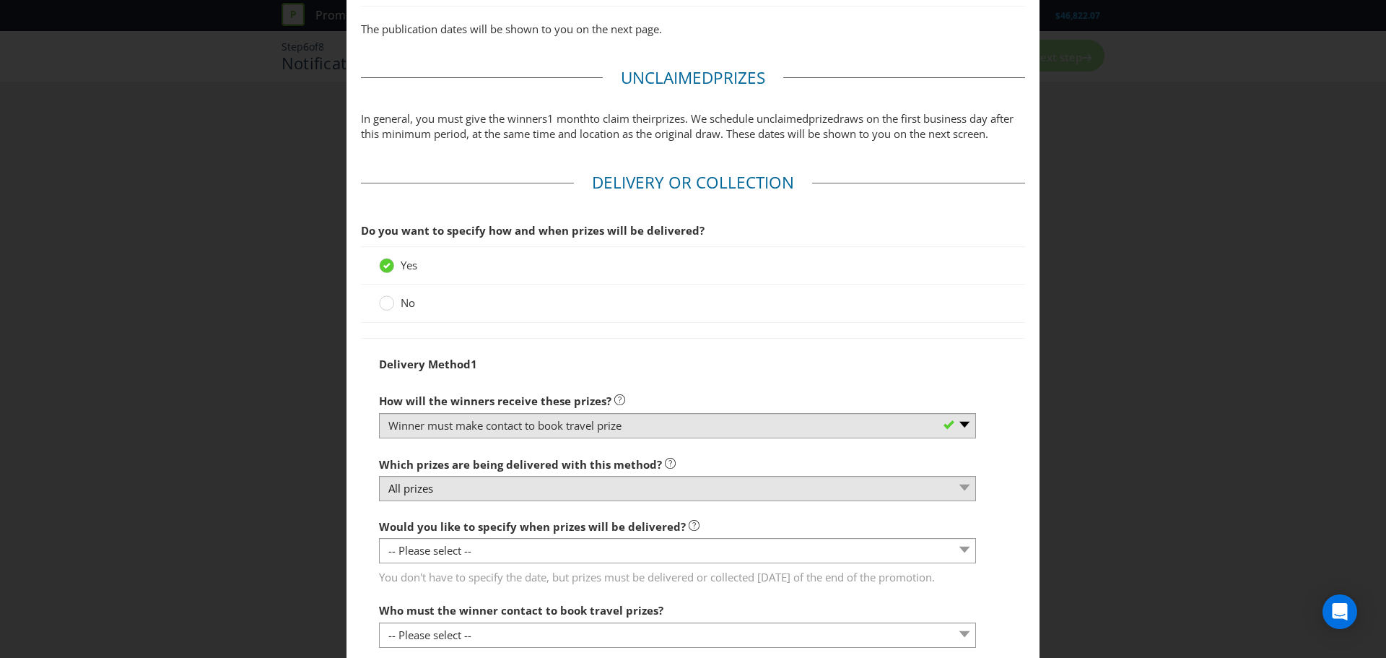
scroll to position [1219, 0]
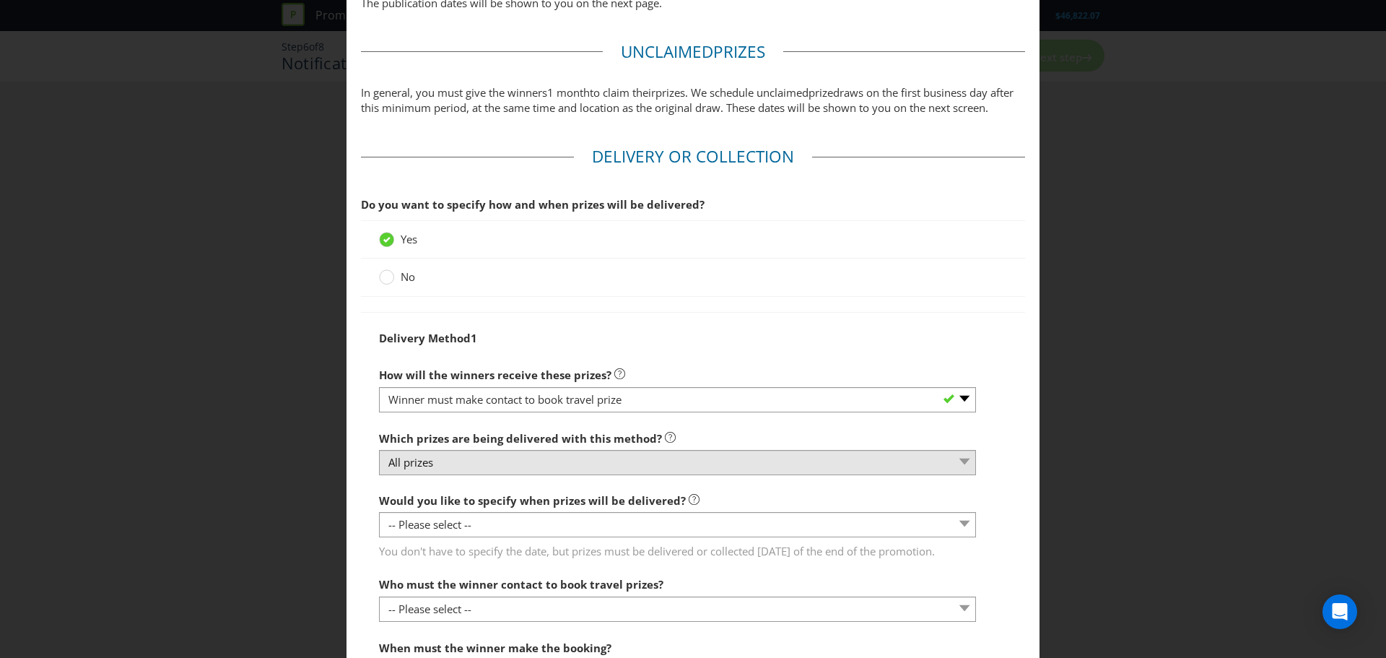
type input "[DOMAIN_NAME][URL]"
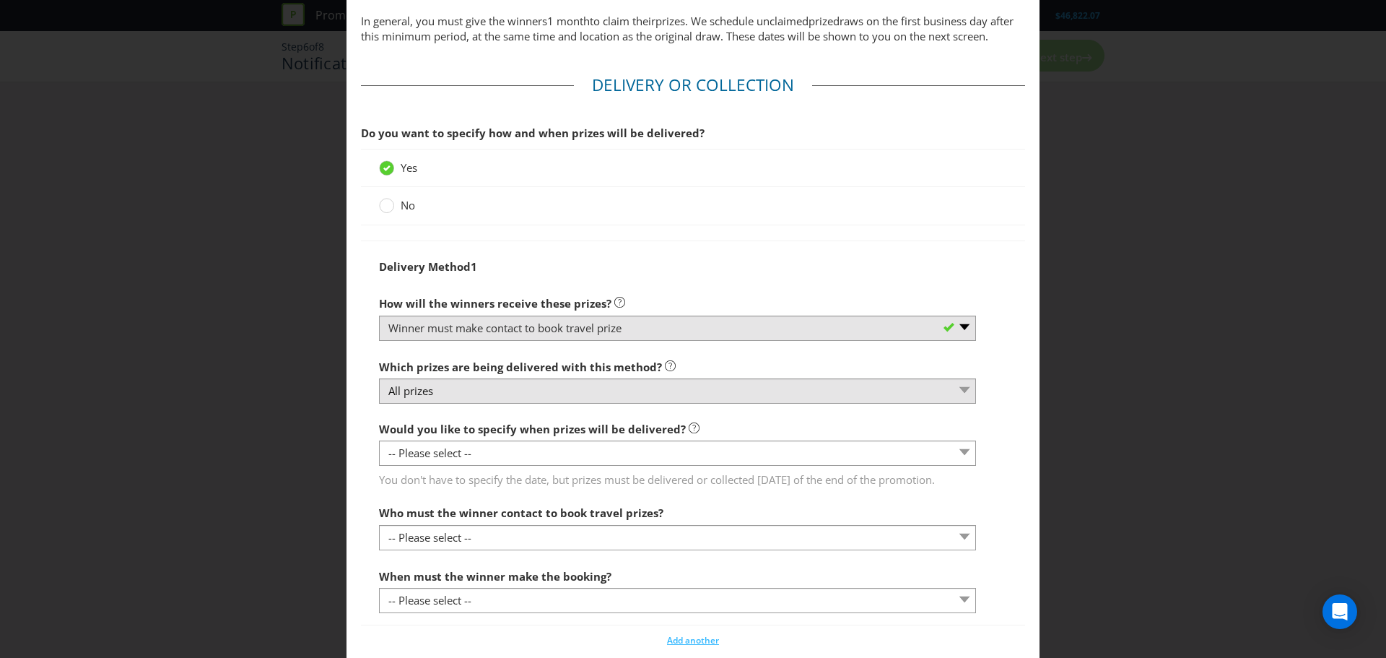
scroll to position [1291, 0]
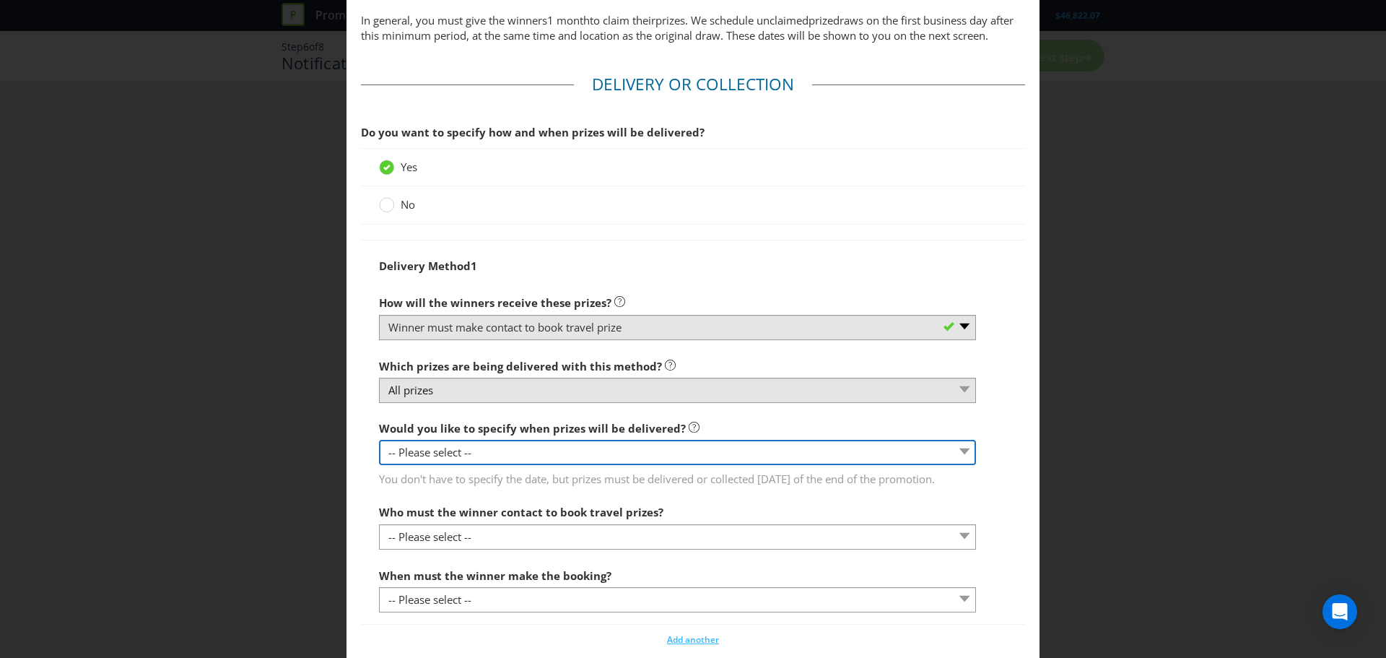
click at [958, 465] on select "-- Please select -- Yes, specific date (please specify) Yes, within a certain p…" at bounding box center [677, 452] width 597 height 25
select select "NO"
click at [379, 455] on select "-- Please select -- Yes, specific date (please specify) Yes, within a certain p…" at bounding box center [677, 452] width 597 height 25
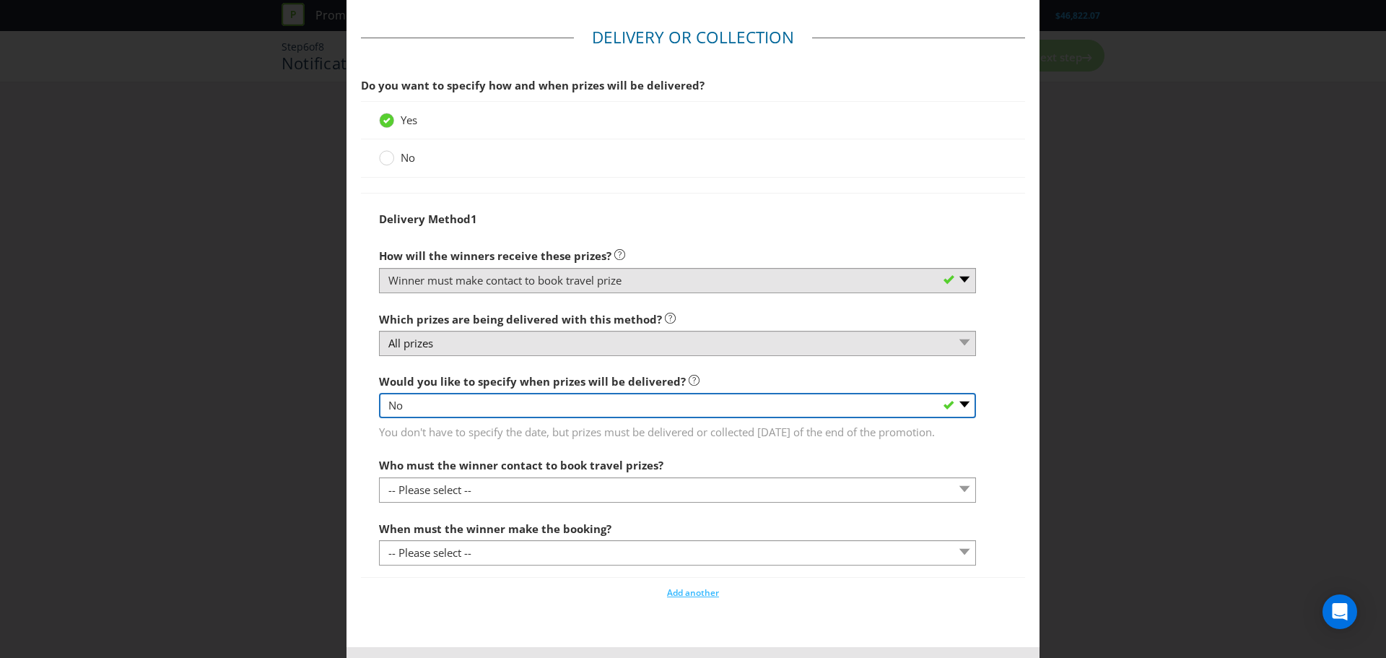
scroll to position [1363, 0]
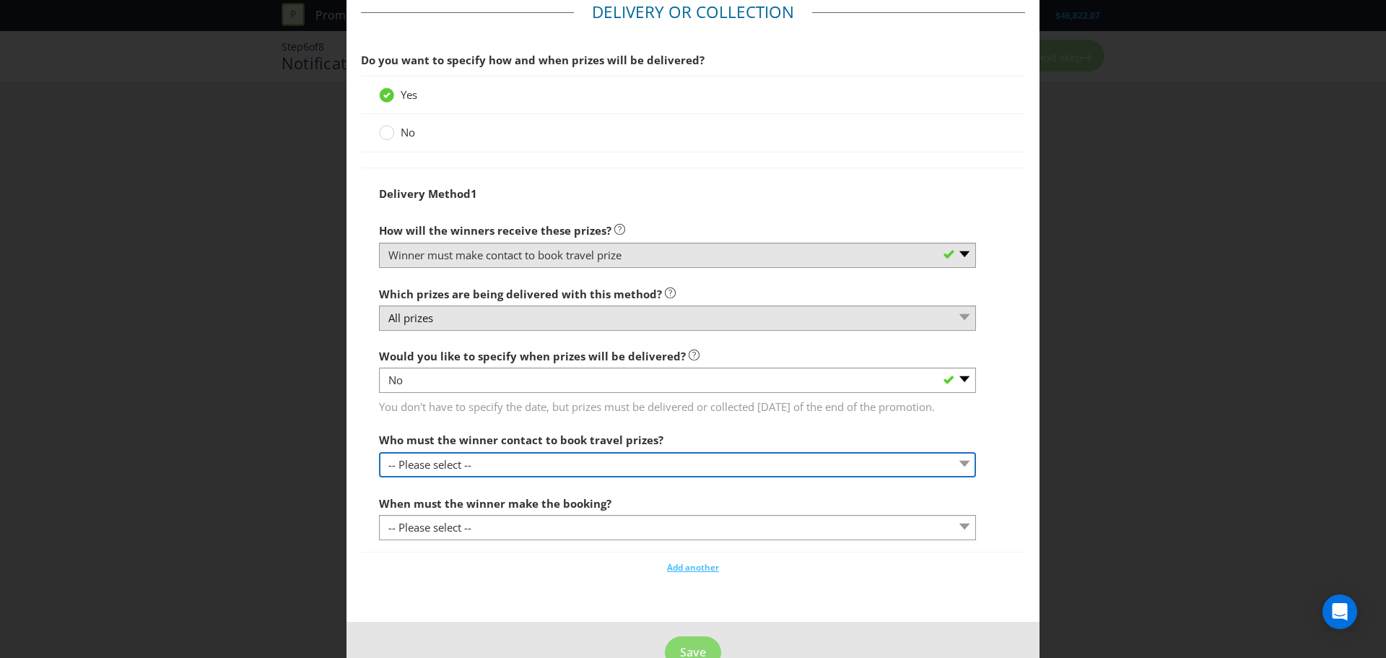
click at [957, 477] on select "-- Please select -- Promoter Travel supplier Agency Other (please specify)" at bounding box center [677, 464] width 597 height 25
select select "PROMOTER"
click at [379, 477] on select "-- Please select -- Promoter Travel supplier Agency Other (please specify)" at bounding box center [677, 464] width 597 height 25
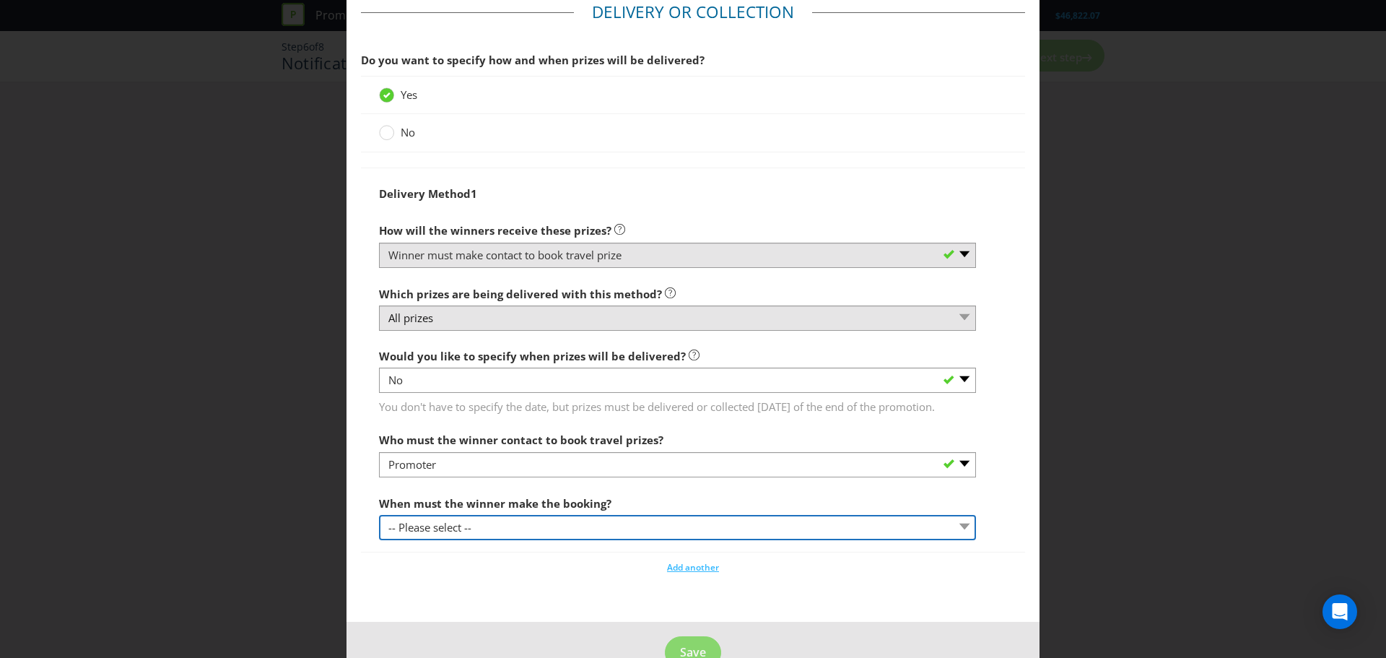
click at [447, 540] on select "-- Please select -- By a specific date (please specify) Within a certain period…" at bounding box center [677, 527] width 597 height 25
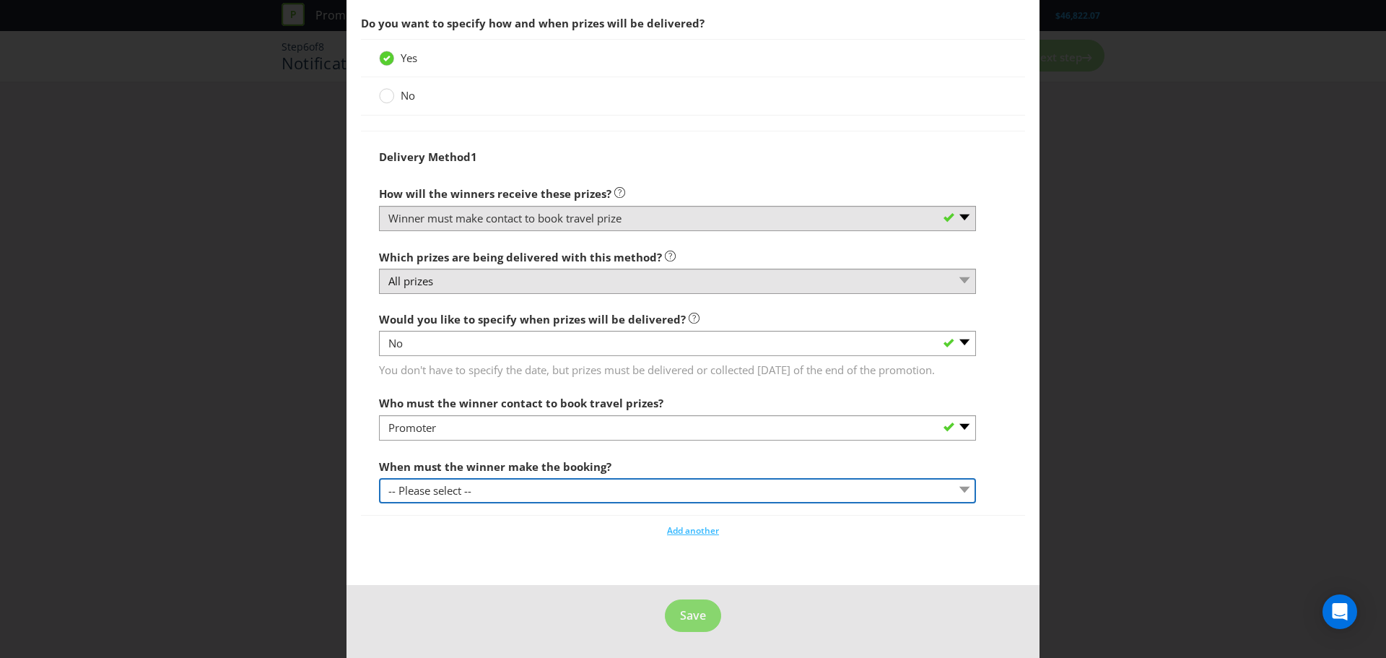
click at [468, 497] on select "-- Please select -- By a specific date (please specify) Within a certain period…" at bounding box center [677, 490] width 597 height 25
click at [379, 478] on select "-- Please select -- By a specific date (please specify) Within a certain period…" at bounding box center [677, 490] width 597 height 25
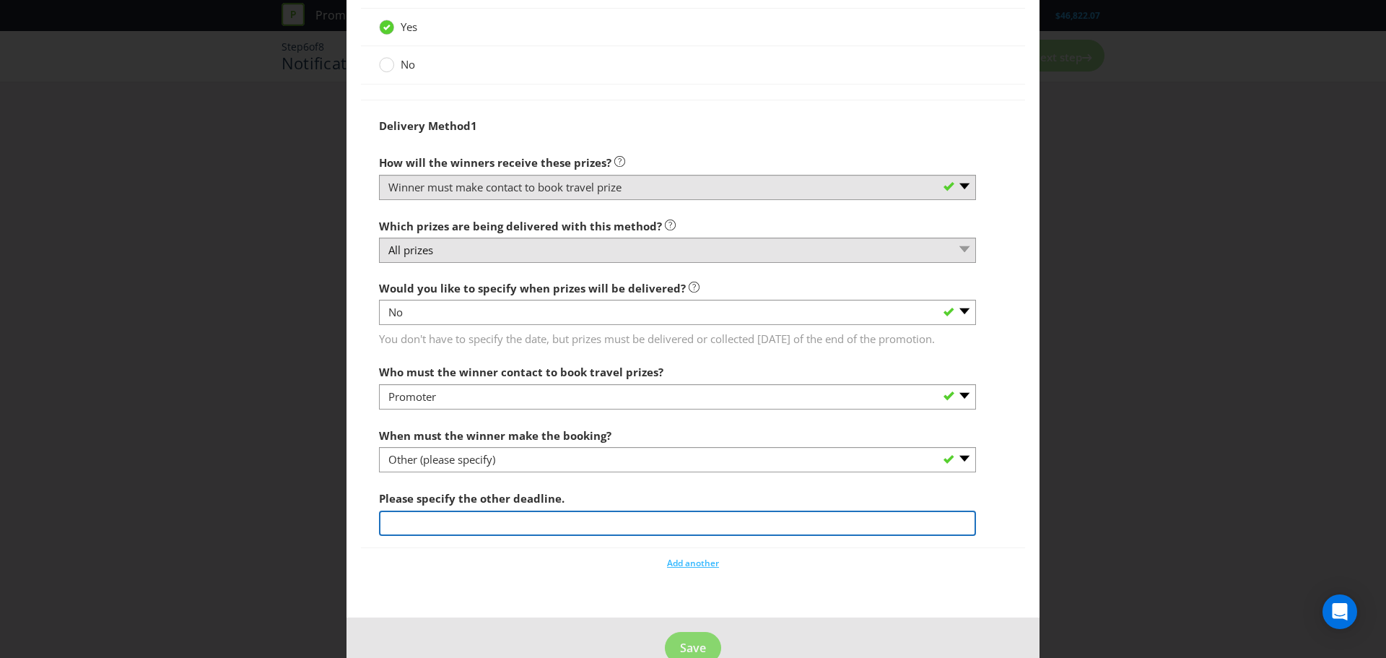
click at [490, 536] on input "text" at bounding box center [677, 522] width 597 height 25
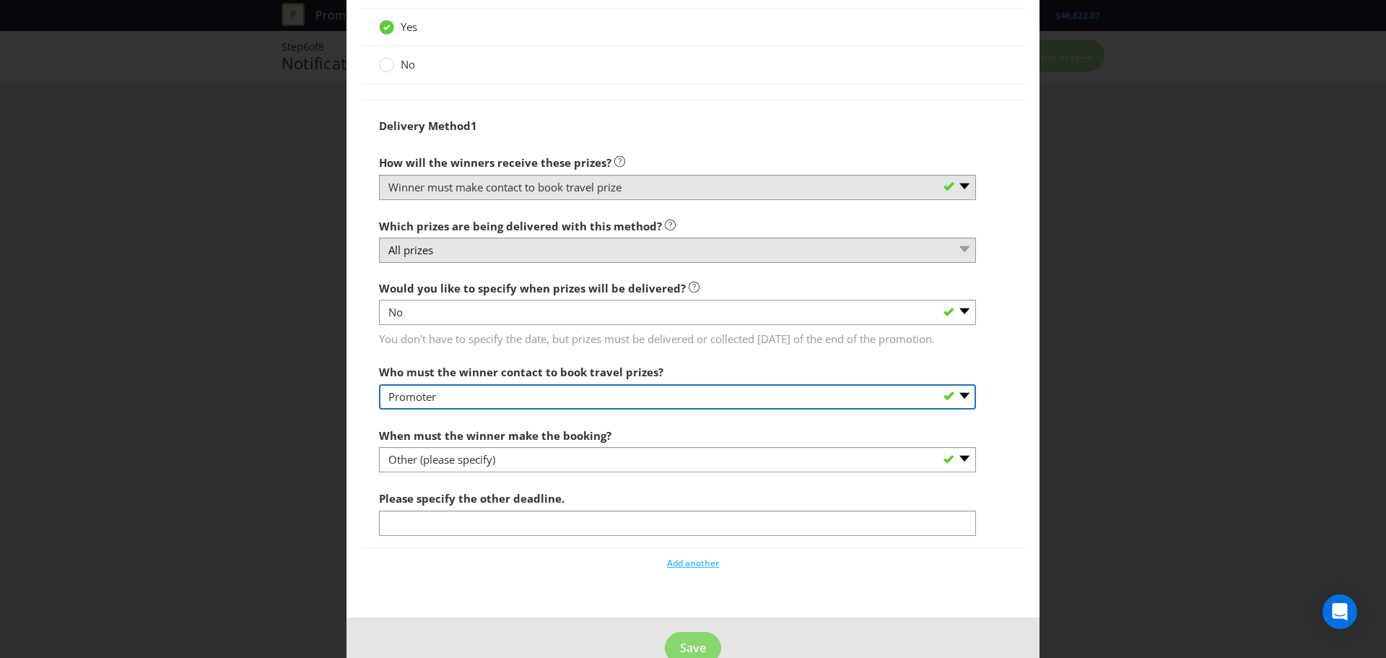
click at [474, 409] on select "-- Please select -- Promoter Travel supplier Agency Other (please specify)" at bounding box center [677, 396] width 597 height 25
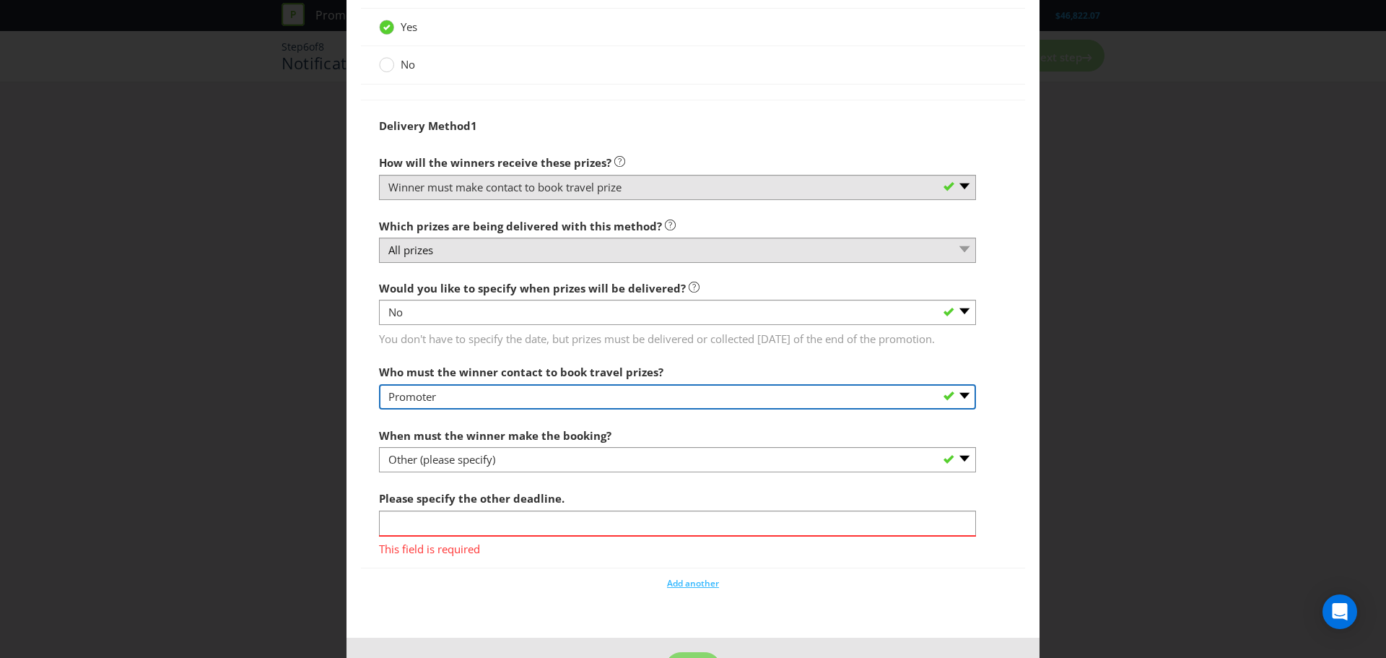
click at [474, 409] on select "-- Please select -- Promoter Travel supplier Agency Other (please specify)" at bounding box center [677, 396] width 597 height 25
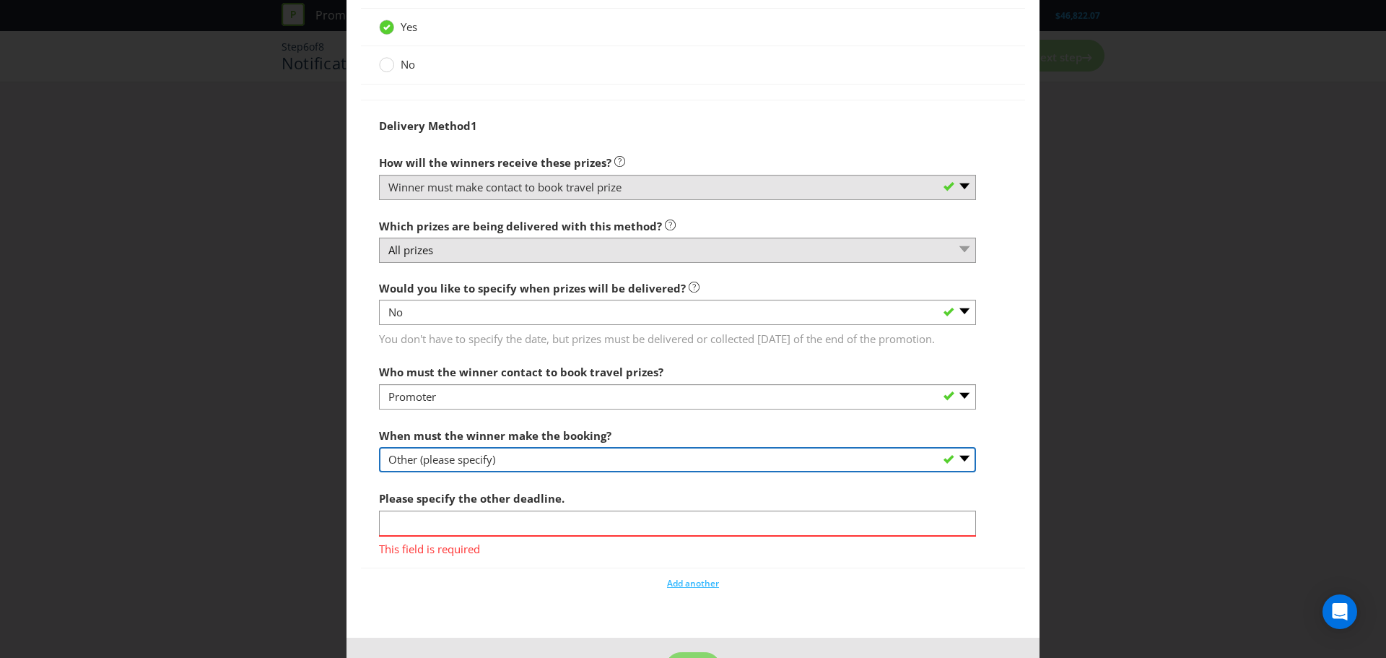
click at [436, 472] on select "-- Please select -- By a specific date (please specify) Within a certain period…" at bounding box center [677, 459] width 597 height 25
select select "WITHIN_PERIOD"
click at [379, 472] on select "-- Please select -- By a specific date (please specify) Within a certain period…" at bounding box center [677, 459] width 597 height 25
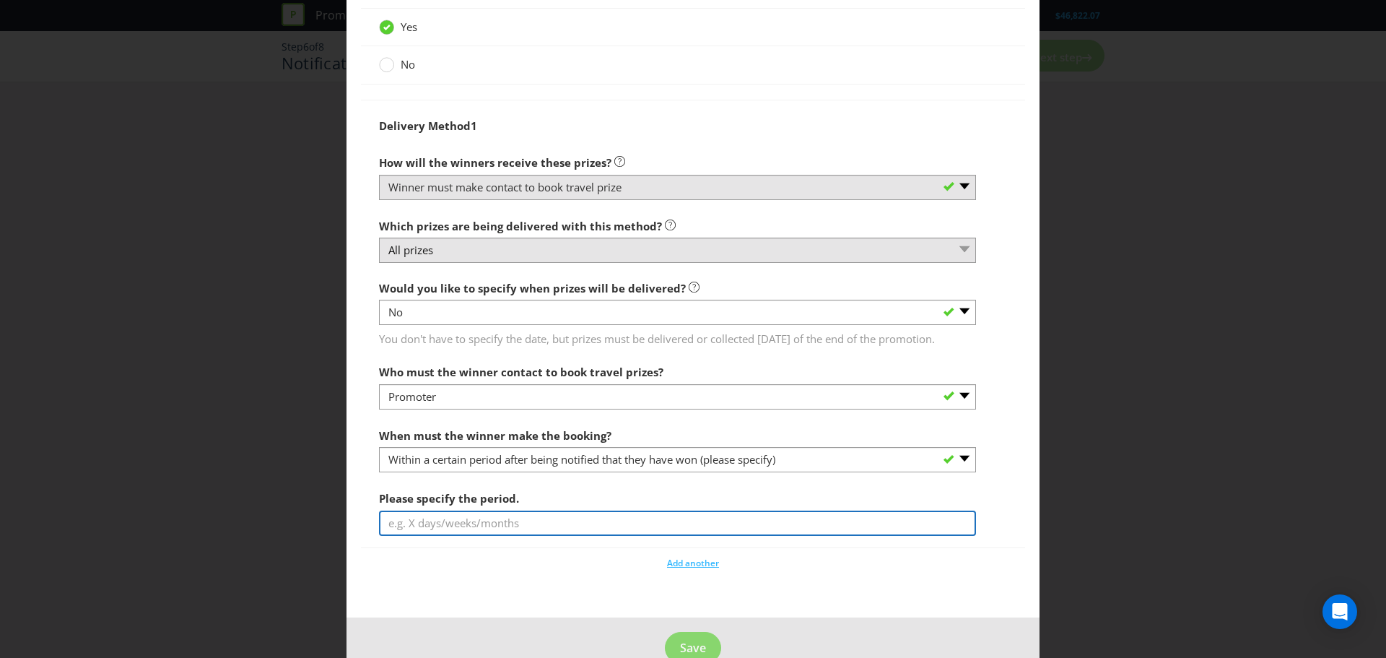
click at [442, 536] on input "text" at bounding box center [677, 522] width 597 height 25
type input "2 weeks"
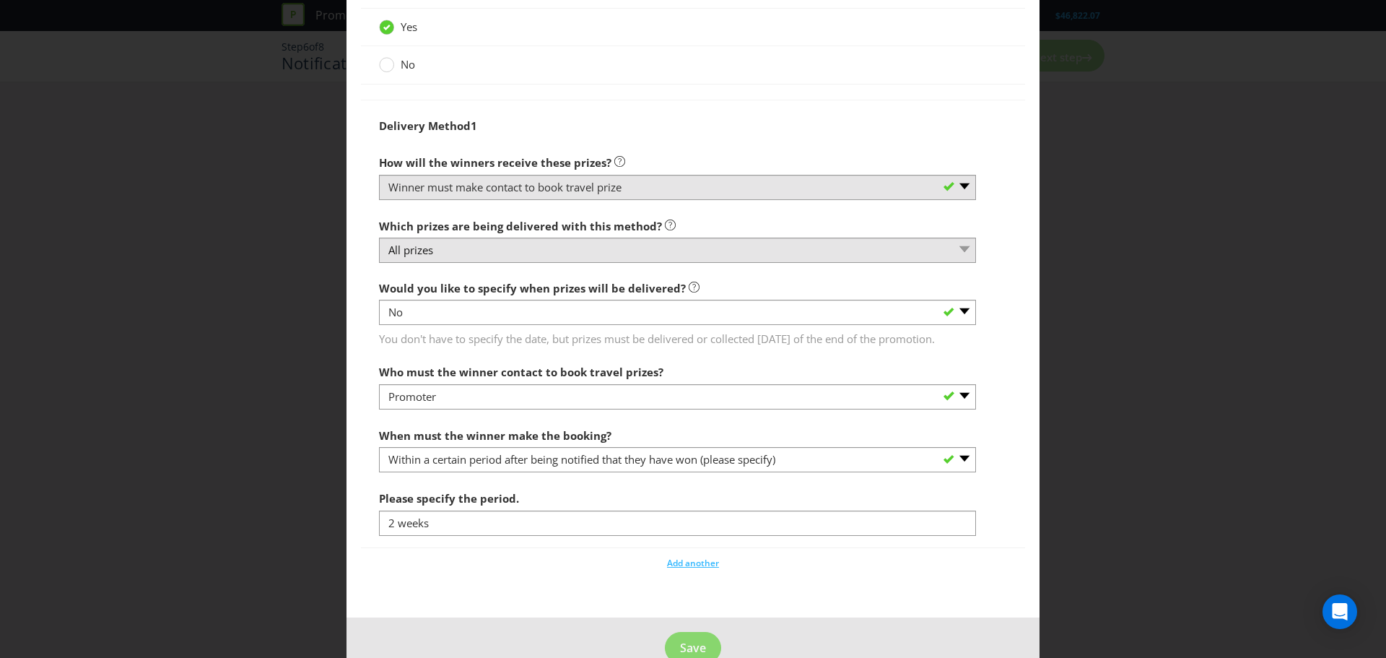
click at [455, 570] on div "Add another" at bounding box center [693, 560] width 664 height 22
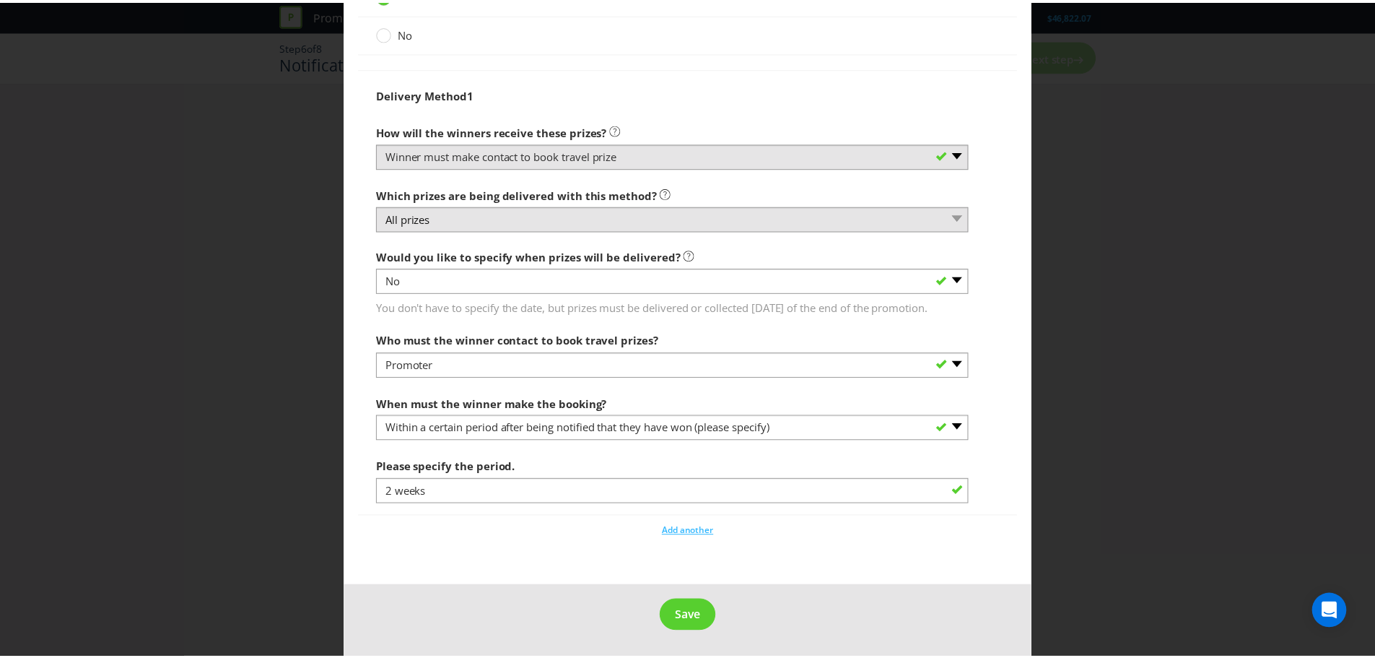
scroll to position [1494, 0]
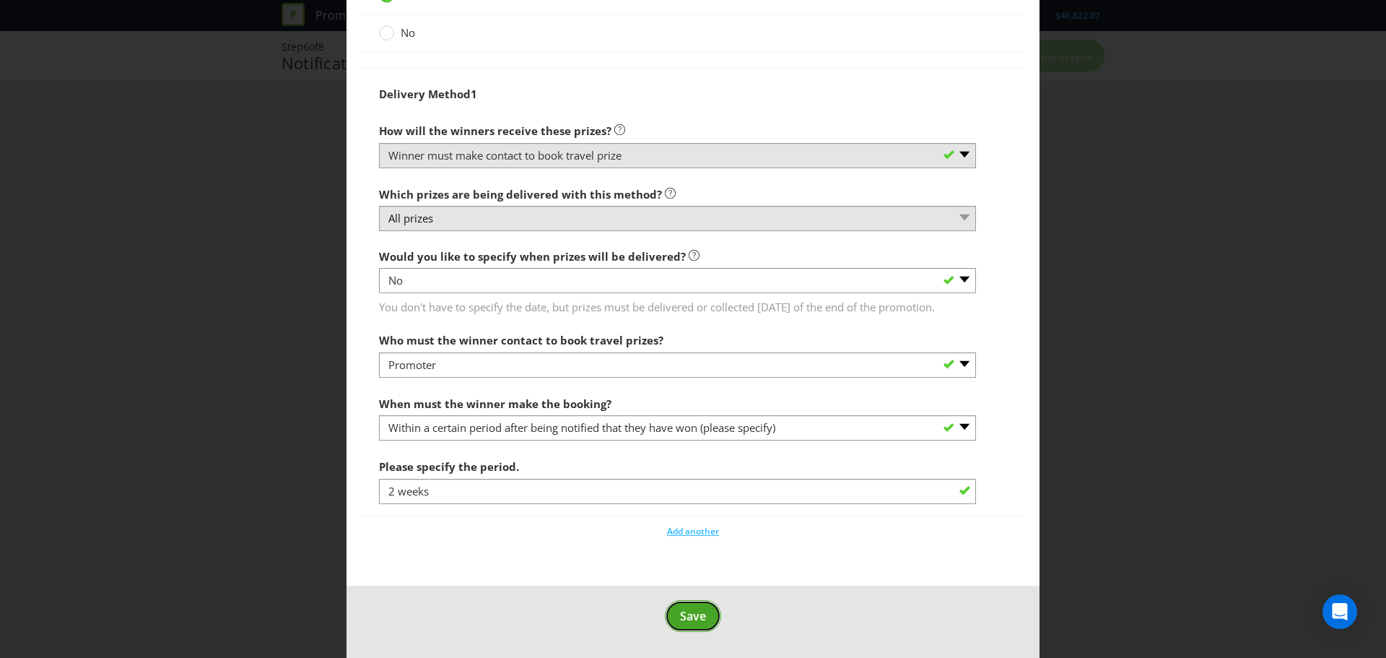
click at [680, 617] on span "Save" at bounding box center [693, 616] width 26 height 16
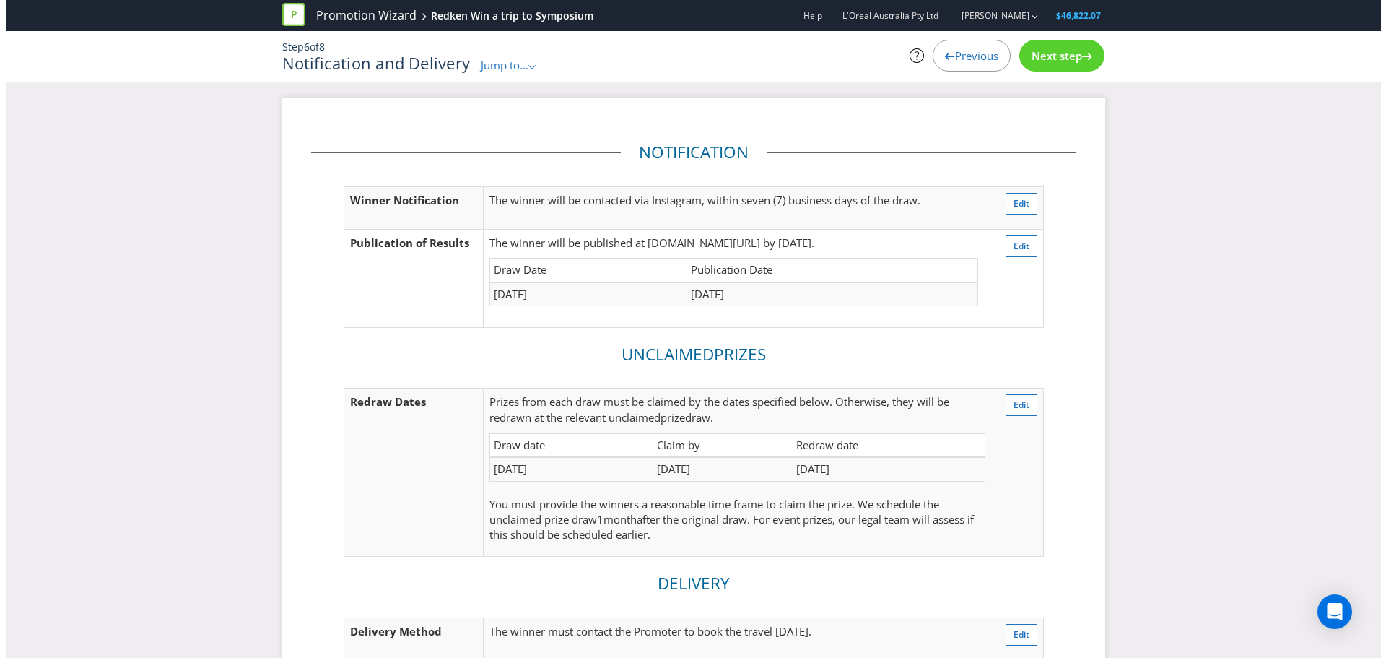
scroll to position [178, 0]
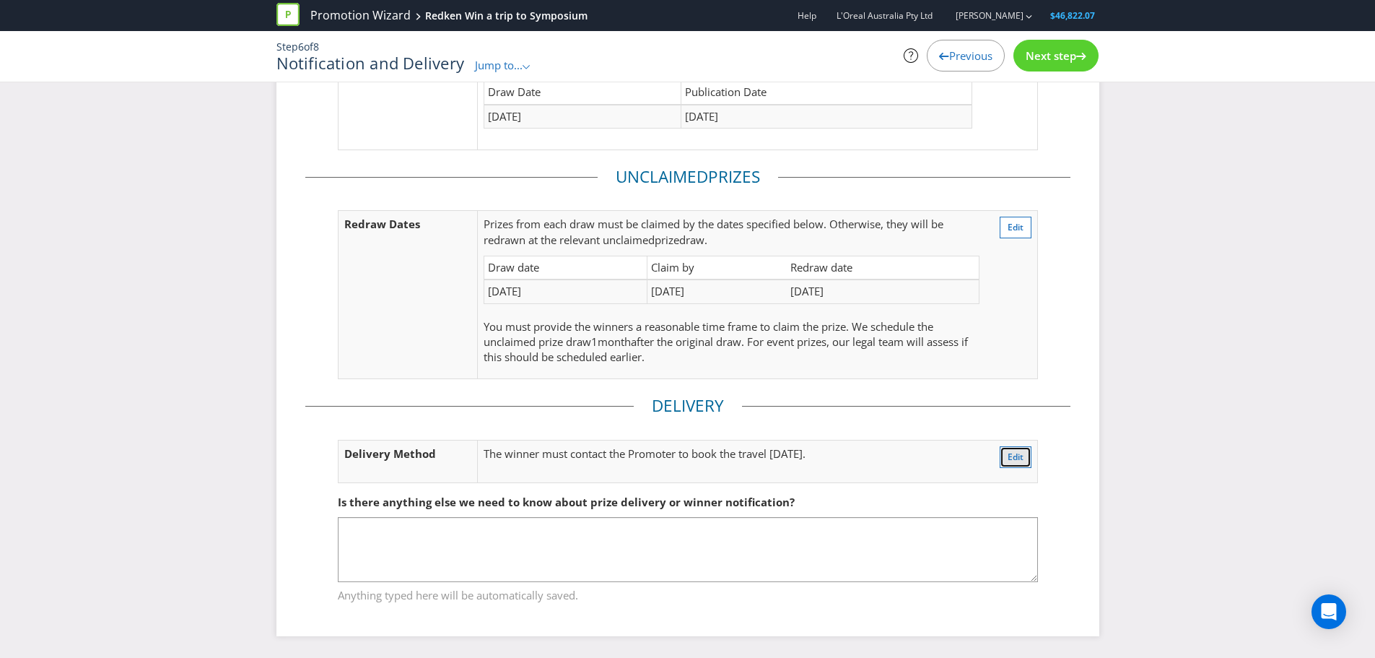
click at [1022, 459] on span "Edit" at bounding box center [1016, 457] width 16 height 12
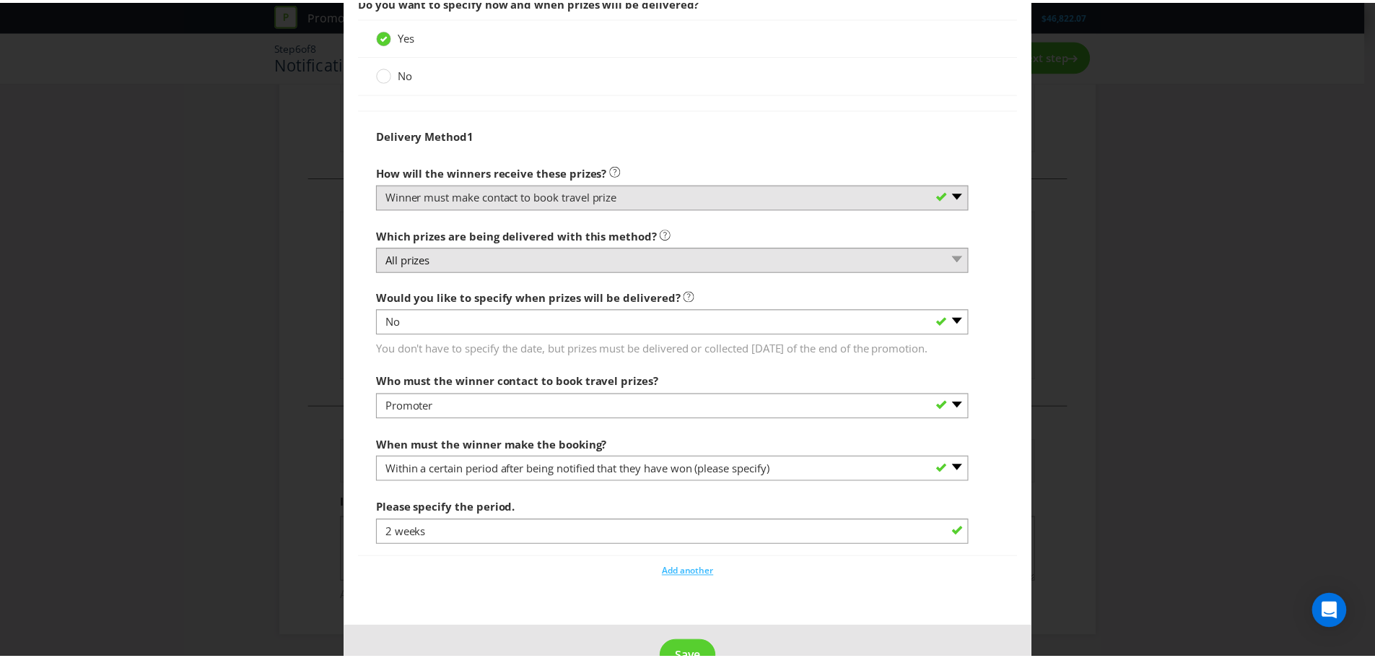
scroll to position [1494, 0]
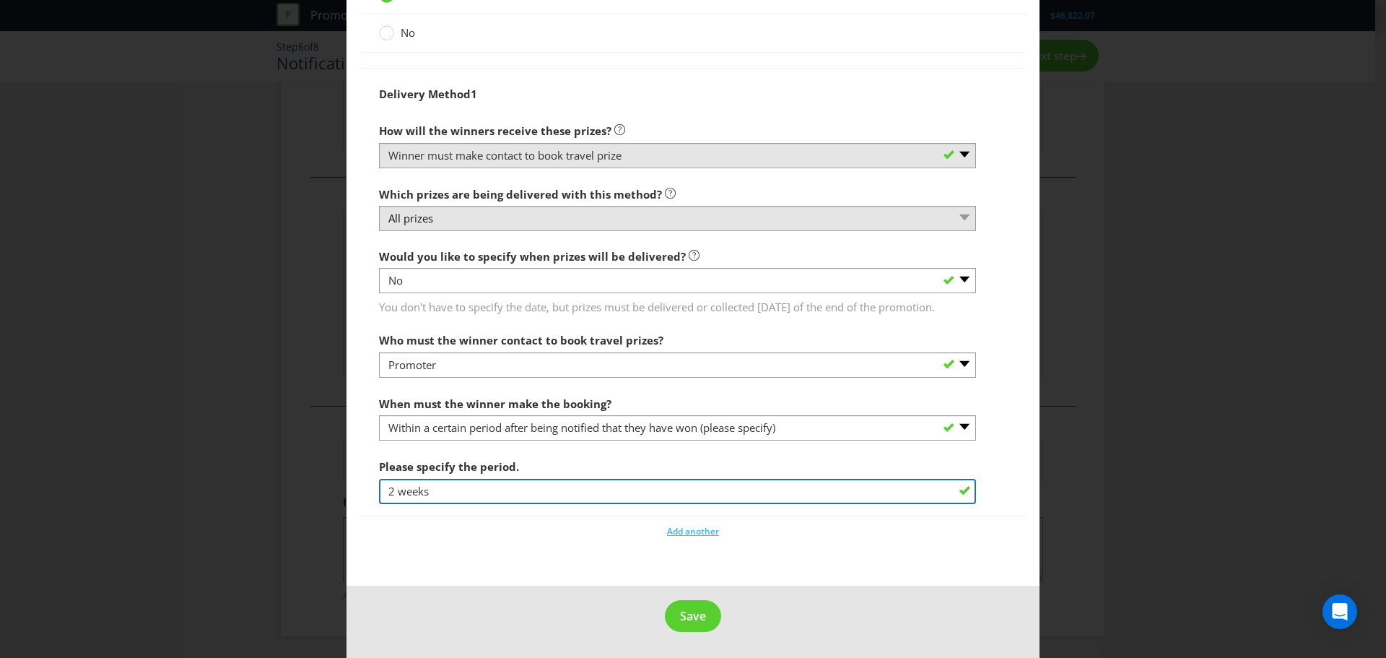
drag, startPoint x: 422, startPoint y: 495, endPoint x: 365, endPoint y: 493, distance: 57.1
click at [365, 493] on div "Delivery Method 1 How will the winners receive these prizes? -- Please select -…" at bounding box center [693, 292] width 664 height 448
type input "1 month"
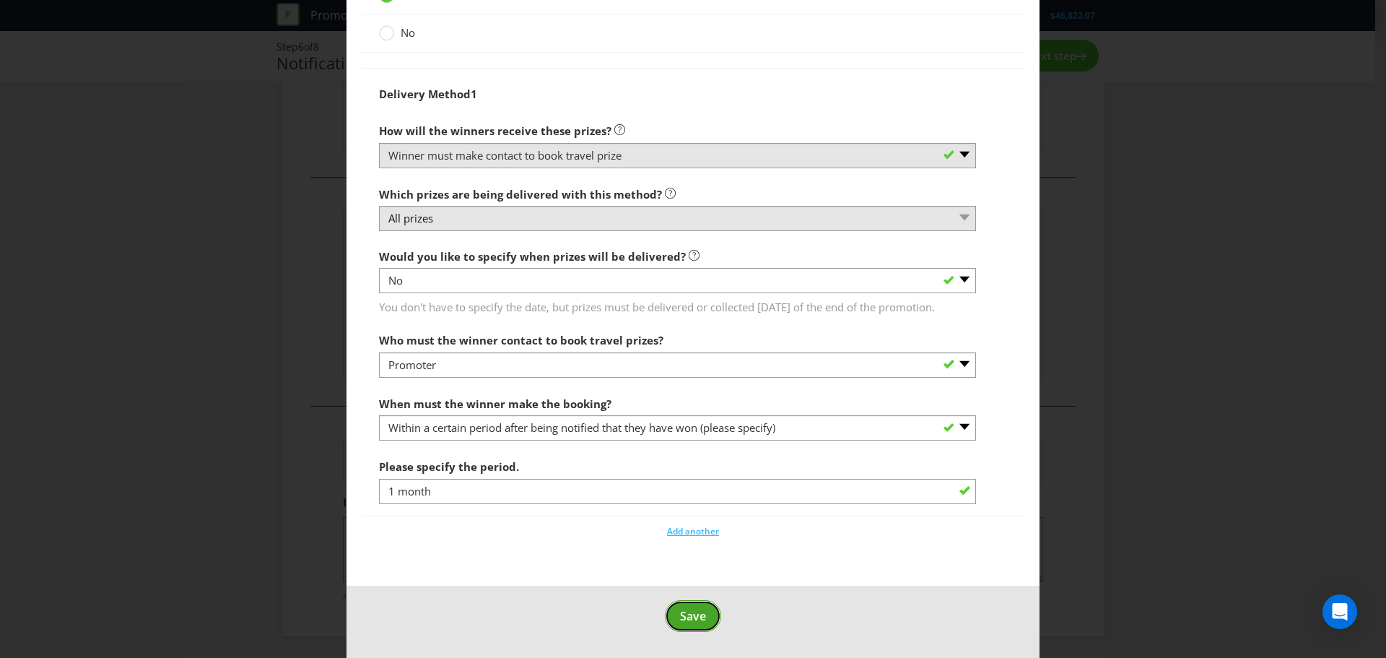
click at [700, 618] on span "Save" at bounding box center [693, 616] width 26 height 16
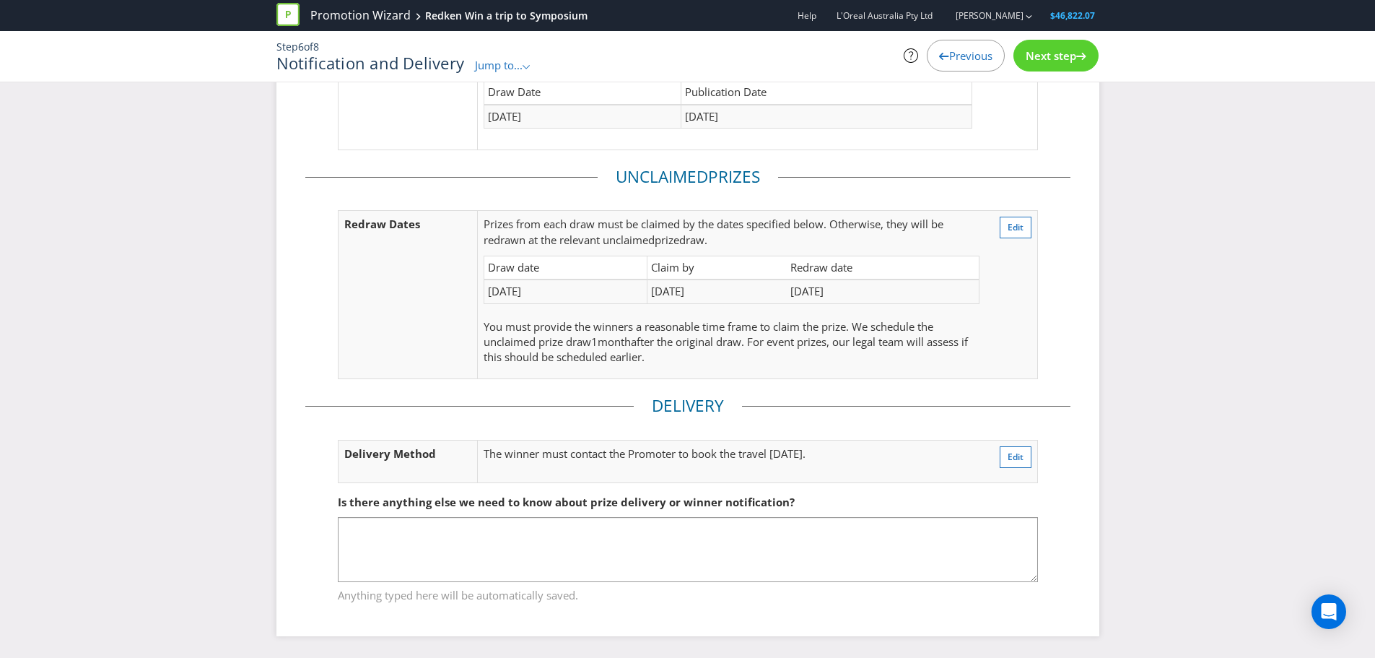
click at [1051, 59] on span "Next step" at bounding box center [1051, 55] width 51 height 14
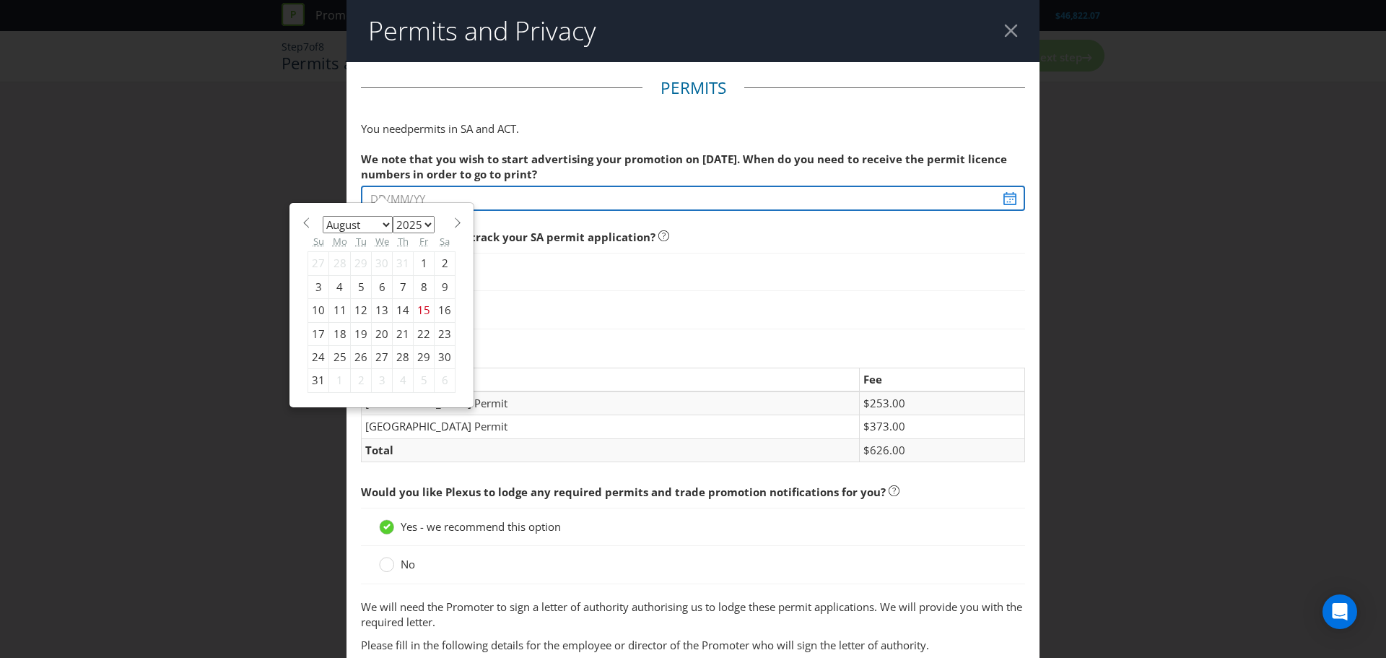
click at [515, 201] on input "text" at bounding box center [693, 198] width 664 height 25
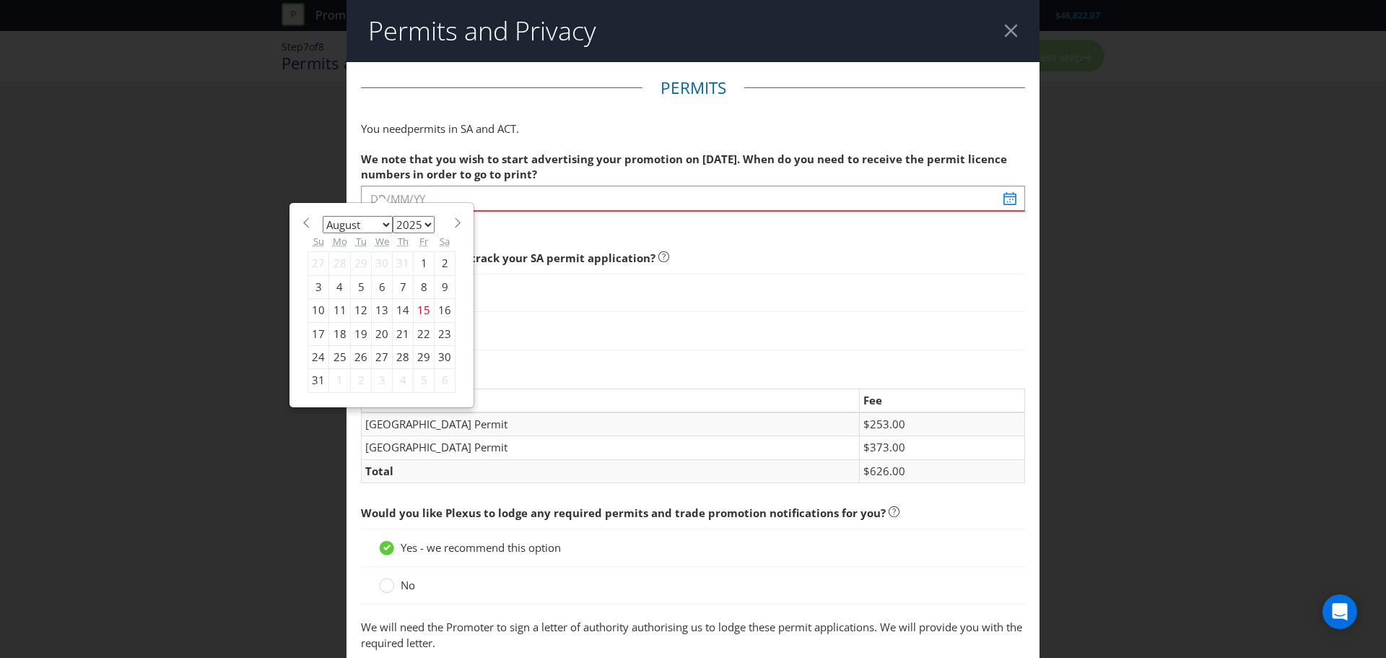
click at [419, 337] on div "22" at bounding box center [424, 333] width 21 height 23
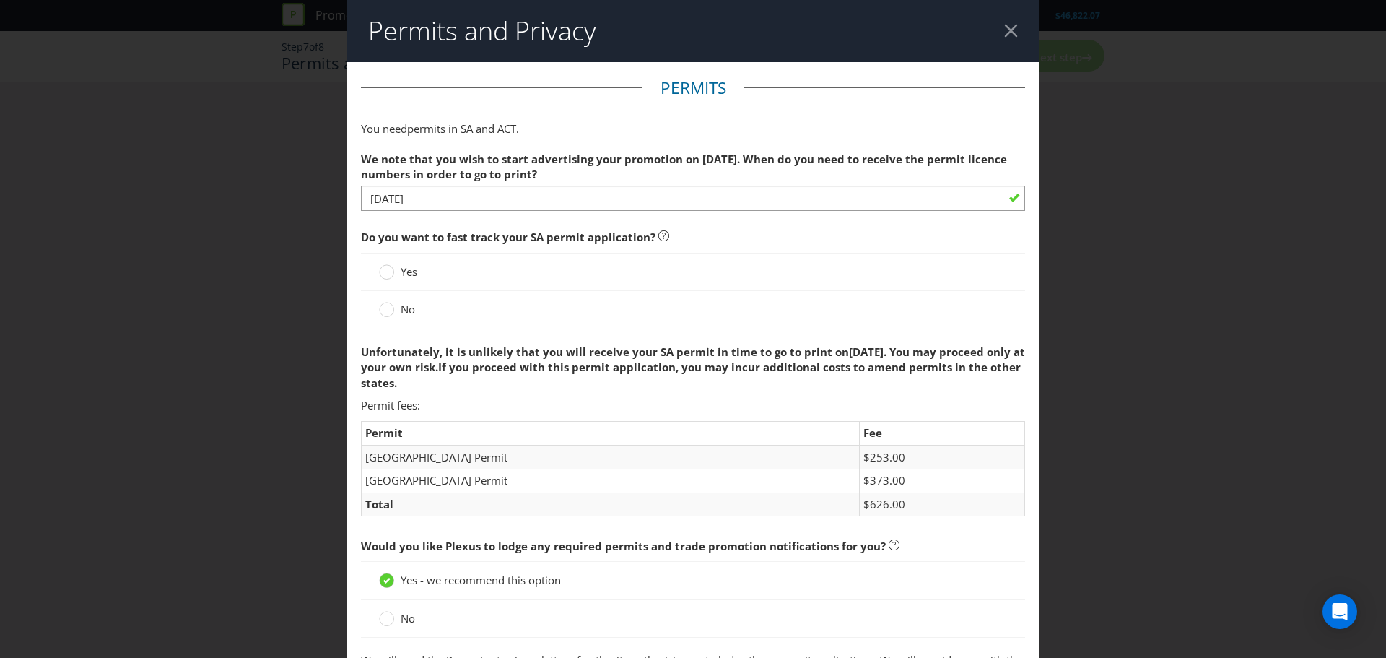
click at [402, 310] on span "No" at bounding box center [408, 309] width 14 height 14
click at [0, 0] on input "No" at bounding box center [0, 0] width 0 height 0
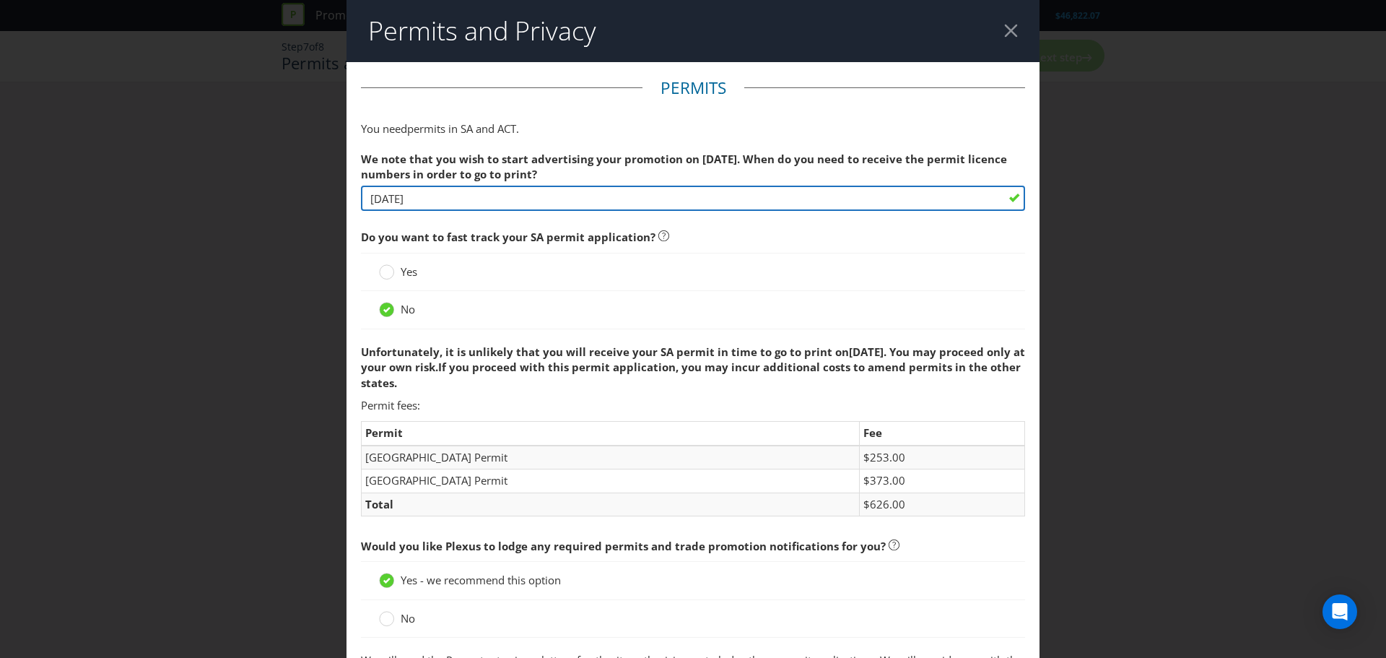
click at [949, 201] on input "[DATE]" at bounding box center [693, 198] width 664 height 25
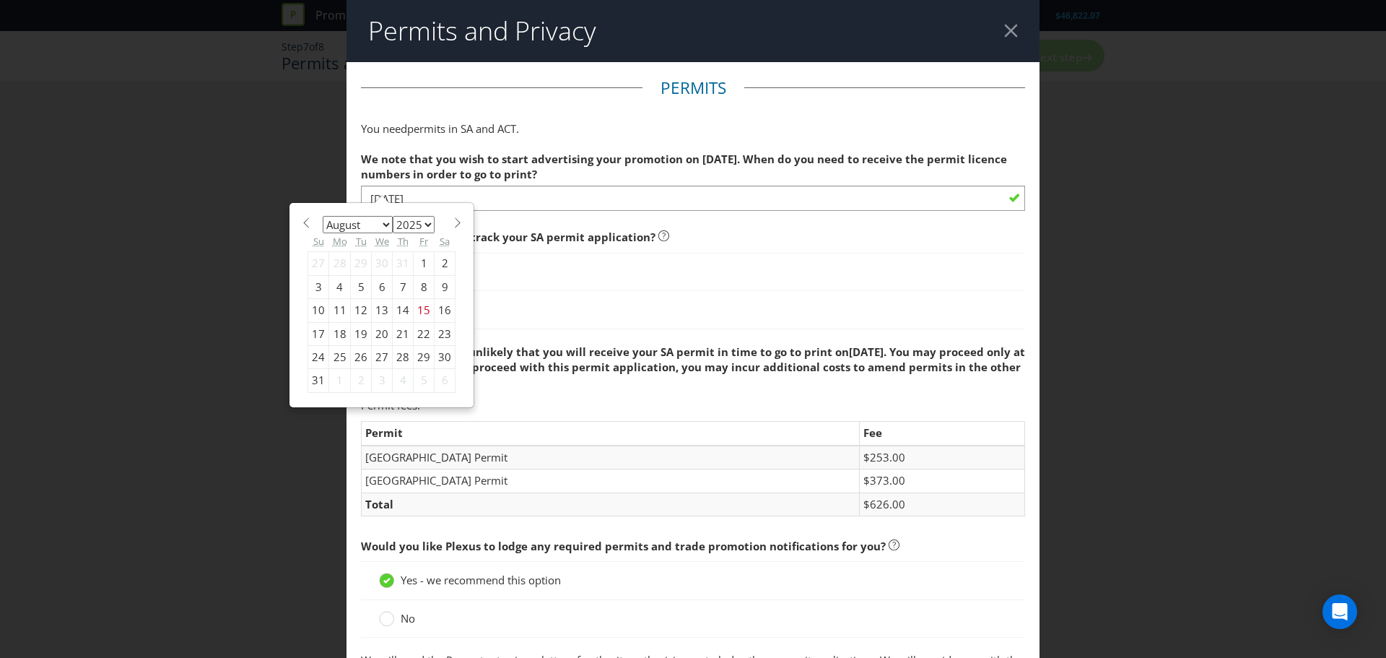
click at [360, 360] on div "26" at bounding box center [361, 356] width 21 height 23
type input "[DATE]"
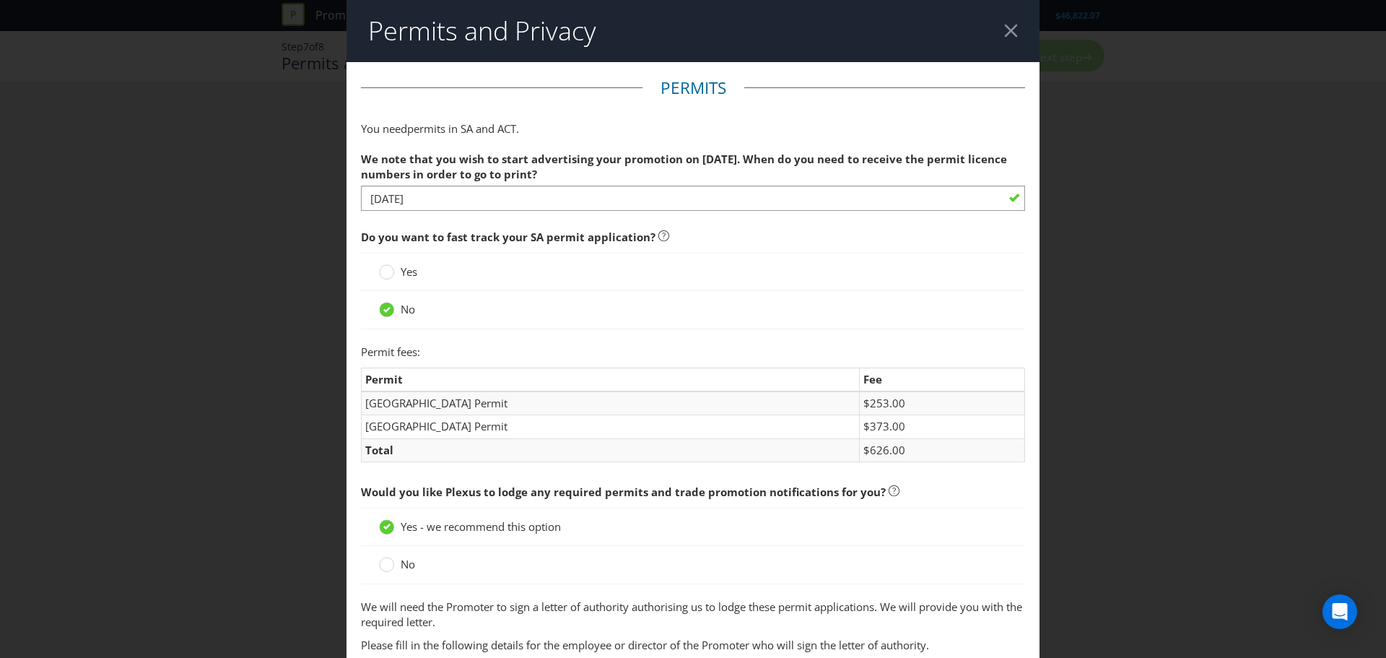
click at [519, 355] on p "Permit fees:" at bounding box center [693, 351] width 664 height 15
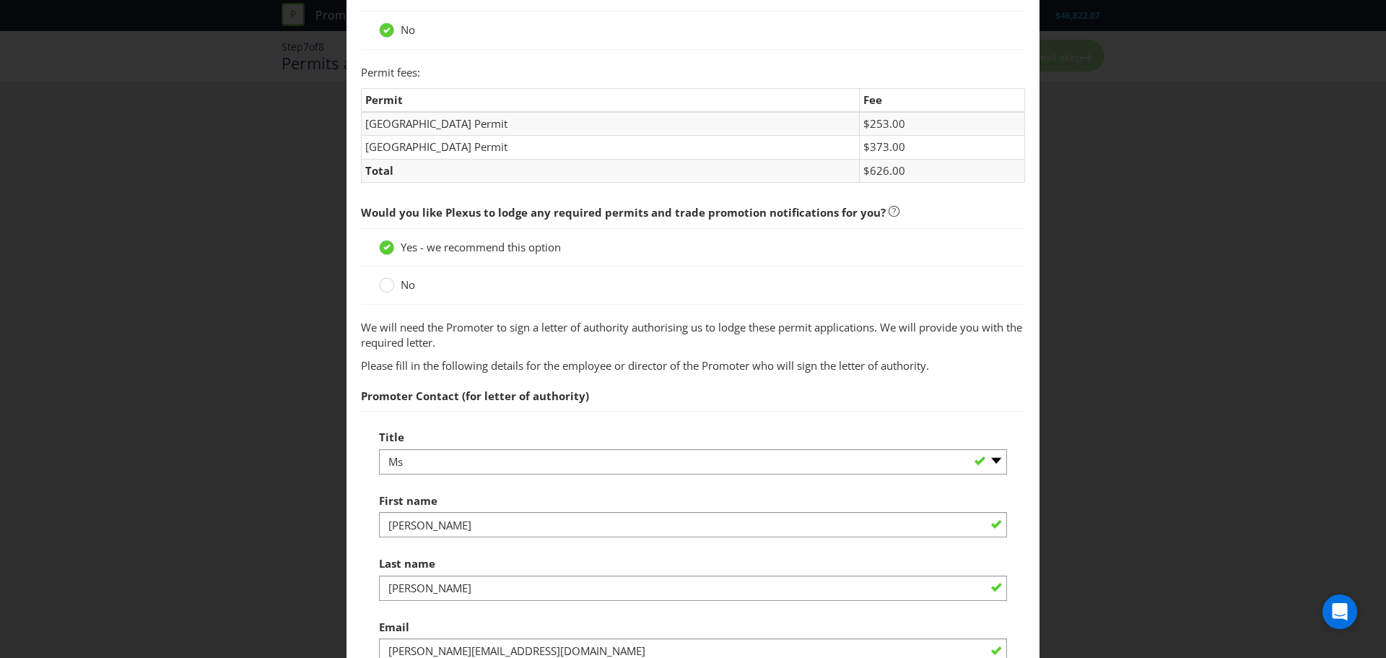
scroll to position [289, 0]
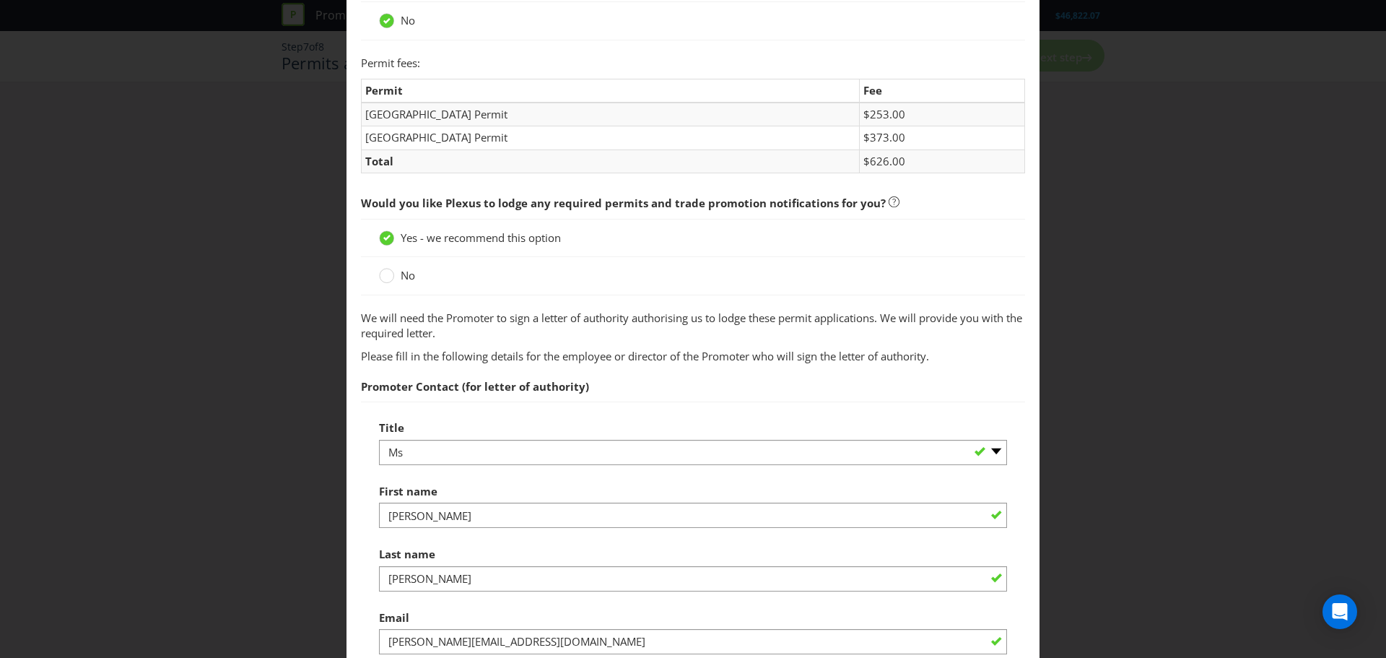
click at [403, 271] on span "No" at bounding box center [408, 275] width 14 height 14
click at [0, 0] on input "No" at bounding box center [0, 0] width 0 height 0
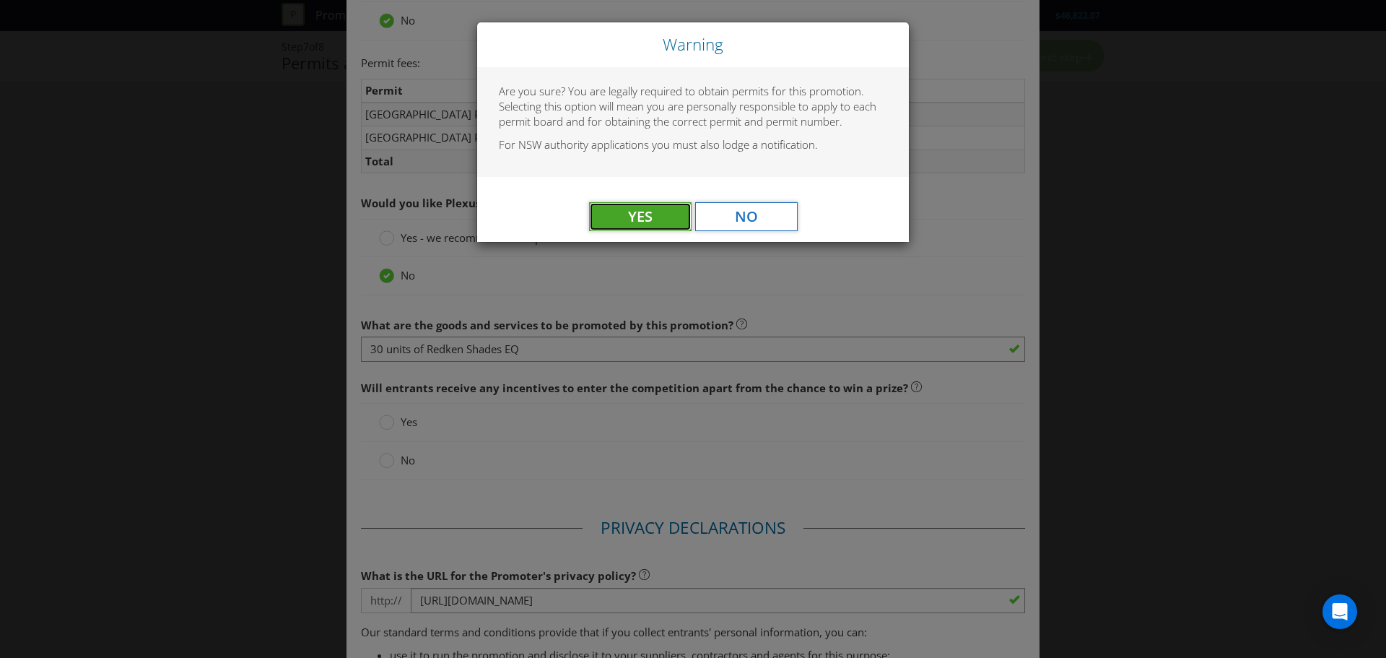
click at [664, 220] on button "Yes" at bounding box center [640, 216] width 103 height 29
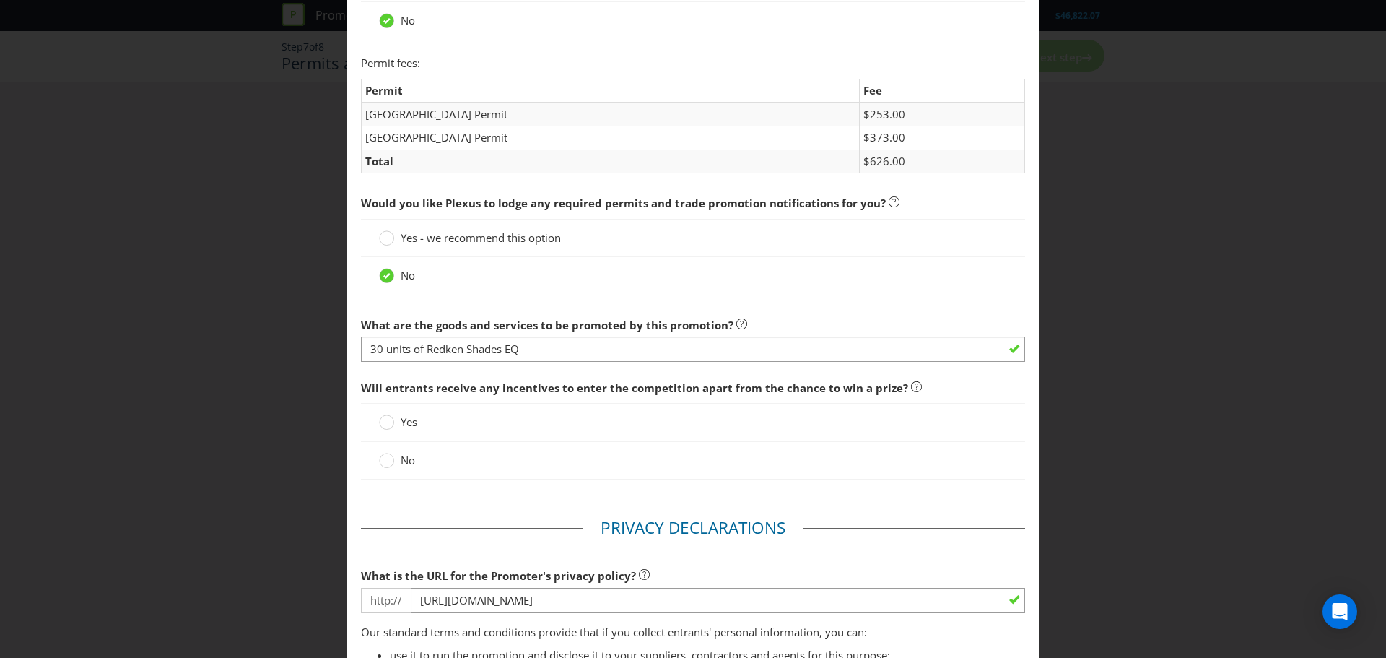
click at [549, 236] on span "Yes - we recommend this option" at bounding box center [481, 237] width 160 height 14
click at [0, 0] on input "Yes - we recommend this option" at bounding box center [0, 0] width 0 height 0
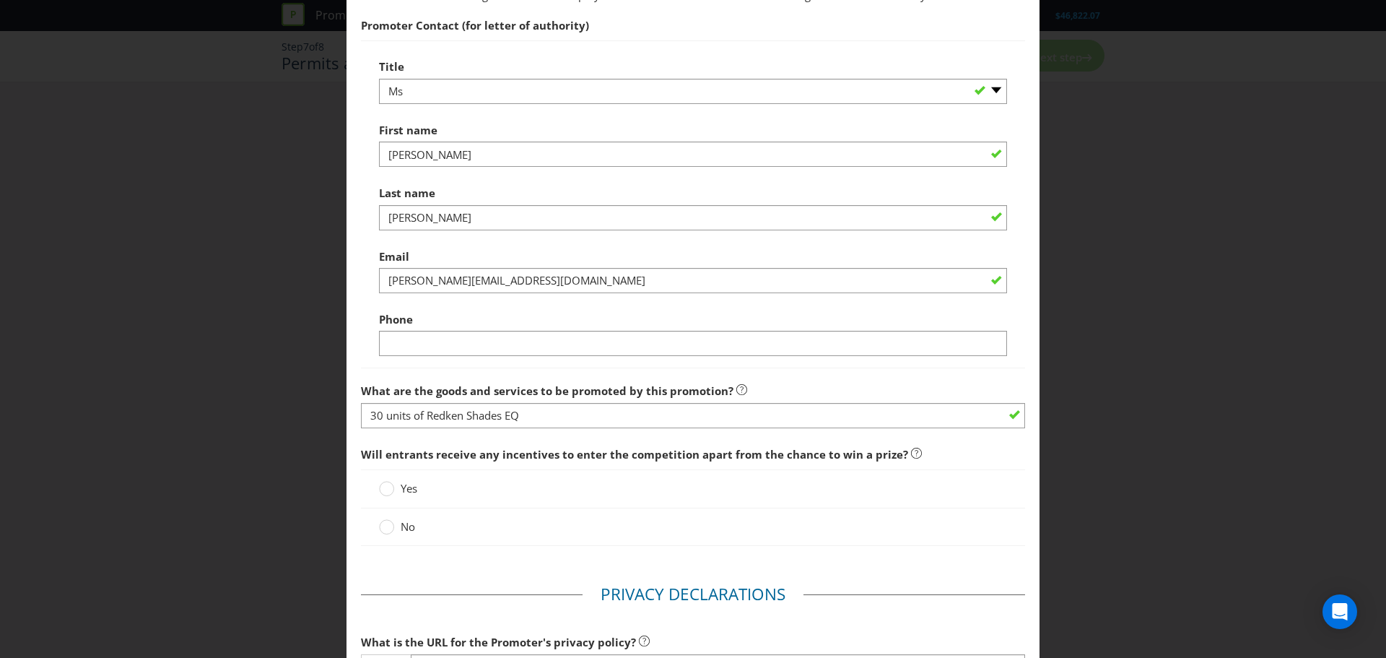
scroll to position [794, 0]
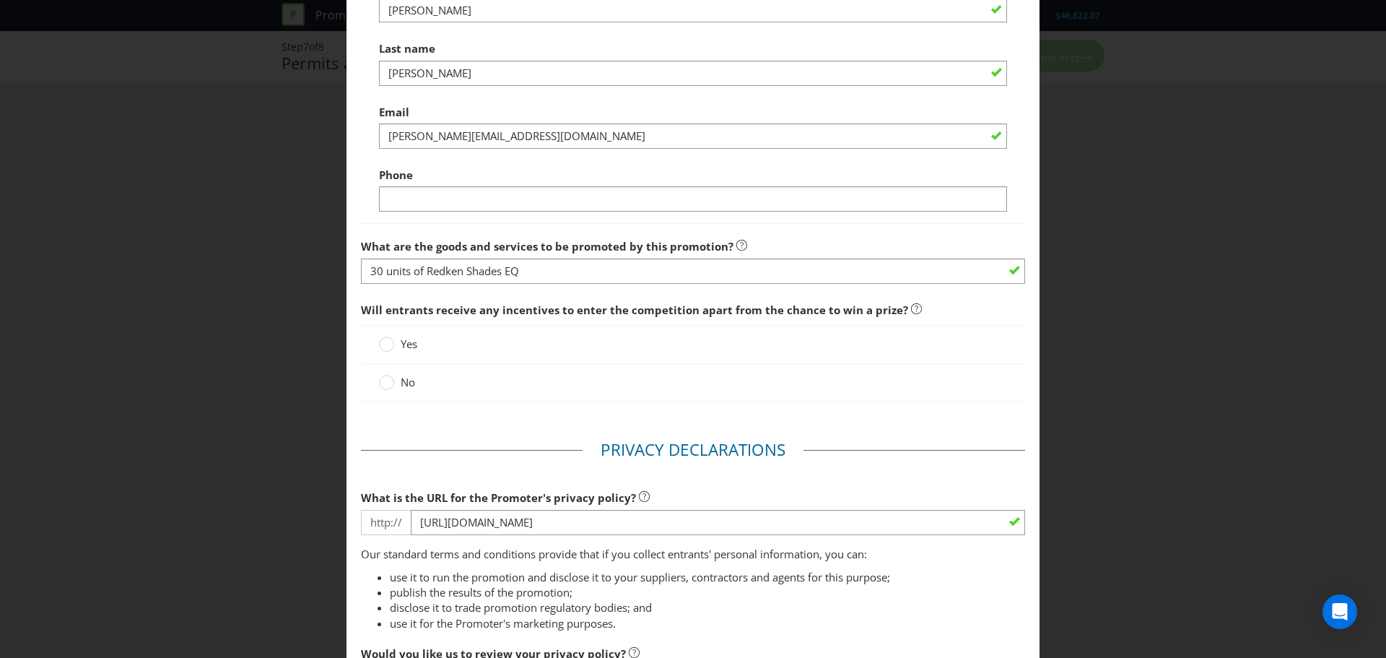
click at [396, 392] on div "No" at bounding box center [693, 383] width 664 height 38
click at [401, 386] on span "No" at bounding box center [408, 382] width 14 height 14
click at [0, 0] on input "No" at bounding box center [0, 0] width 0 height 0
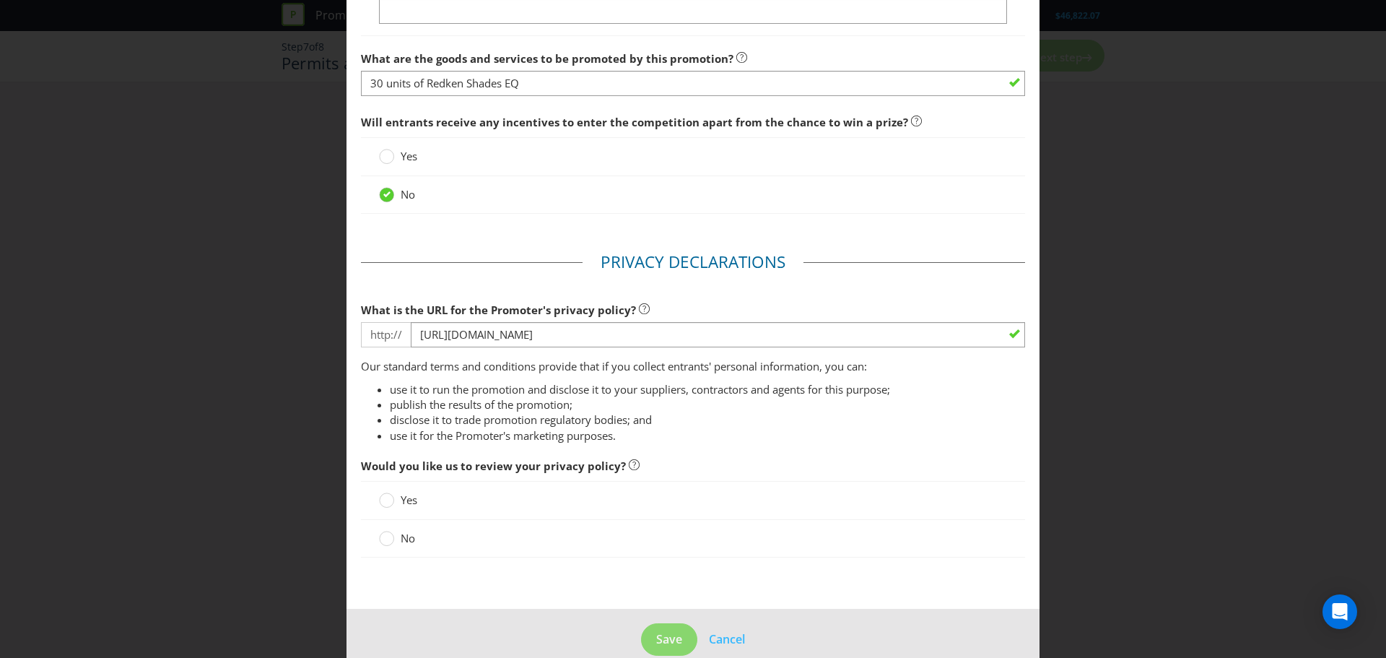
scroll to position [1006, 0]
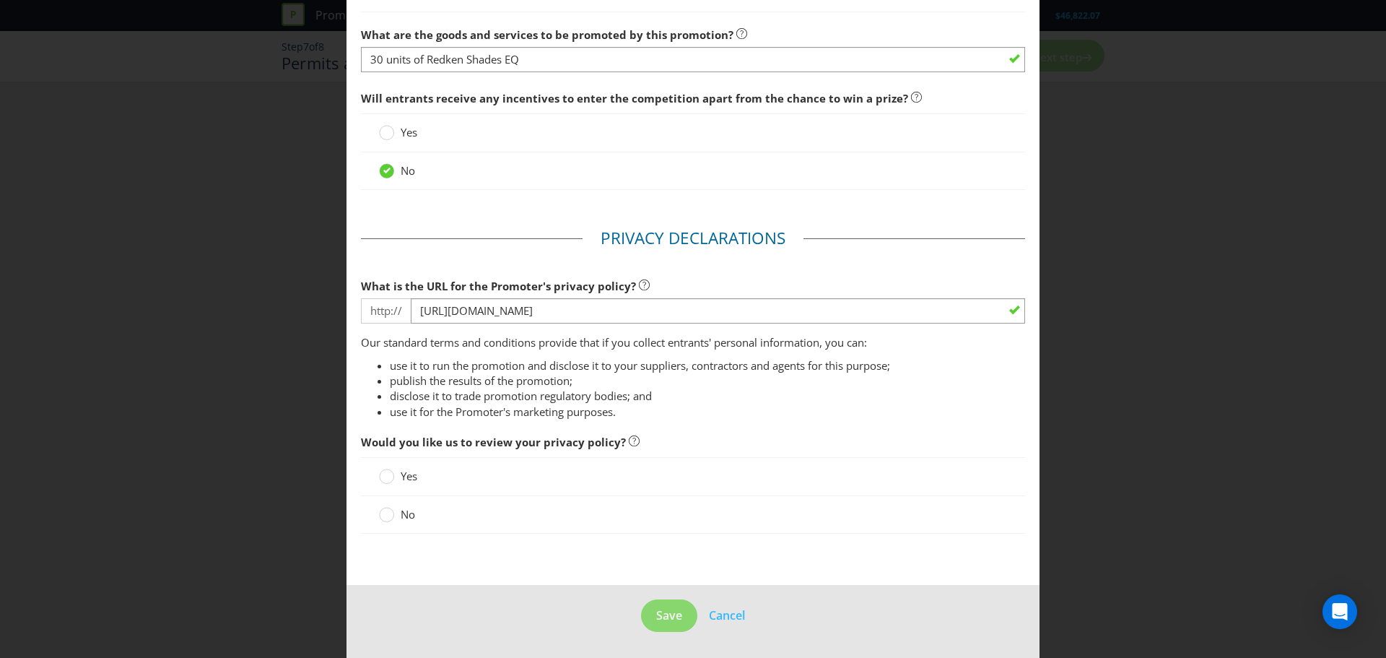
click at [406, 519] on span "No" at bounding box center [408, 514] width 14 height 14
click at [0, 0] on input "No" at bounding box center [0, 0] width 0 height 0
click at [657, 614] on span "Save" at bounding box center [669, 615] width 26 height 16
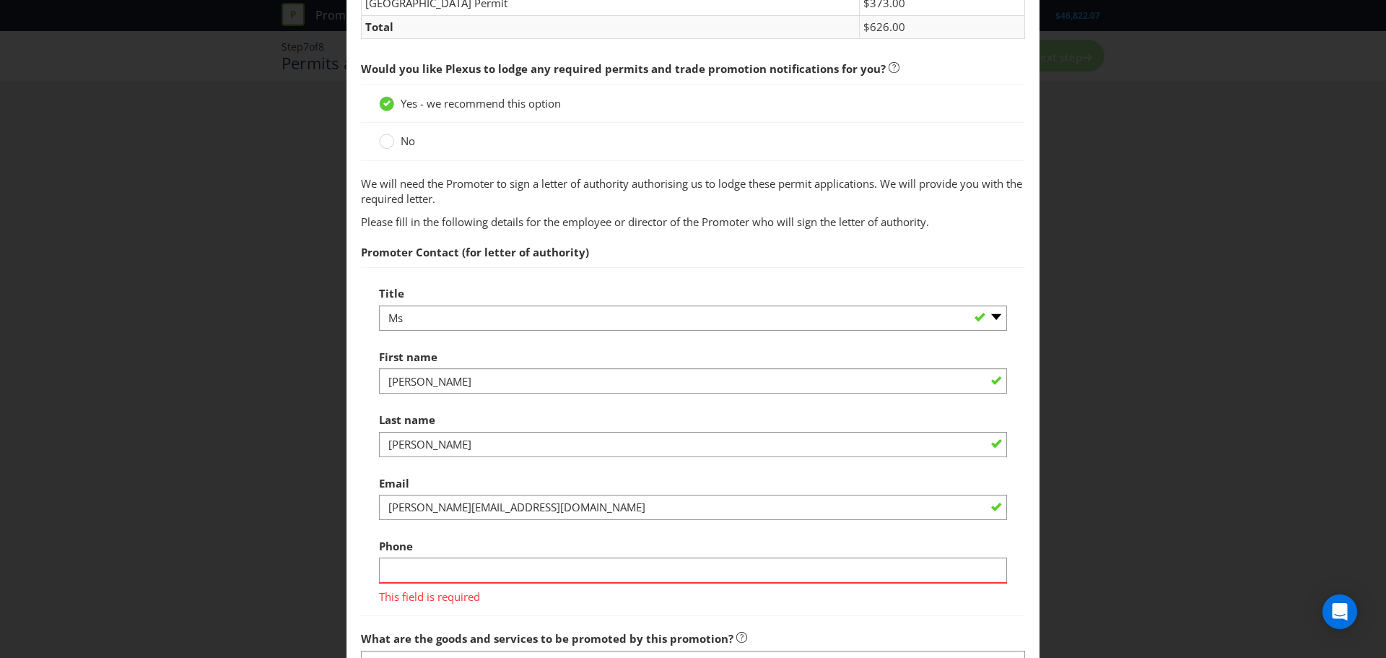
scroll to position [640, 0]
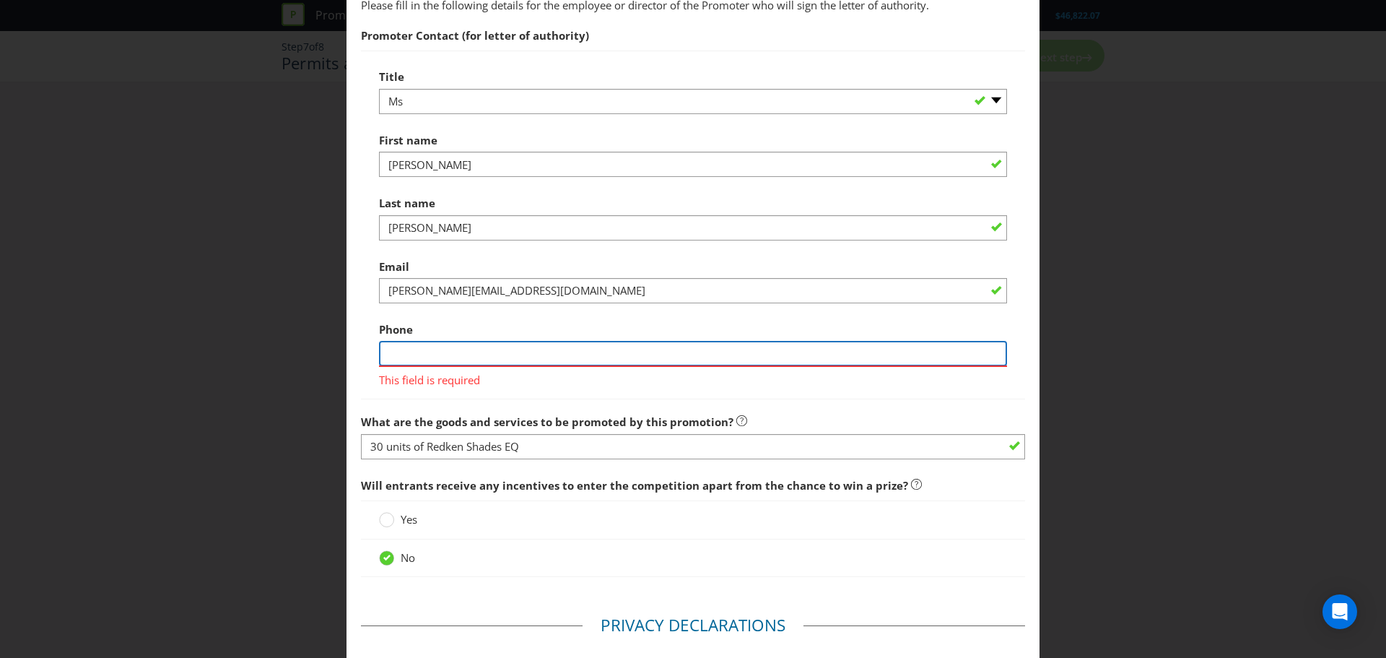
click at [494, 347] on input "text" at bounding box center [693, 353] width 628 height 25
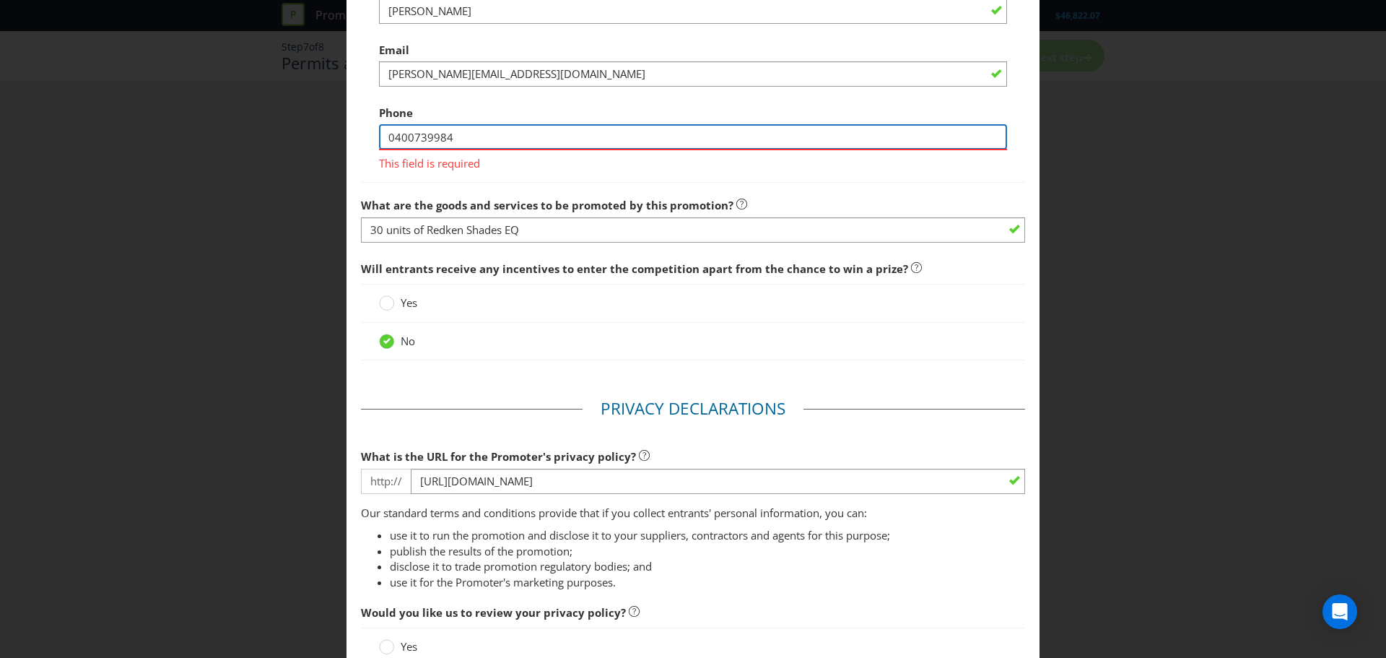
scroll to position [1027, 0]
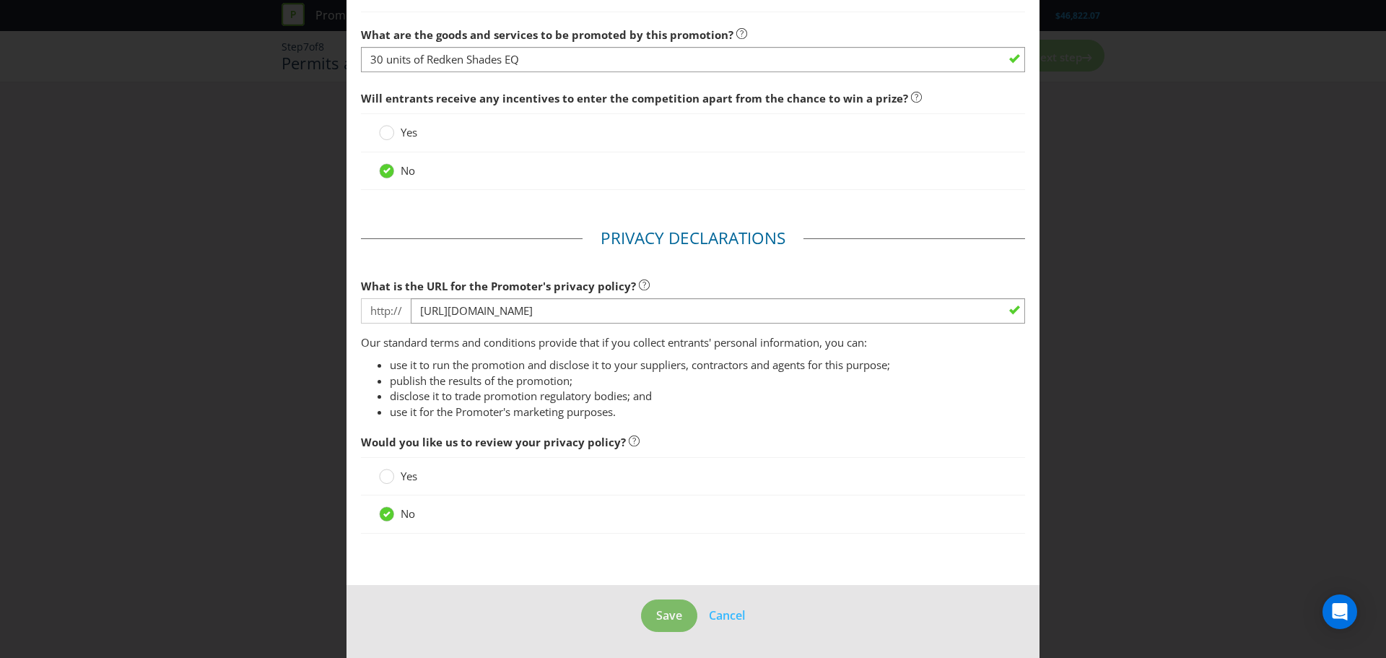
type input "0400739984"
click at [664, 612] on span "Save" at bounding box center [669, 615] width 26 height 16
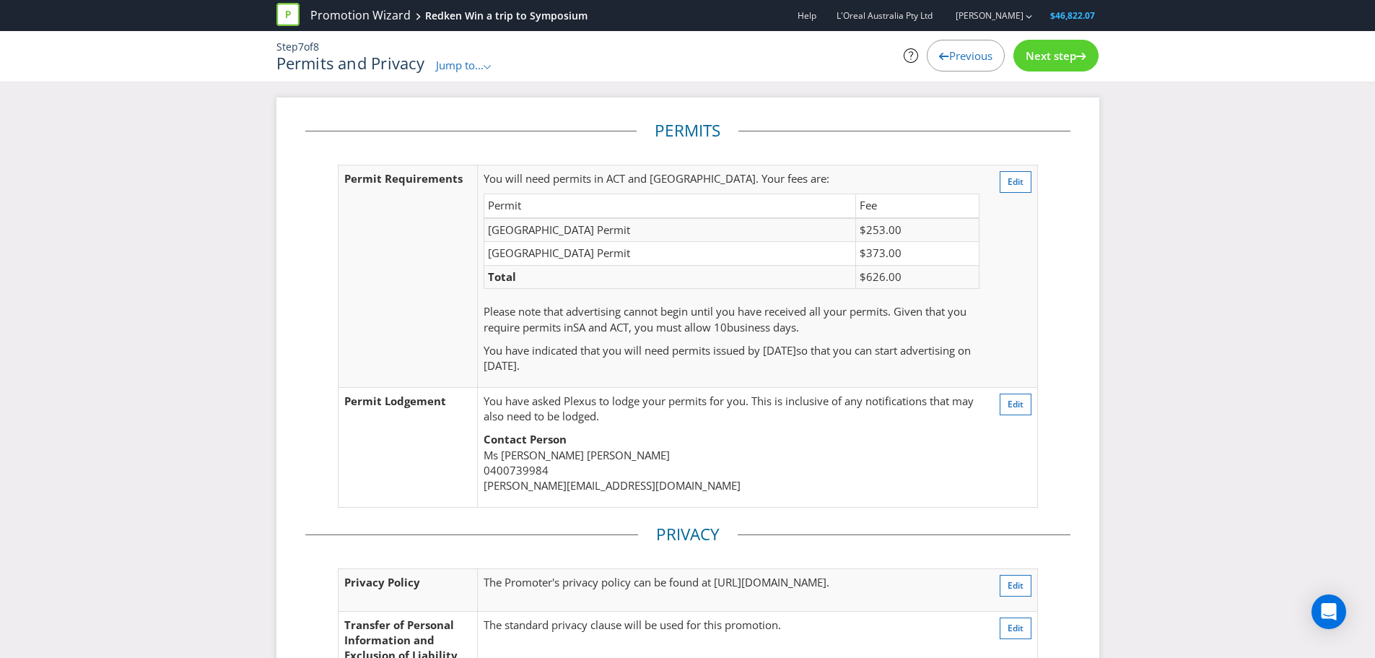
scroll to position [188, 0]
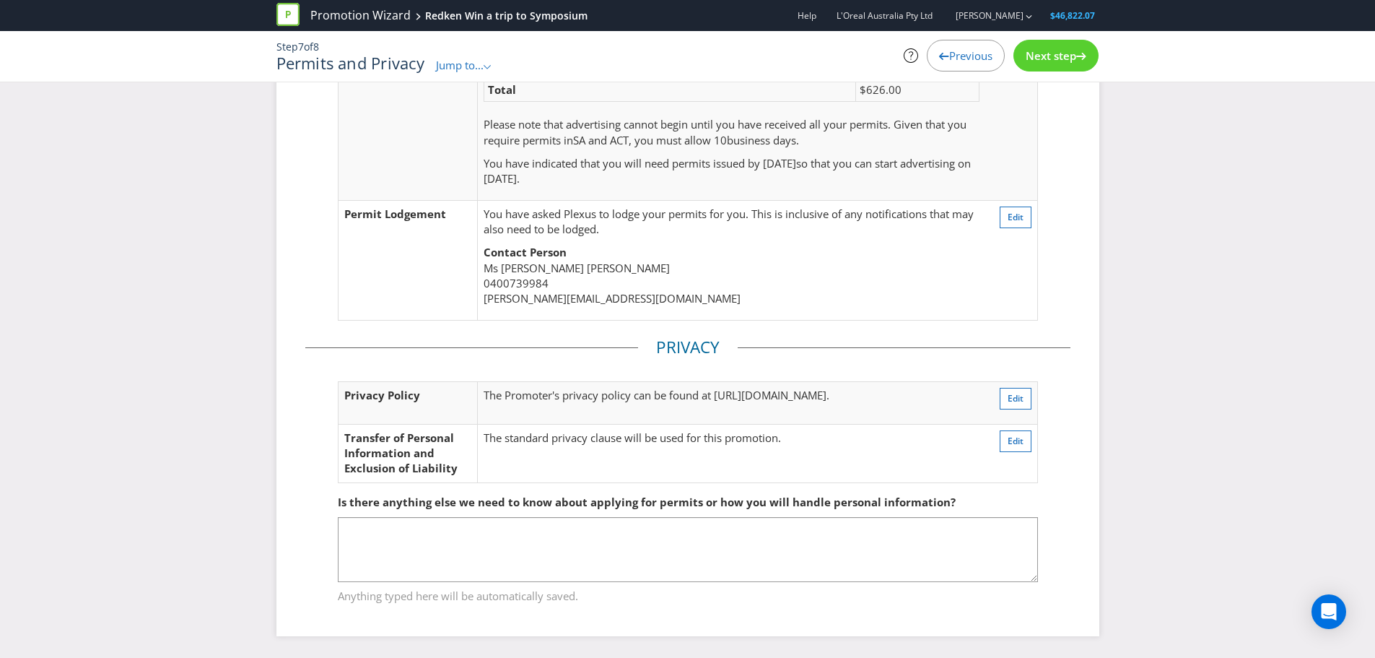
click at [1049, 56] on span "Next step" at bounding box center [1051, 55] width 51 height 14
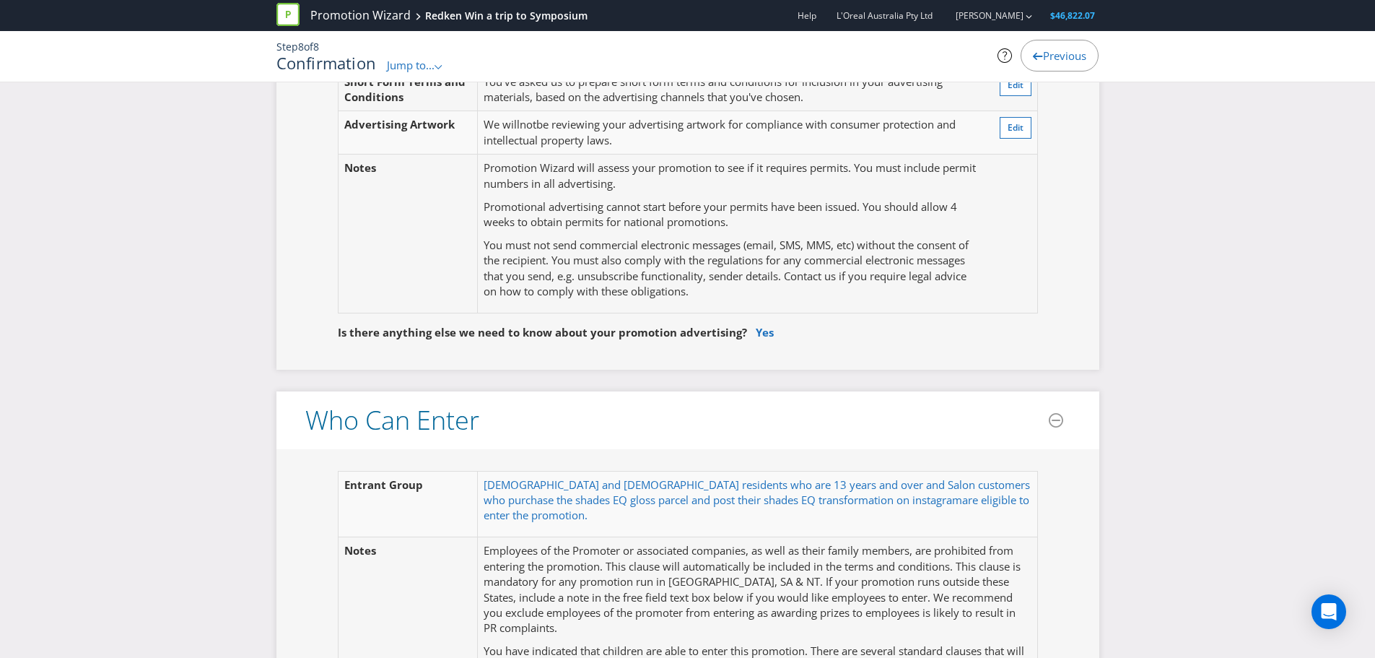
scroll to position [693, 0]
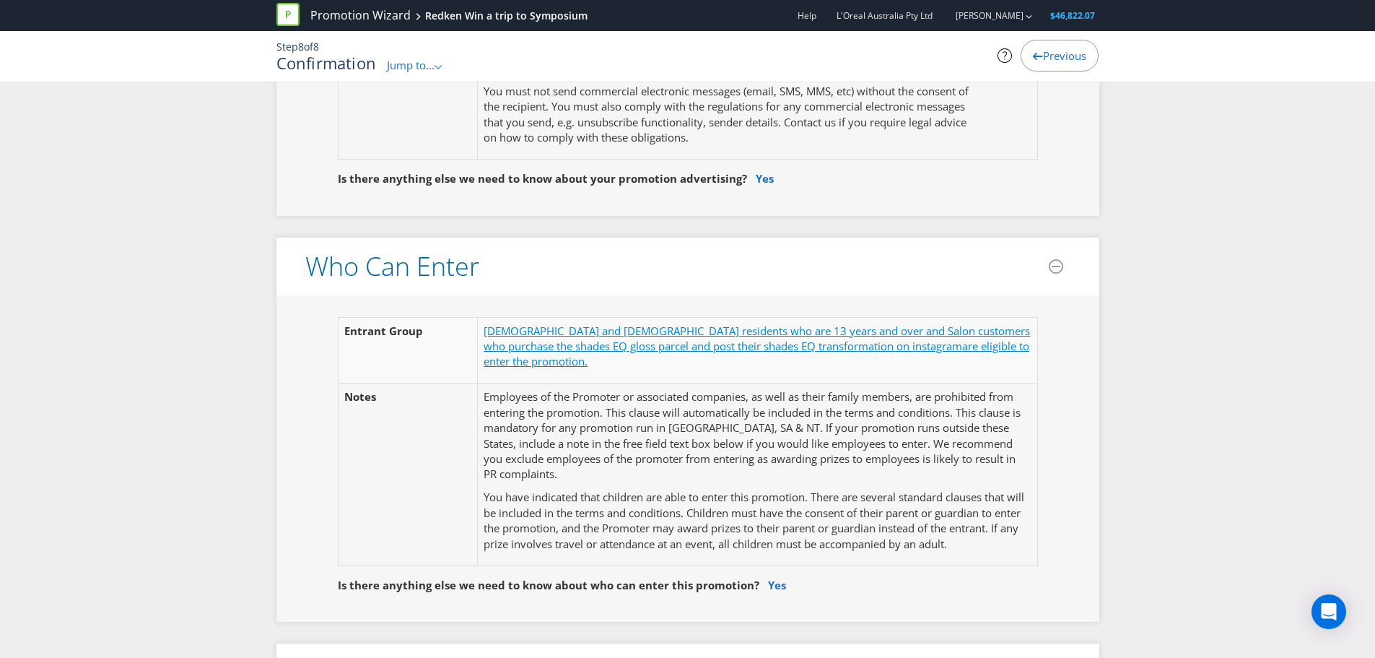
click at [724, 334] on span "[DEMOGRAPHIC_DATA] and [DEMOGRAPHIC_DATA] residents who are 13 years and over a…" at bounding box center [757, 338] width 547 height 30
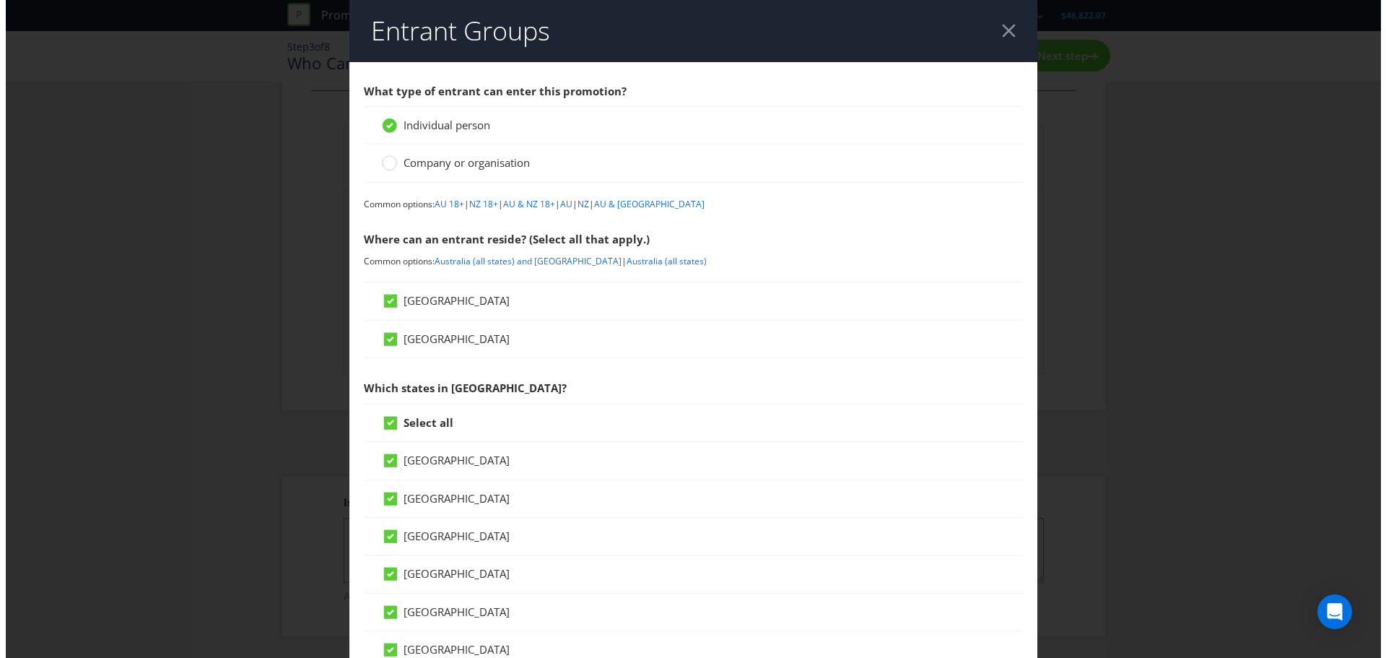
scroll to position [25, 0]
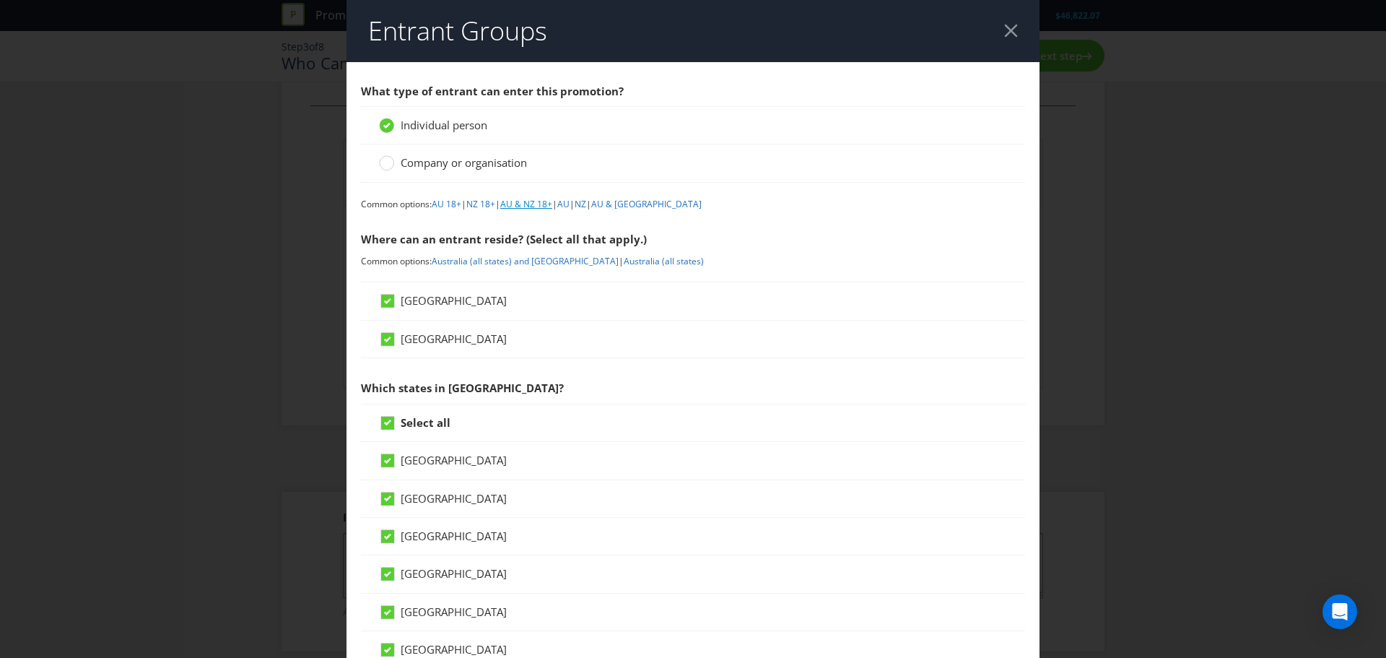
click at [544, 206] on link "AU & NZ 18+" at bounding box center [526, 204] width 52 height 12
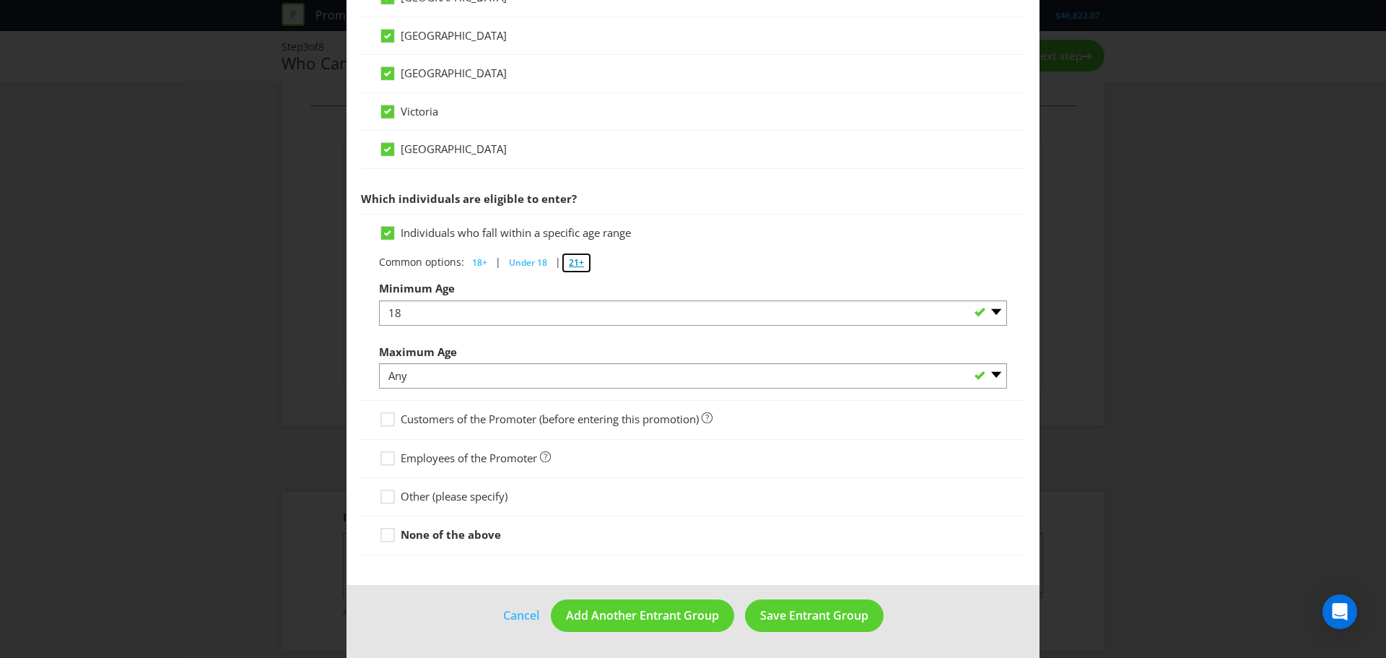
click at [572, 262] on span "21+" at bounding box center [576, 262] width 15 height 12
select select "21"
click at [850, 609] on span "Save Entrant Group" at bounding box center [814, 615] width 108 height 16
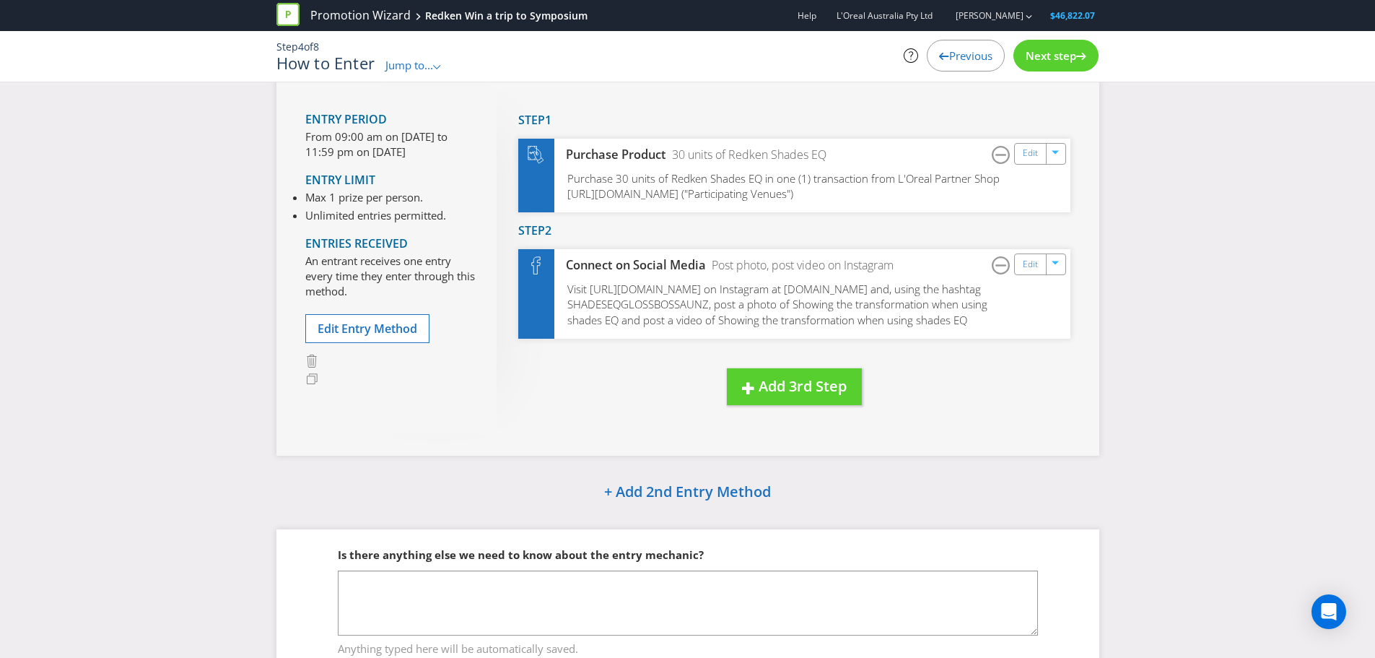
scroll to position [178, 0]
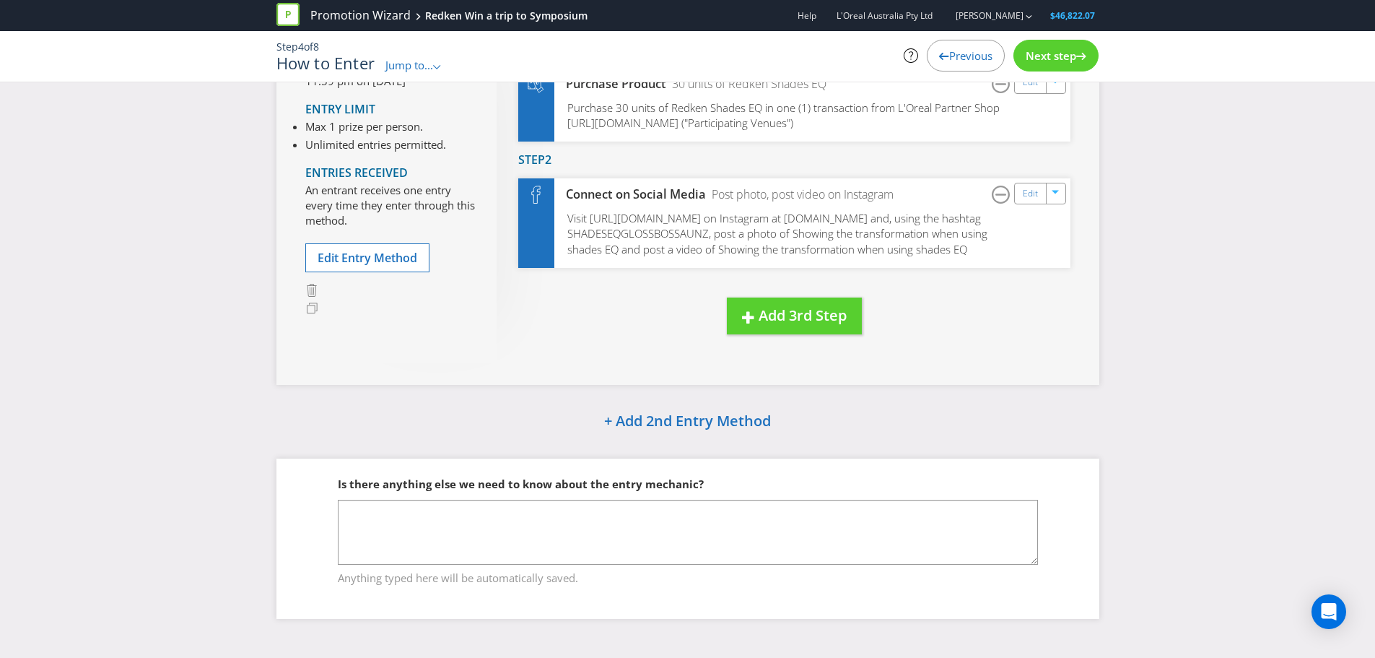
click at [1065, 56] on span "Next step" at bounding box center [1051, 55] width 51 height 14
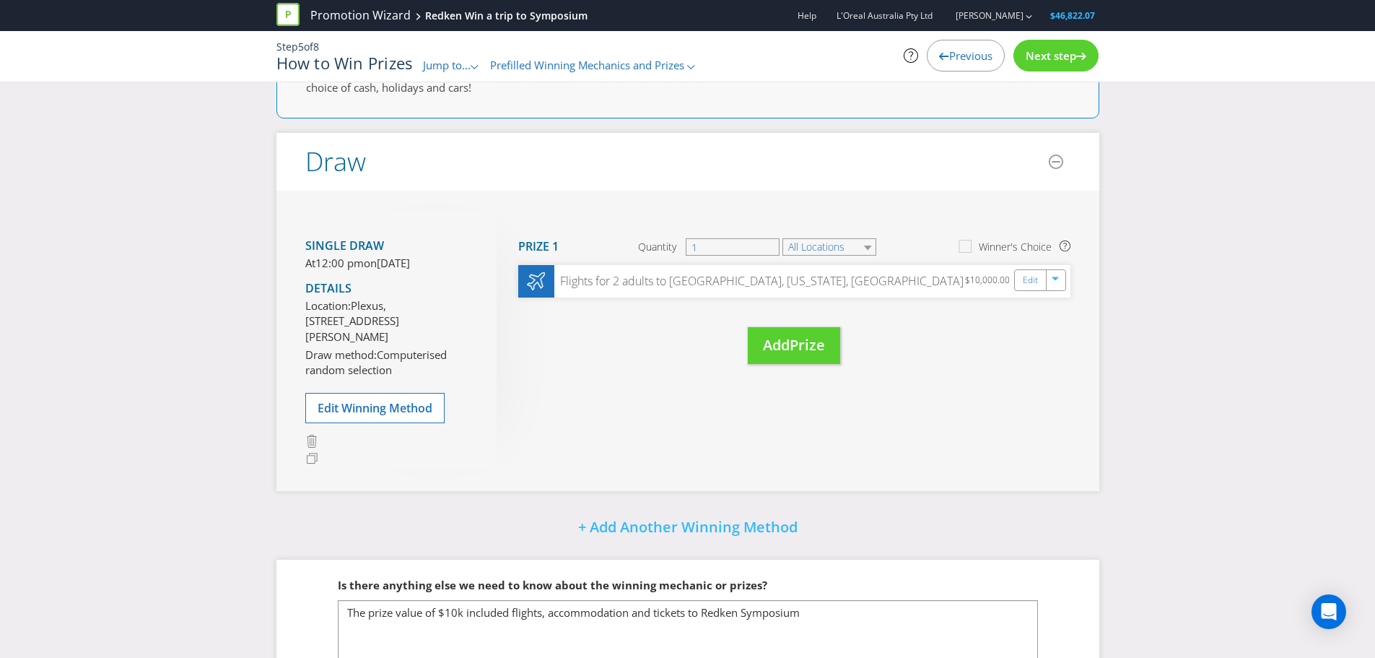
click at [1061, 59] on span "Next step" at bounding box center [1051, 55] width 51 height 14
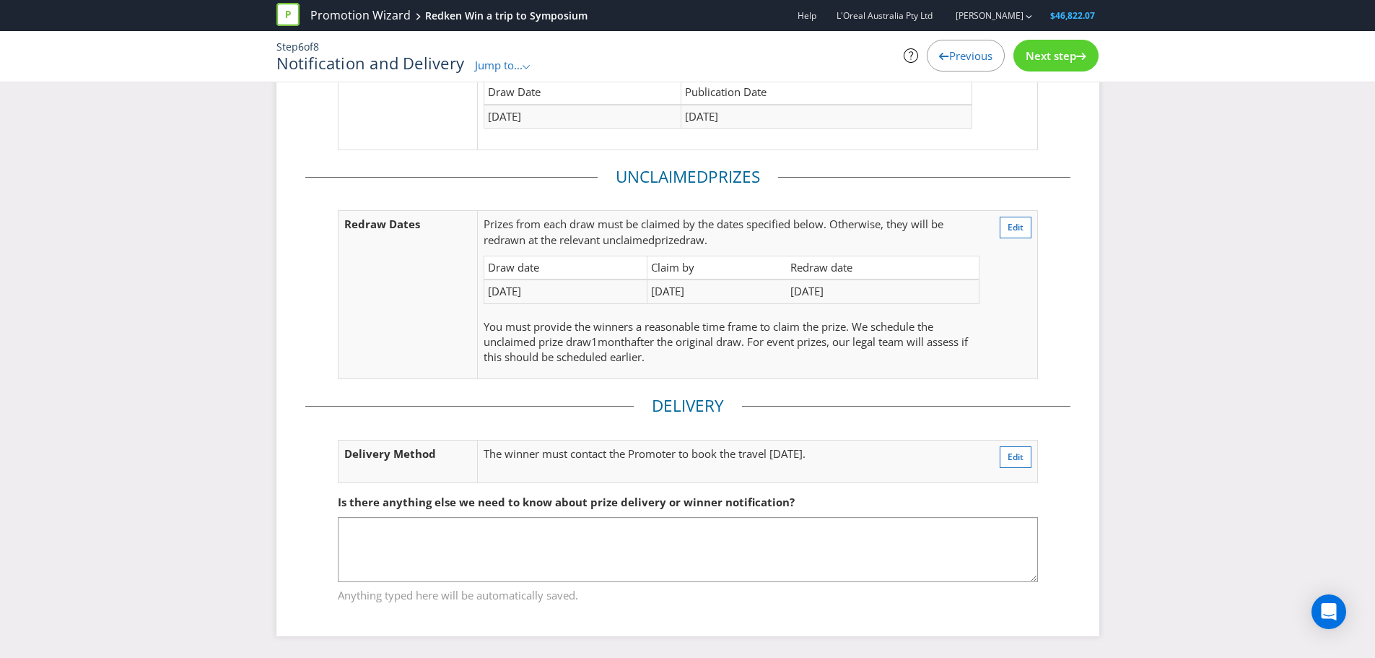
click at [1061, 57] on span "Next step" at bounding box center [1051, 55] width 51 height 14
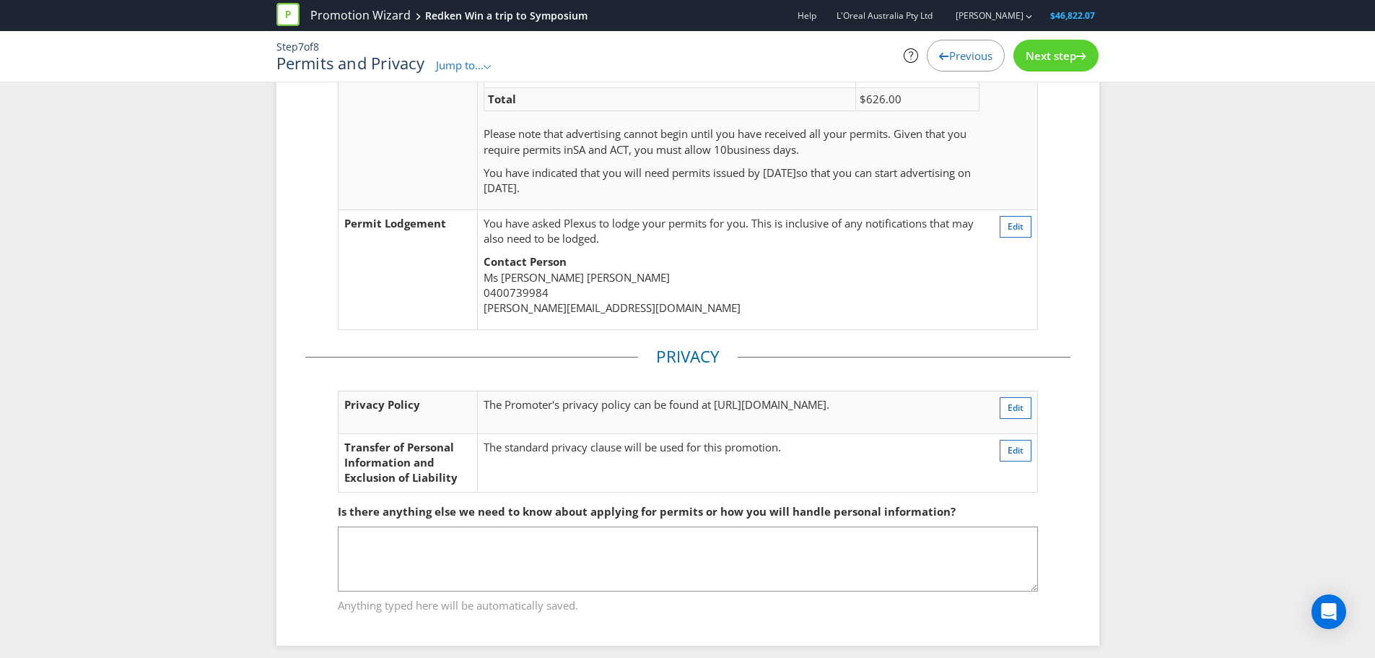
click at [1064, 54] on span "Next step" at bounding box center [1051, 55] width 51 height 14
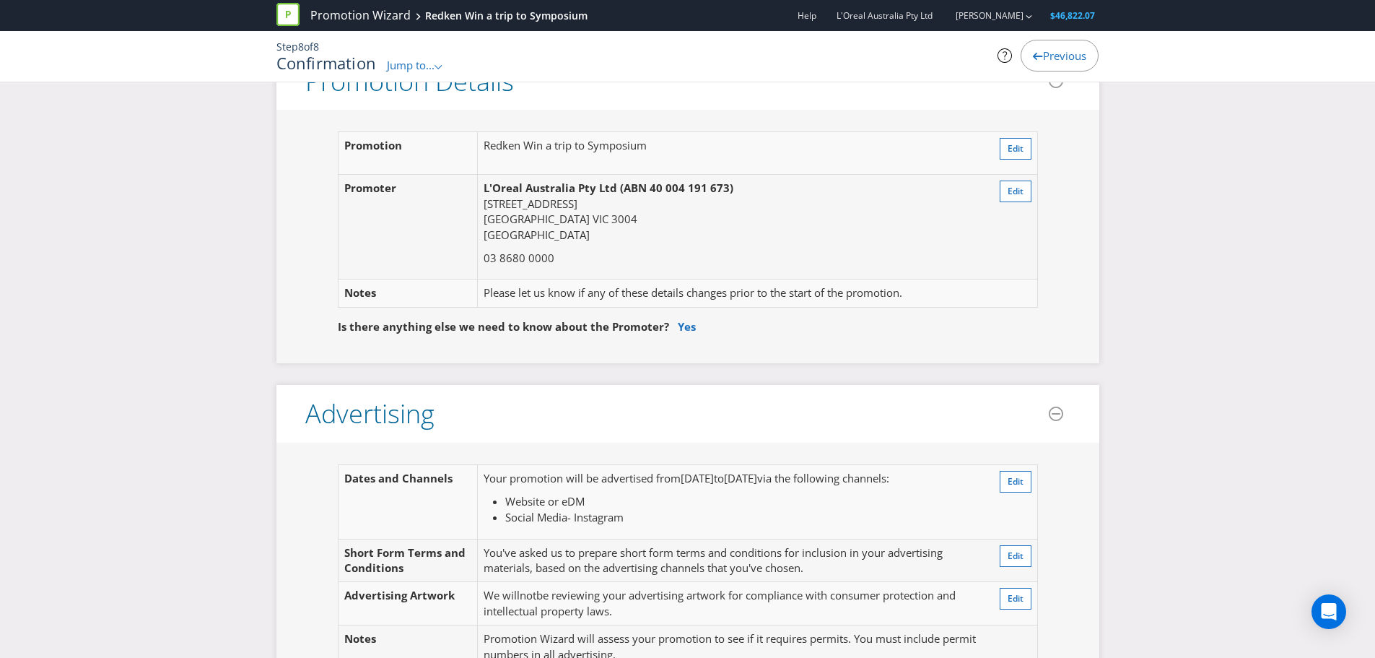
scroll to position [217, 0]
